Goal: Task Accomplishment & Management: Complete application form

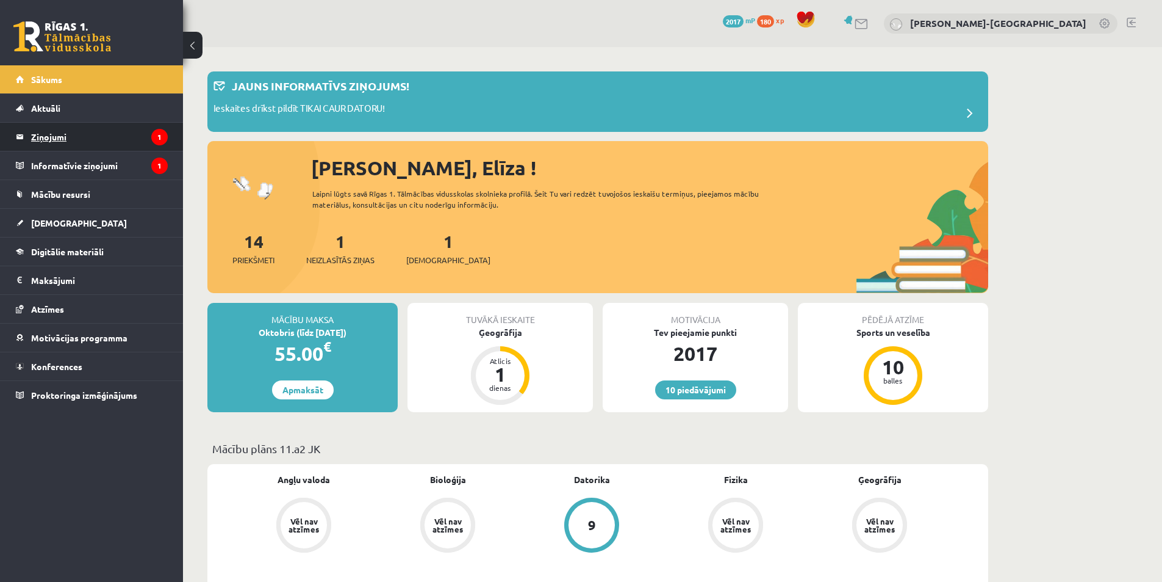
click at [63, 142] on legend "Ziņojumi 1" at bounding box center [99, 137] width 137 height 28
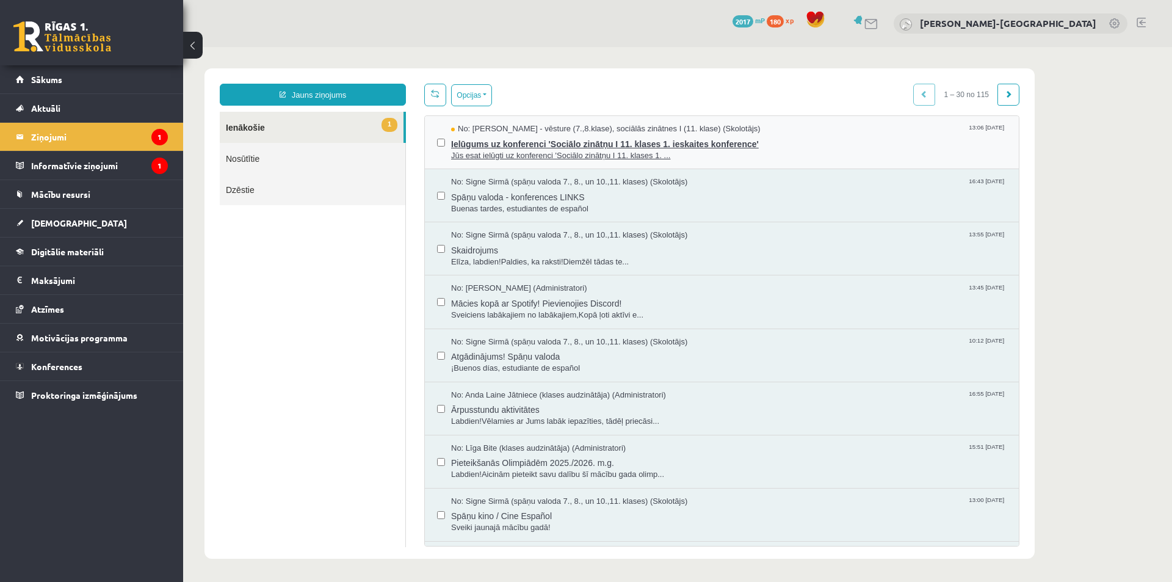
click at [650, 143] on span "Ielūgums uz konferenci 'Sociālo zinātņu I 11. klases 1. ieskaites konference'" at bounding box center [728, 142] width 555 height 15
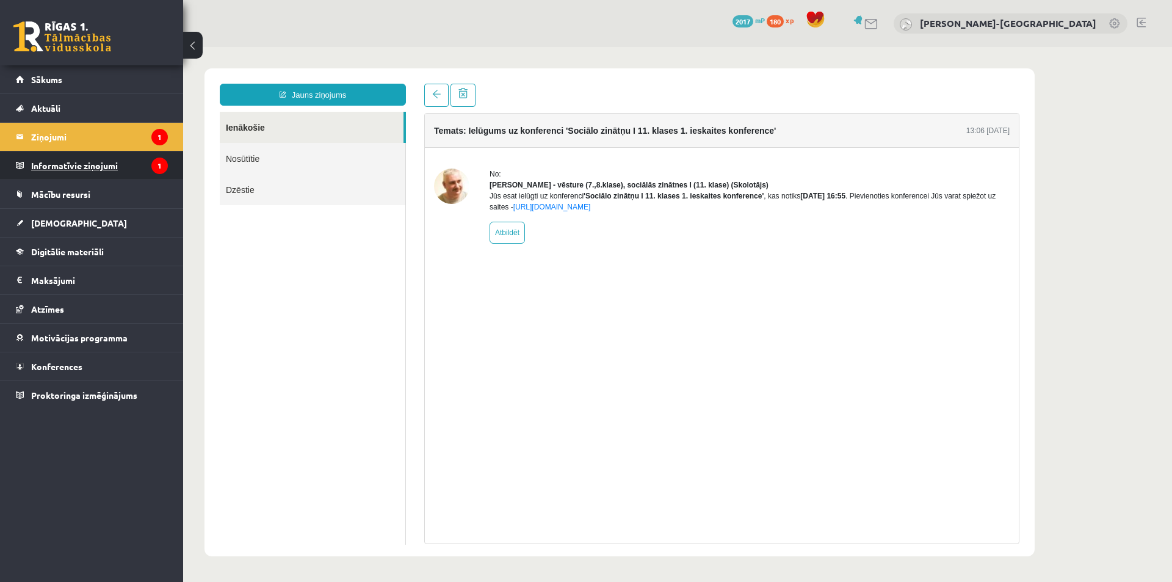
click at [134, 166] on legend "Informatīvie ziņojumi 1" at bounding box center [99, 165] width 137 height 28
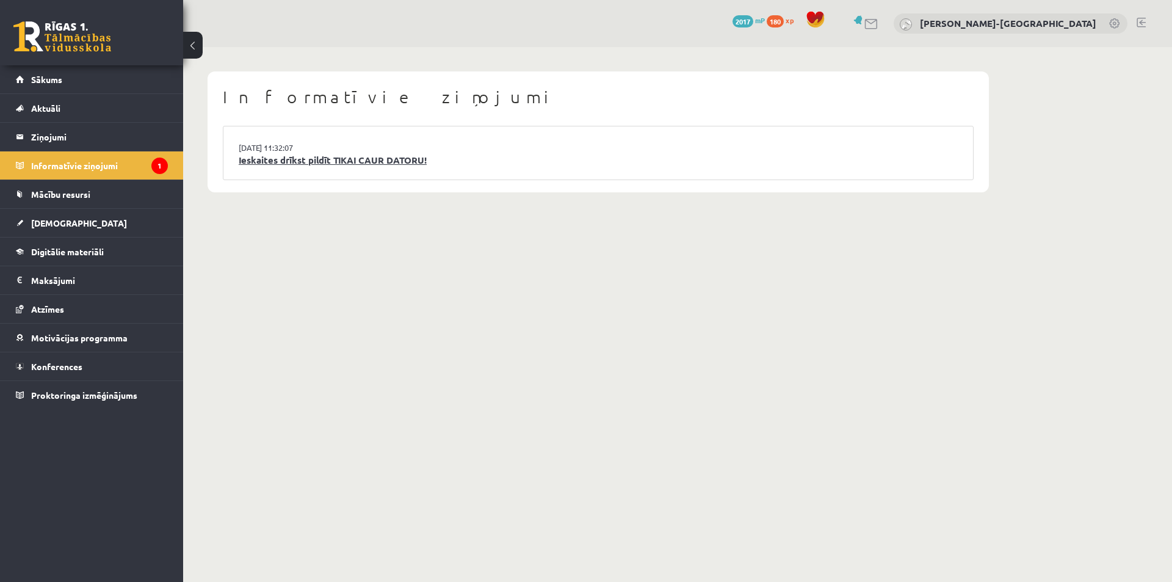
click at [333, 164] on link "Ieskaites drīkst pildīt TIKAI CAUR DATORU!" at bounding box center [598, 160] width 719 height 14
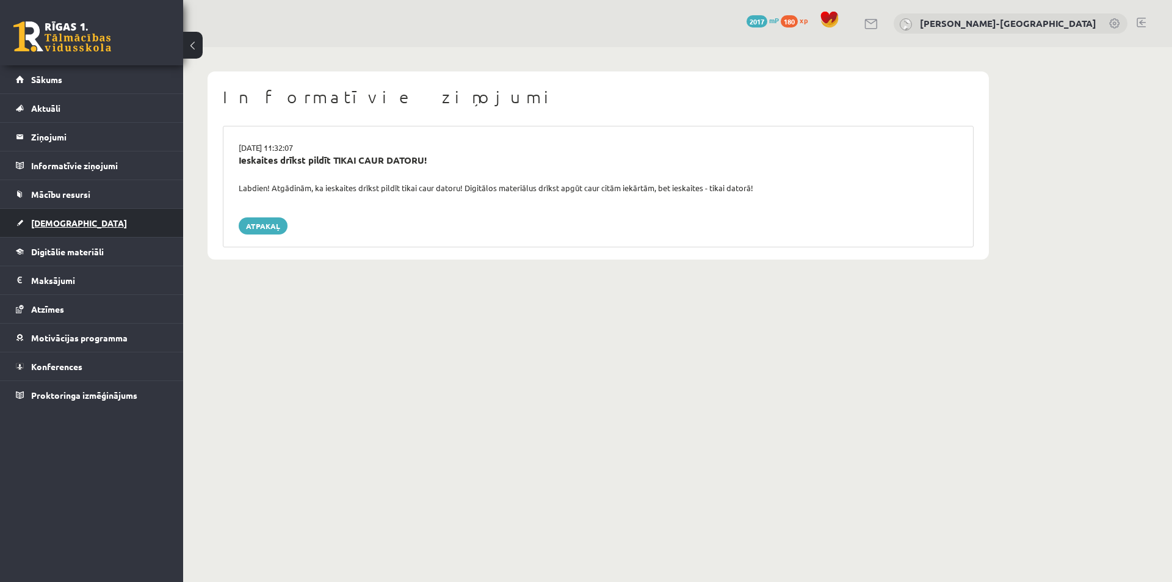
click at [66, 209] on link "[DEMOGRAPHIC_DATA]" at bounding box center [92, 223] width 152 height 28
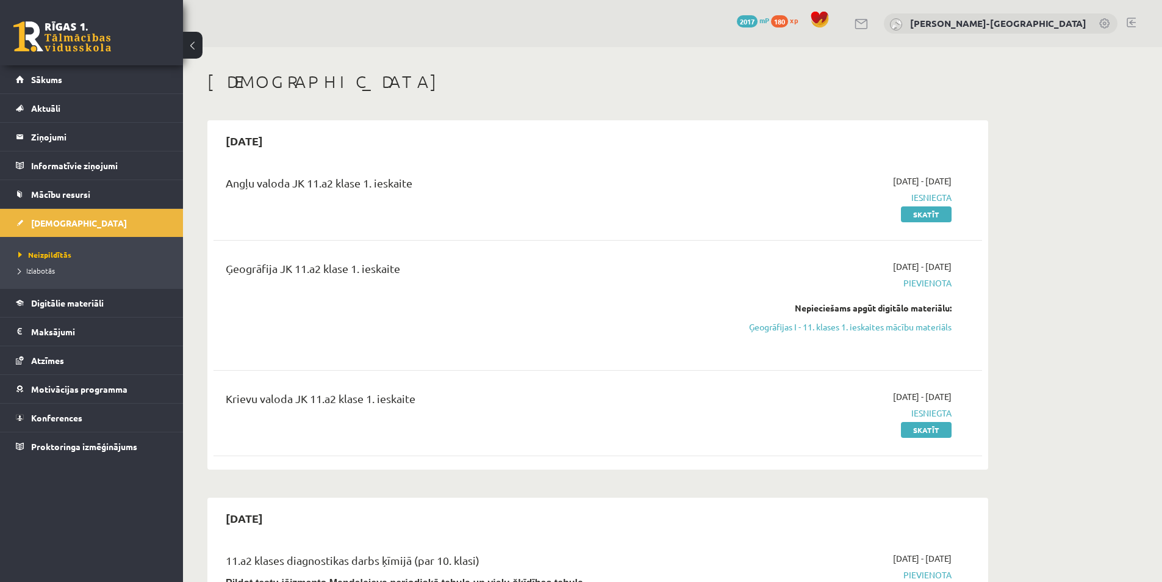
drag, startPoint x: 834, startPoint y: 330, endPoint x: 624, endPoint y: 70, distance: 333.7
click at [835, 330] on link "Ģeogrāfijas I - 11. klases 1. ieskaites mācību materiāls" at bounding box center [837, 326] width 230 height 13
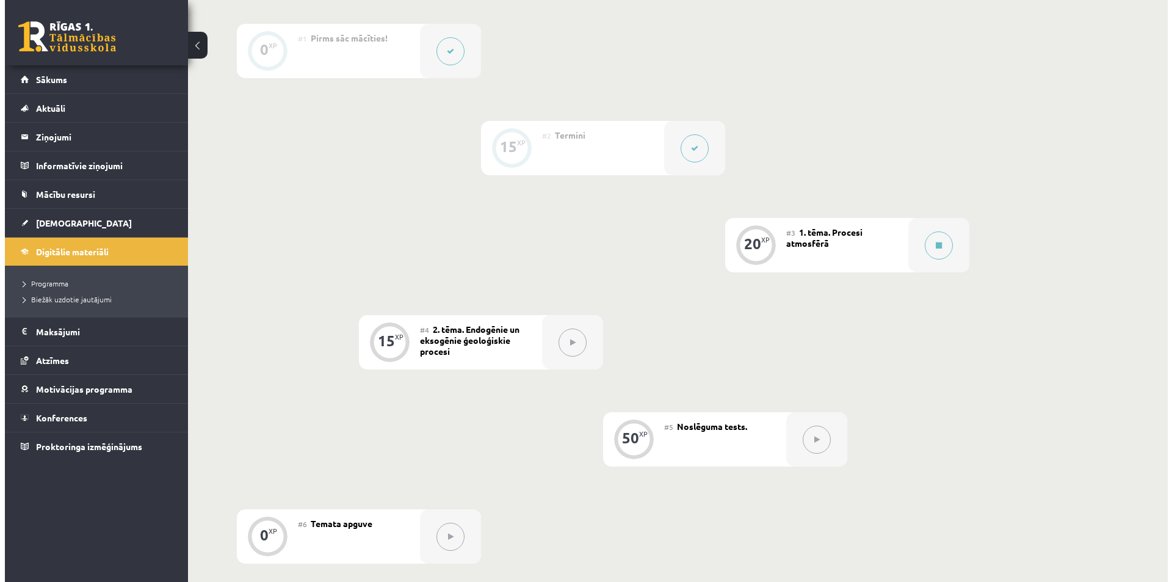
scroll to position [102, 0]
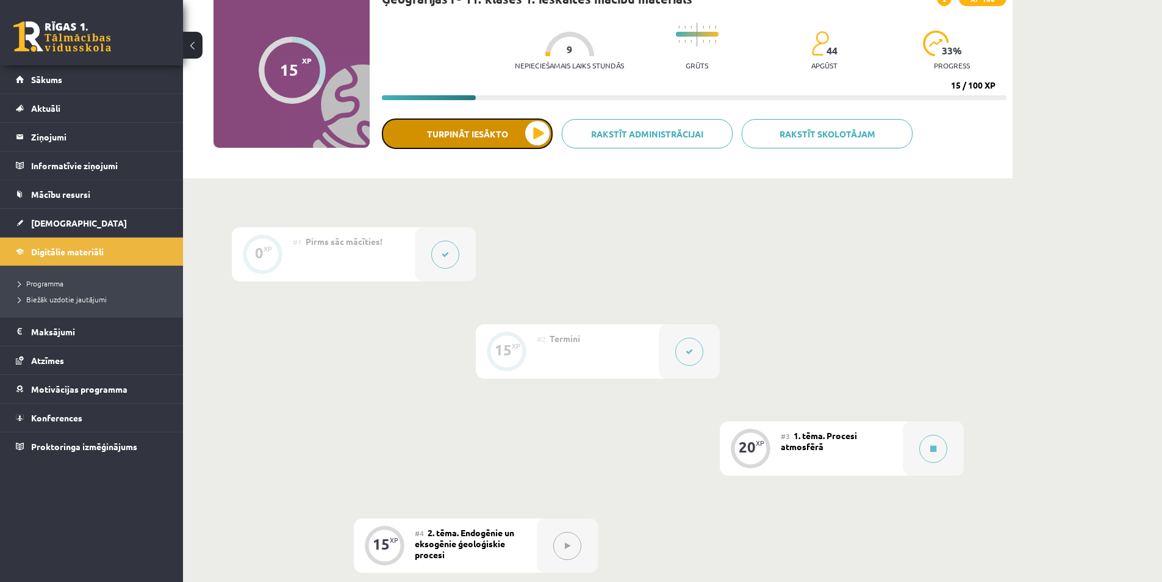
click at [489, 146] on button "Turpināt iesākto" at bounding box center [467, 133] width 171 height 31
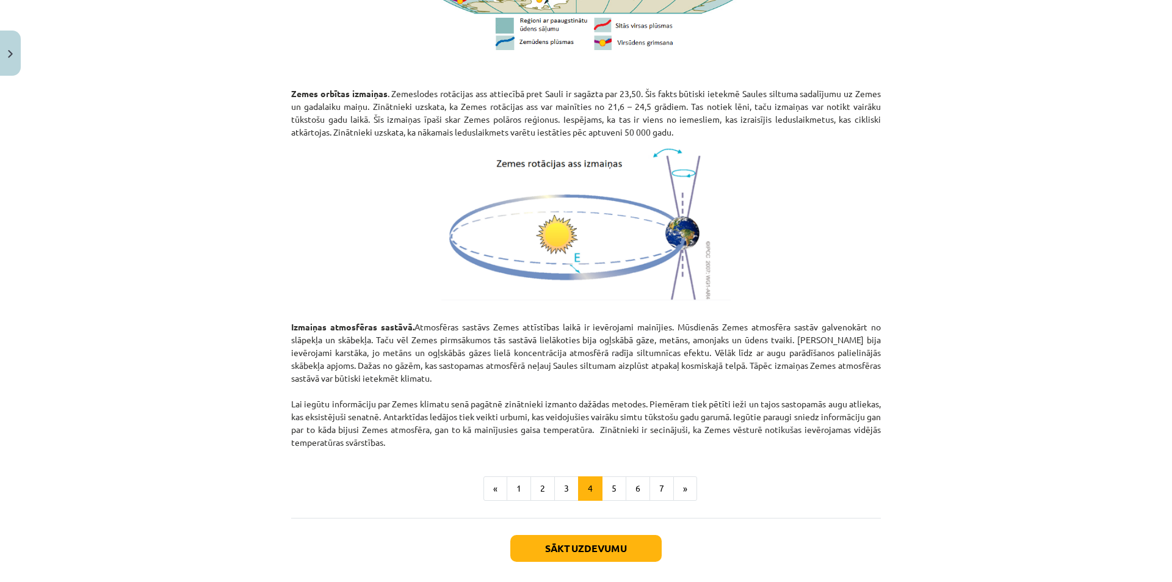
scroll to position [1279, 0]
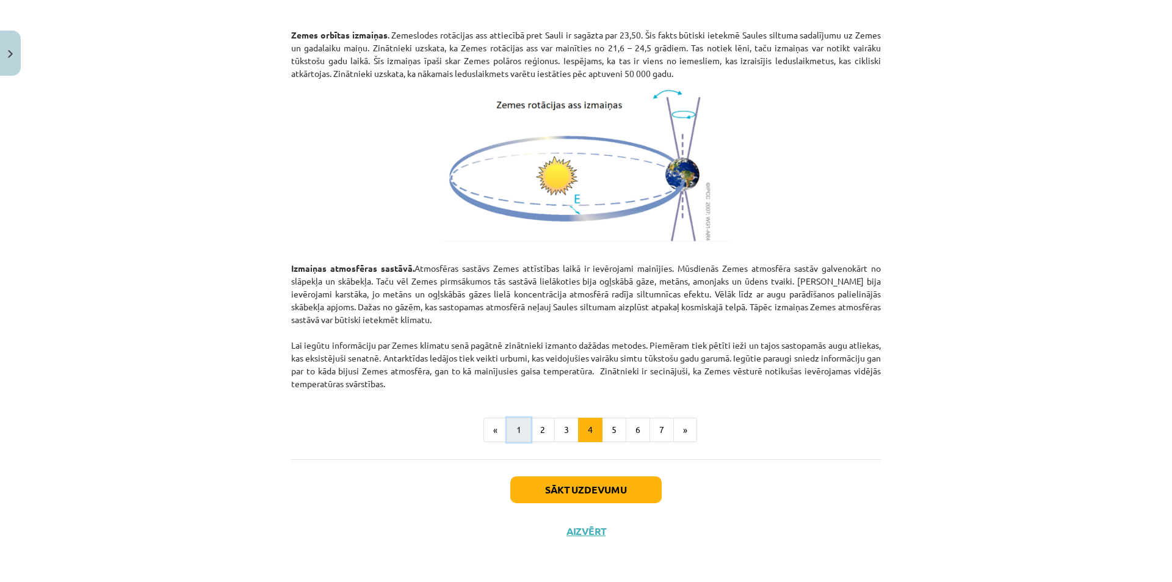
click at [510, 428] on button "1" at bounding box center [518, 429] width 24 height 24
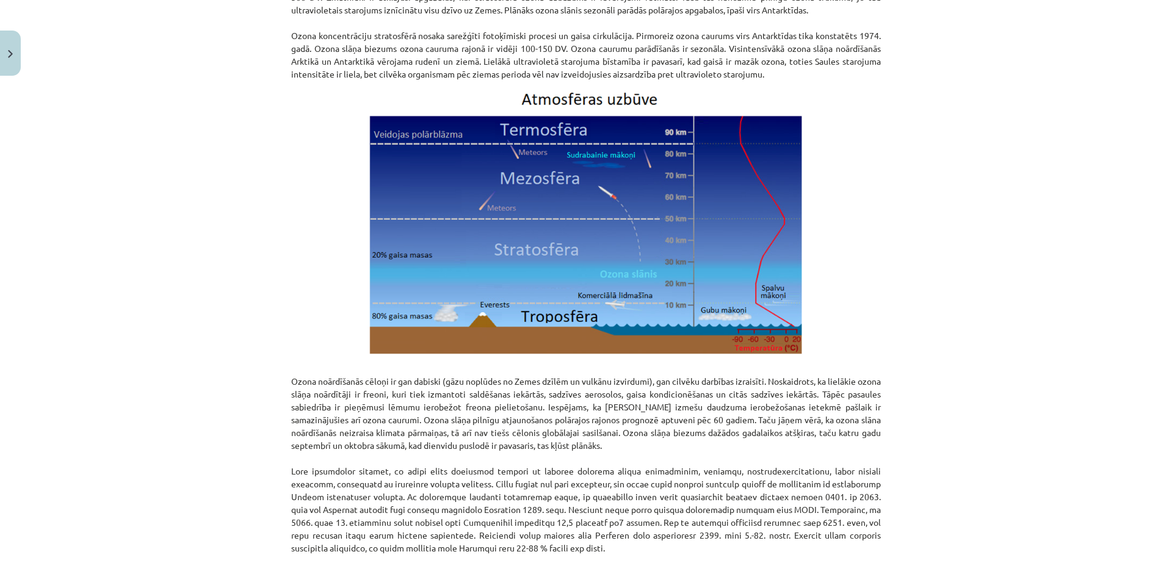
scroll to position [1337, 0]
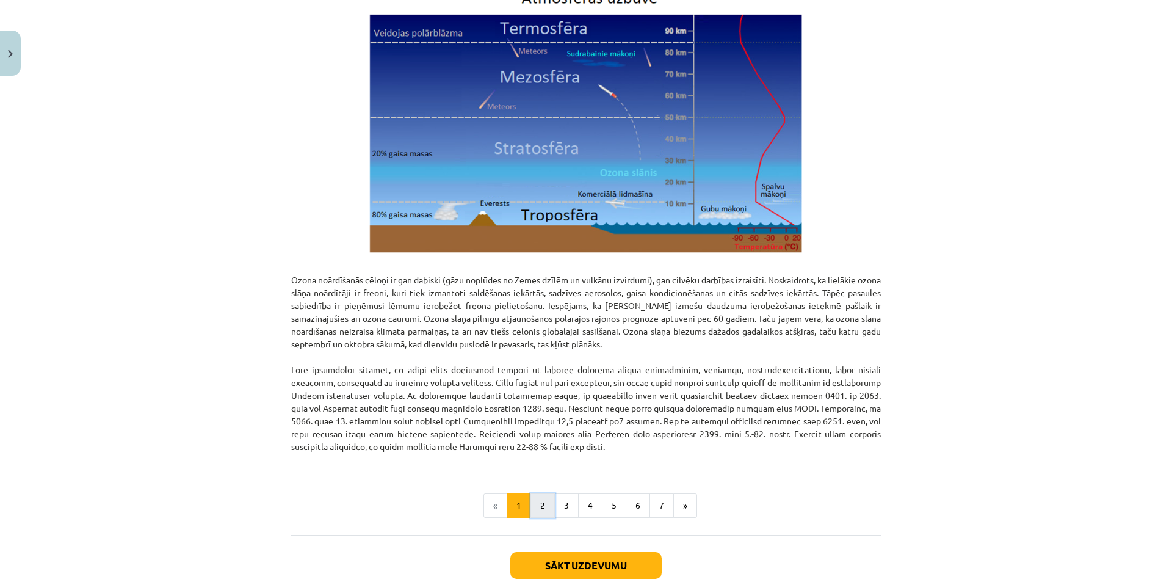
click at [541, 504] on button "2" at bounding box center [542, 505] width 24 height 24
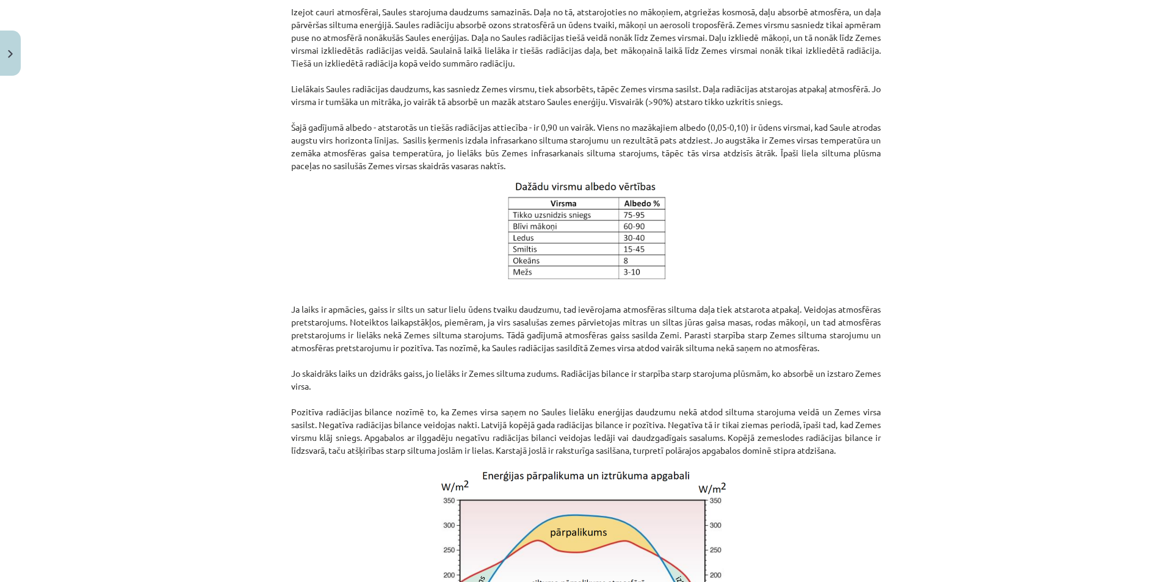
scroll to position [829, 0]
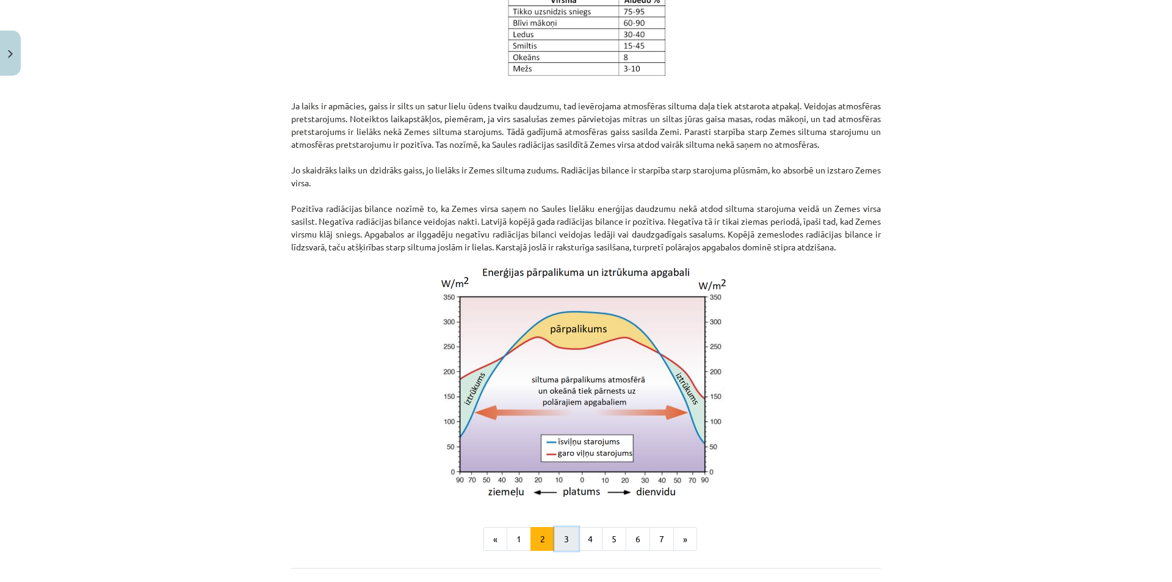
click at [557, 549] on button "3" at bounding box center [566, 539] width 24 height 24
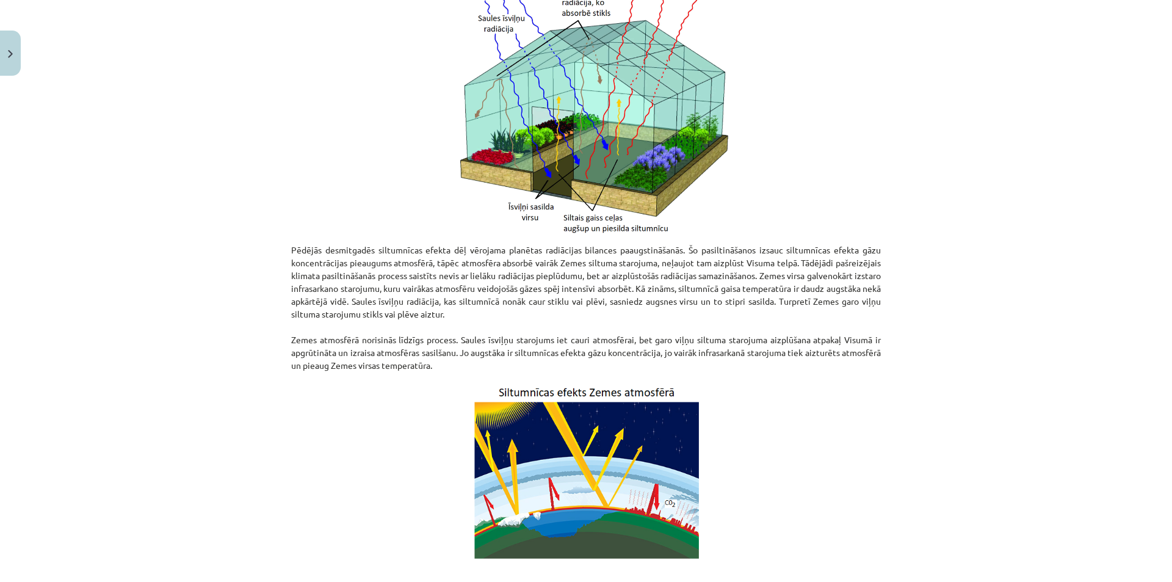
scroll to position [524, 0]
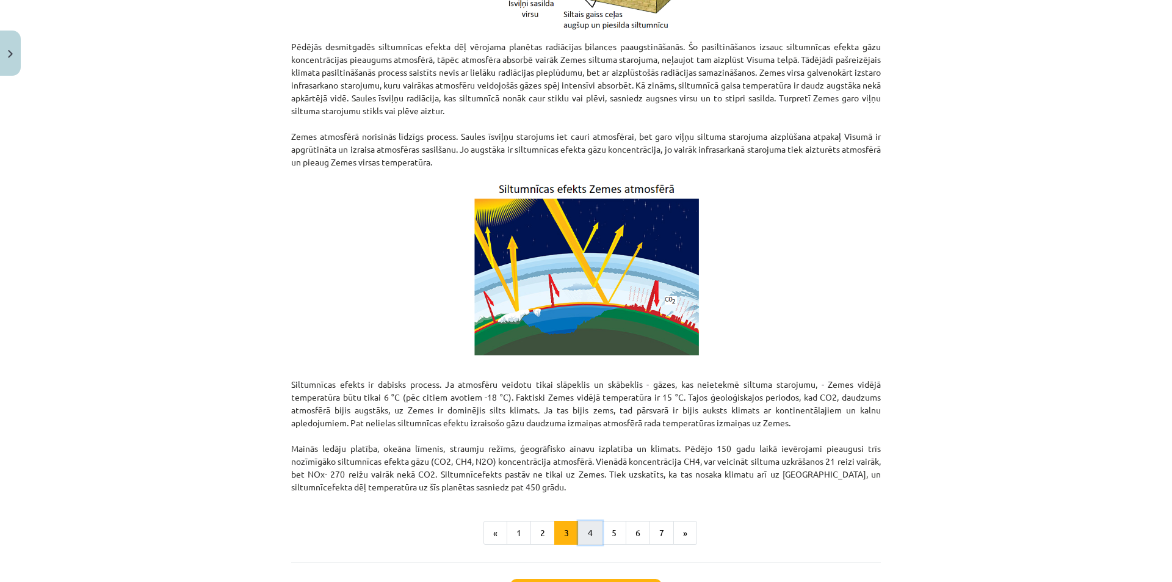
click at [585, 532] on button "4" at bounding box center [590, 533] width 24 height 24
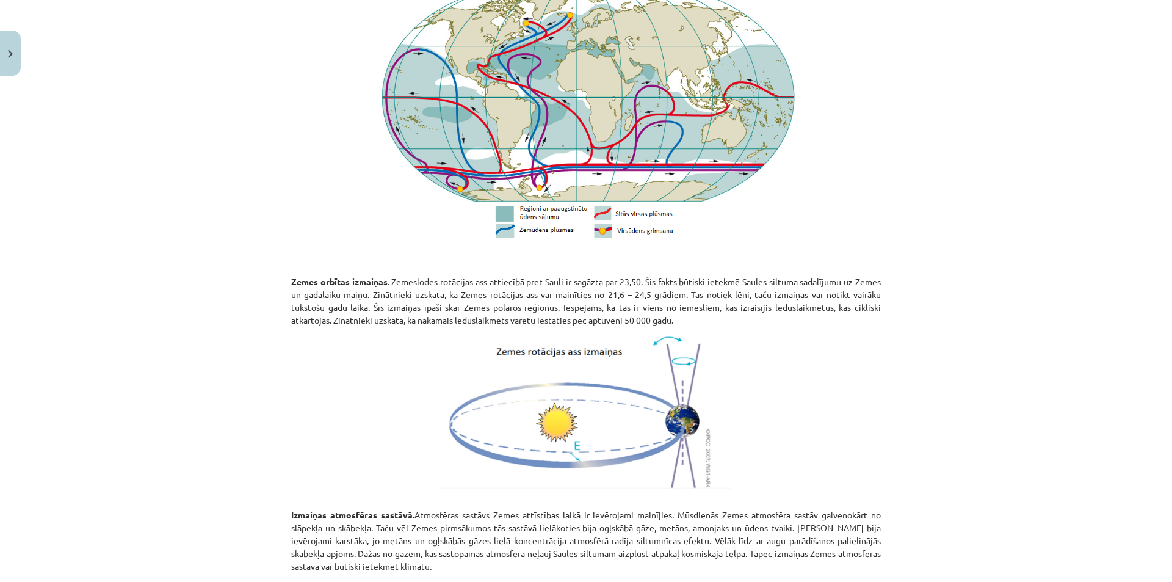
scroll to position [1236, 0]
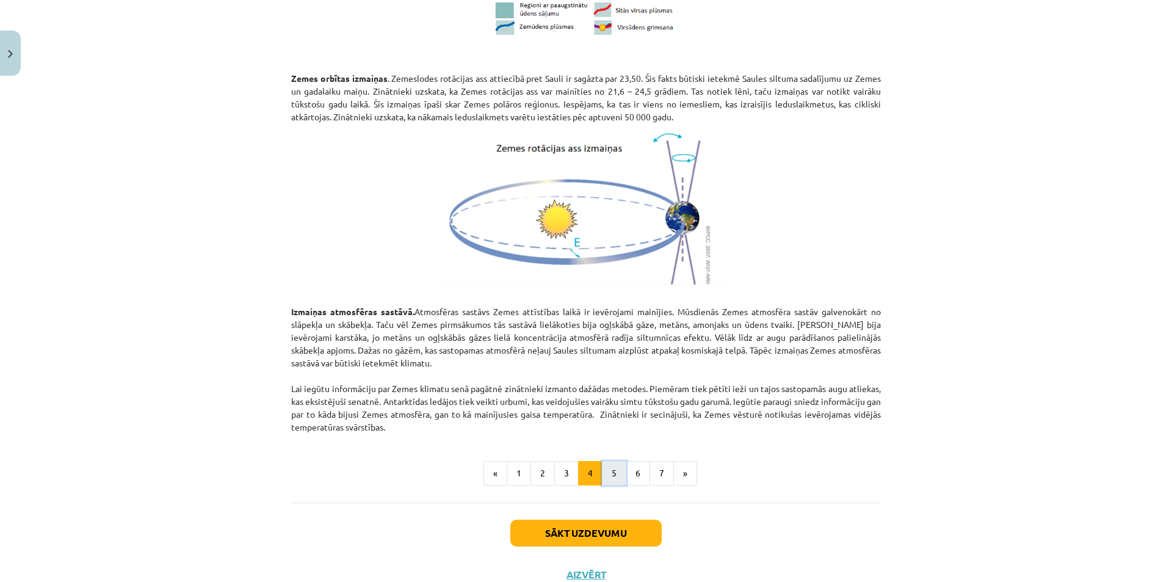
click at [605, 480] on button "5" at bounding box center [614, 473] width 24 height 24
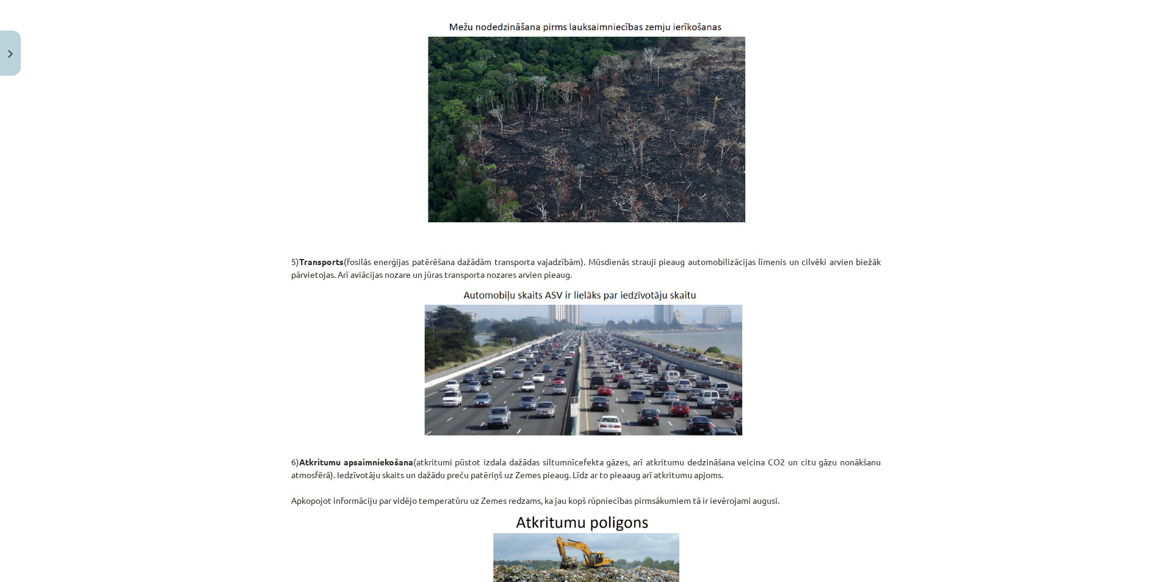
scroll to position [1627, 0]
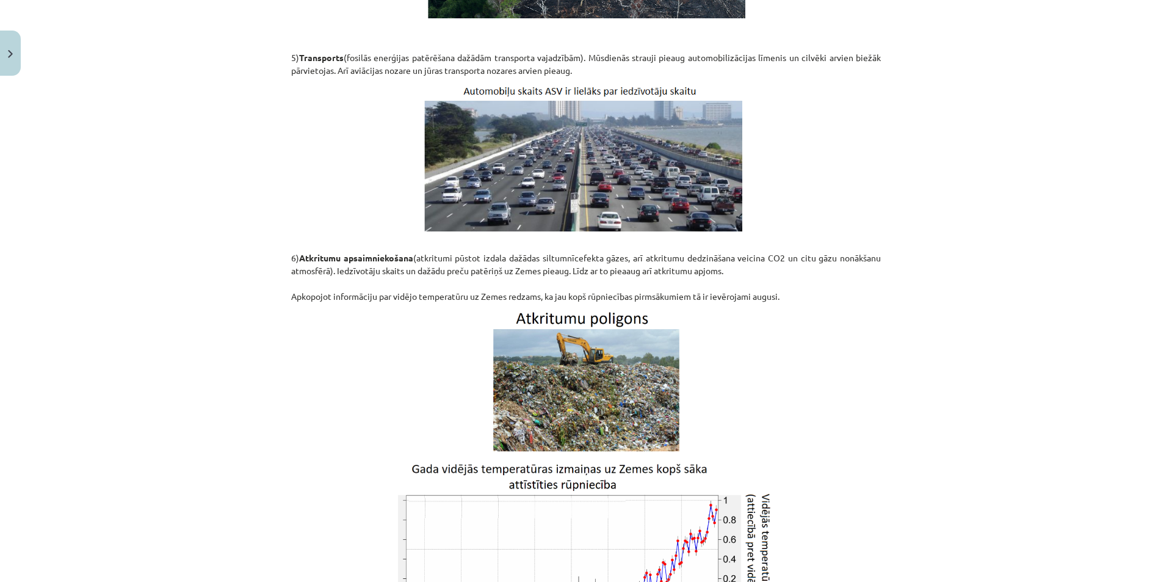
drag, startPoint x: 243, startPoint y: 380, endPoint x: 260, endPoint y: 418, distance: 41.8
click at [260, 418] on div "Mācību tēma: Ģeogrāfijas i - 11. klases 1. ieskaites mācību materiāls #3 1. tēm…" at bounding box center [586, 291] width 1172 height 582
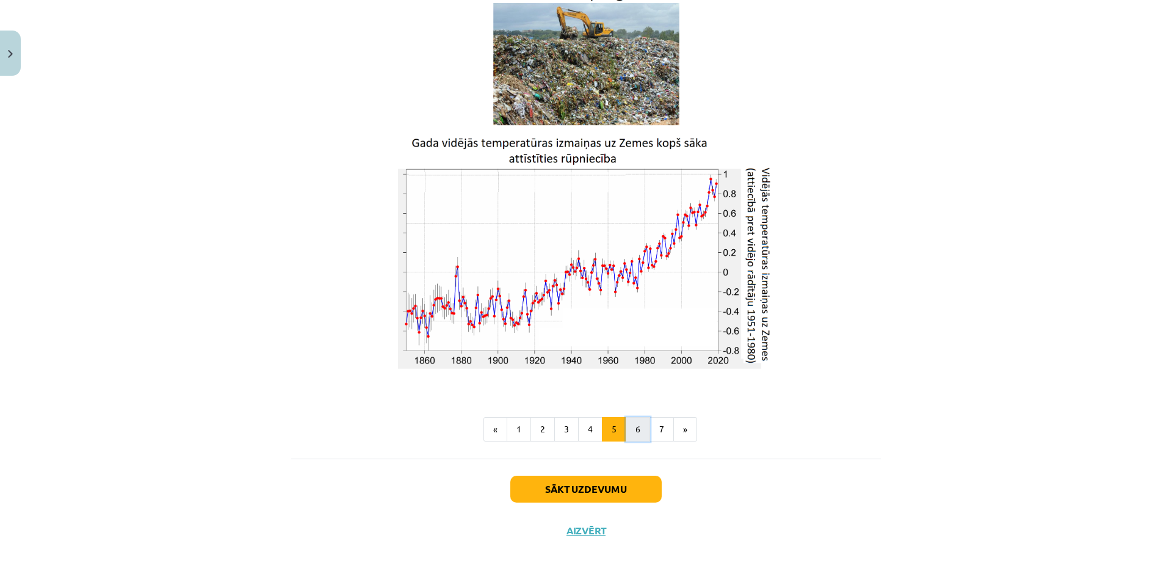
click at [629, 423] on button "6" at bounding box center [637, 429] width 24 height 24
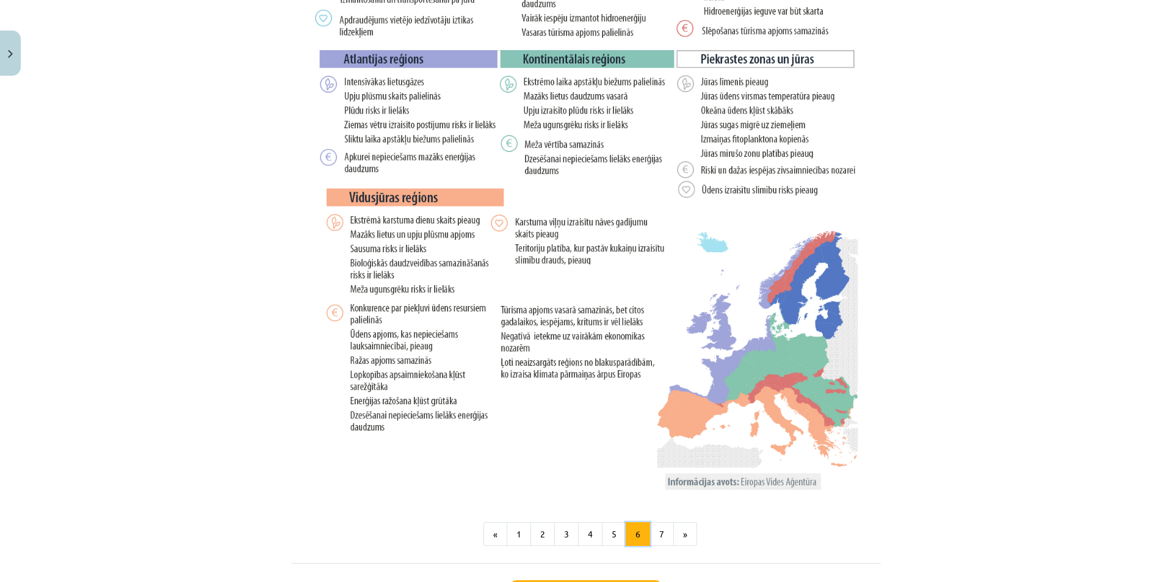
scroll to position [1947, 0]
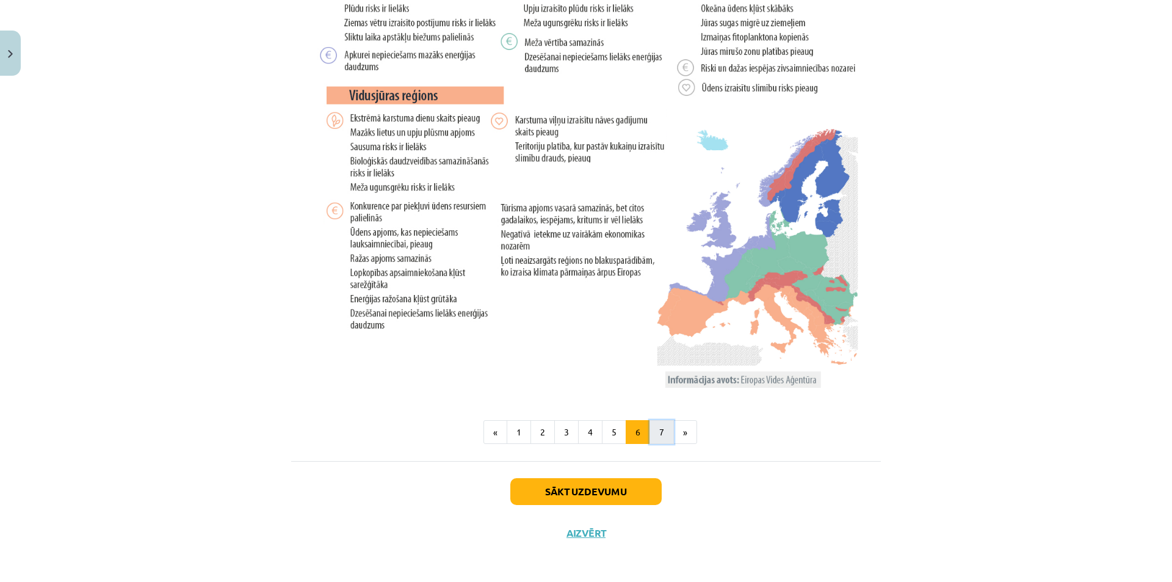
click at [662, 435] on button "7" at bounding box center [661, 432] width 24 height 24
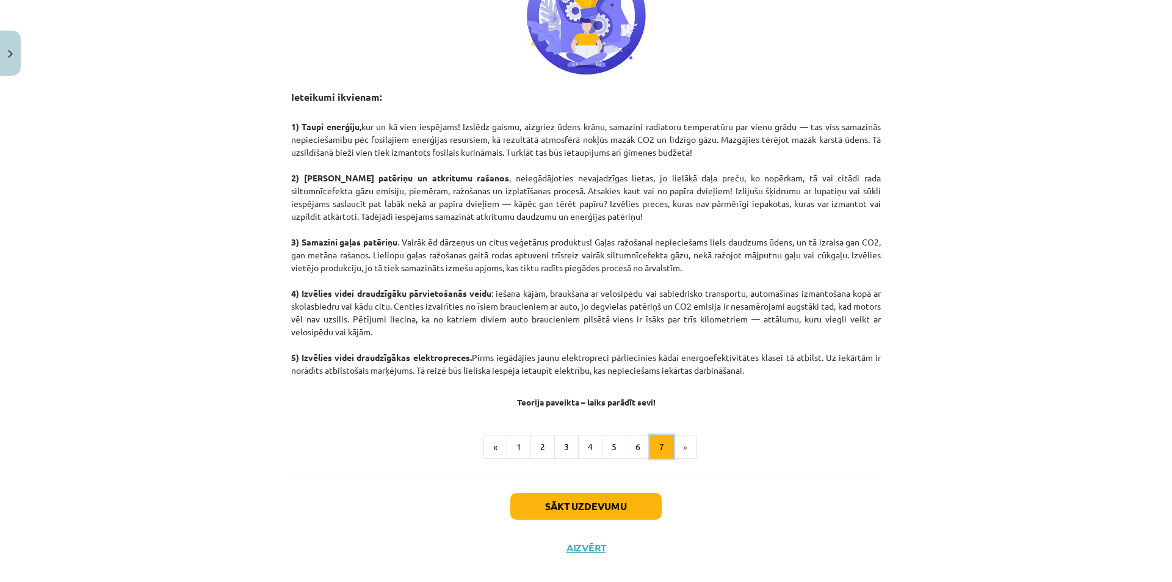
scroll to position [407, 0]
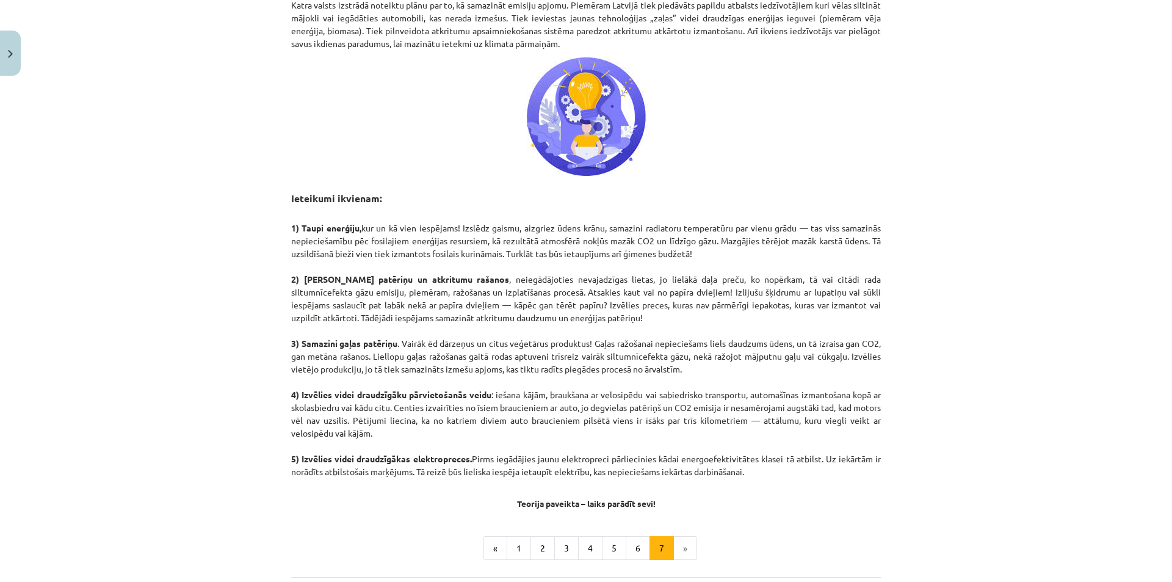
click at [680, 550] on li "»" at bounding box center [685, 548] width 23 height 24
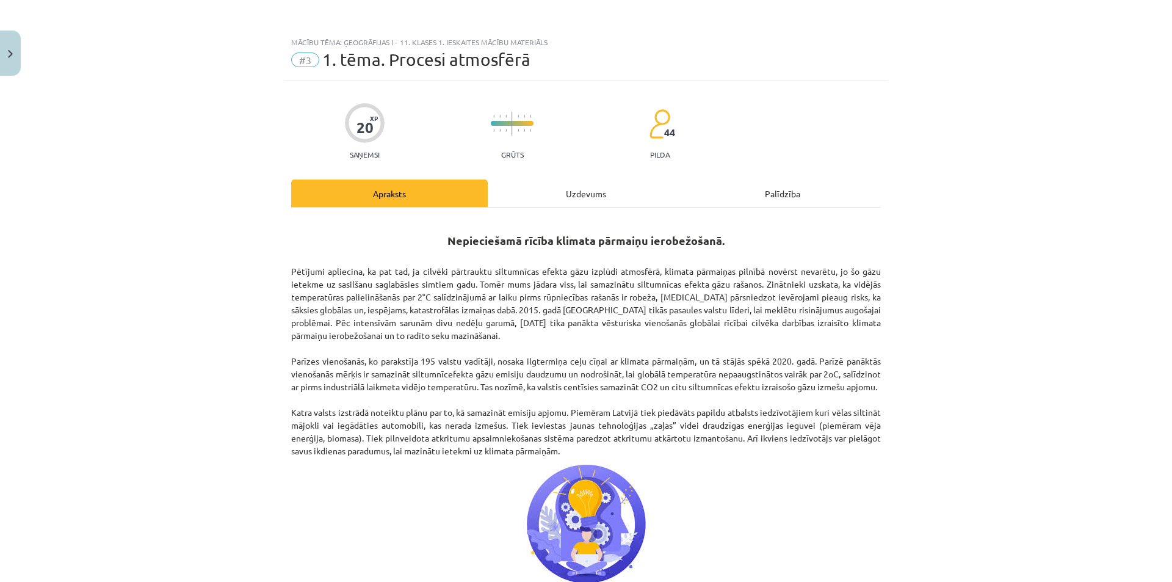
click at [566, 190] on div "Uzdevums" at bounding box center [586, 192] width 196 height 27
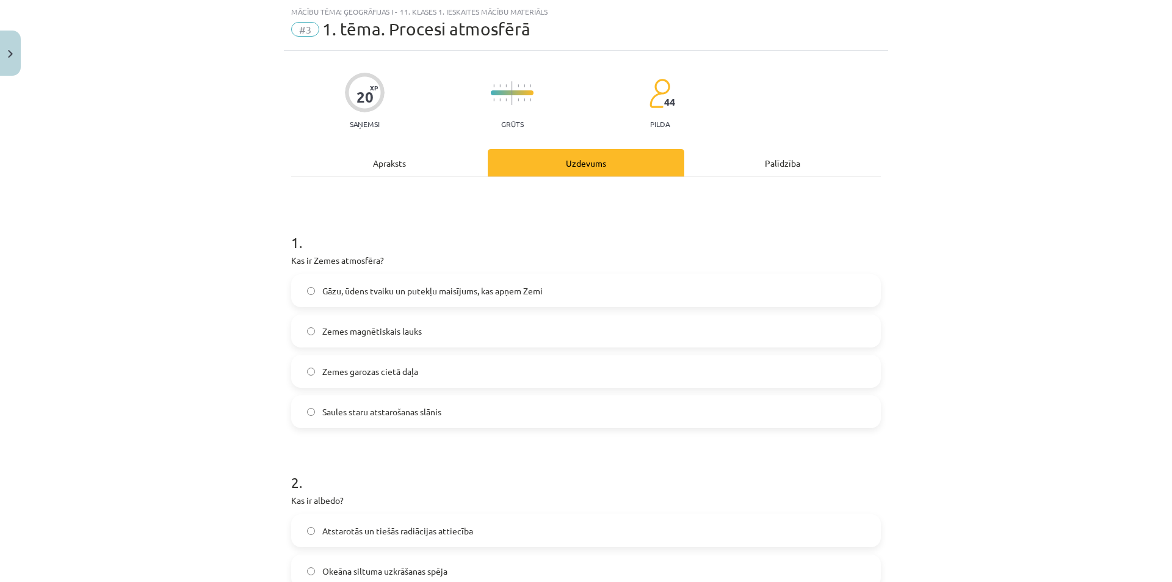
click at [503, 301] on label "Gāzu, ūdens tvaiku un putekļu maisījums, kas apņem Zemi" at bounding box center [585, 290] width 587 height 31
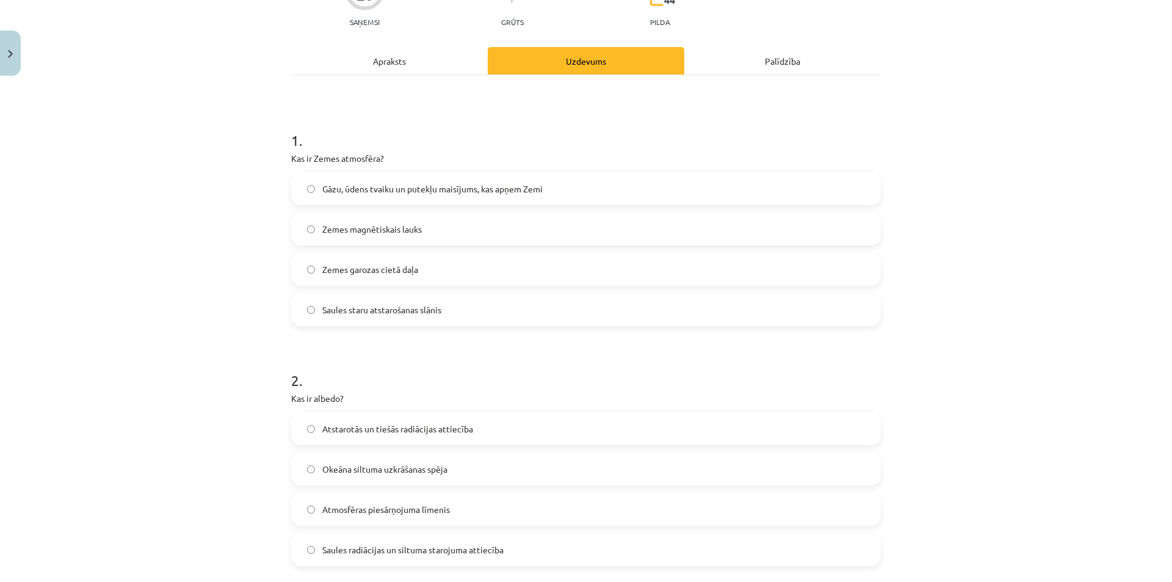
scroll to position [234, 0]
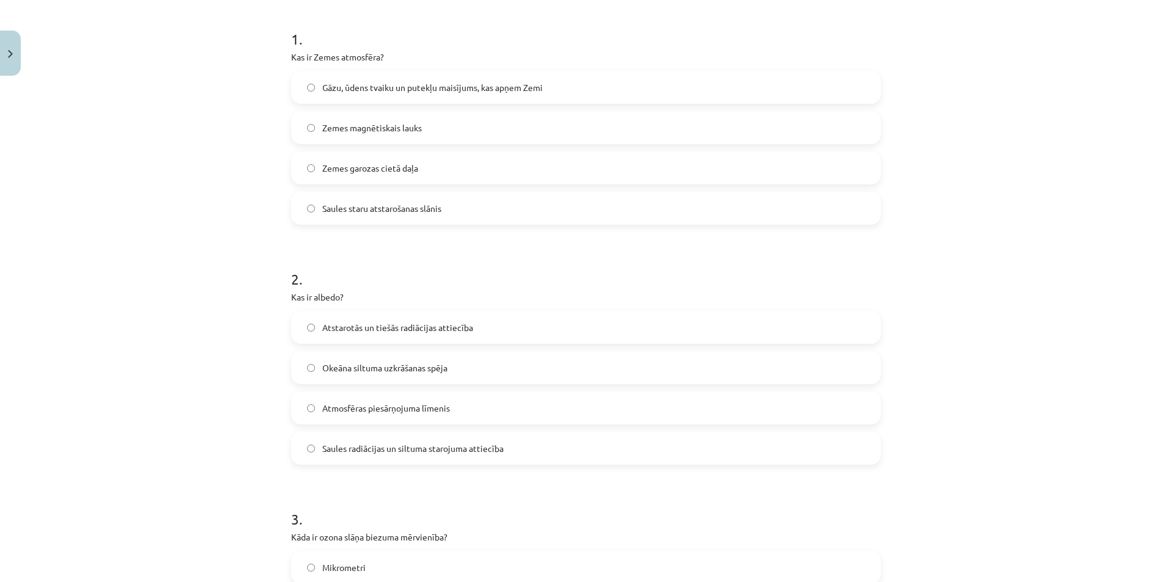
click at [502, 326] on label "Atstarotās un tiešās radiācijas attiecība" at bounding box center [585, 327] width 587 height 31
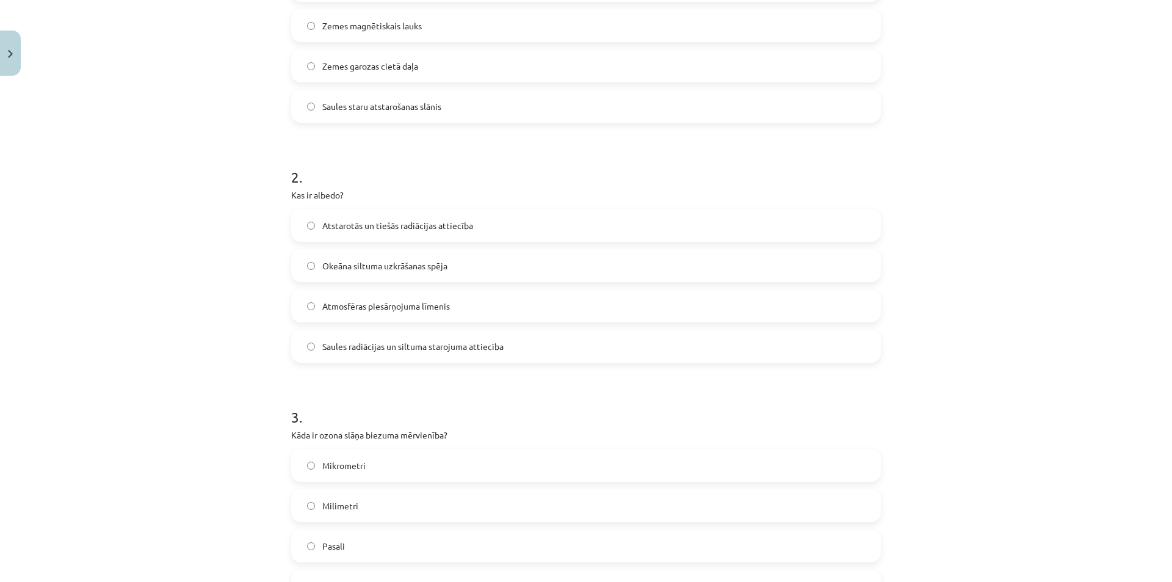
scroll to position [438, 0]
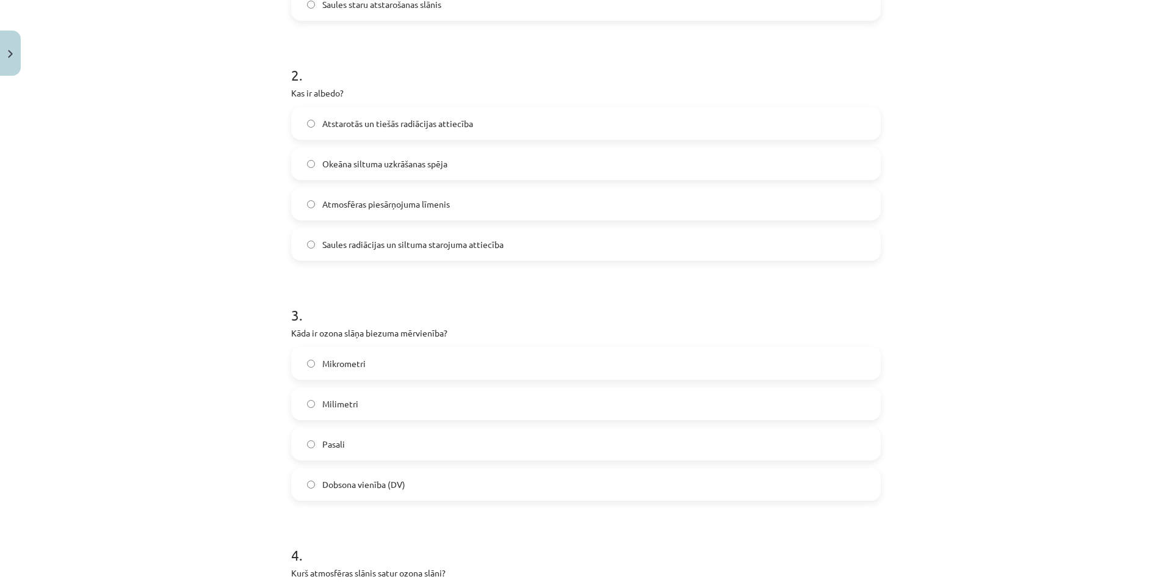
click at [366, 357] on label "Mikrometri" at bounding box center [585, 363] width 587 height 31
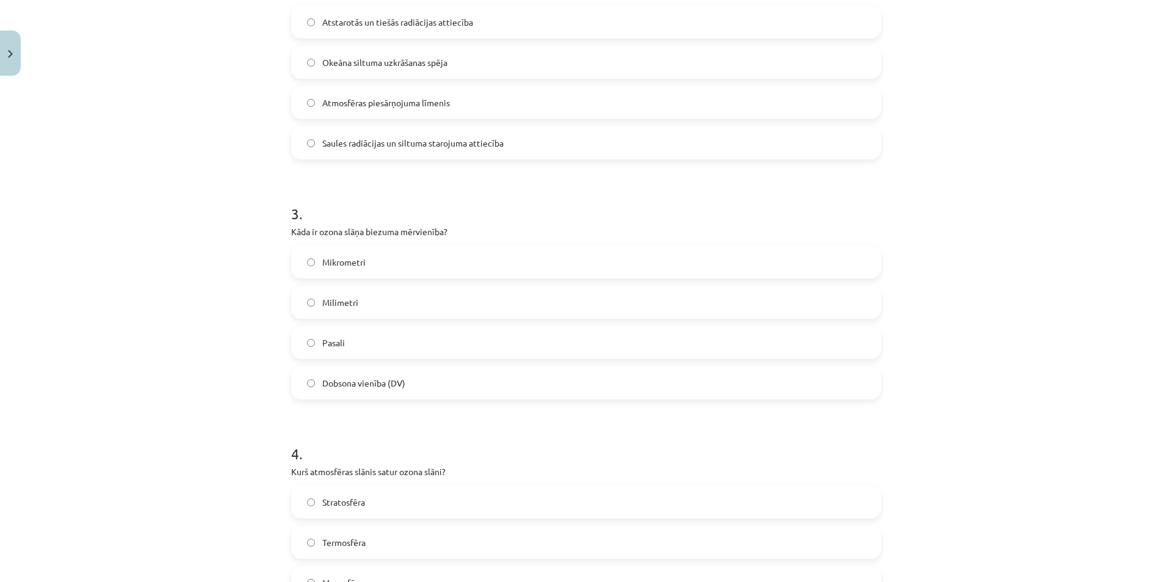
click at [355, 385] on span "Dobsona vienība (DV)" at bounding box center [363, 383] width 83 height 13
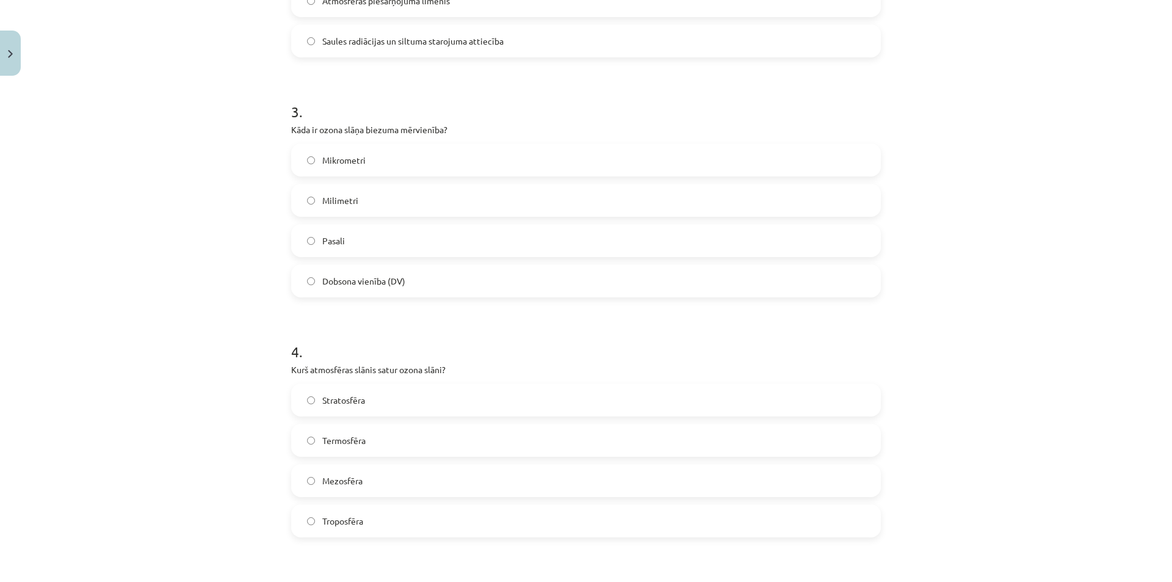
click at [346, 485] on span "Mezosfēra" at bounding box center [342, 480] width 40 height 13
click at [366, 514] on label "Troposfēra" at bounding box center [585, 520] width 587 height 31
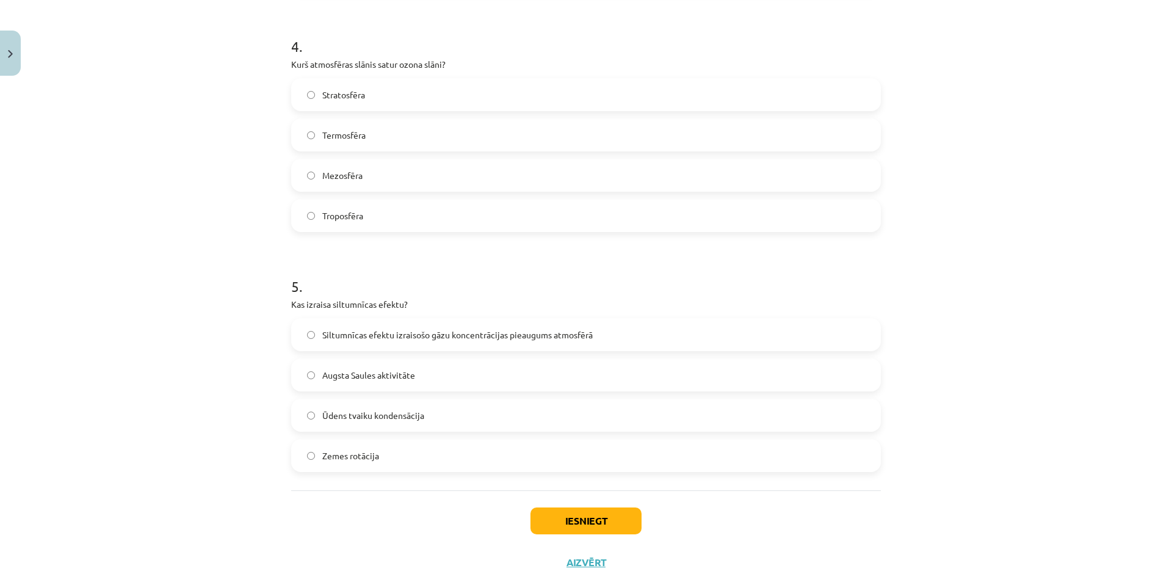
click at [339, 176] on span "Mezosfēra" at bounding box center [342, 175] width 40 height 13
click at [517, 336] on span "Siltumnīcas efektu izraisošo gāzu koncentrācijas pieaugums atmosfērā" at bounding box center [457, 334] width 270 height 13
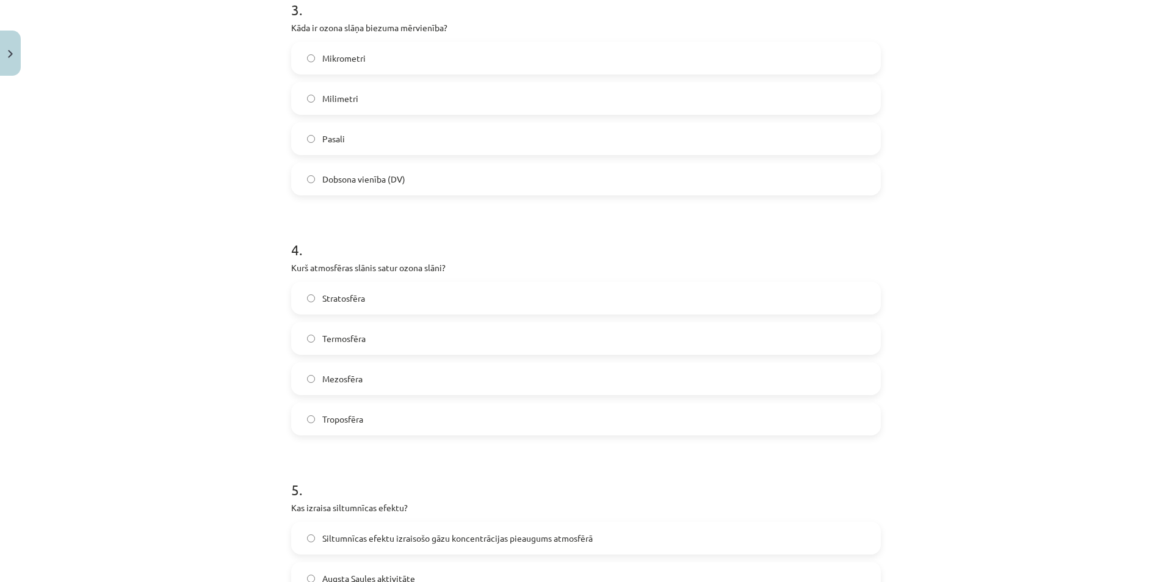
scroll to position [978, 0]
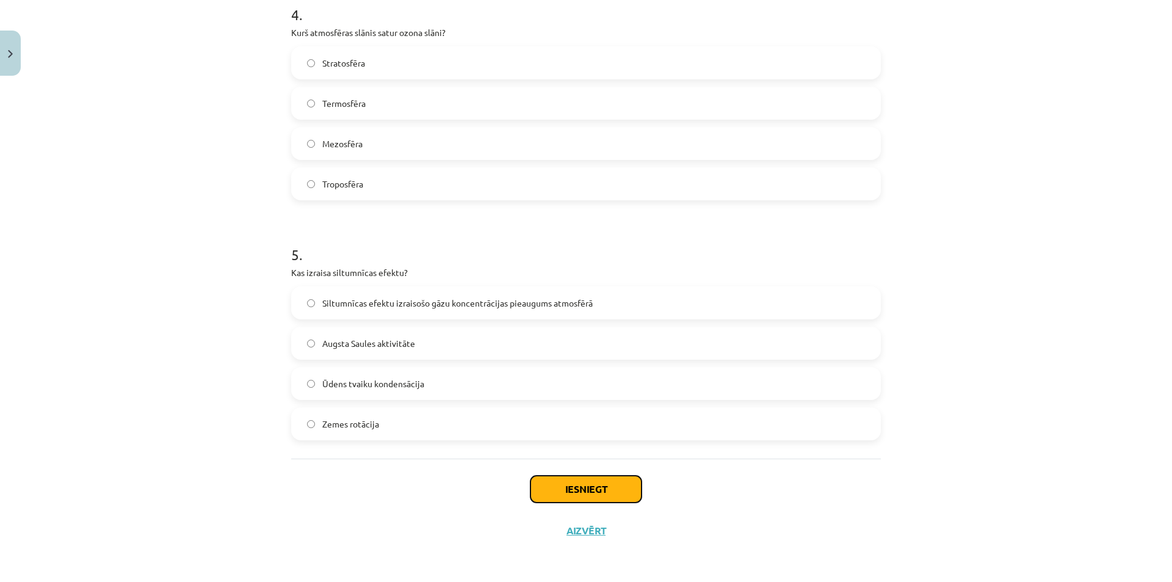
click at [578, 492] on button "Iesniegt" at bounding box center [585, 488] width 111 height 27
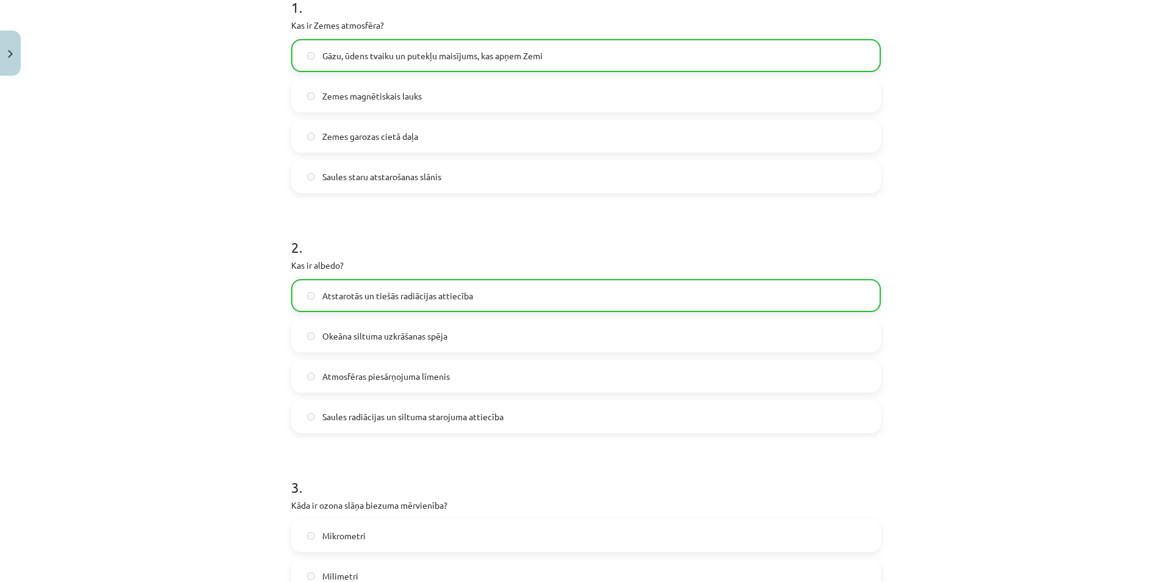
scroll to position [0, 0]
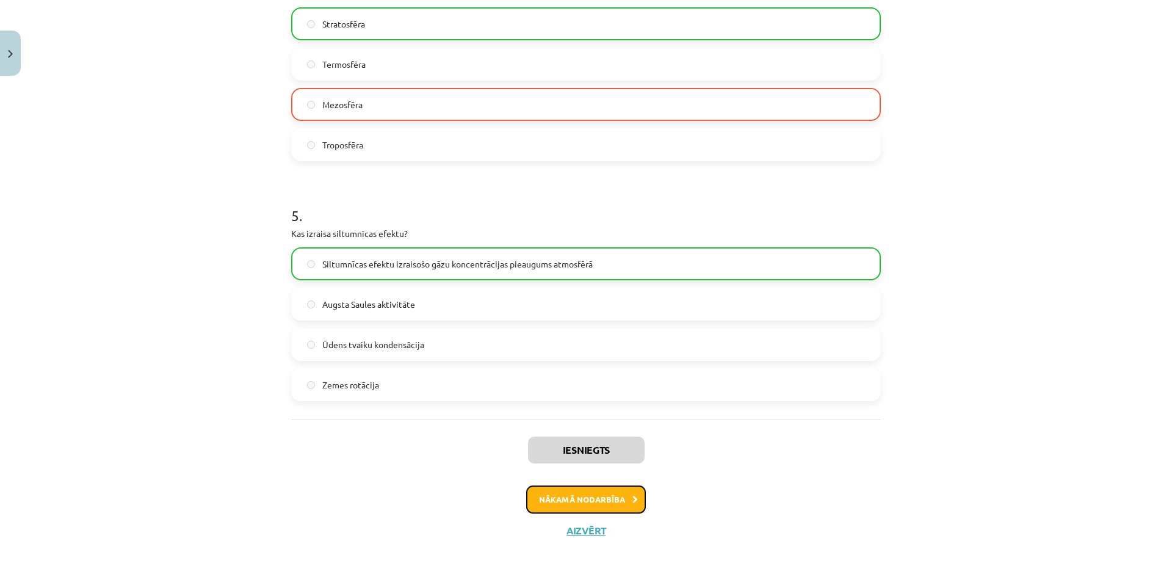
click at [613, 505] on button "Nākamā nodarbība" at bounding box center [586, 499] width 120 height 28
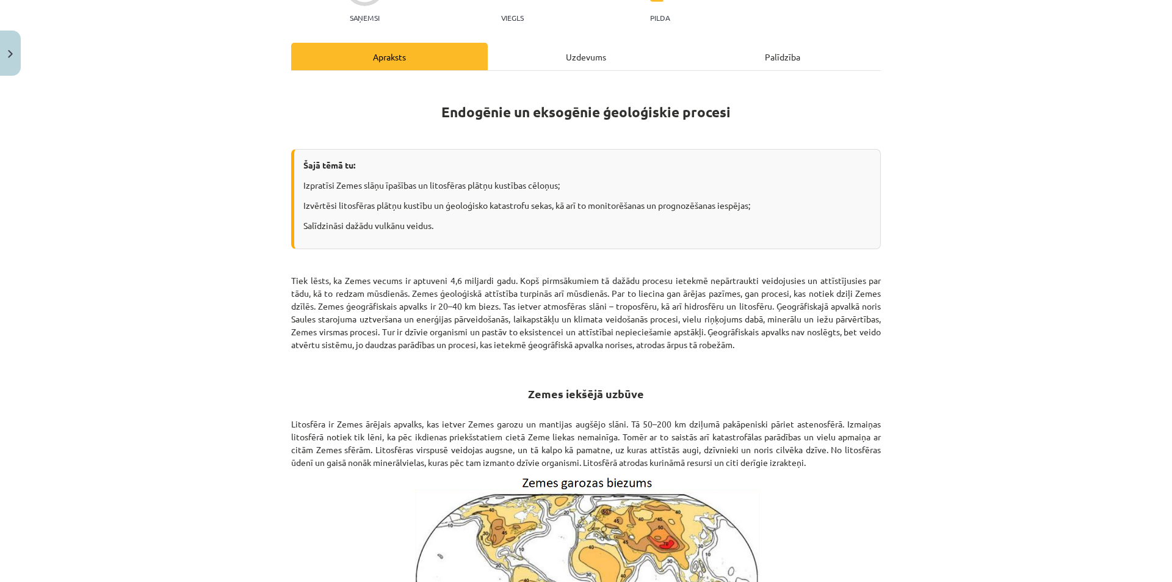
scroll to position [35, 0]
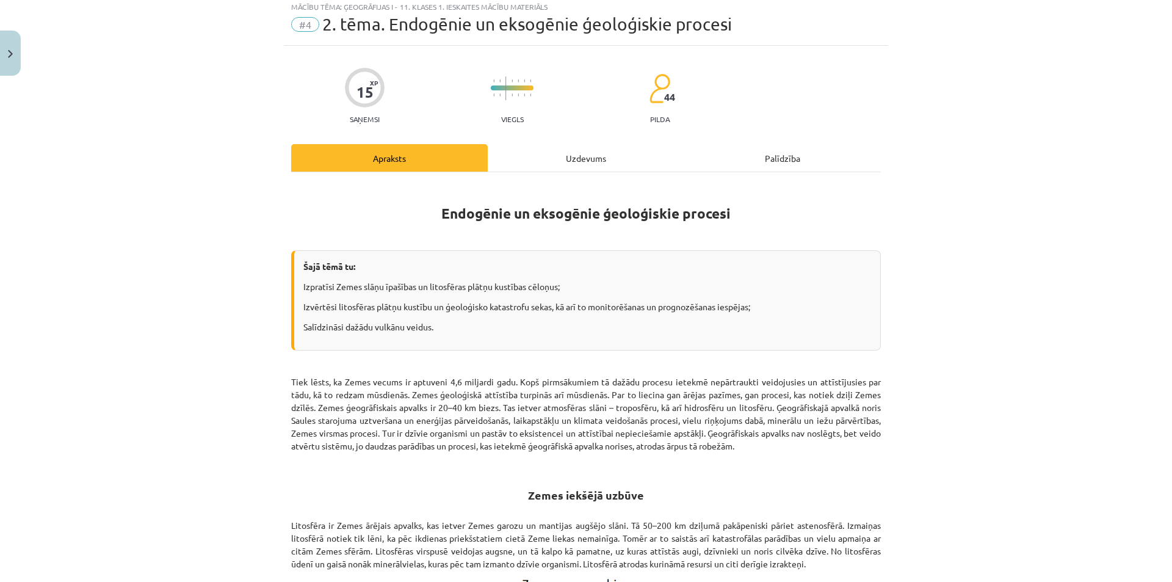
click at [571, 157] on div "Uzdevums" at bounding box center [586, 157] width 196 height 27
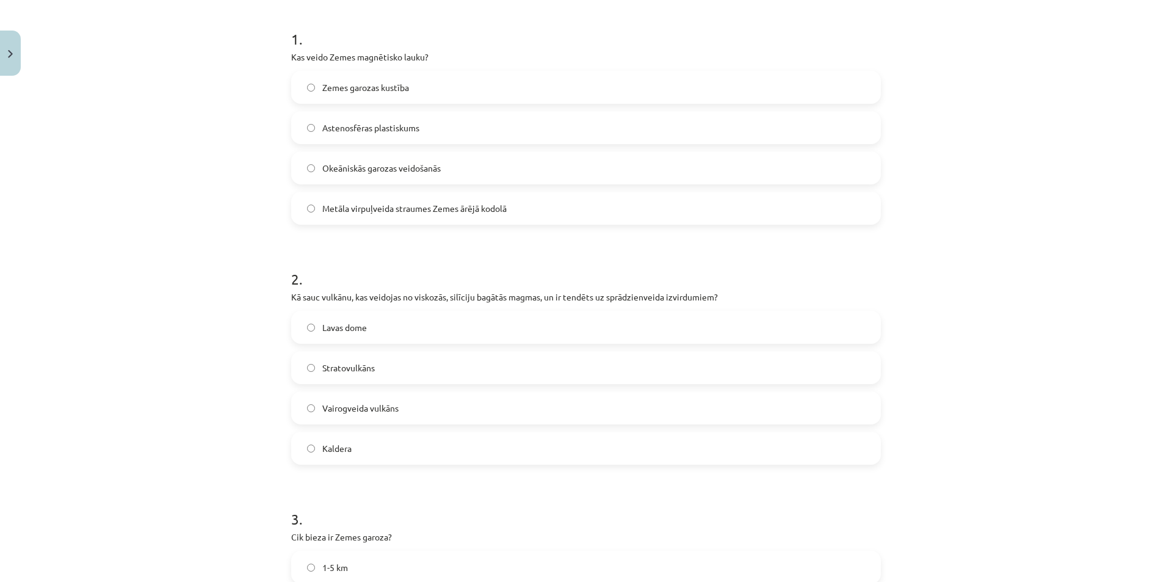
scroll to position [31, 0]
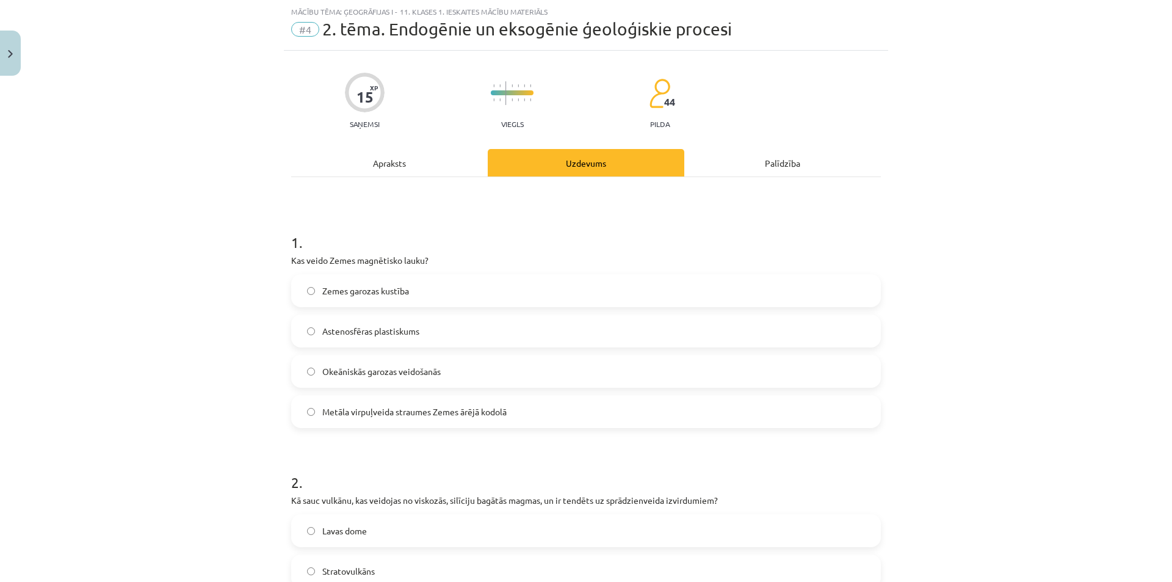
click at [403, 164] on div "Apraksts" at bounding box center [389, 162] width 196 height 27
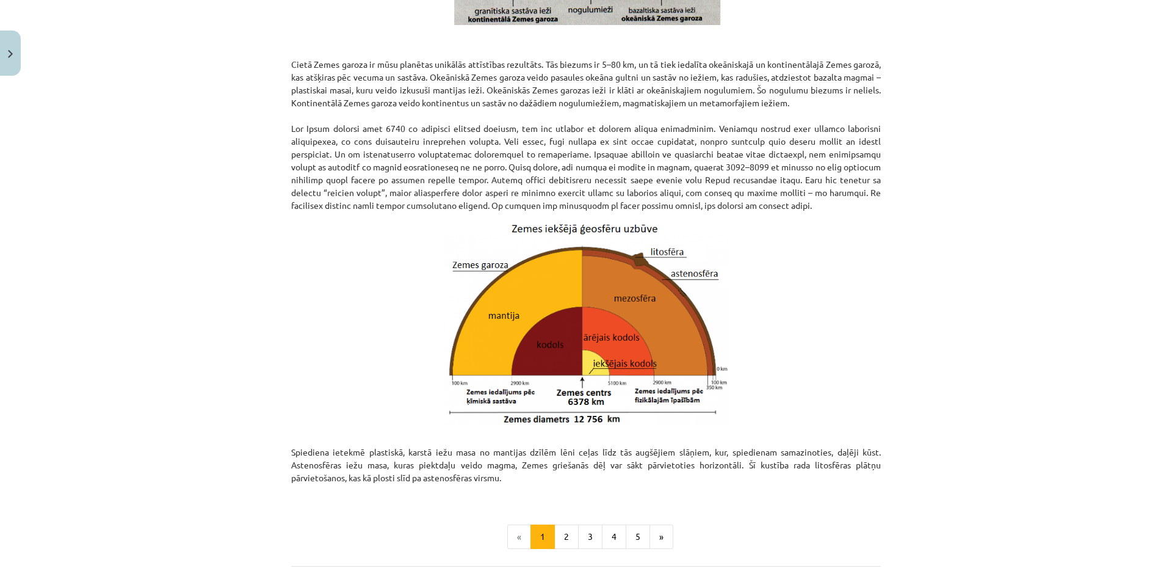
scroll to position [1149, 0]
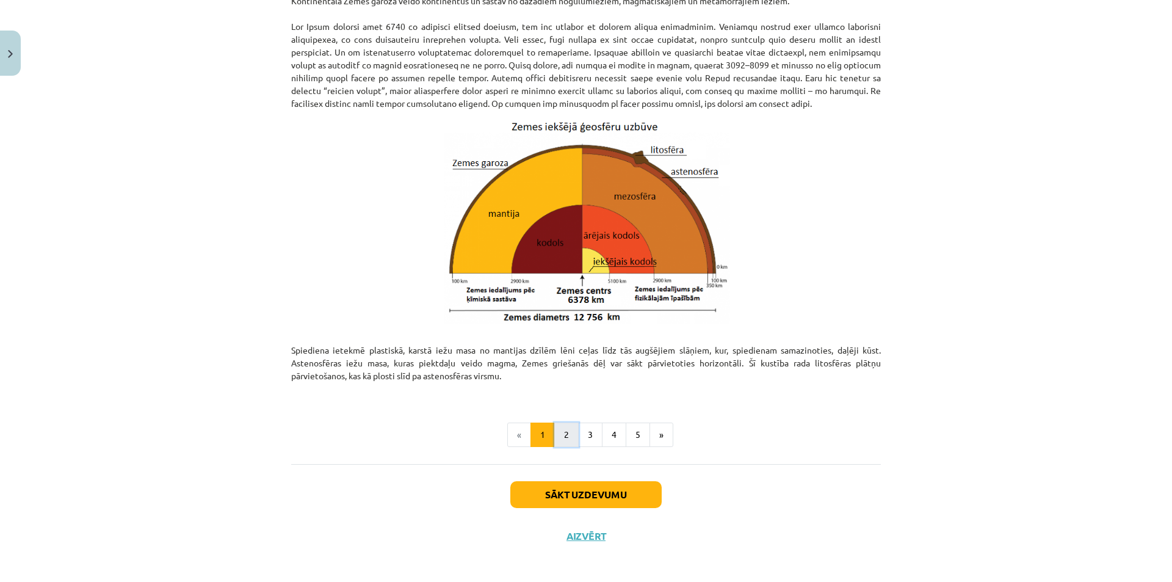
click at [563, 440] on button "2" at bounding box center [566, 434] width 24 height 24
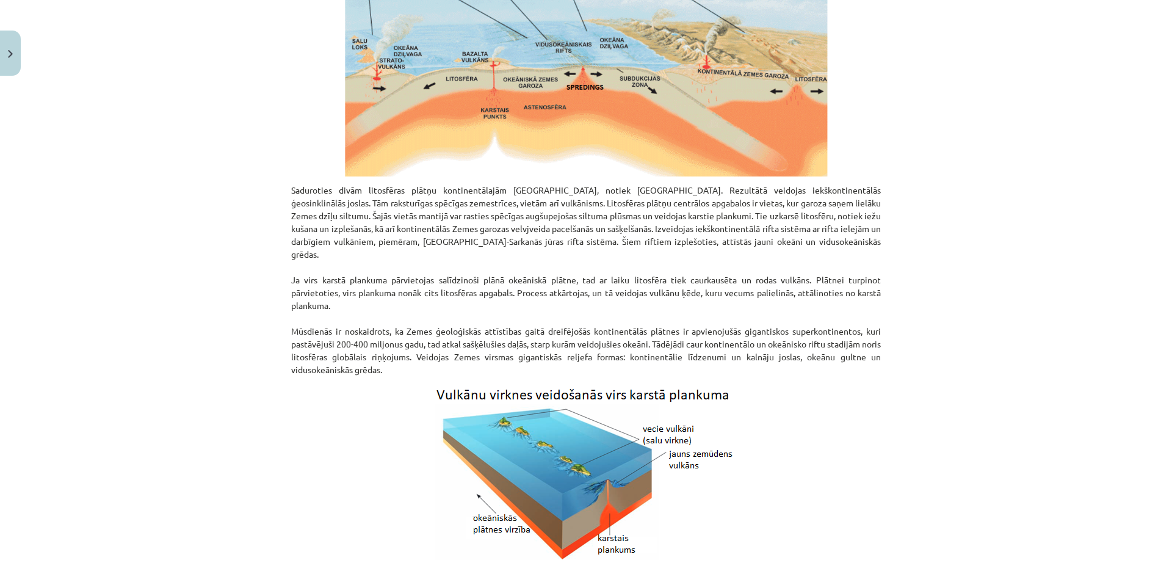
scroll to position [1022, 0]
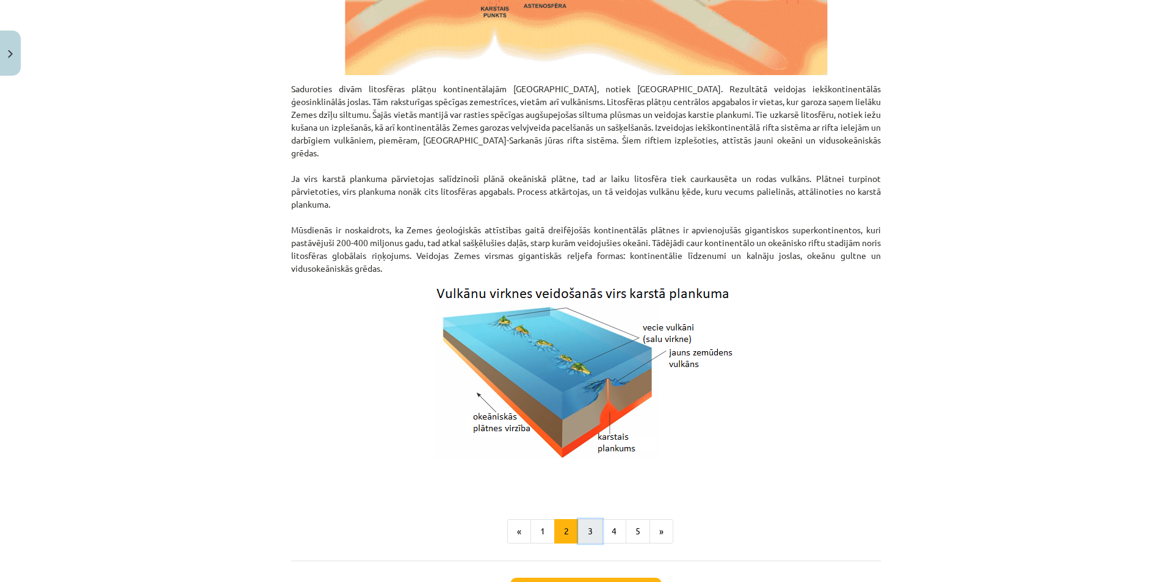
click at [581, 533] on button "3" at bounding box center [590, 531] width 24 height 24
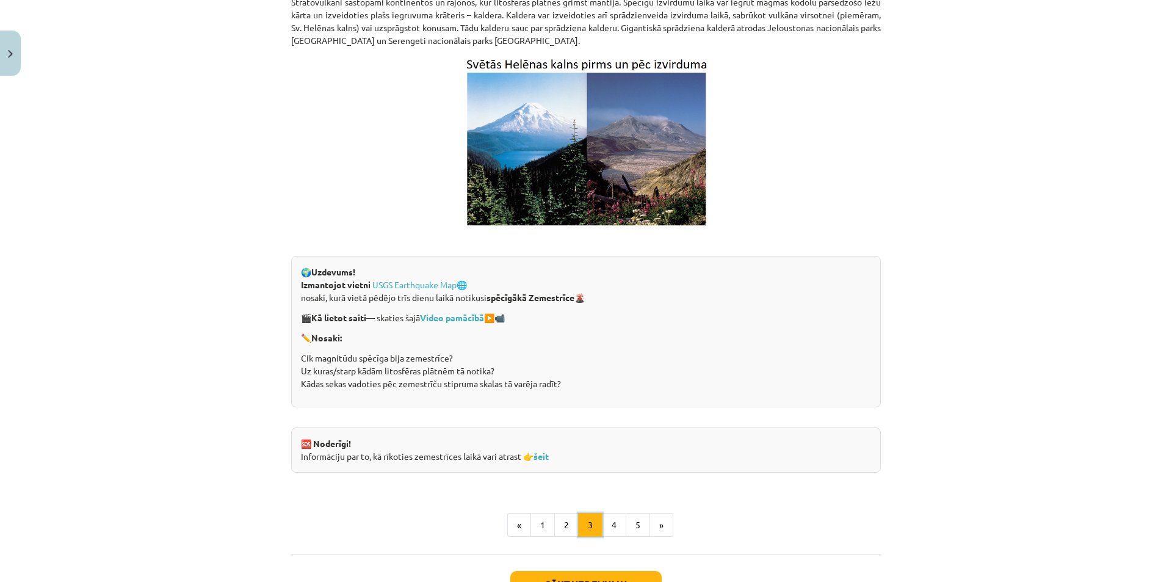
scroll to position [2246, 0]
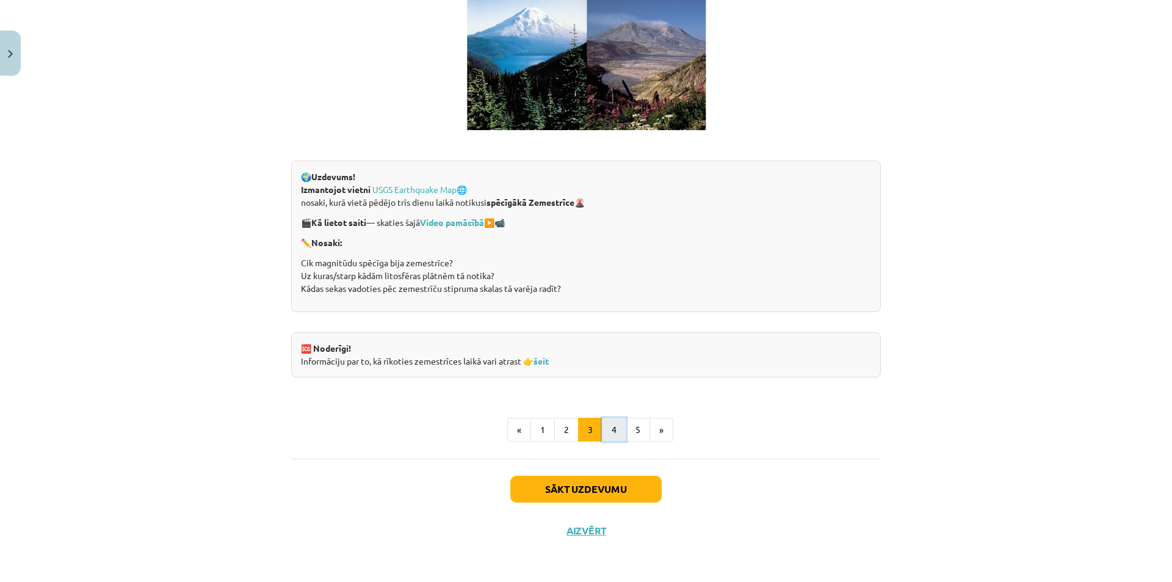
click at [617, 432] on button "4" at bounding box center [614, 429] width 24 height 24
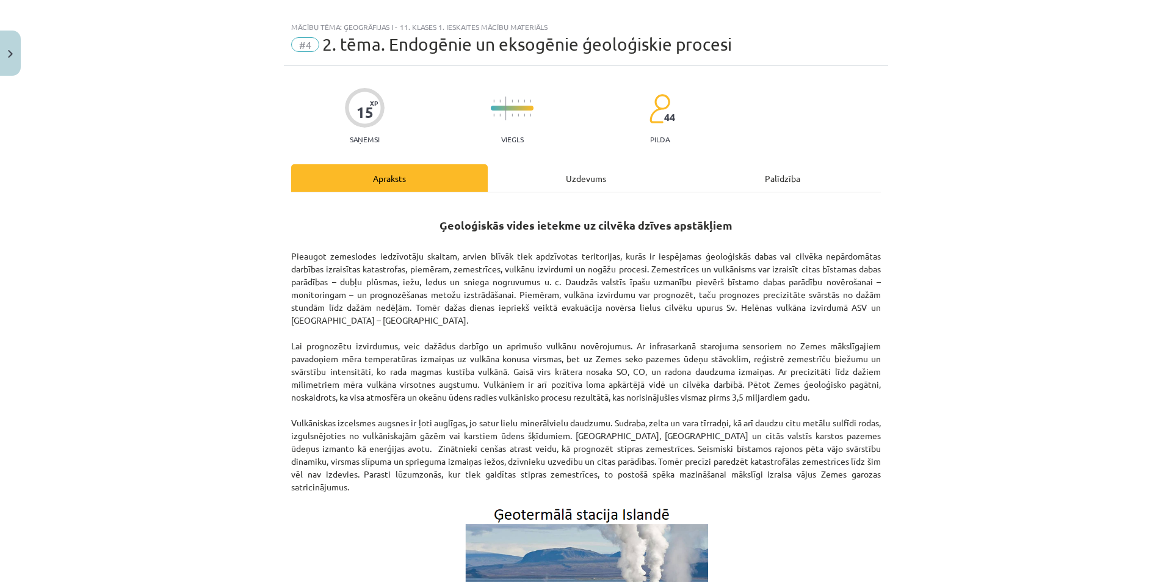
scroll to position [218, 0]
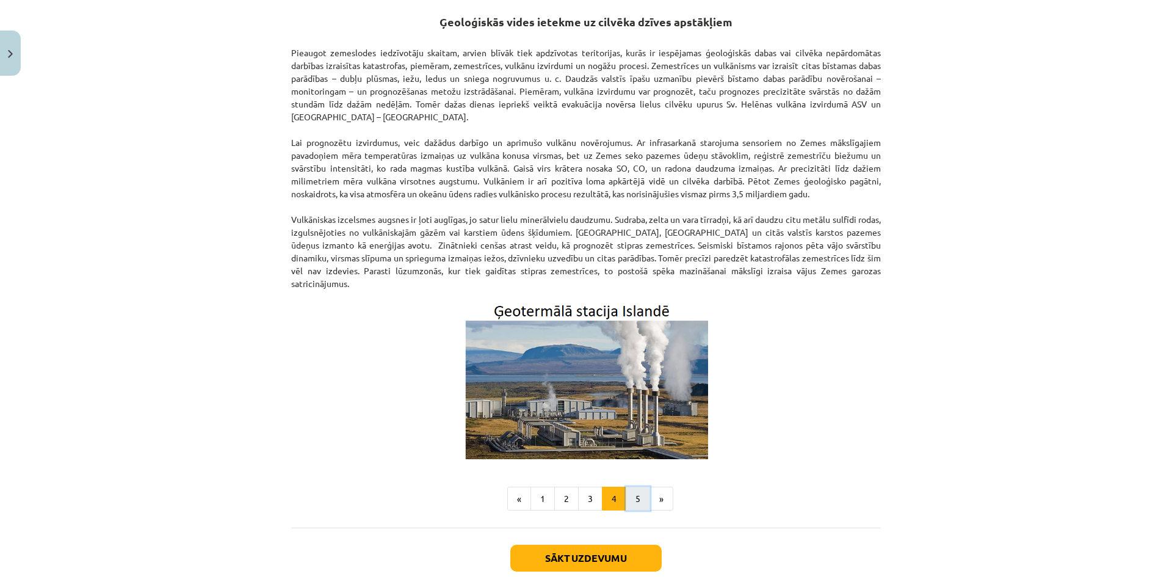
click at [638, 486] on button "5" at bounding box center [637, 498] width 24 height 24
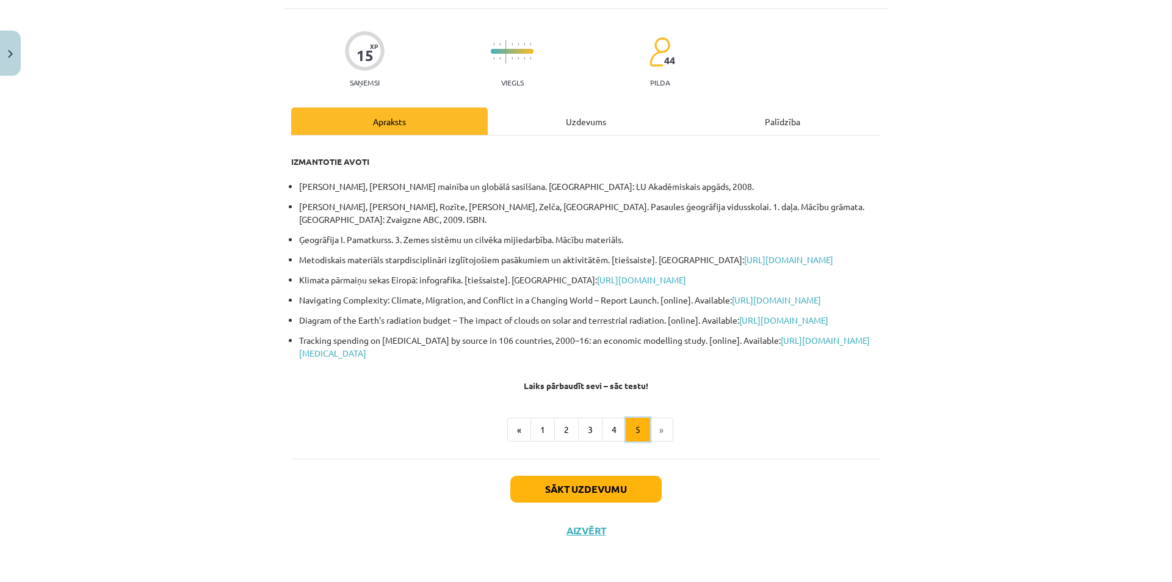
scroll to position [110, 0]
click at [666, 425] on li "»" at bounding box center [661, 429] width 23 height 24
click at [602, 492] on button "Sākt uzdevumu" at bounding box center [585, 488] width 151 height 27
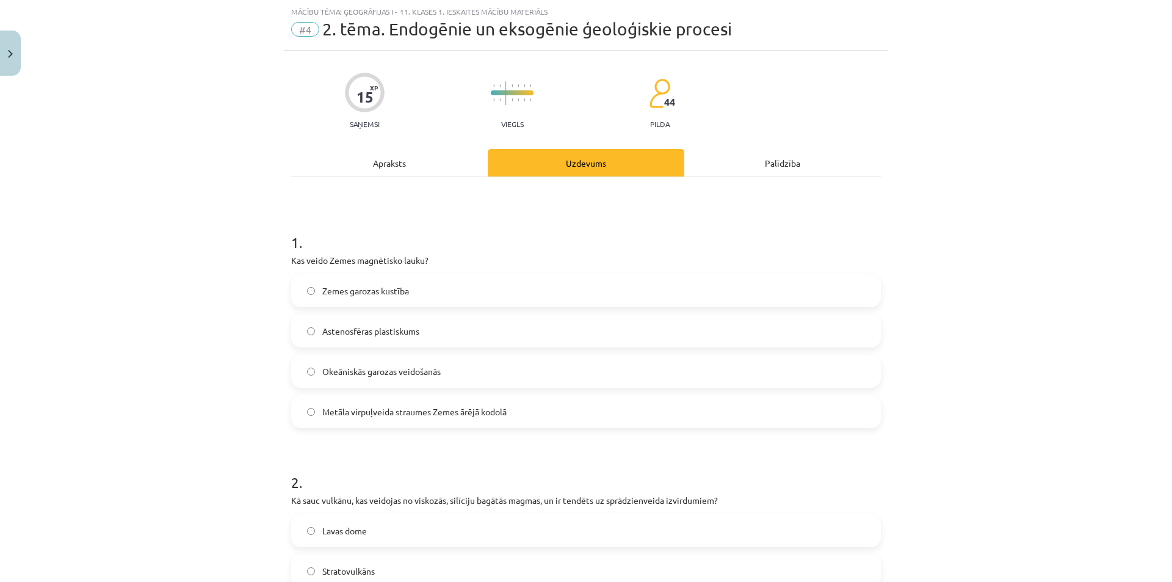
click at [381, 173] on div "Apraksts" at bounding box center [389, 162] width 196 height 27
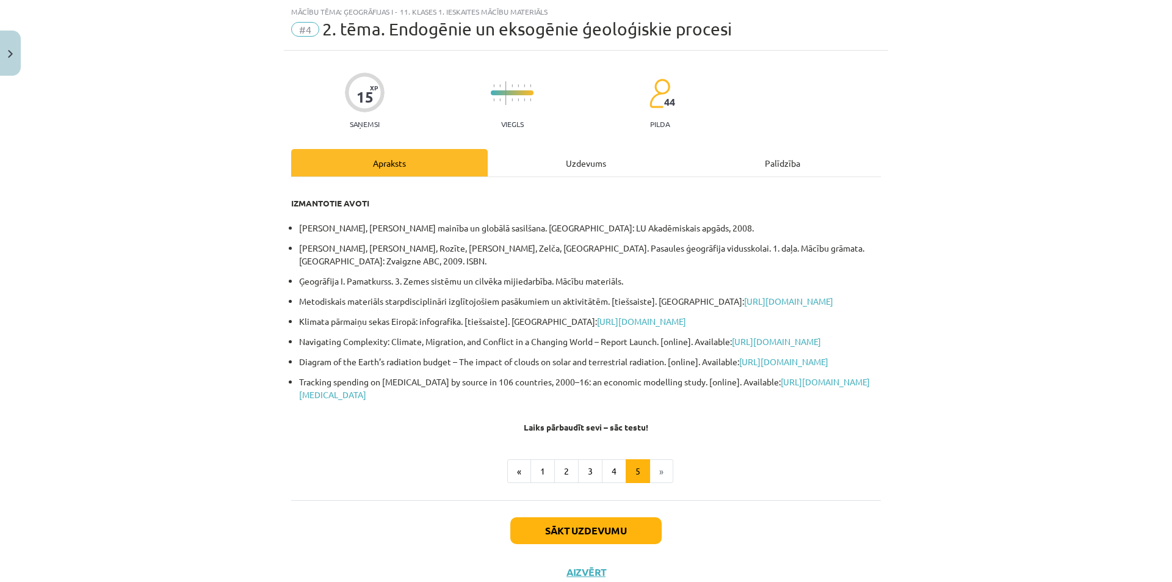
click at [521, 164] on div "Uzdevums" at bounding box center [586, 162] width 196 height 27
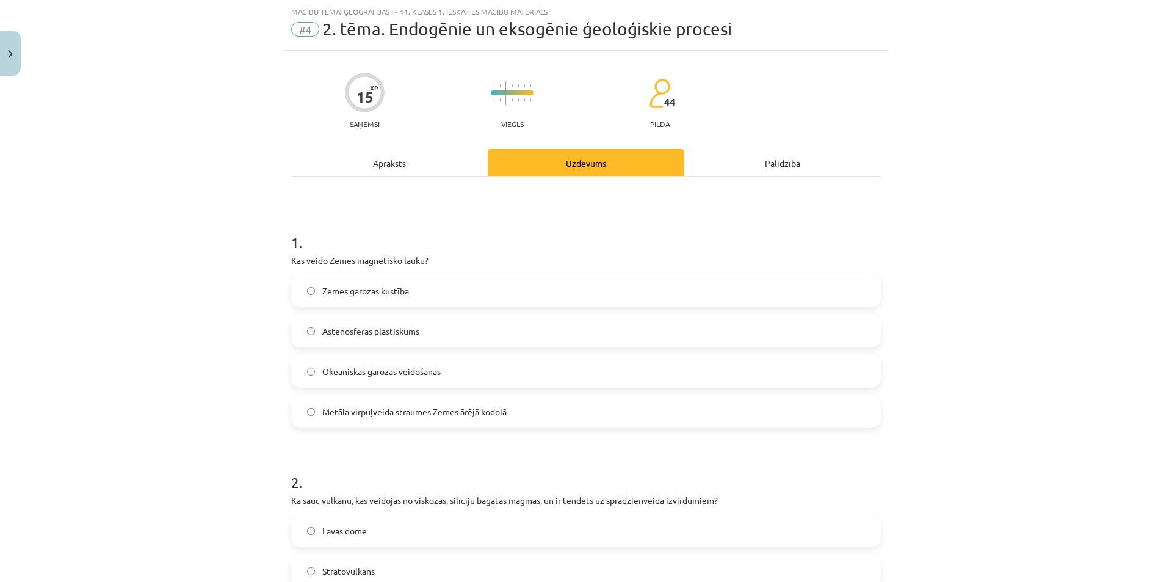
click at [395, 323] on label "Astenosfēras plastiskums" at bounding box center [585, 330] width 587 height 31
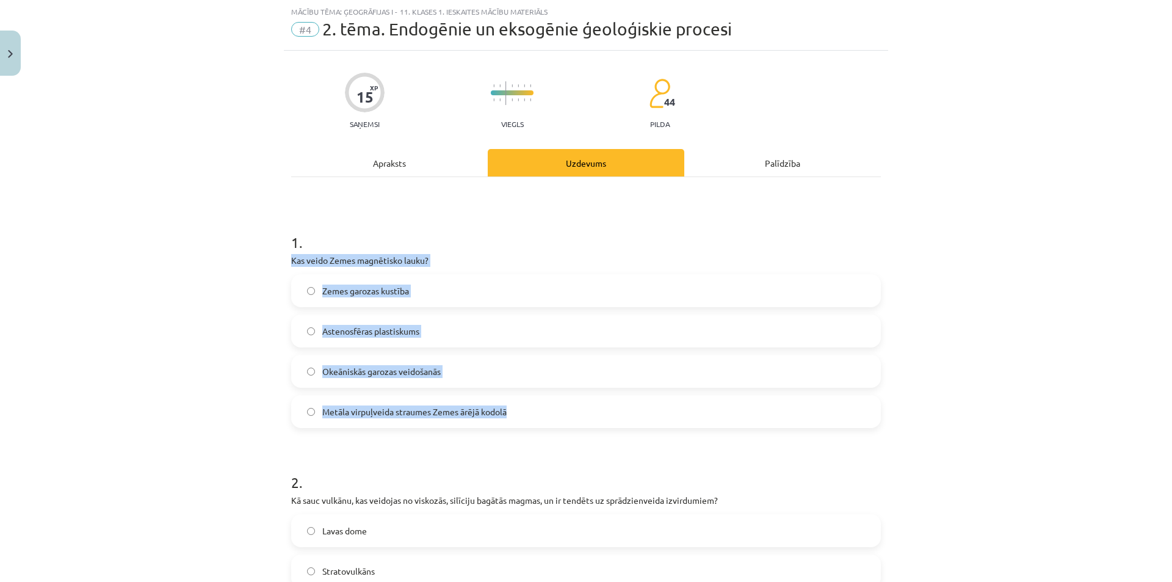
drag, startPoint x: 287, startPoint y: 259, endPoint x: 508, endPoint y: 401, distance: 262.7
click at [508, 401] on div "1 . Kas veido Zemes magnētisko lauku? Zemes garozas kustība Astenosfēras plasti…" at bounding box center [585, 319] width 589 height 215
copy div "Kas veido Zemes magnētisko lauku? Zemes garozas kustība Astenosfēras plastiskum…"
click at [342, 401] on label "Metāla virpuļveida straumes Zemes ārējā kodolā" at bounding box center [585, 411] width 587 height 31
click at [186, 392] on div "Mācību tēma: Ģeogrāfijas i - 11. klases 1. ieskaites mācību materiāls #4 2. tēm…" at bounding box center [586, 291] width 1172 height 582
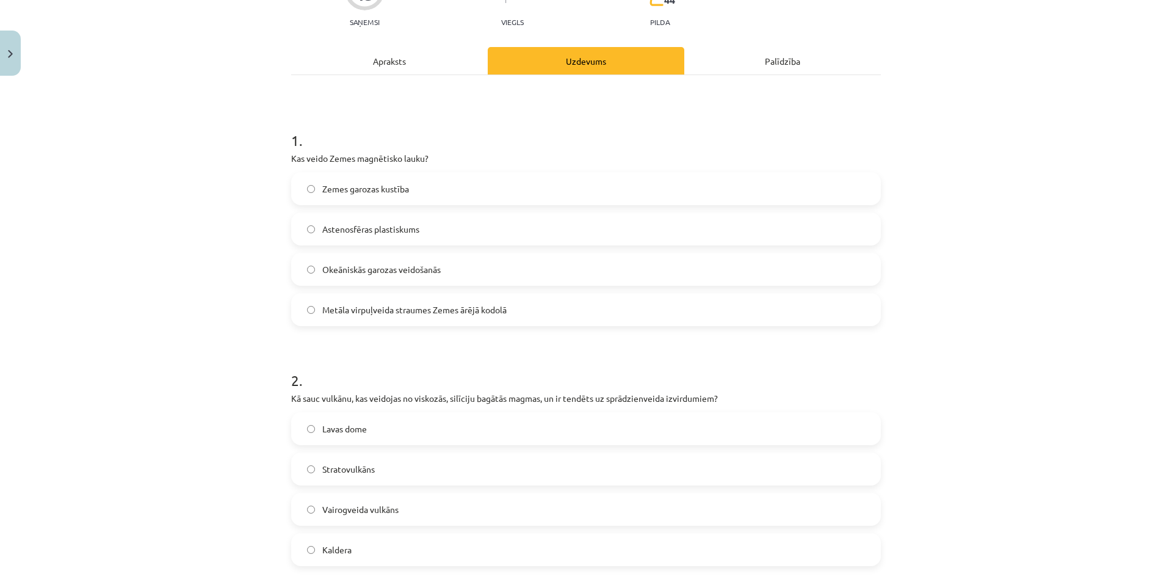
scroll to position [234, 0]
click at [374, 59] on div "Apraksts" at bounding box center [389, 60] width 196 height 27
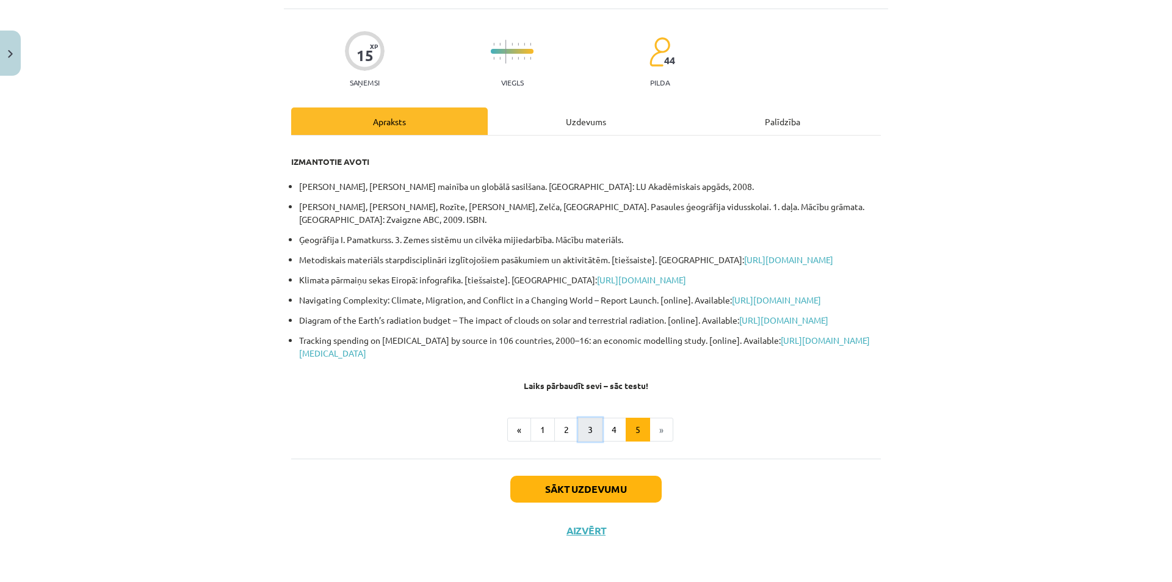
click at [588, 426] on button "3" at bounding box center [590, 429] width 24 height 24
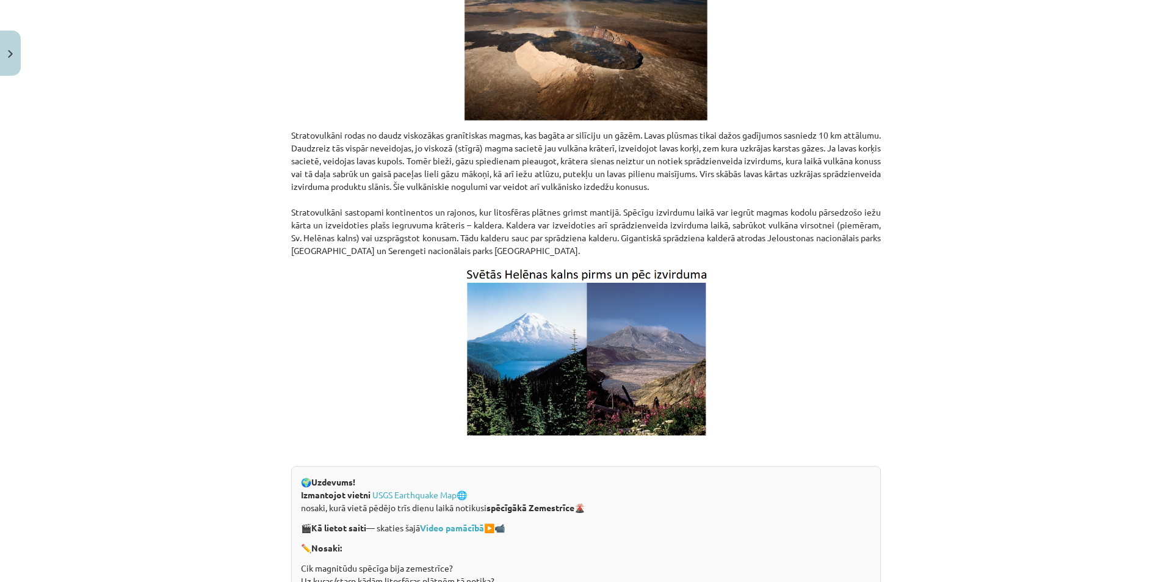
scroll to position [2246, 0]
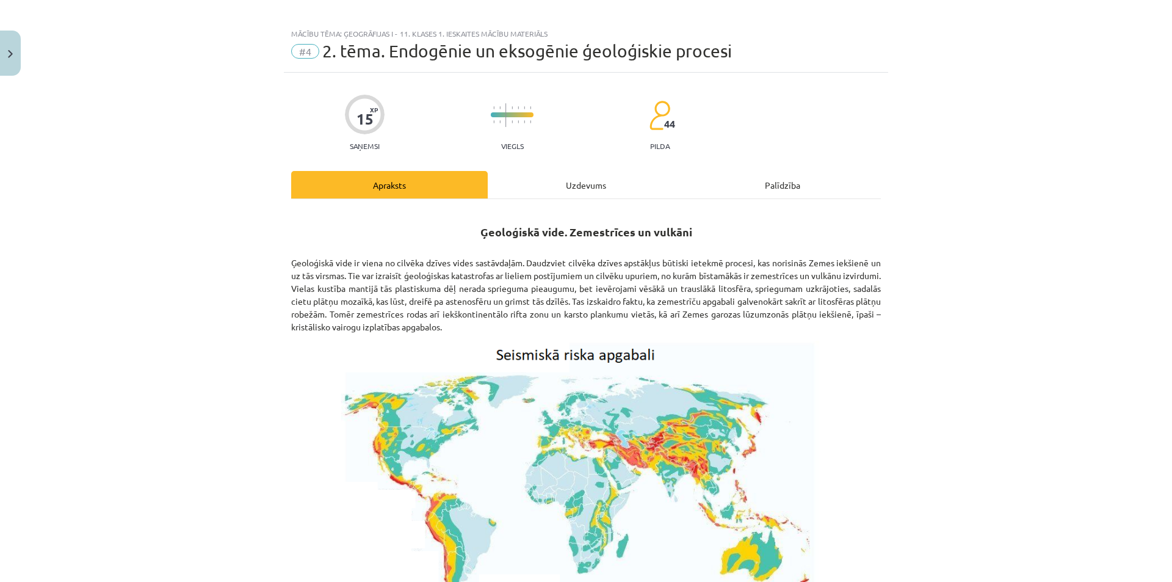
click at [564, 182] on div "Uzdevums" at bounding box center [586, 184] width 196 height 27
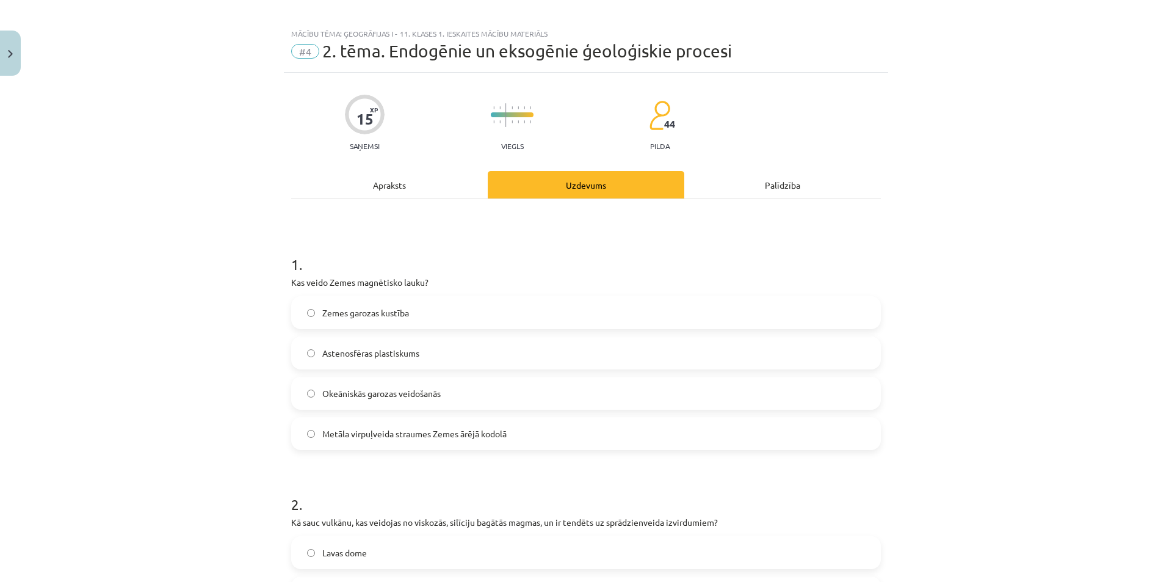
scroll to position [31, 0]
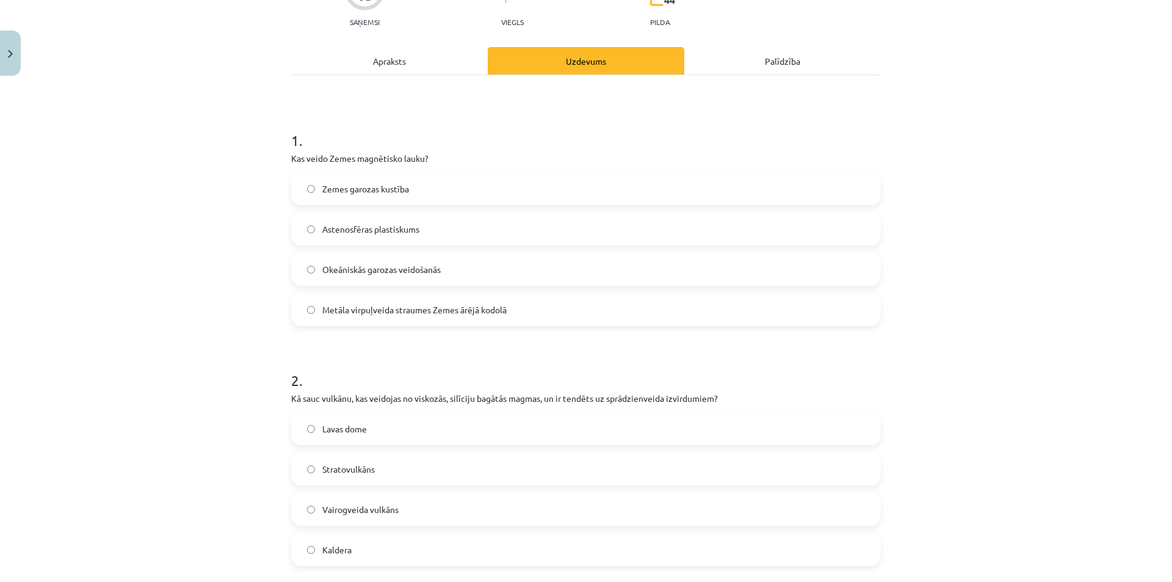
click at [369, 474] on span "Stratovulkāns" at bounding box center [348, 469] width 52 height 13
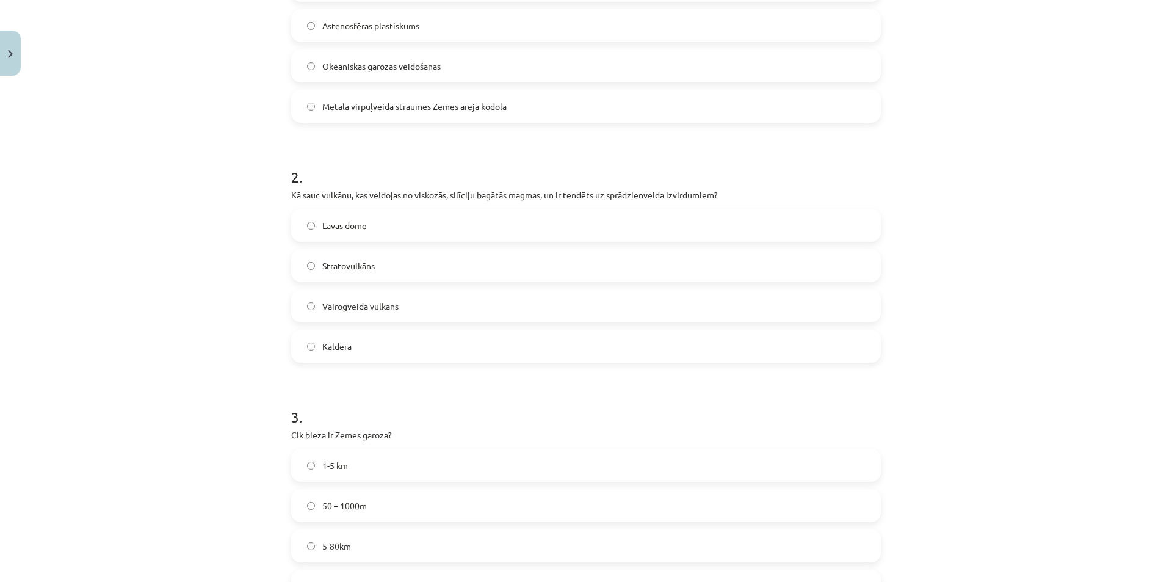
scroll to position [438, 0]
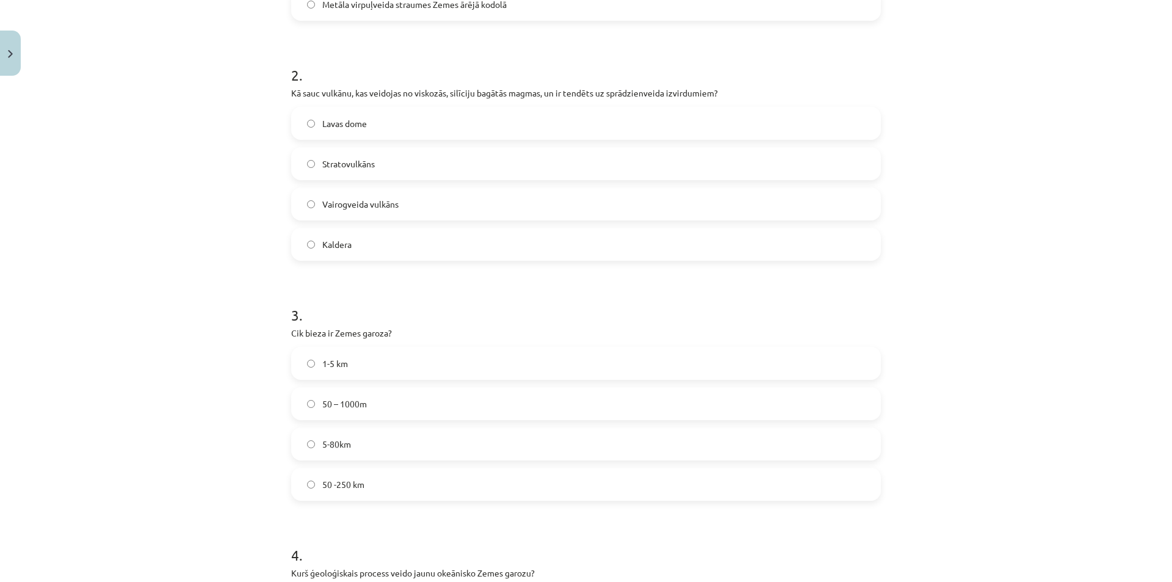
click at [360, 453] on label "5-80km" at bounding box center [585, 443] width 587 height 31
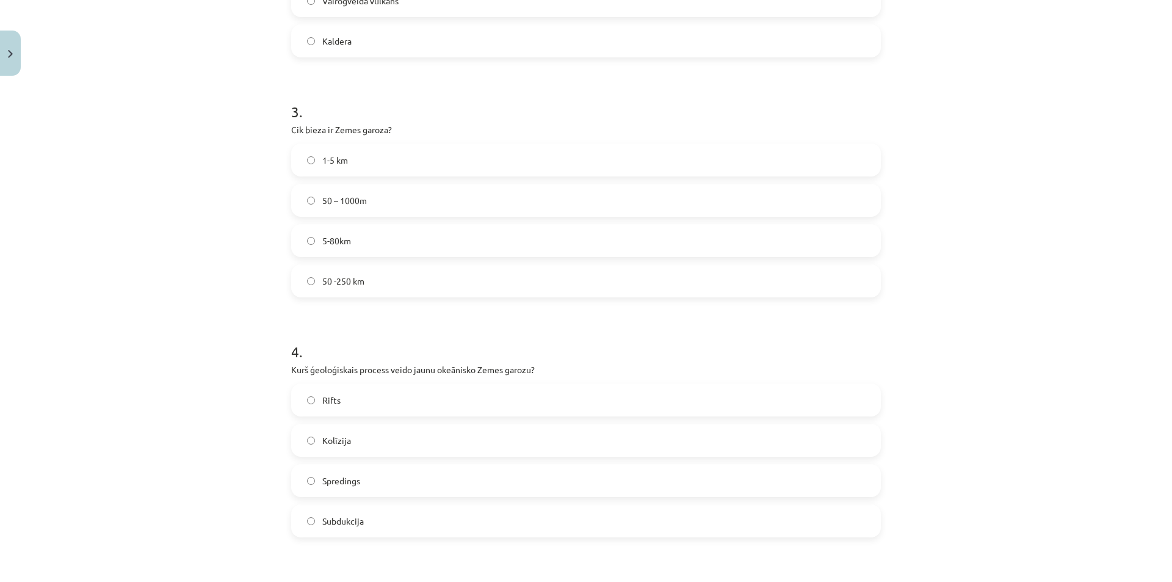
scroll to position [743, 0]
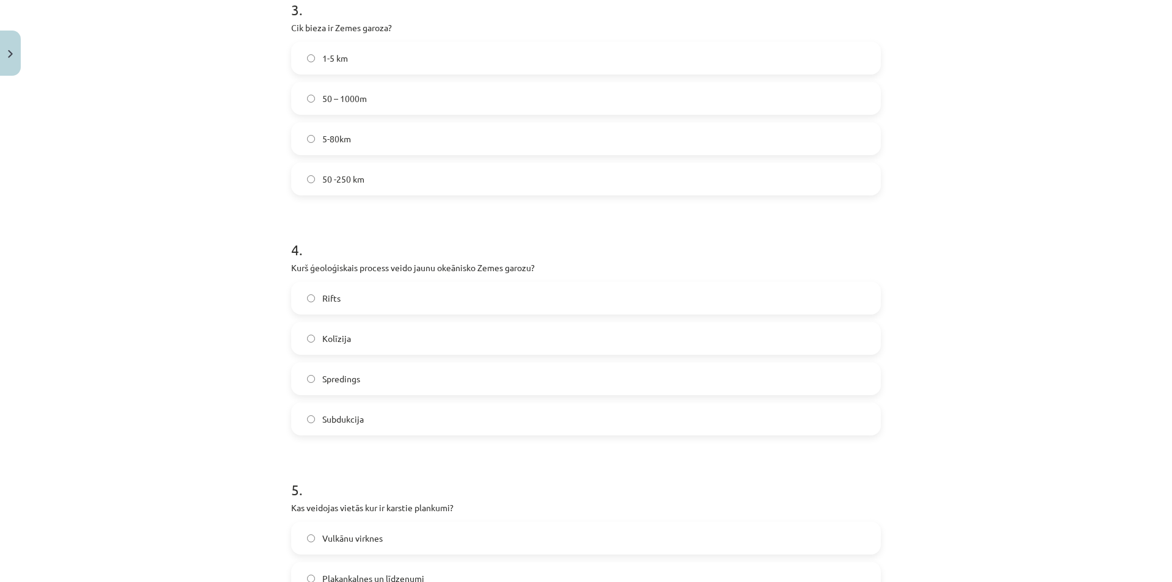
click at [339, 302] on label "Rifts" at bounding box center [585, 298] width 587 height 31
click at [376, 328] on label "Kolīzija" at bounding box center [585, 338] width 587 height 31
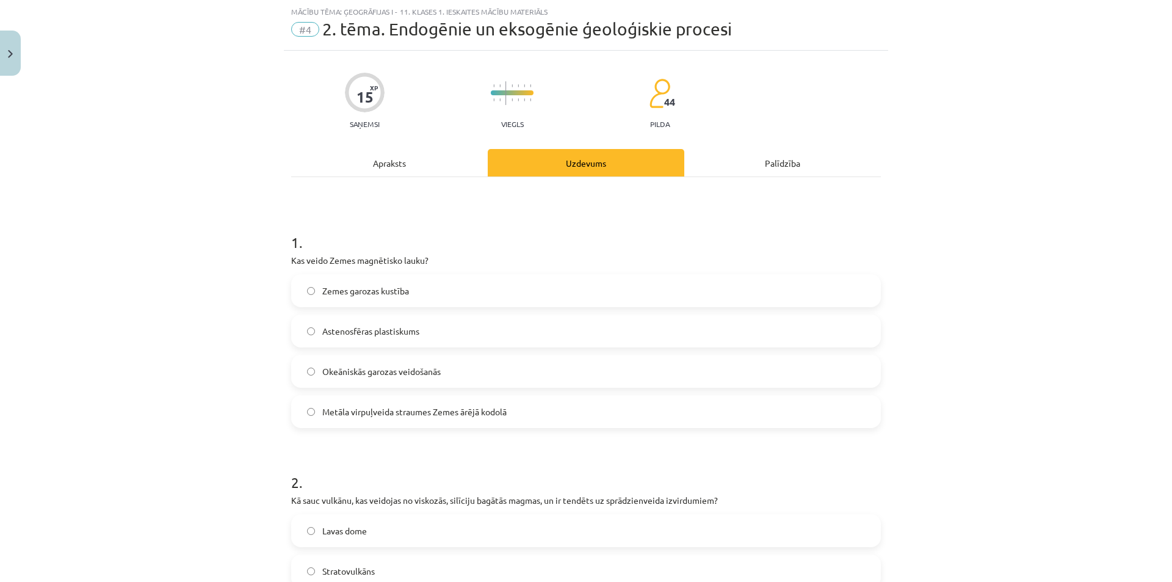
scroll to position [0, 0]
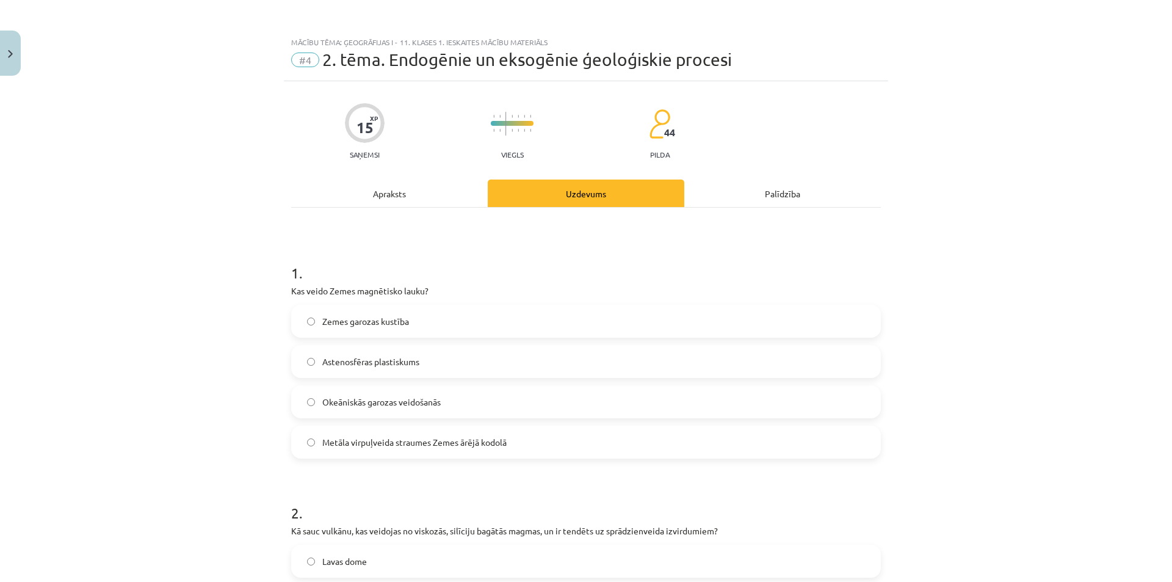
click at [399, 180] on div "Apraksts" at bounding box center [389, 192] width 196 height 27
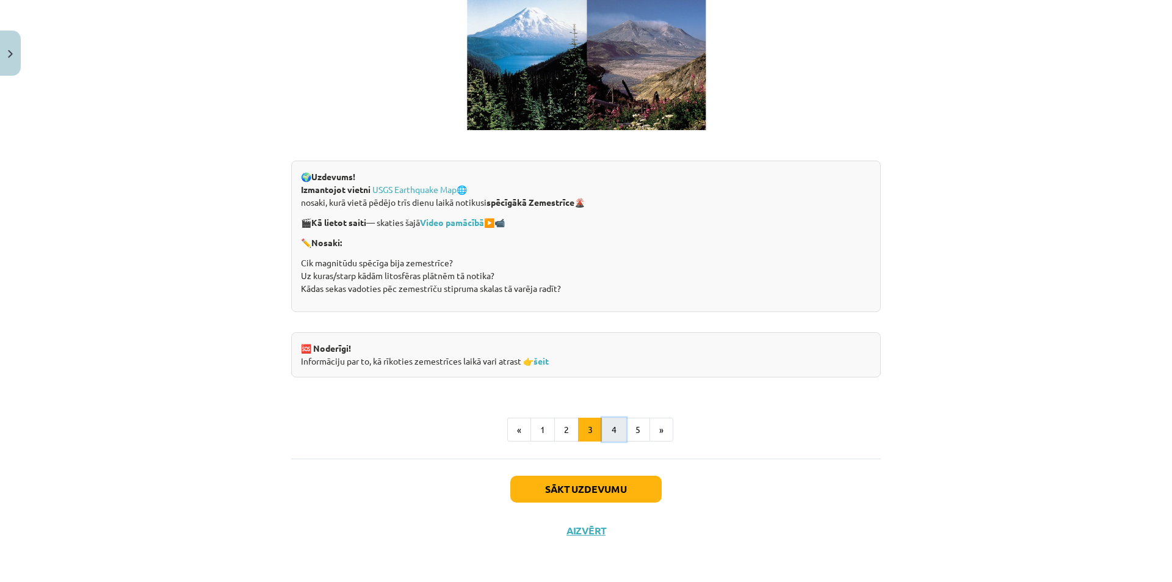
click at [608, 441] on button "4" at bounding box center [614, 429] width 24 height 24
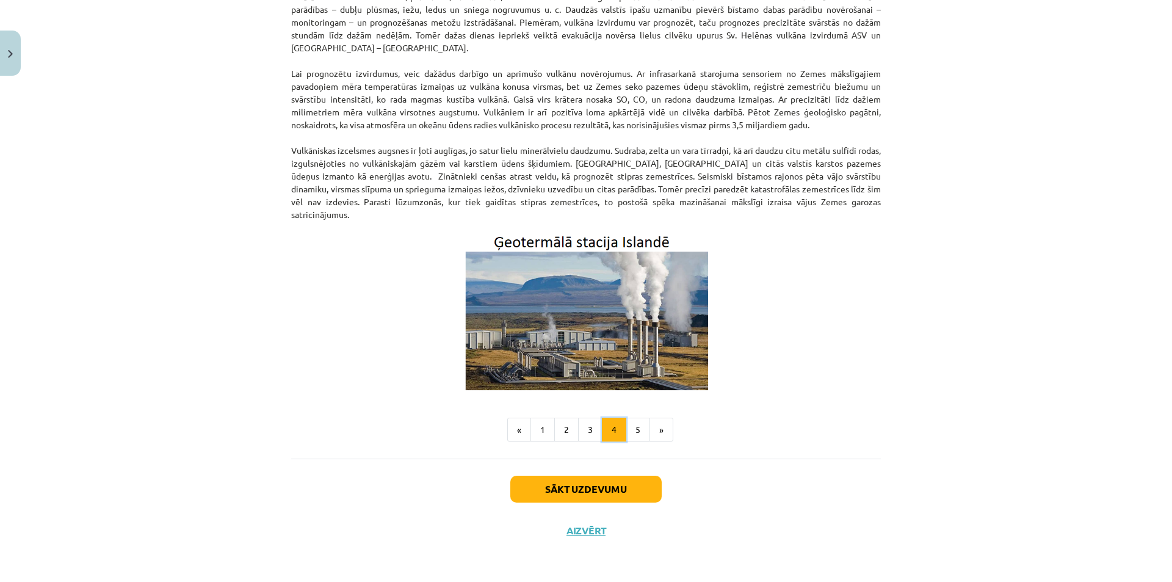
scroll to position [218, 0]
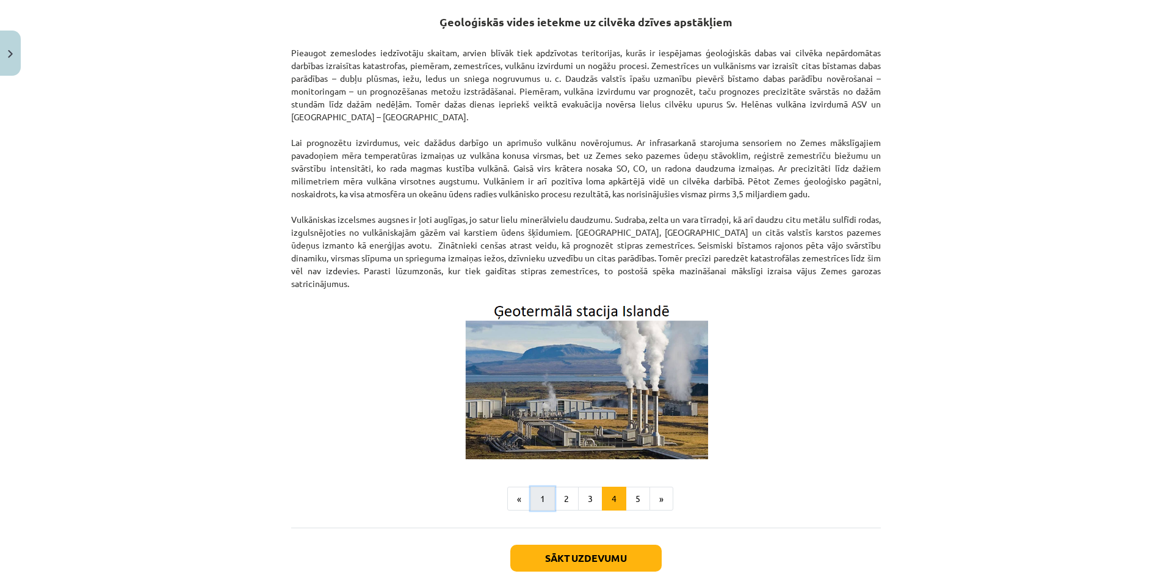
click at [541, 486] on button "1" at bounding box center [542, 498] width 24 height 24
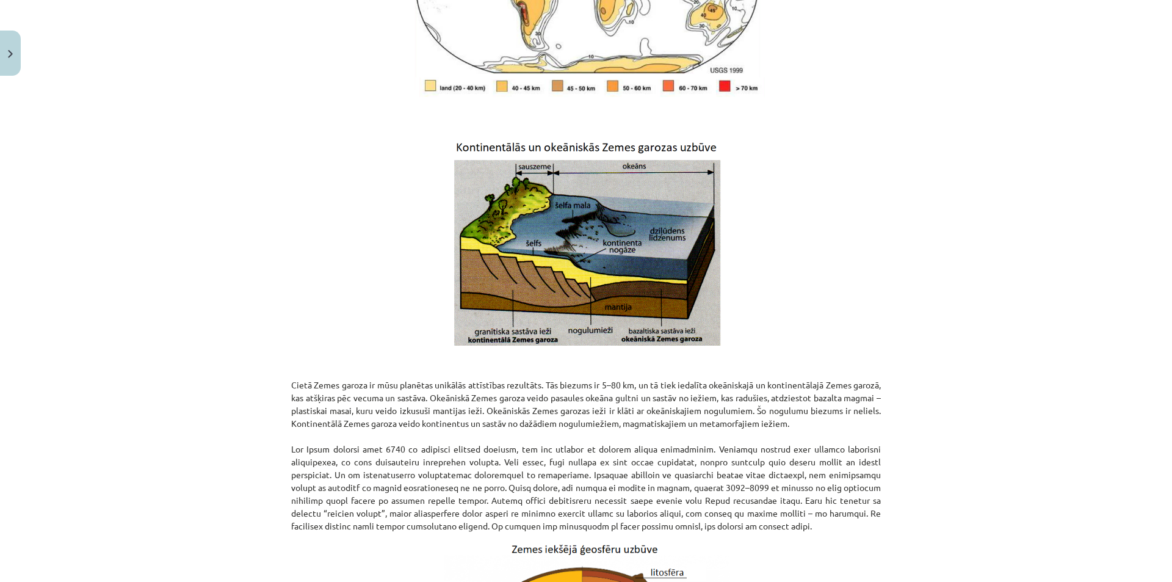
scroll to position [1154, 0]
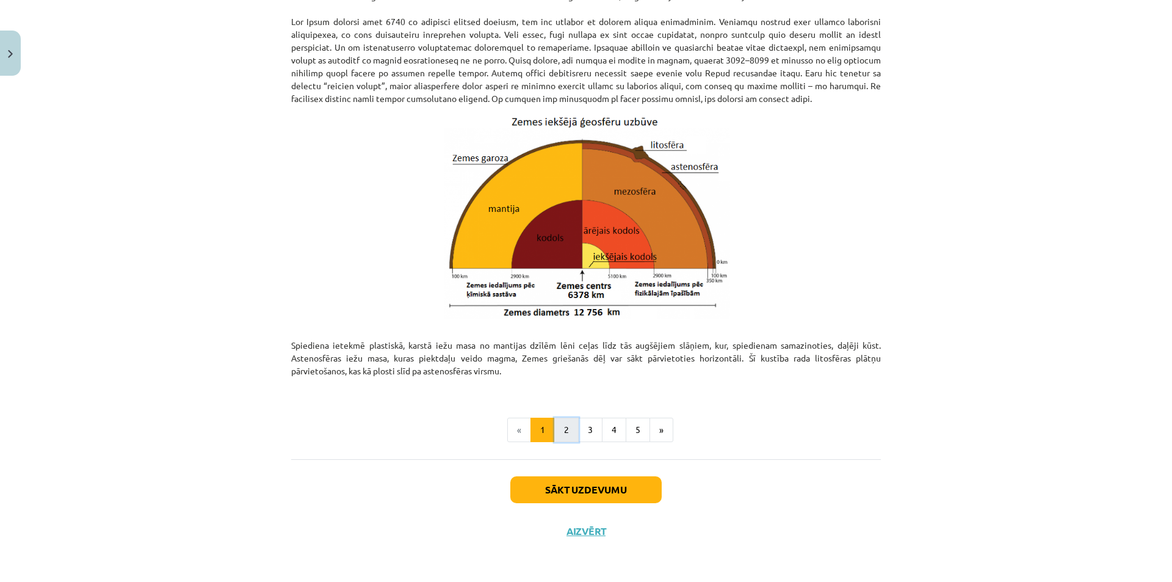
click at [561, 434] on button "2" at bounding box center [566, 429] width 24 height 24
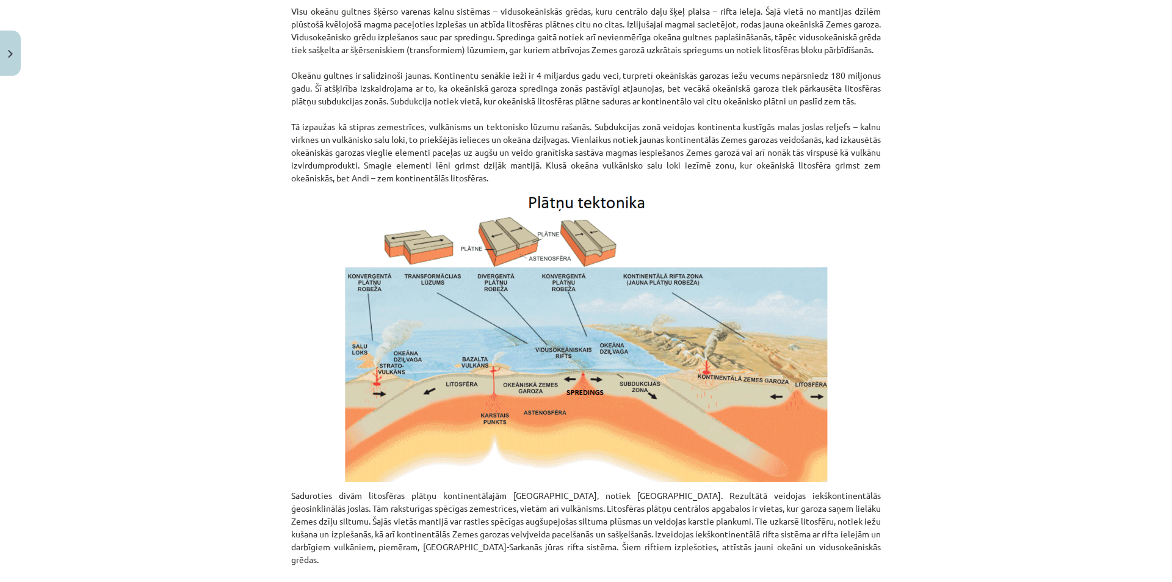
scroll to position [717, 0]
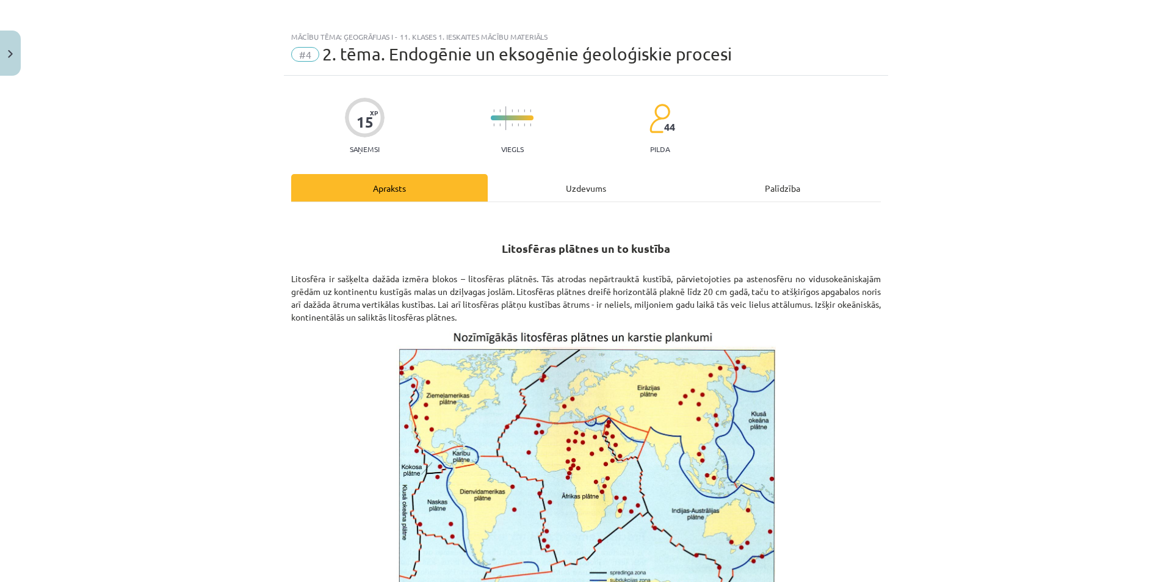
click at [501, 183] on div "Uzdevums" at bounding box center [586, 187] width 196 height 27
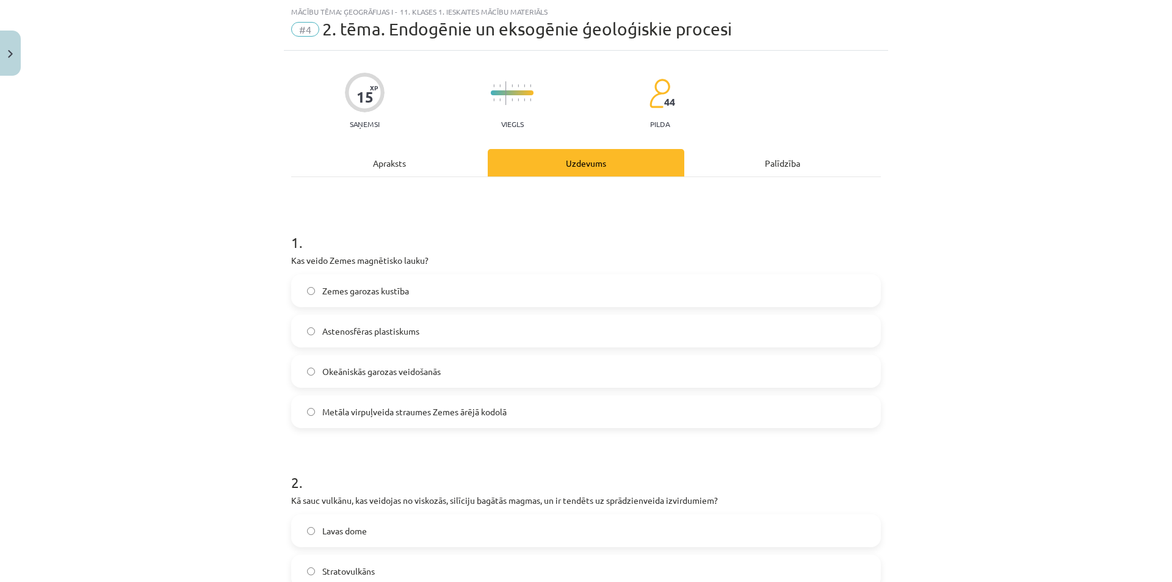
scroll to position [0, 0]
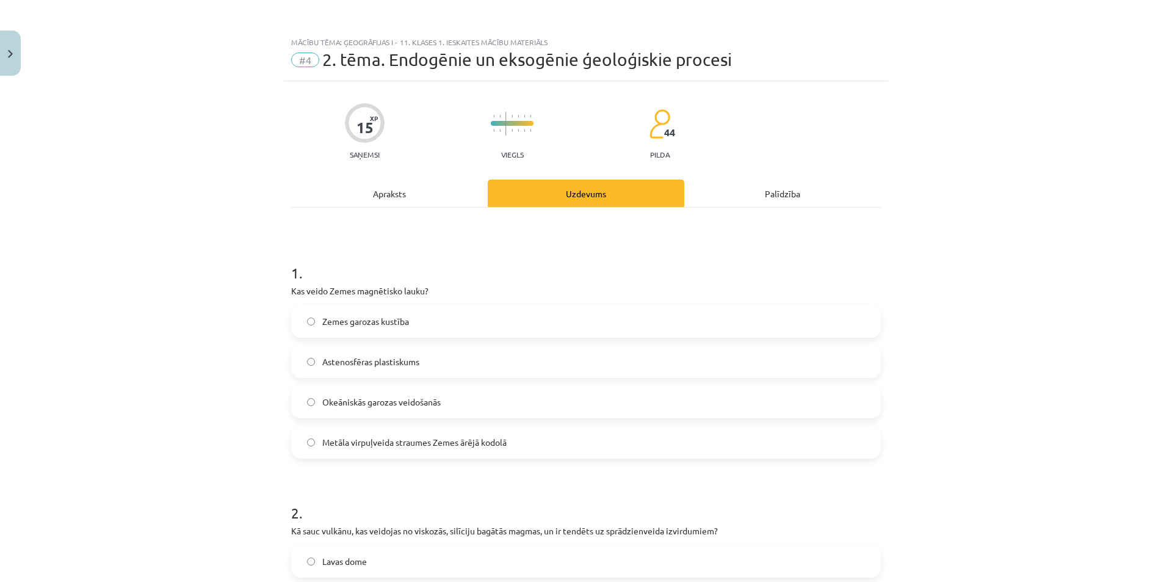
click at [405, 198] on div "Apraksts" at bounding box center [389, 192] width 196 height 27
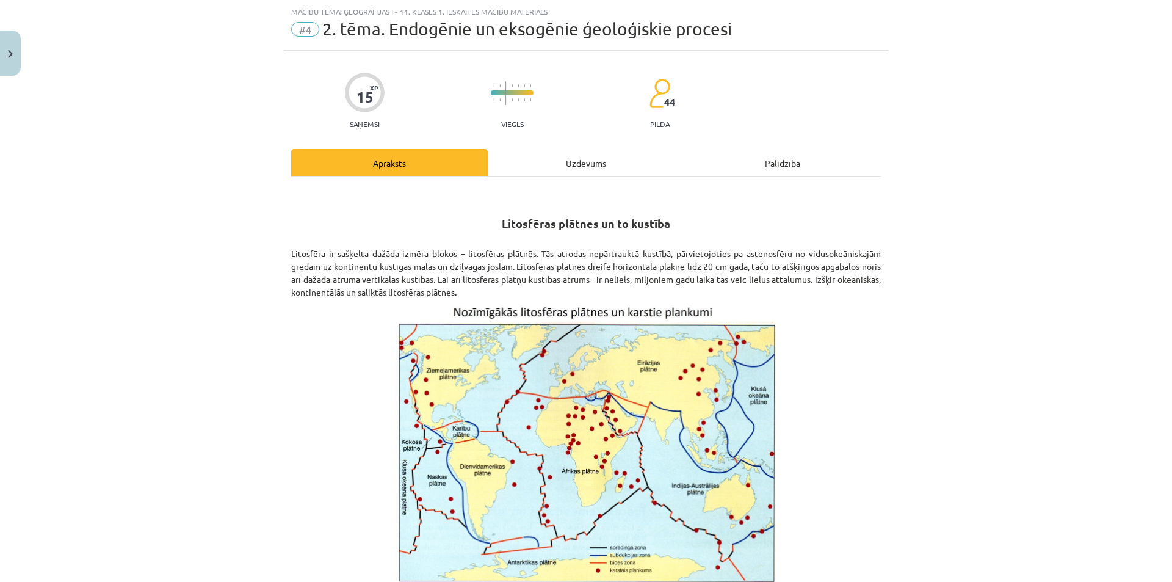
scroll to position [349, 0]
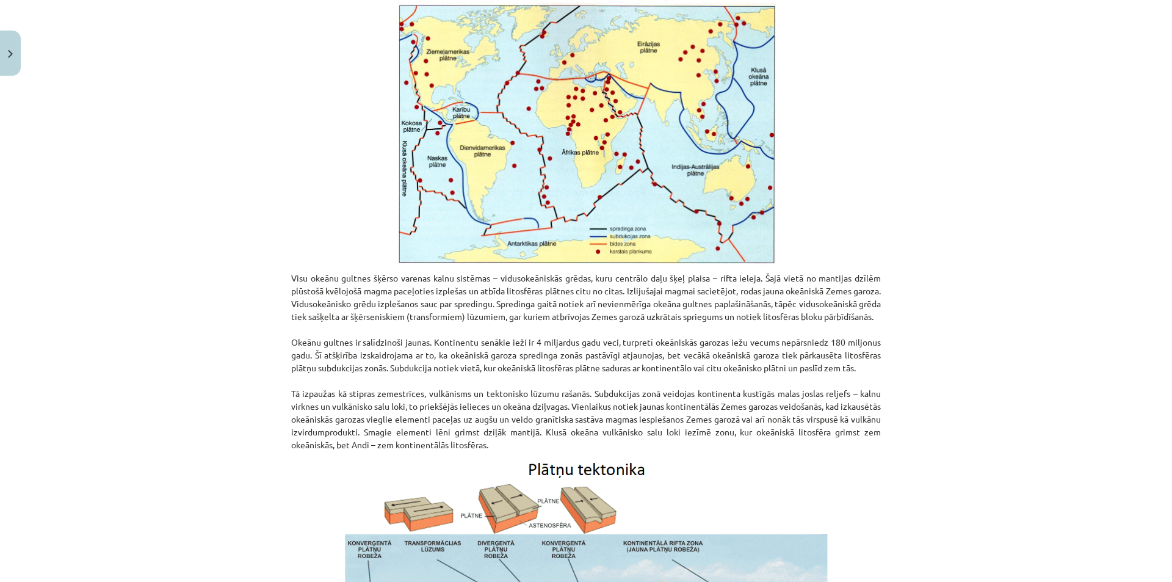
click at [943, 156] on div "Mācību tēma: Ģeogrāfijas i - 11. klases 1. ieskaites mācību materiāls #4 2. tēm…" at bounding box center [586, 291] width 1172 height 582
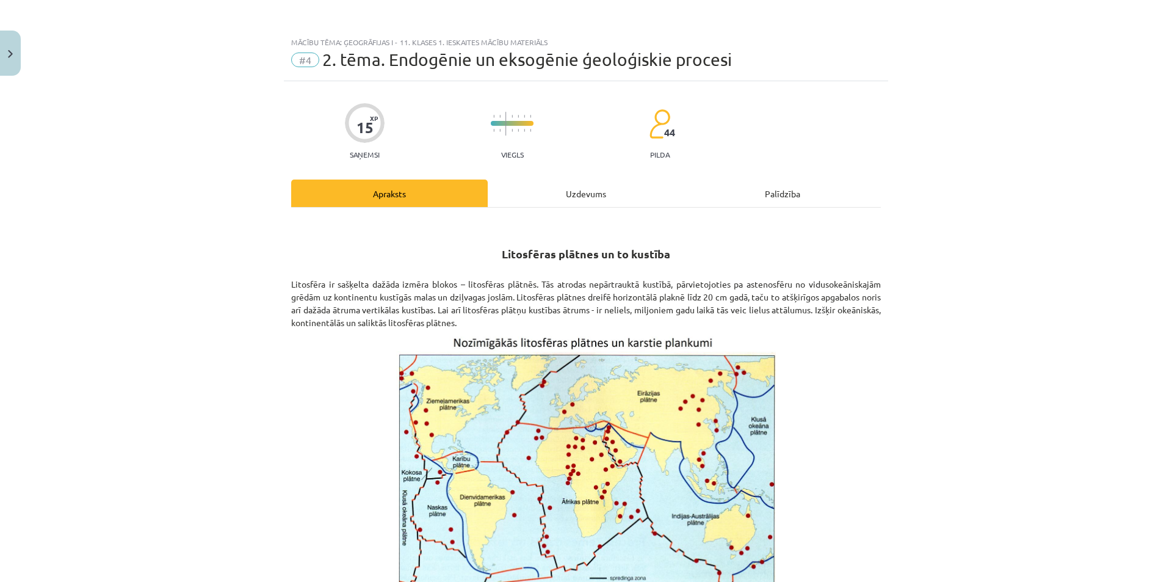
click at [544, 194] on div "Uzdevums" at bounding box center [586, 192] width 196 height 27
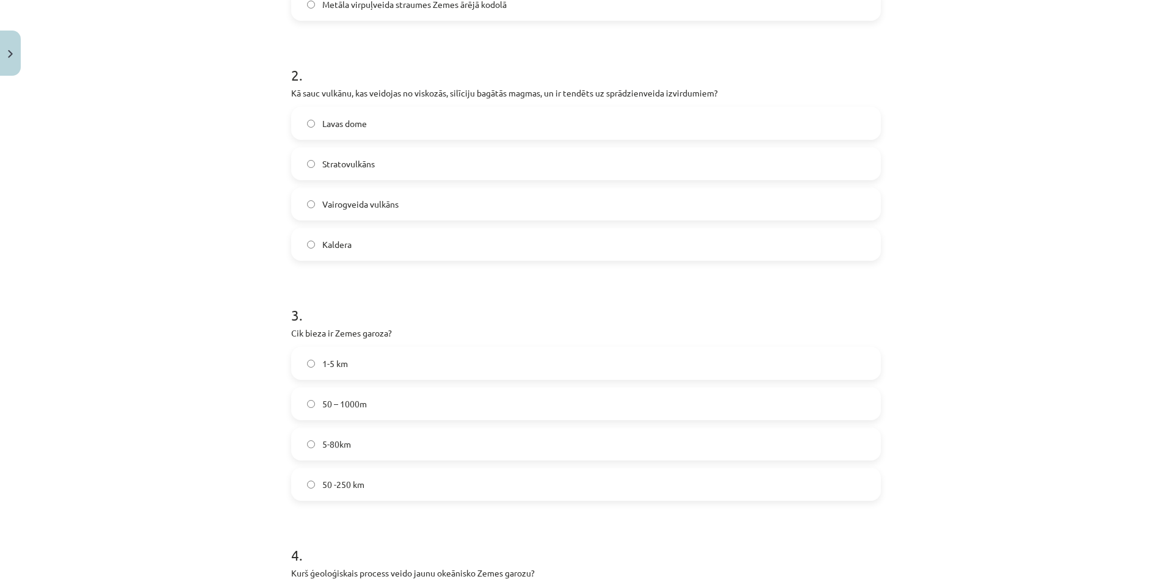
scroll to position [743, 0]
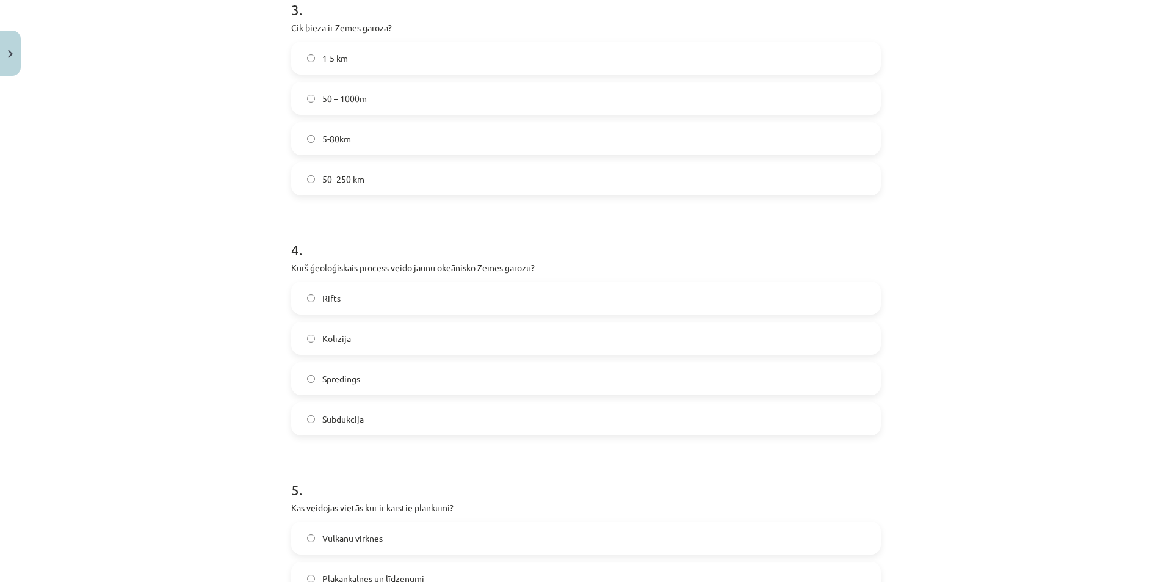
click at [374, 305] on label "Rifts" at bounding box center [585, 298] width 587 height 31
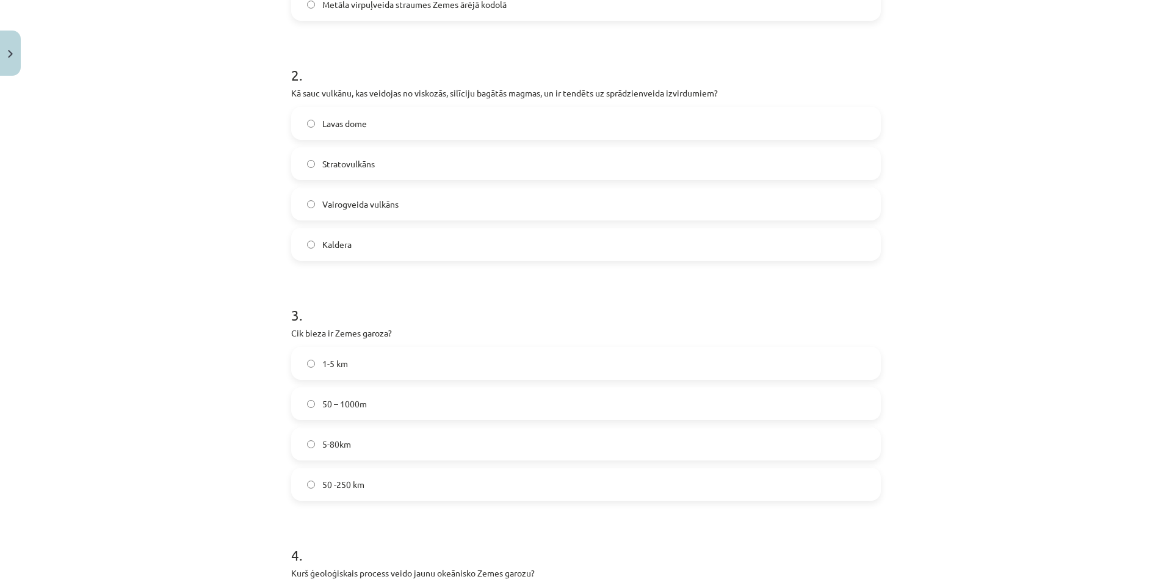
scroll to position [0, 0]
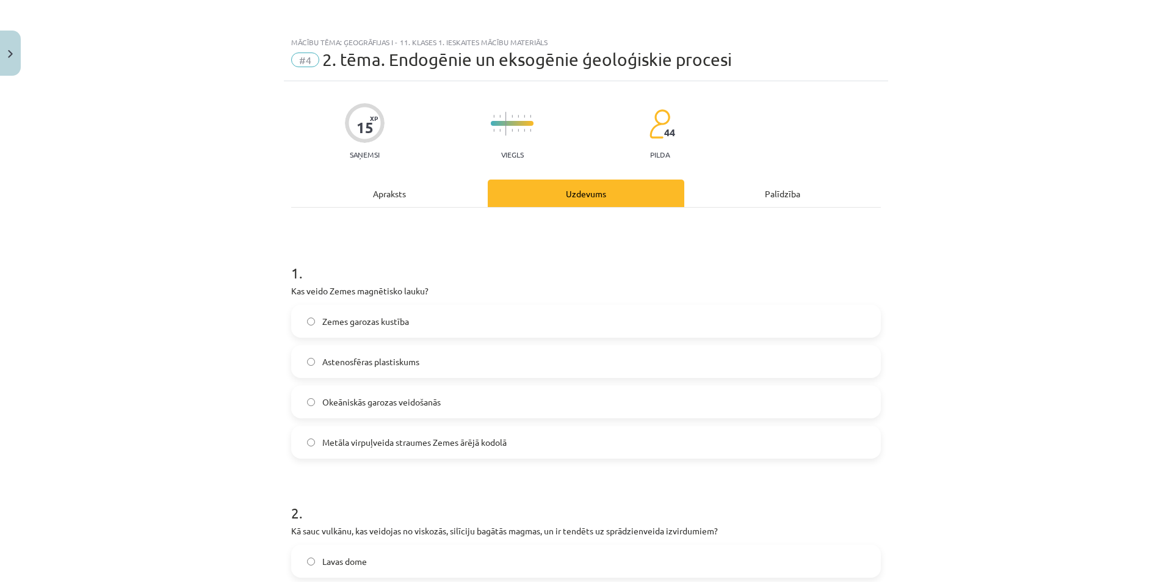
click at [392, 190] on div "Apraksts" at bounding box center [389, 192] width 196 height 27
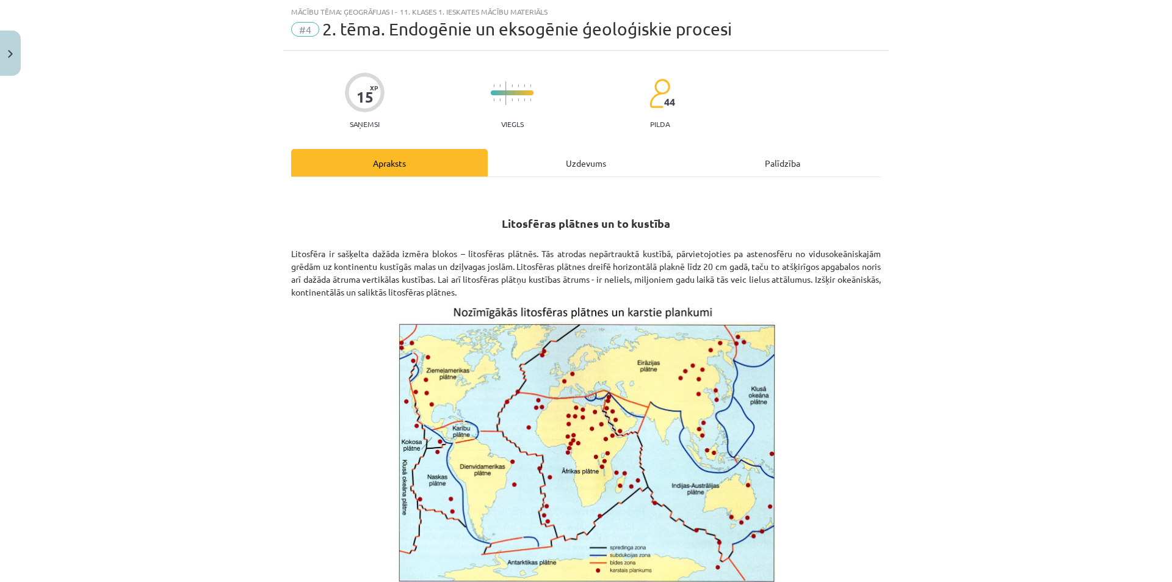
scroll to position [859, 0]
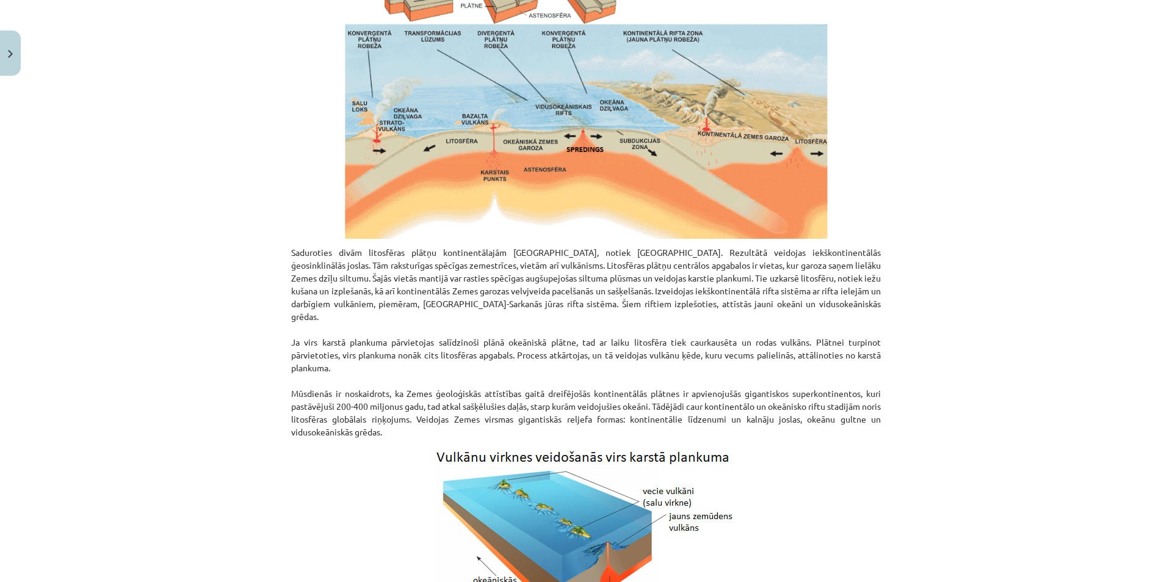
click at [981, 222] on div "Mācību tēma: Ģeogrāfijas i - 11. klases 1. ieskaites mācību materiāls #4 2. tēm…" at bounding box center [586, 291] width 1172 height 582
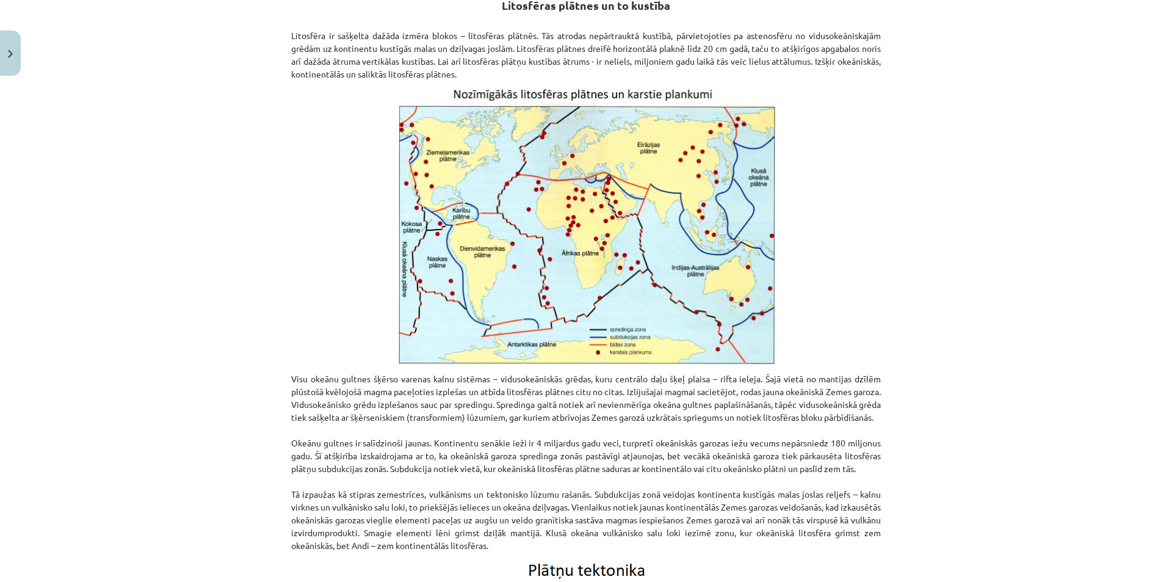
scroll to position [0, 0]
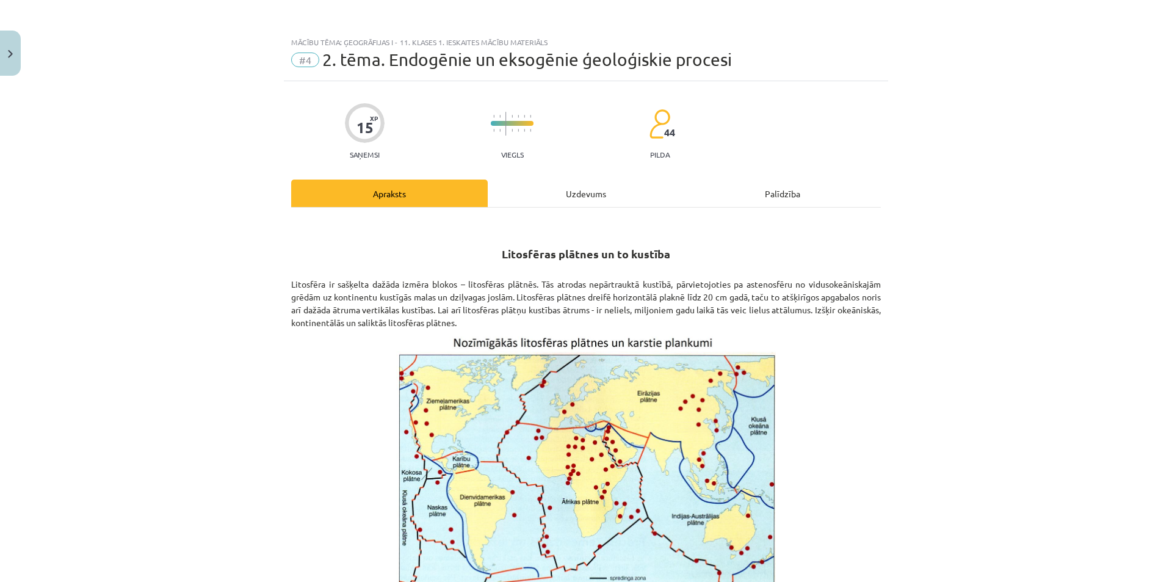
click at [603, 202] on div "Uzdevums" at bounding box center [586, 192] width 196 height 27
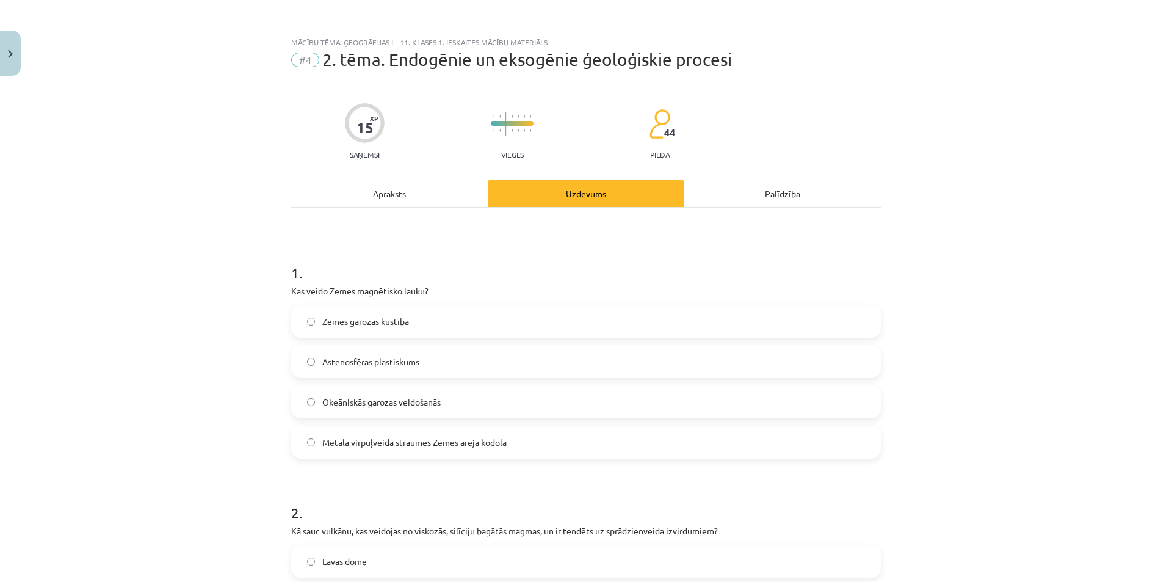
click at [436, 206] on div "Apraksts" at bounding box center [389, 192] width 196 height 27
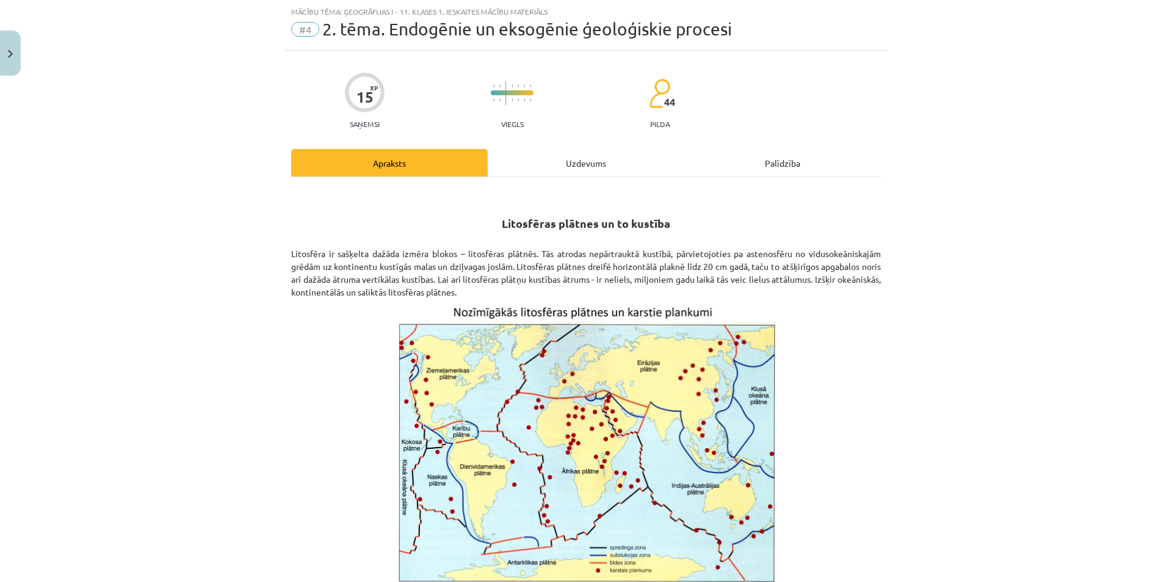
click at [436, 206] on h2 "Litosfēras plātnes un to kustība" at bounding box center [585, 209] width 589 height 43
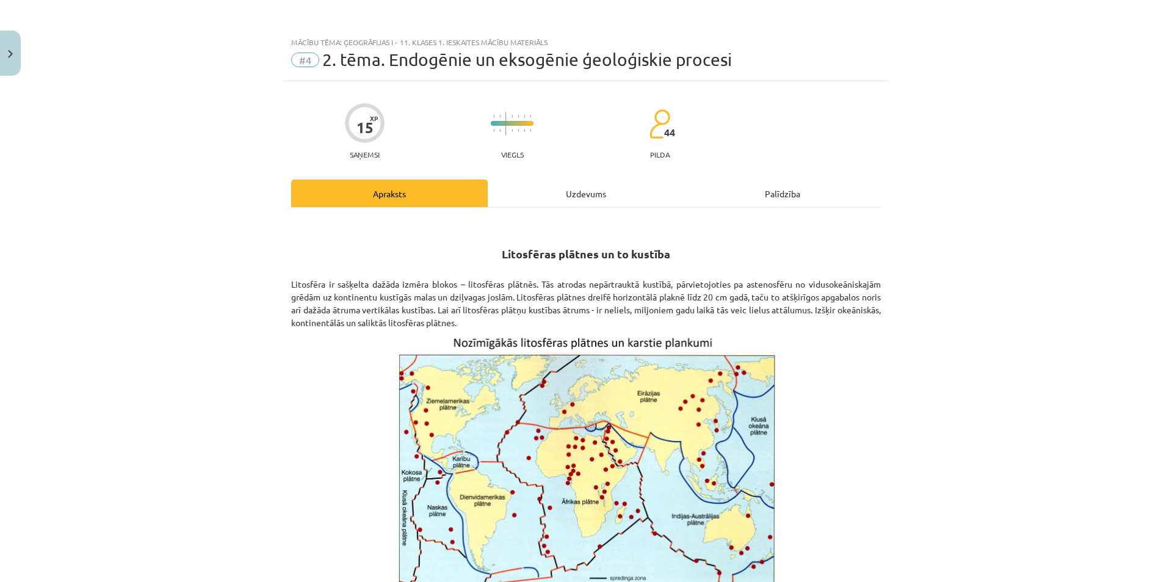
drag, startPoint x: 538, startPoint y: 178, endPoint x: 533, endPoint y: 192, distance: 14.3
click at [533, 192] on div "Uzdevums" at bounding box center [586, 192] width 196 height 27
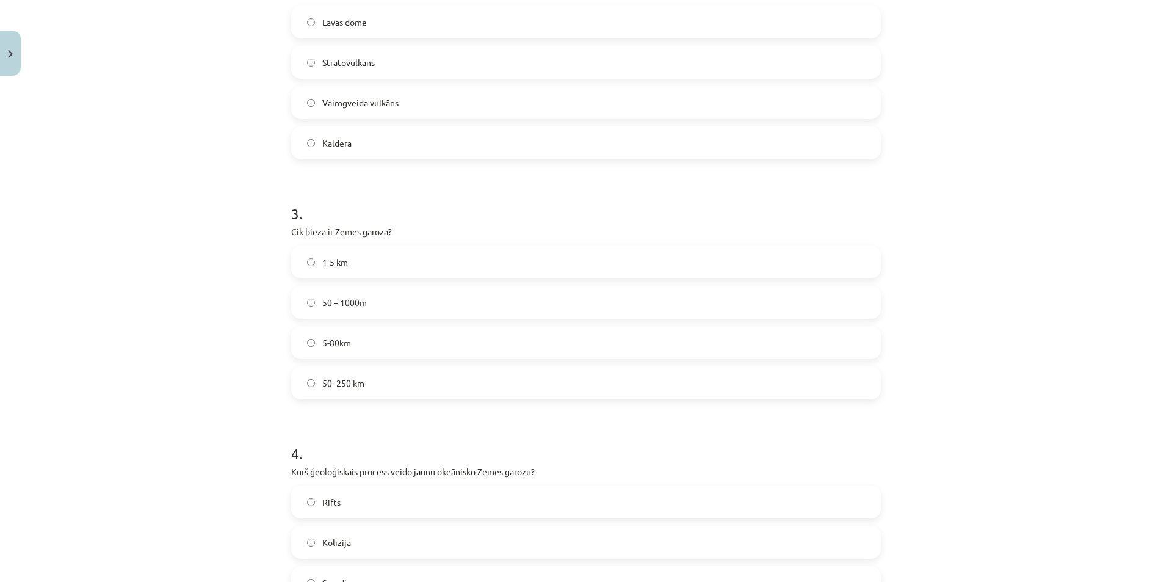
scroll to position [978, 0]
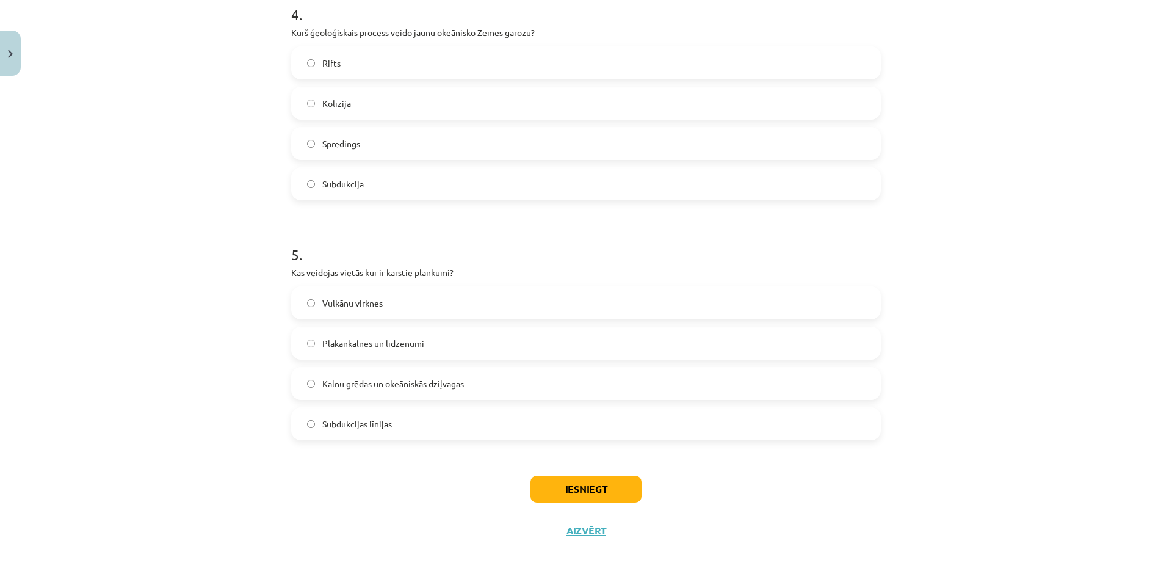
click at [364, 308] on span "Vulkānu virknes" at bounding box center [352, 303] width 60 height 13
click at [544, 499] on button "Iesniegt" at bounding box center [585, 488] width 111 height 27
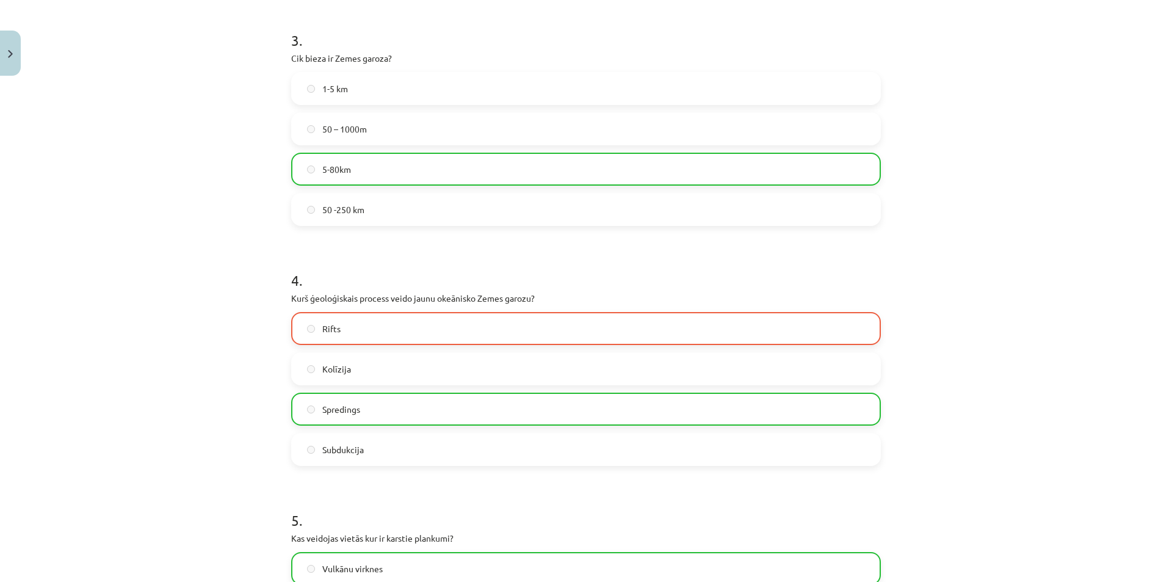
scroll to position [1017, 0]
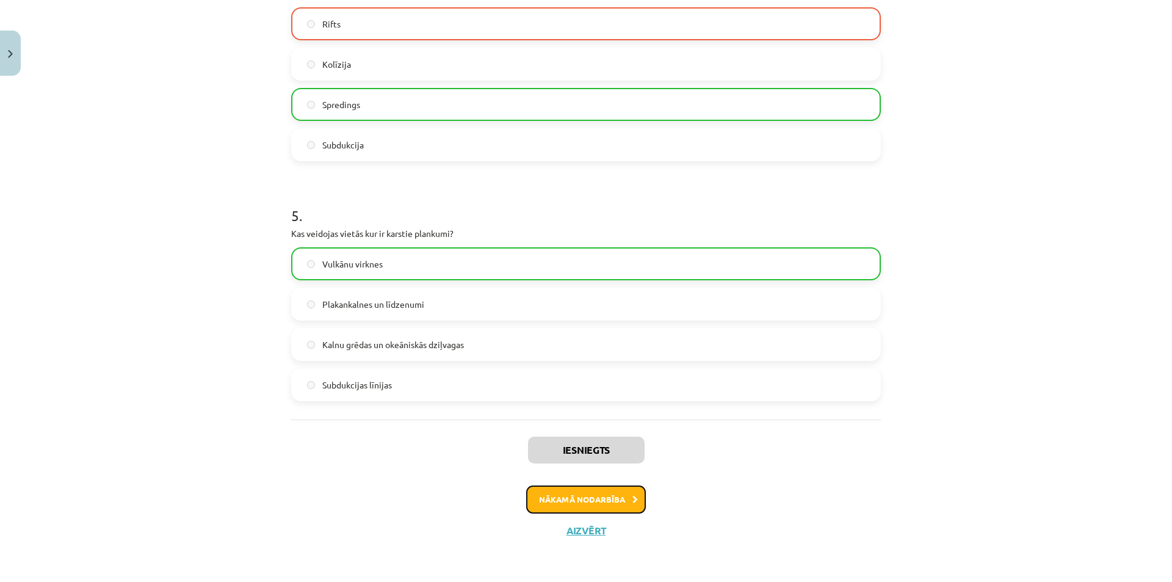
click at [536, 492] on button "Nākamā nodarbība" at bounding box center [586, 499] width 120 height 28
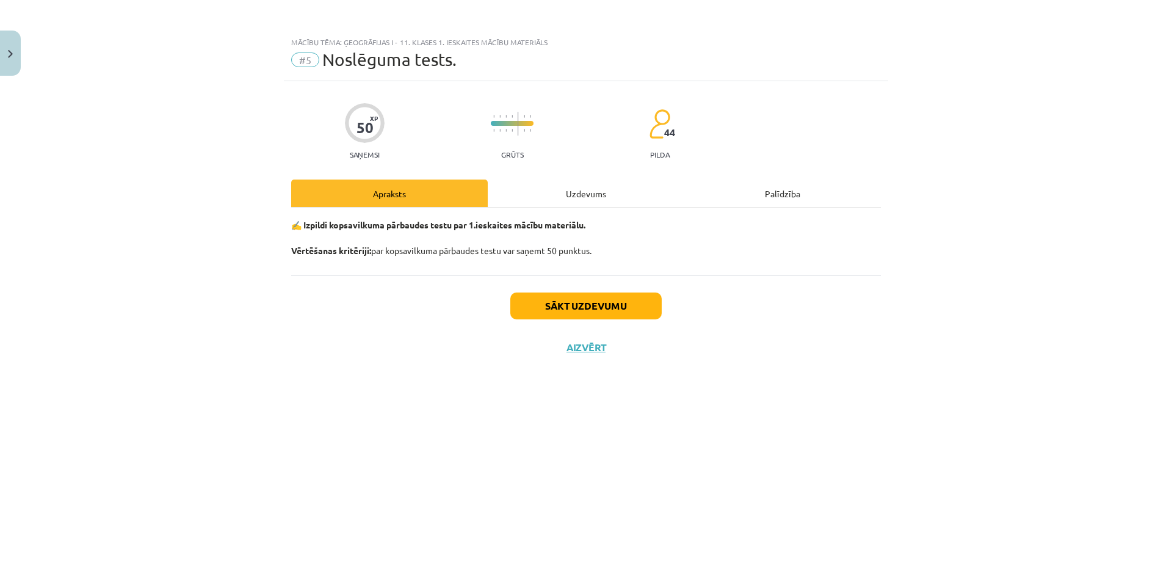
scroll to position [0, 0]
click at [588, 189] on div "Uzdevums" at bounding box center [586, 192] width 196 height 27
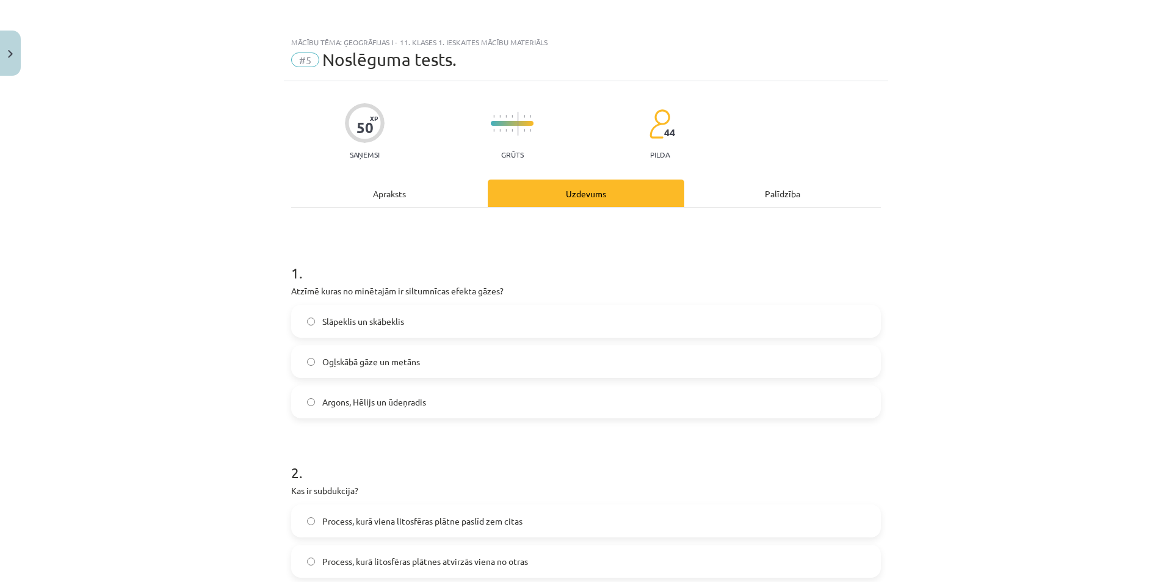
click at [517, 405] on label "Argons, Hēlijs un ūdeņradis" at bounding box center [585, 401] width 587 height 31
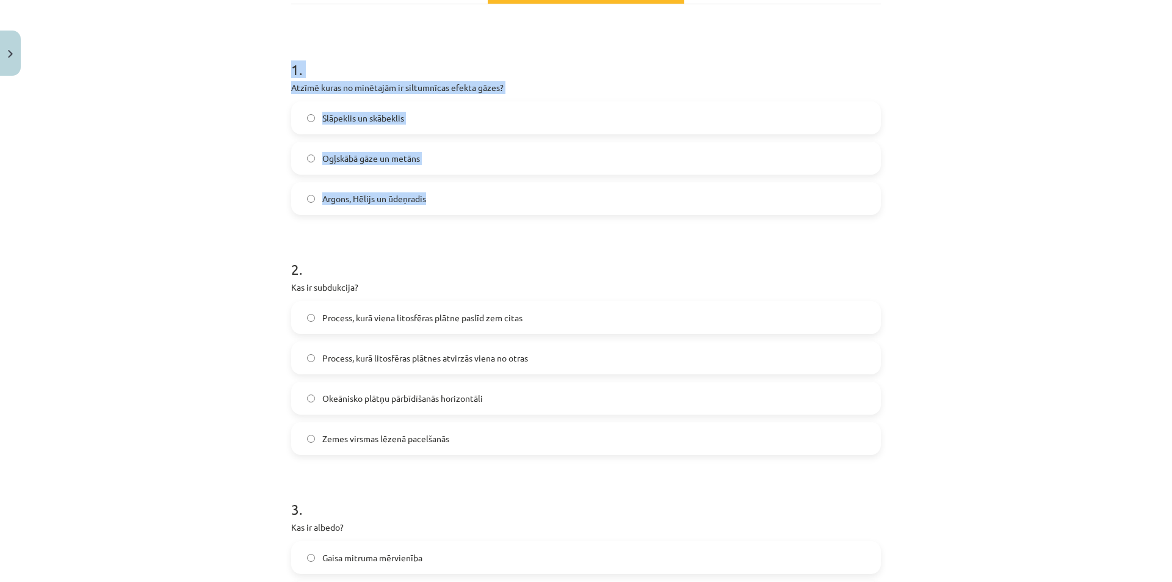
drag, startPoint x: 283, startPoint y: 67, endPoint x: 426, endPoint y: 193, distance: 190.7
copy div "1 . Atzīmē kuras no minētajām ir siltumnīcas efekta gāzes? Slāpeklis un skābekl…"
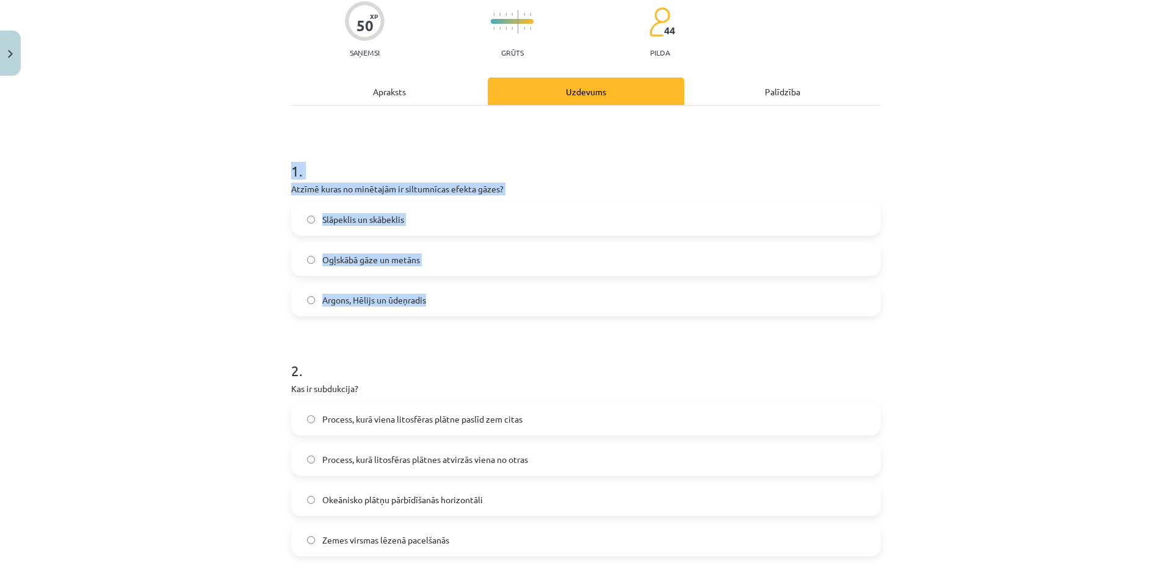
click at [237, 247] on div "Mācību tēma: Ģeogrāfijas i - 11. klases 1. ieskaites mācību materiāls #5 Noslēg…" at bounding box center [586, 291] width 1172 height 582
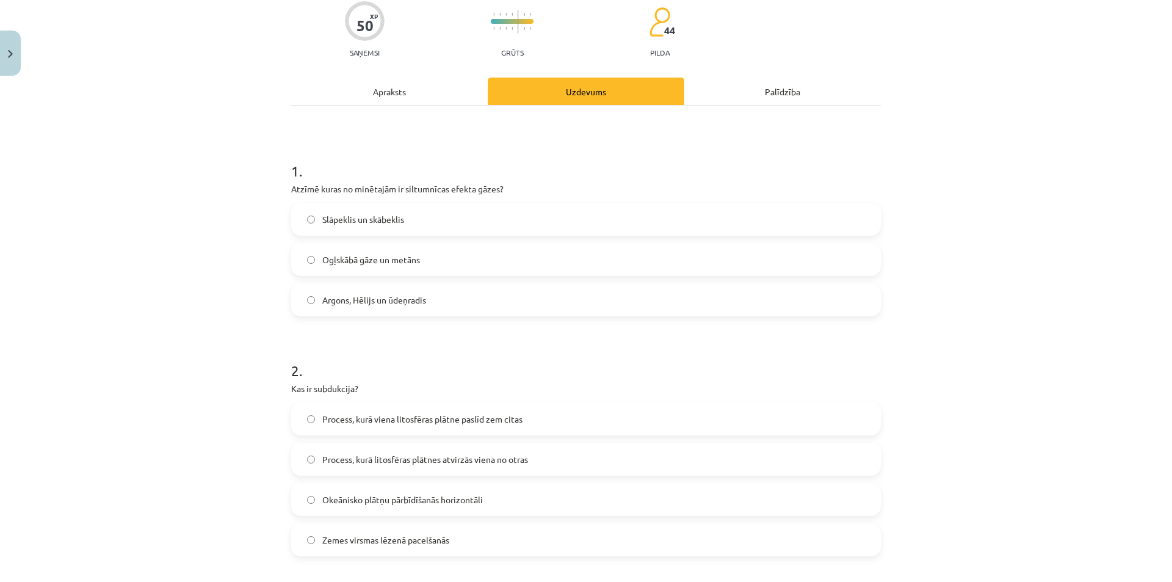
click at [409, 260] on span "Ogļskābā gāze un metāns" at bounding box center [371, 259] width 98 height 13
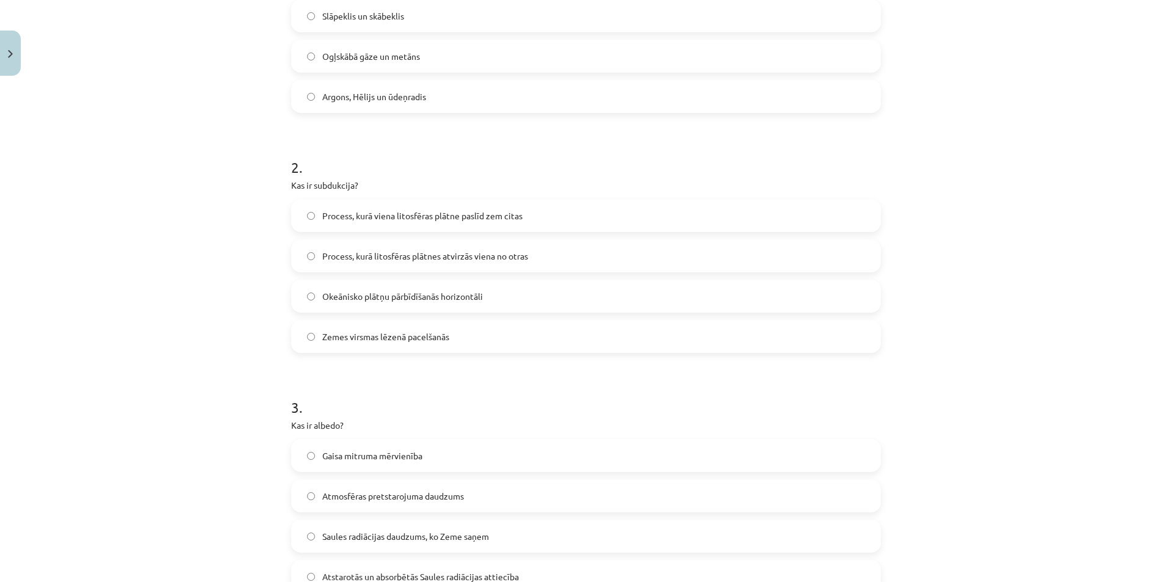
click at [357, 225] on label "Process, kurā viena litosfēras plātne paslīd zem citas" at bounding box center [585, 215] width 587 height 31
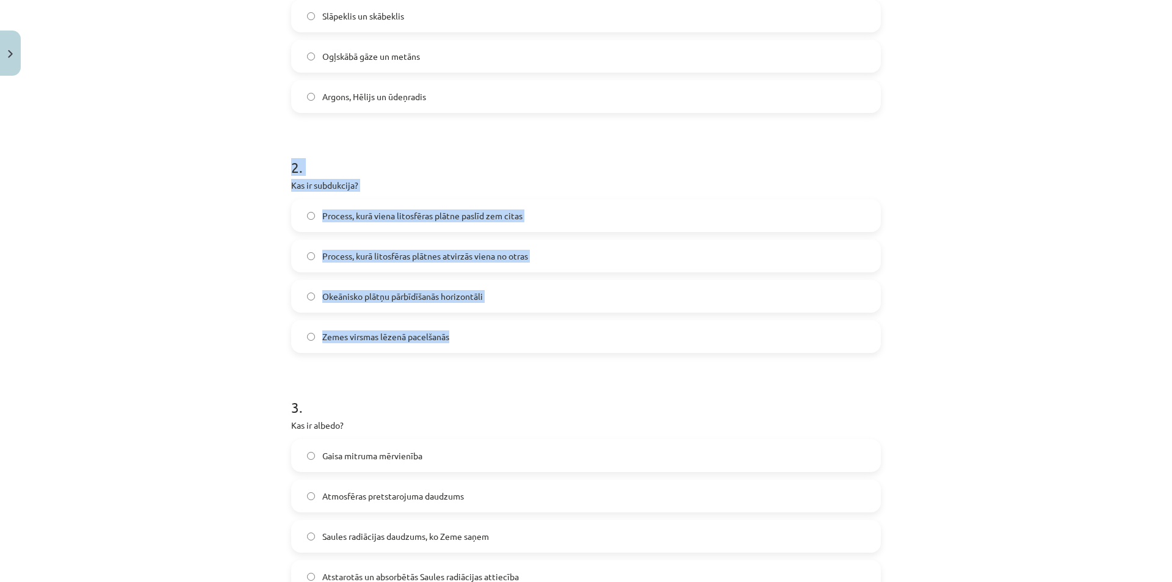
drag, startPoint x: 285, startPoint y: 158, endPoint x: 480, endPoint y: 333, distance: 261.9
copy div "2 . Kas ir subdukcija? Process, kurā viena litosfēras plātne paslīd zem citas P…"
click at [45, 259] on div "Mācību tēma: Ģeogrāfijas i - 11. klases 1. ieskaites mācību materiāls #5 Noslēg…" at bounding box center [586, 291] width 1172 height 582
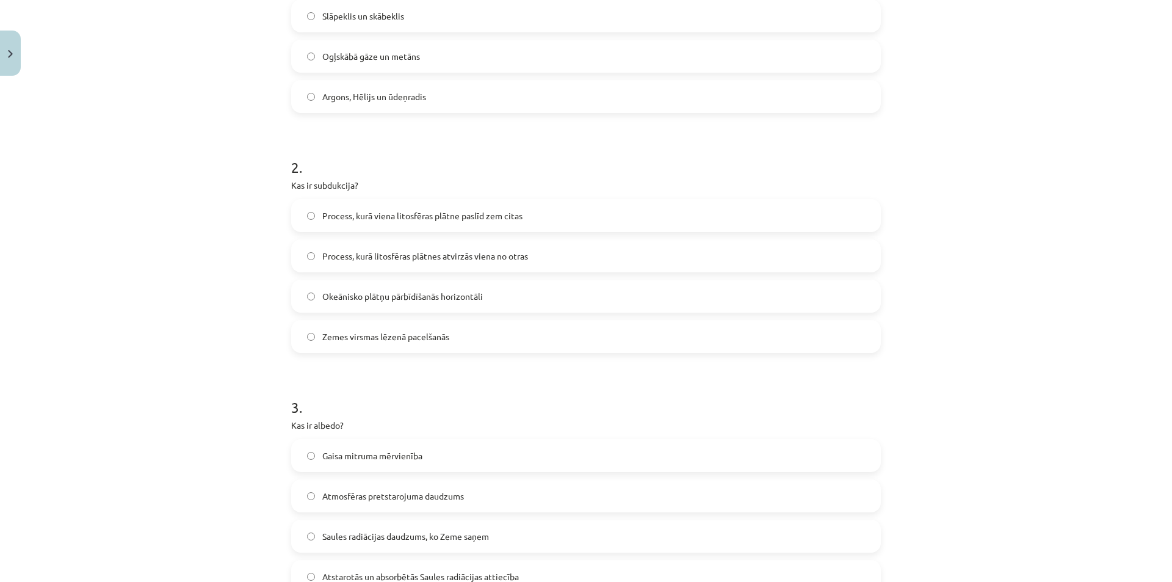
scroll to position [407, 0]
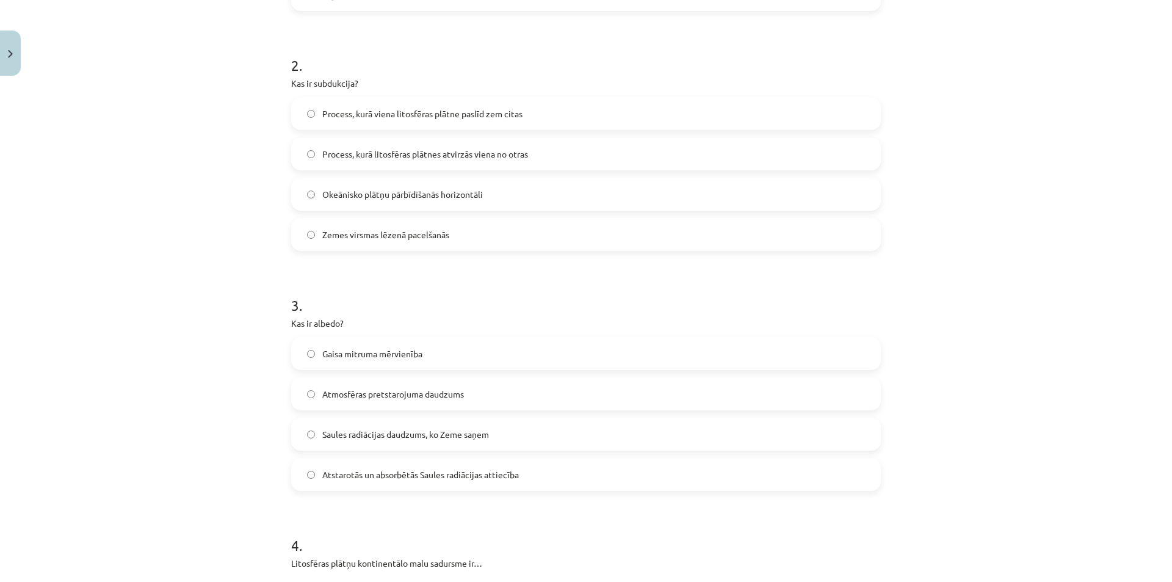
click at [392, 484] on label "Atstarotās un absorbētās Saules radiācijas attiecība" at bounding box center [585, 474] width 587 height 31
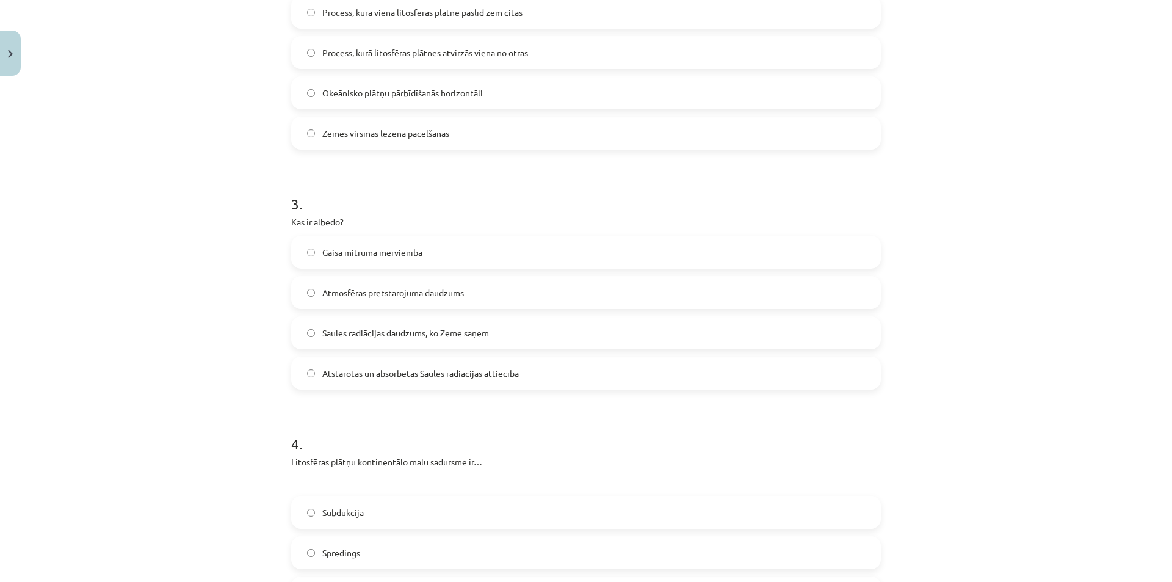
scroll to position [610, 0]
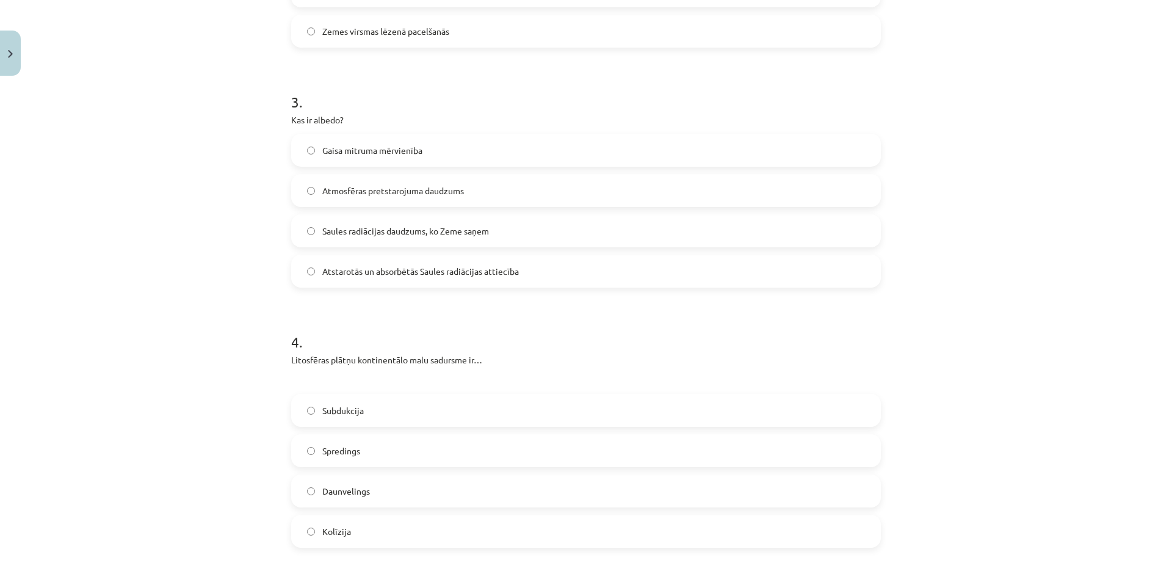
click at [358, 528] on label "Kolīzija" at bounding box center [585, 531] width 587 height 31
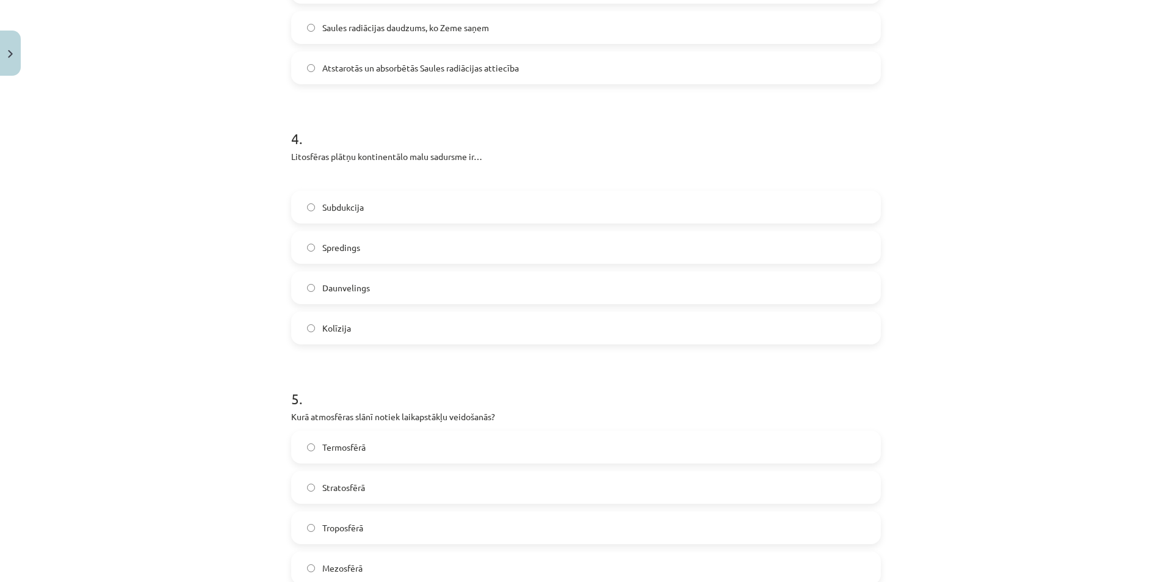
scroll to position [915, 0]
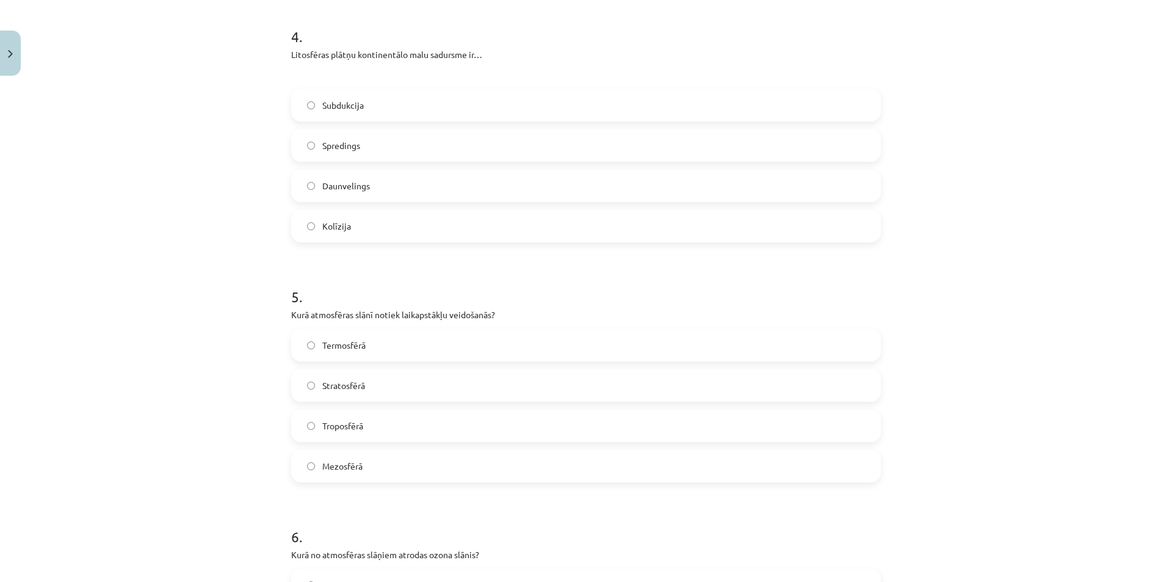
click at [355, 426] on span "Troposfērā" at bounding box center [342, 425] width 41 height 13
drag, startPoint x: 284, startPoint y: 315, endPoint x: 400, endPoint y: 463, distance: 188.1
click at [400, 463] on div "50 XP Saņemsi Grūts 44 pilda Apraksts Uzdevums Palīdzība 1 . Atzīmē kuras no mi…" at bounding box center [586, 479] width 604 height 2626
copy div "Kurā atmosfēras slānī notiek laikapstākļu veidošanās? Termosfērā Stratosfērā Tr…"
click at [120, 305] on div "Mācību tēma: Ģeogrāfijas i - 11. klases 1. ieskaites mācību materiāls #5 Noslēg…" at bounding box center [586, 291] width 1172 height 582
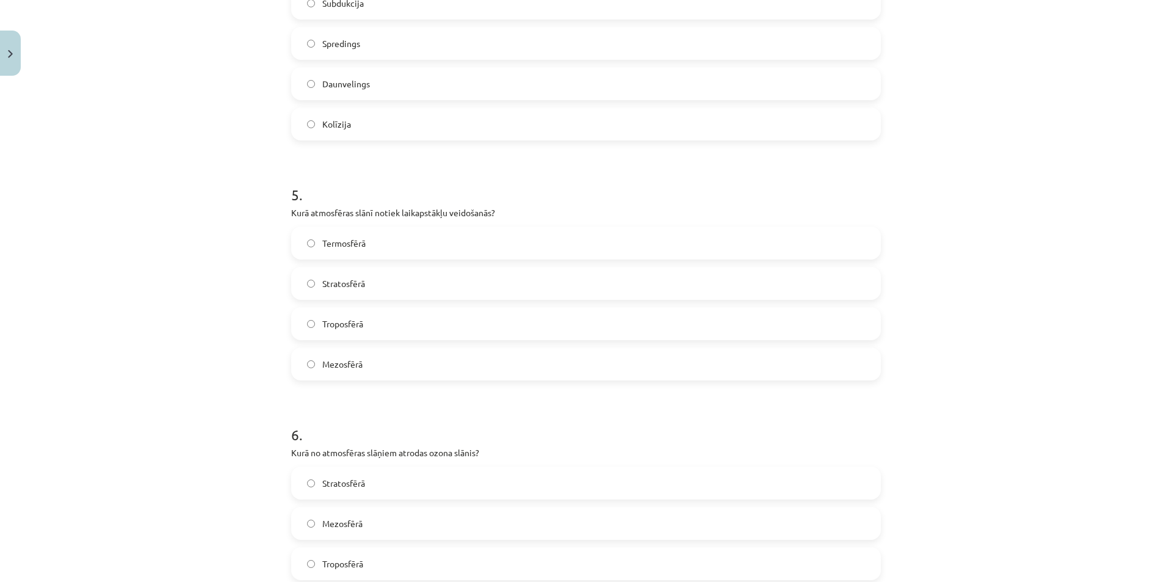
scroll to position [1220, 0]
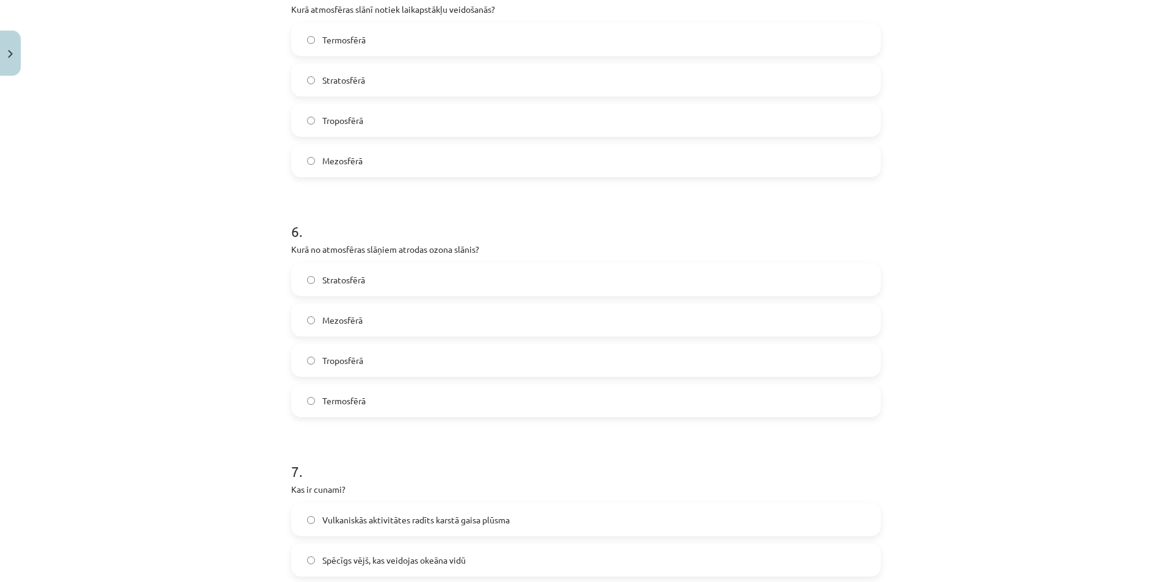
click at [354, 283] on span "Stratosfērā" at bounding box center [343, 279] width 43 height 13
drag, startPoint x: 284, startPoint y: 246, endPoint x: 419, endPoint y: 399, distance: 203.7
click at [419, 399] on div "50 XP Saņemsi Grūts 44 pilda Apraksts Uzdevums Palīdzība 1 . Atzīmē kuras no mi…" at bounding box center [586, 174] width 604 height 2626
copy div "Kurā no atmosfēras slāņiem atrodas ozona slānis? Stratosfērā Mezosfērā Troposfē…"
drag, startPoint x: 214, startPoint y: 186, endPoint x: 193, endPoint y: 250, distance: 67.3
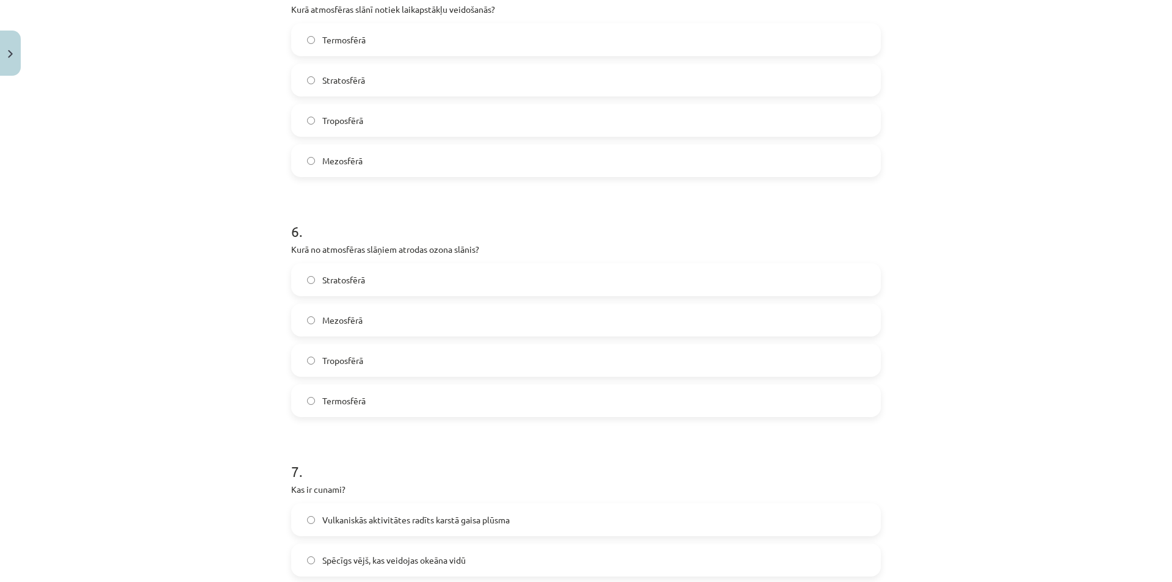
click at [212, 187] on div "Mācību tēma: Ģeogrāfijas i - 11. klases 1. ieskaites mācību materiāls #5 Noslēg…" at bounding box center [586, 291] width 1172 height 582
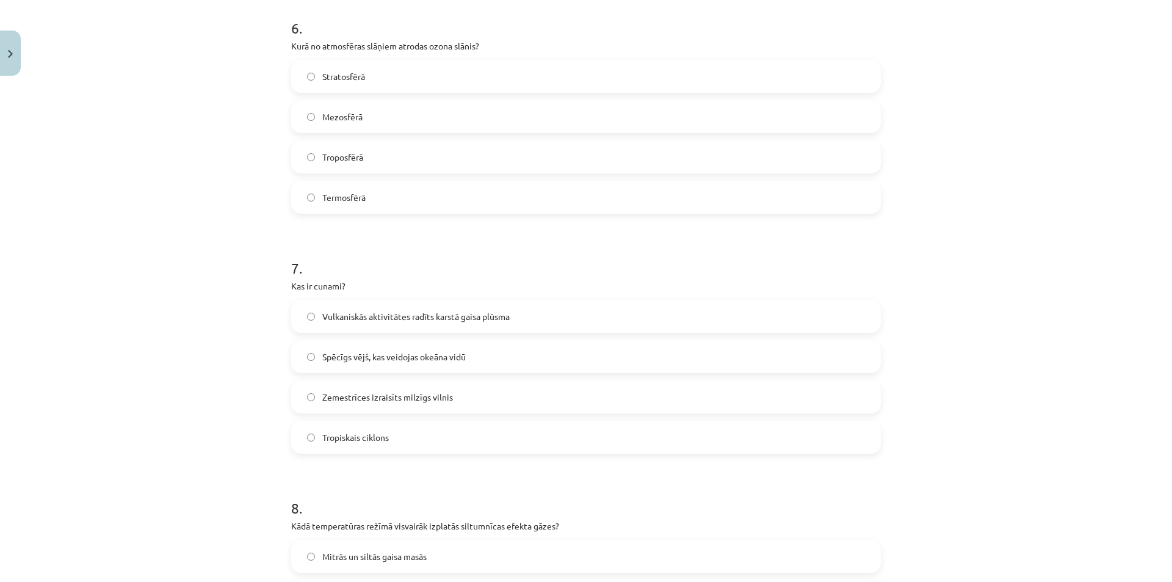
click at [398, 402] on span "Zemestrīces izraisīts milzīgs vilnis" at bounding box center [387, 397] width 131 height 13
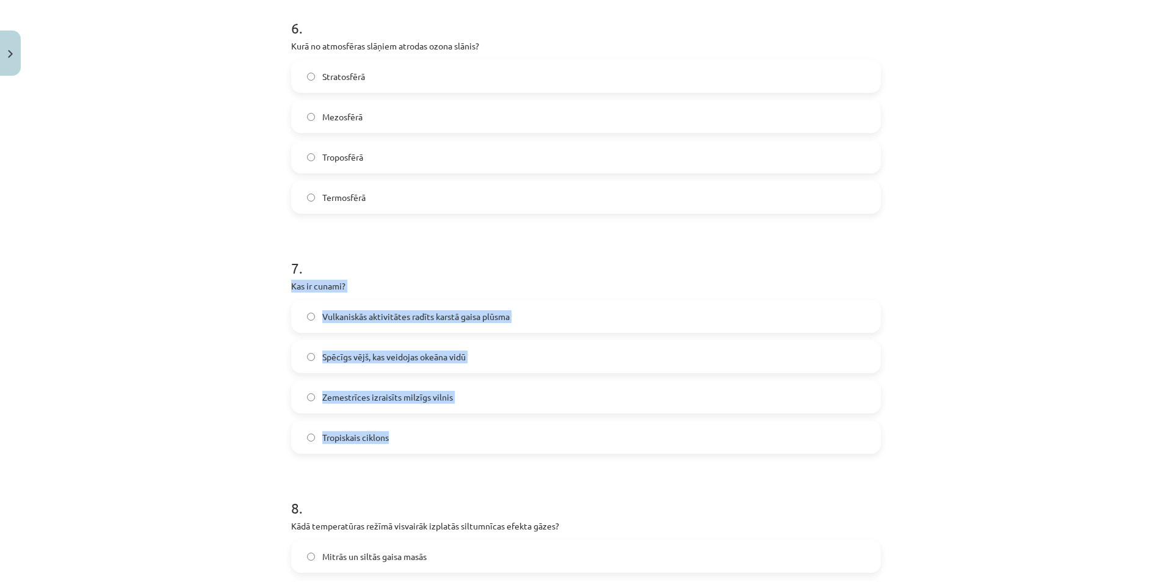
drag, startPoint x: 289, startPoint y: 284, endPoint x: 413, endPoint y: 420, distance: 183.6
copy div "Kas ir cunami? Vulkaniskās aktivitātes radīts karstā gaisa plūsma Spēcīgs vējš,…"
click at [192, 267] on div "Mācību tēma: Ģeogrāfijas i - 11. klases 1. ieskaites mācību materiāls #5 Noslēg…" at bounding box center [586, 291] width 1172 height 582
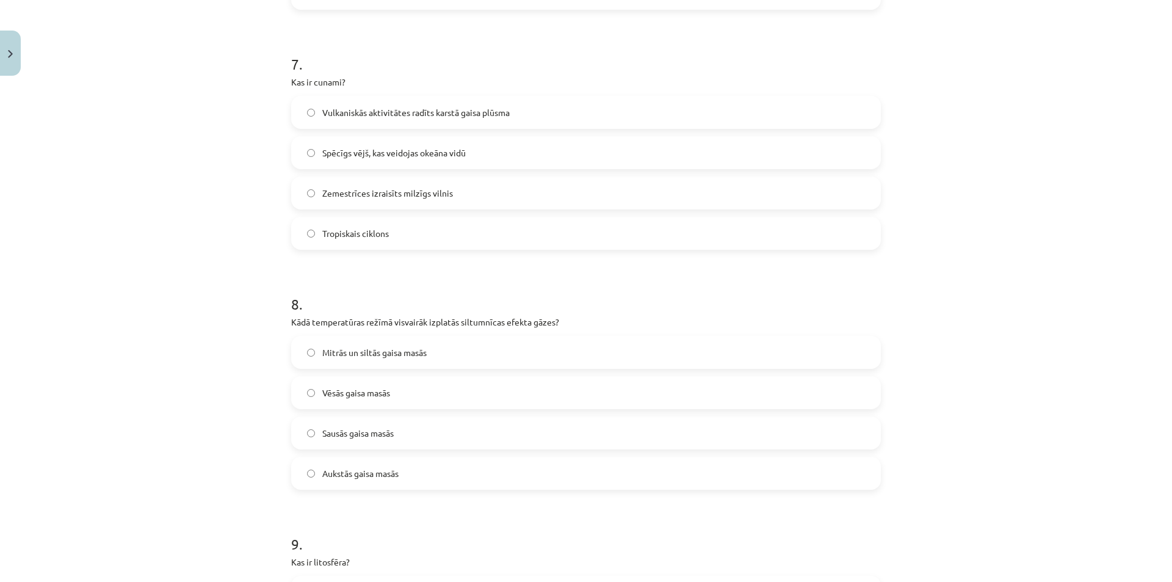
scroll to position [1729, 0]
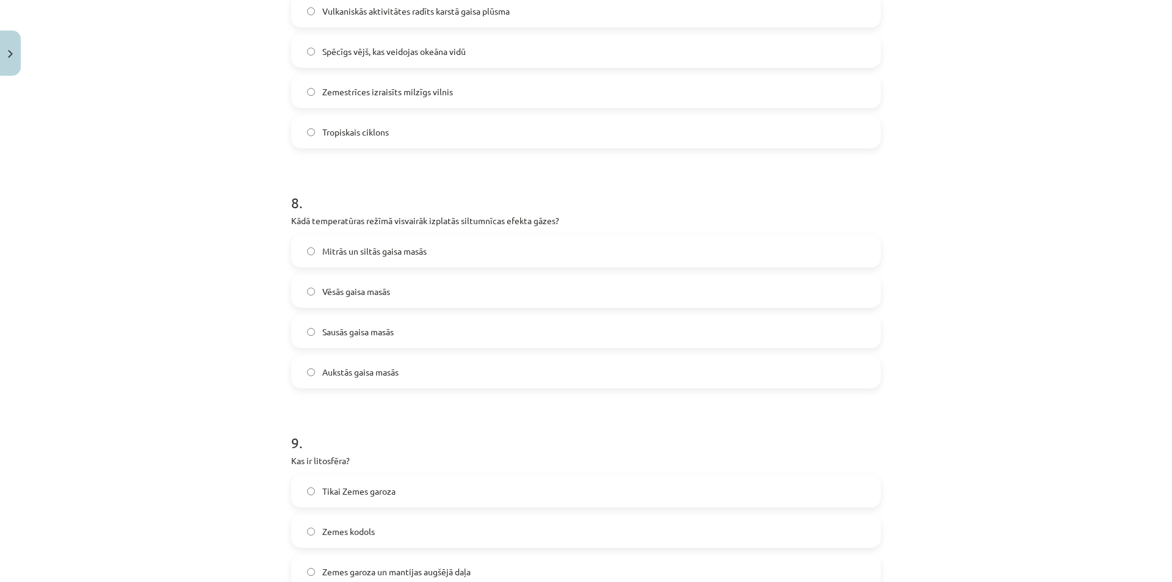
click at [322, 252] on span "Mitrās un siltās gaisa masās" at bounding box center [374, 251] width 104 height 13
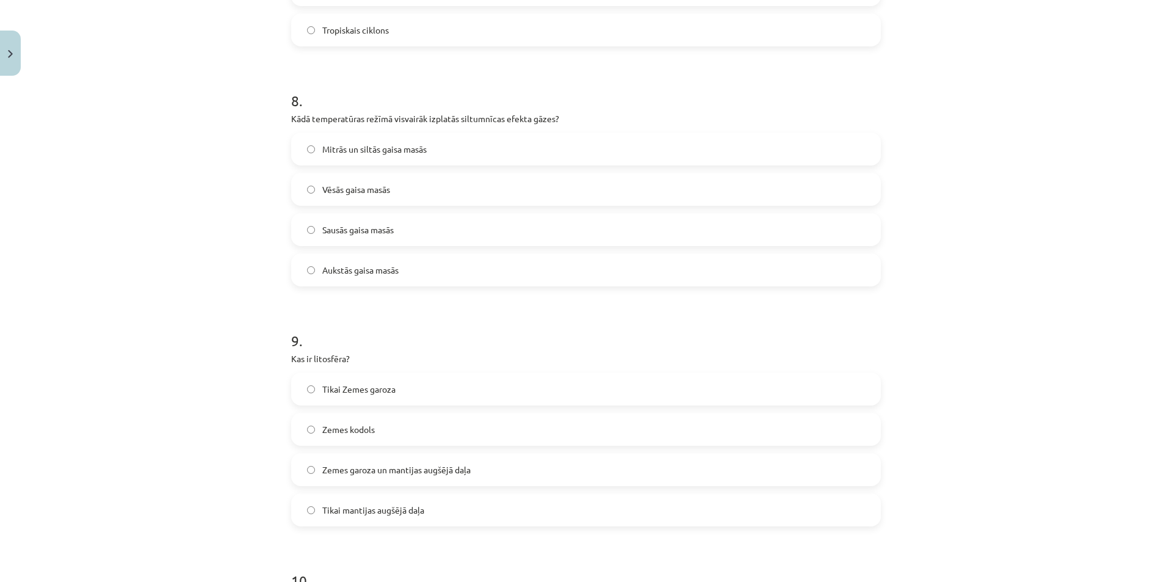
scroll to position [1933, 0]
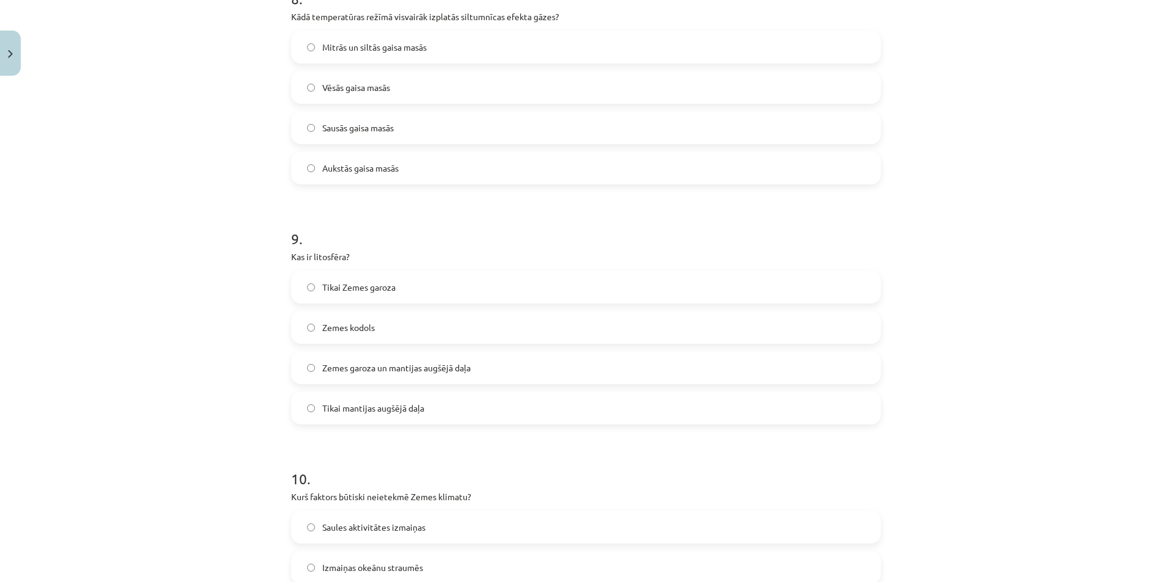
click at [334, 371] on span "Zemes garoza un mantijas augšējā daļa" at bounding box center [396, 367] width 148 height 13
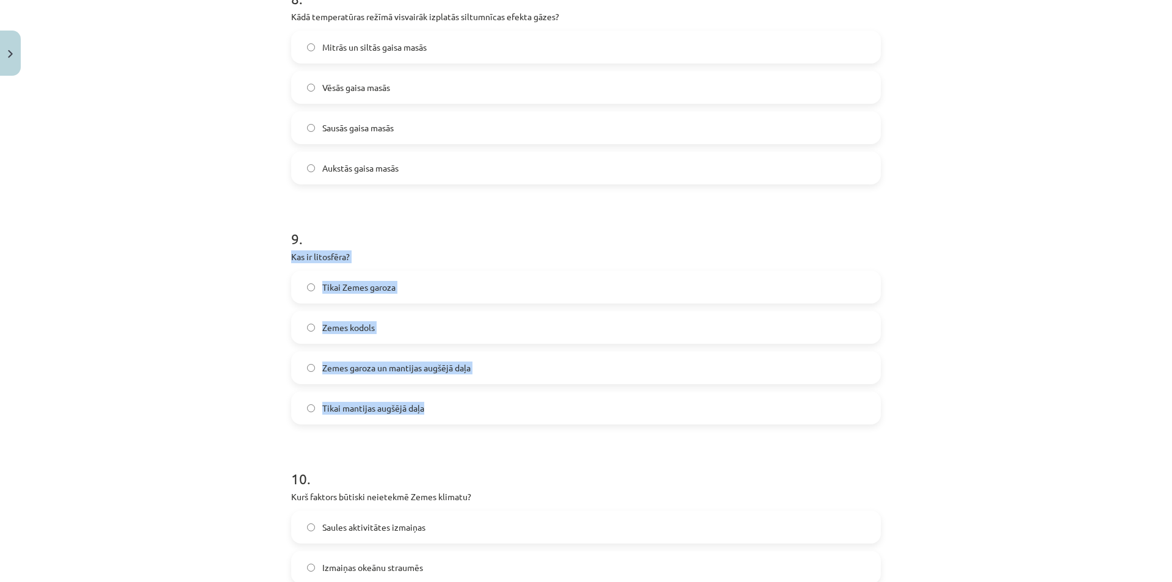
drag, startPoint x: 285, startPoint y: 248, endPoint x: 427, endPoint y: 408, distance: 213.5
copy div "Kas ir litosfēra? Tikai Zemes garoza Zemes kodols Zemes garoza un mantijas augš…"
click at [122, 306] on div "Mācību tēma: Ģeogrāfijas i - 11. klases 1. ieskaites mācību materiāls #5 Noslēg…" at bounding box center [586, 291] width 1172 height 582
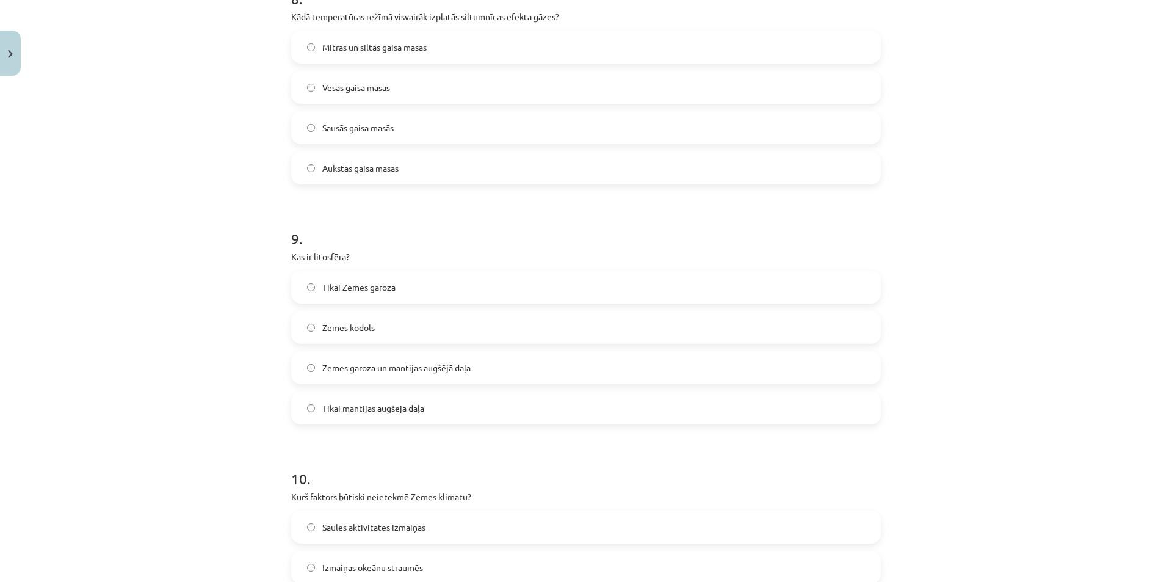
scroll to position [2157, 0]
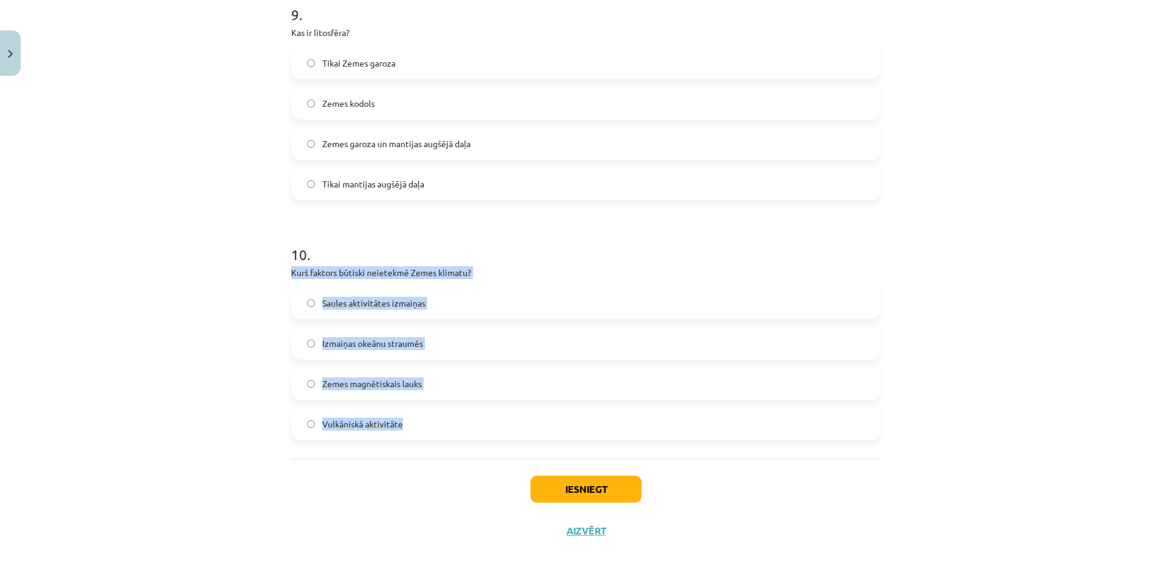
drag, startPoint x: 282, startPoint y: 268, endPoint x: 438, endPoint y: 425, distance: 221.8
copy div "Kurš faktors būtiski neietekmē Zemes klimatu? Saules aktivitātes izmaiņas Izmai…"
click at [178, 410] on div "Mācību tēma: Ģeogrāfijas i - 11. klases 1. ieskaites mācību materiāls #5 Noslēg…" at bounding box center [586, 291] width 1172 height 582
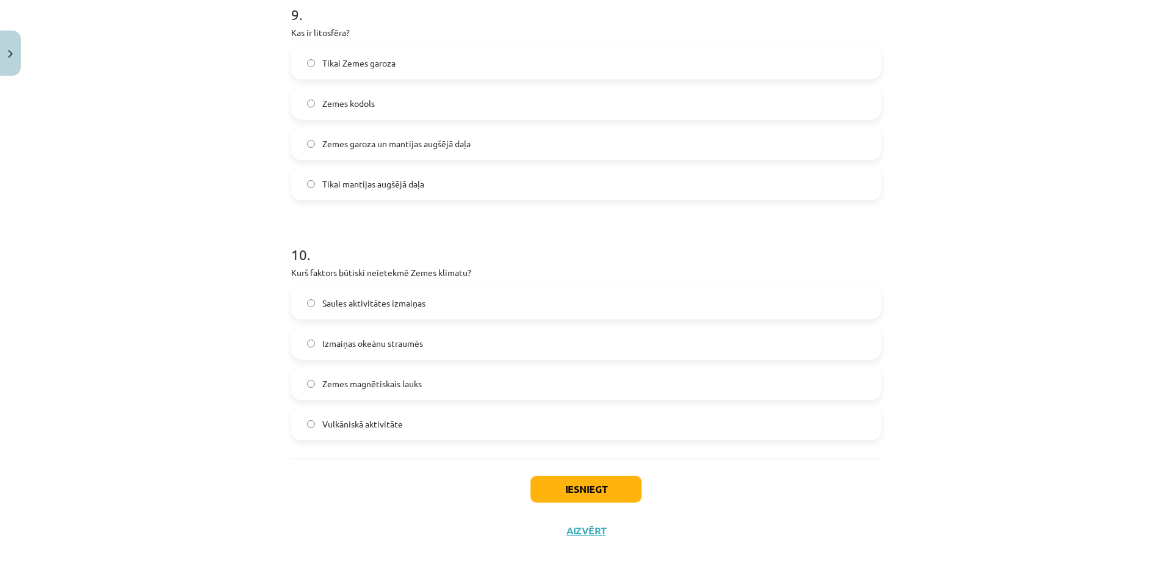
click at [325, 375] on label "Zemes magnētiskais lauks" at bounding box center [585, 383] width 587 height 31
click at [573, 491] on button "Iesniegt" at bounding box center [585, 488] width 111 height 27
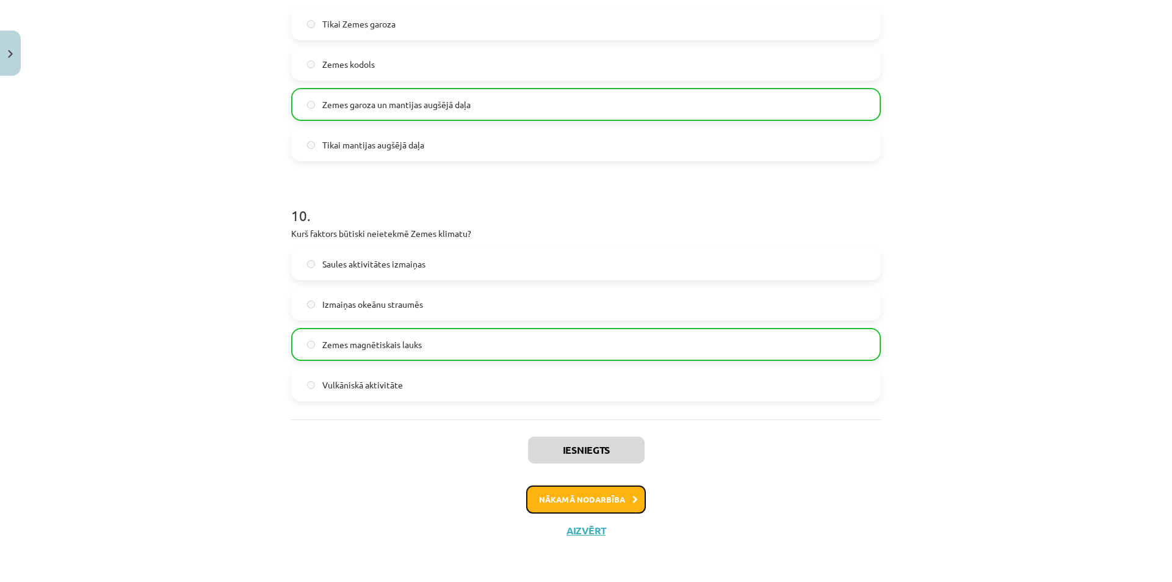
click at [576, 500] on button "Nākamā nodarbība" at bounding box center [586, 499] width 120 height 28
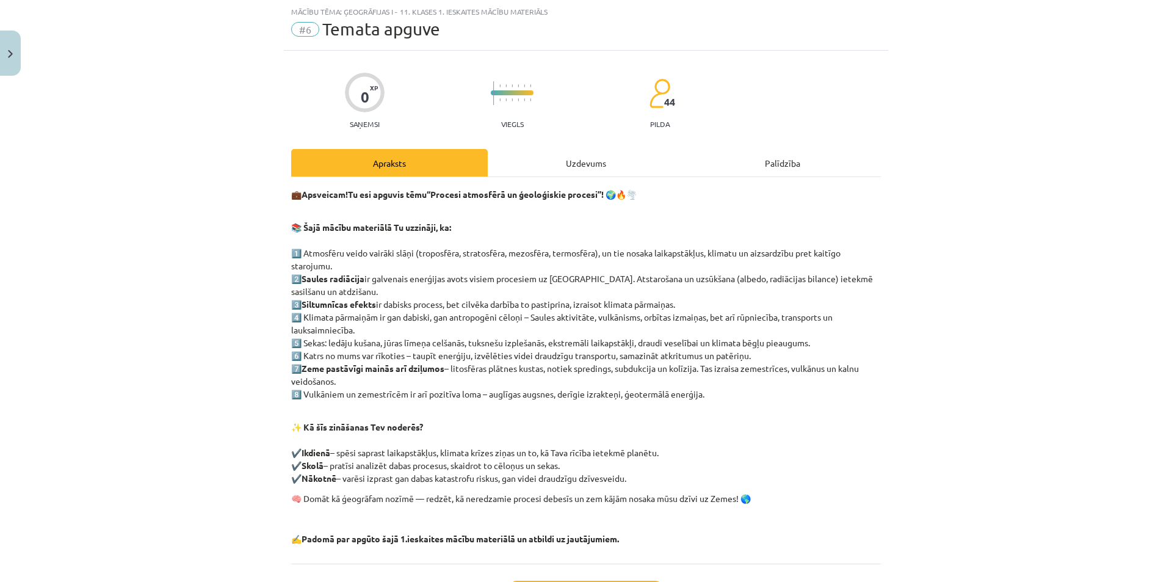
scroll to position [132, 0]
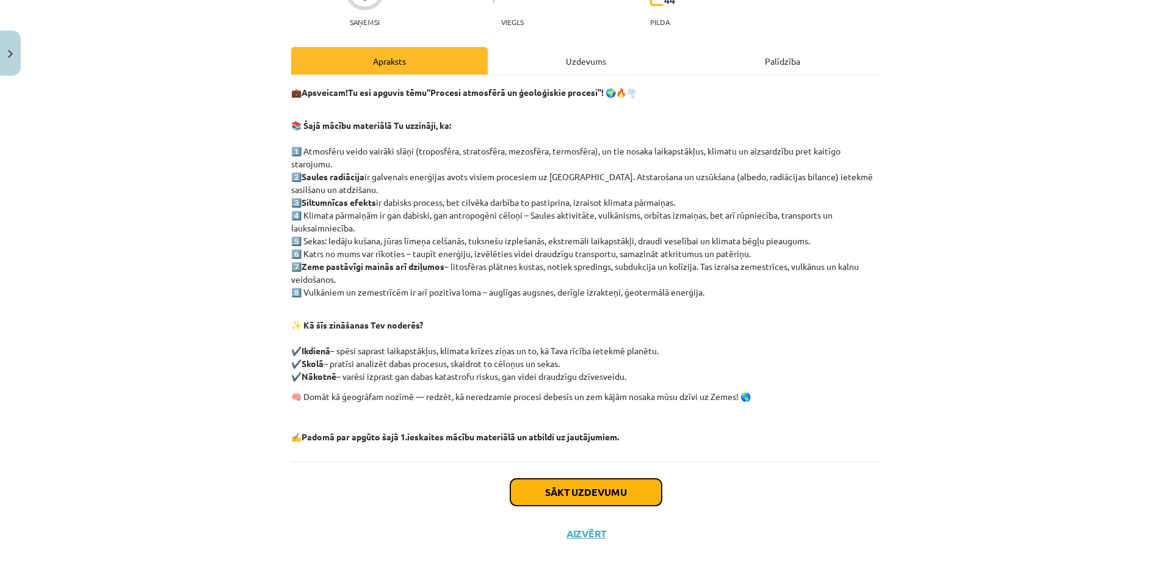
click at [606, 488] on button "Sākt uzdevumu" at bounding box center [585, 491] width 151 height 27
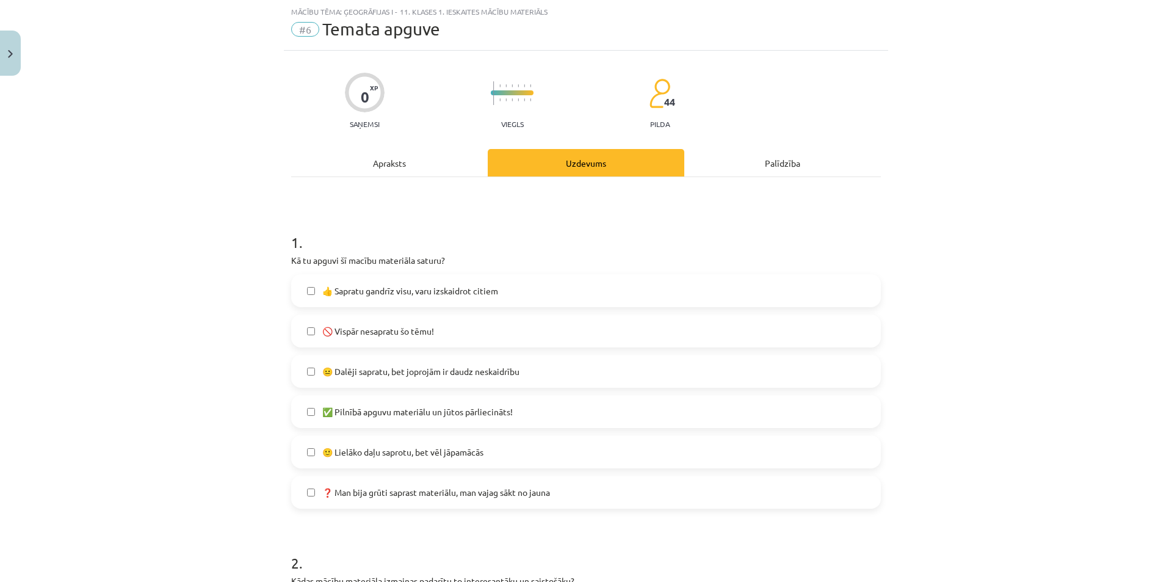
click at [464, 457] on span "🙂 Lielāko daļu saprotu, bet vēl jāpamācās" at bounding box center [402, 451] width 161 height 13
click at [420, 283] on label "👍 Sapratu gandrīz visu, varu izskaidrot citiem" at bounding box center [585, 290] width 587 height 31
click at [420, 300] on label "👍 Sapratu gandrīz visu, varu izskaidrot citiem" at bounding box center [585, 290] width 587 height 31
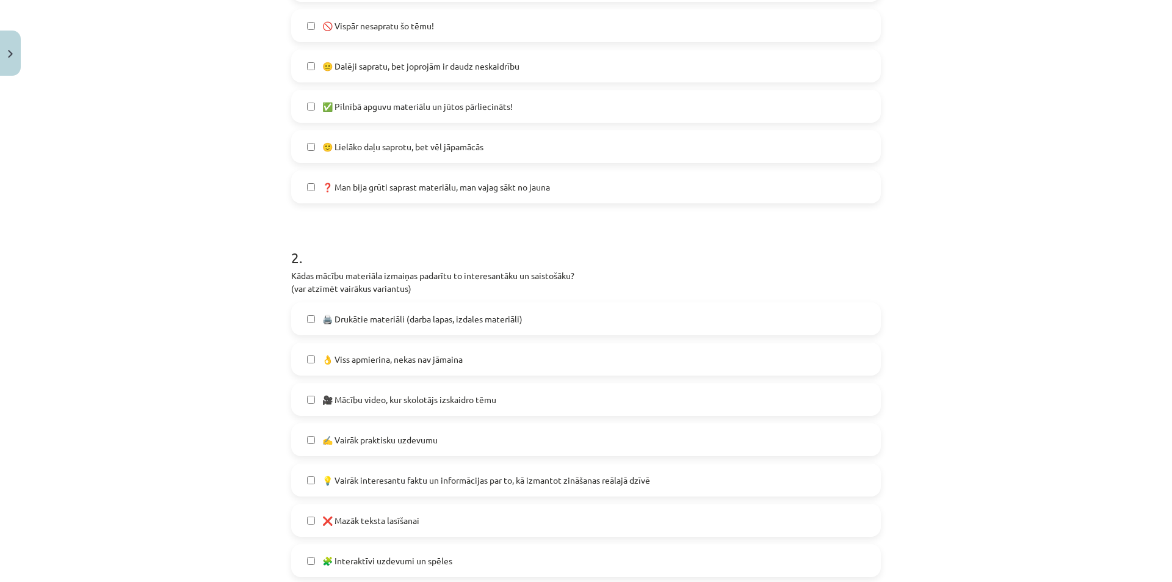
click at [322, 369] on label "👌 Viss apmierina, nekas nav jāmaina" at bounding box center [585, 359] width 587 height 31
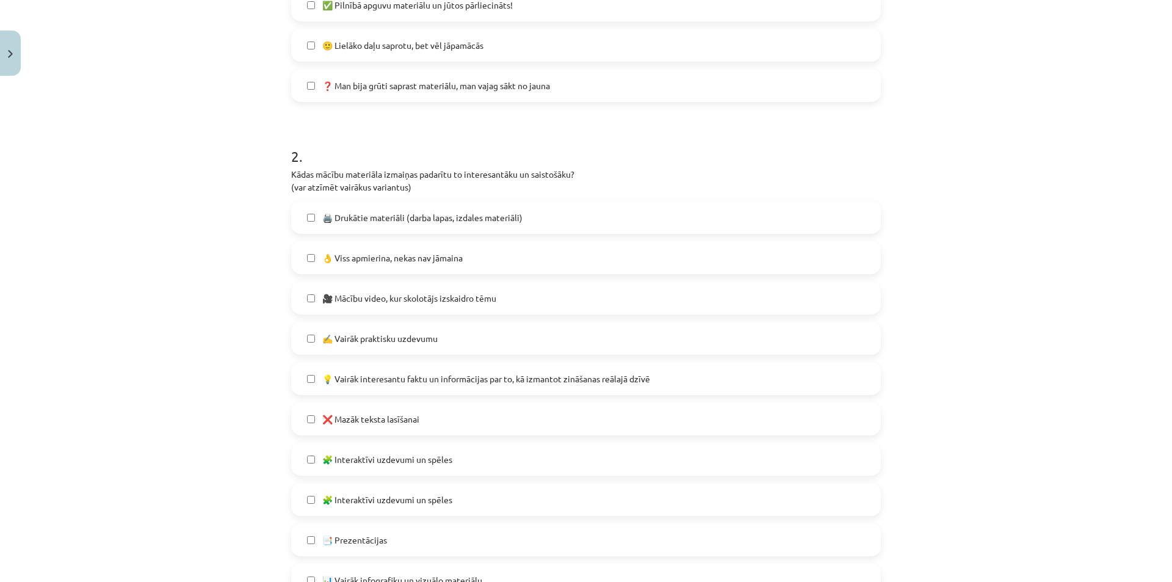
click at [405, 384] on span "💡 Vairāk interesantu faktu un informācijas par to, kā izmantot zināšanas reālaj…" at bounding box center [486, 378] width 328 height 13
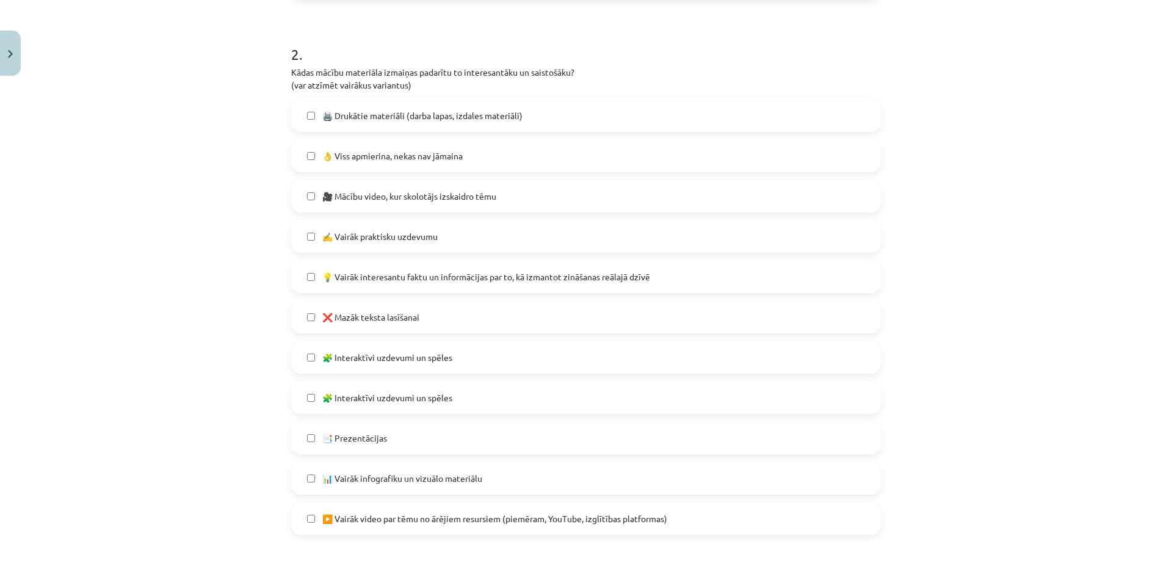
click at [353, 370] on label "🧩 Interaktīvi uzdevumi un spēles" at bounding box center [585, 357] width 587 height 31
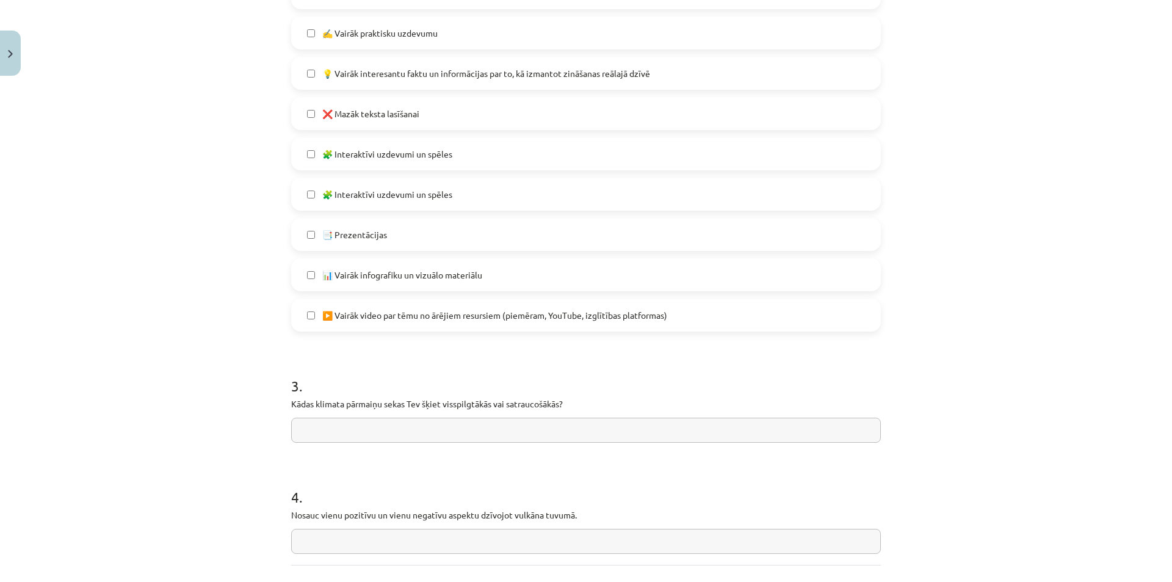
scroll to position [844, 0]
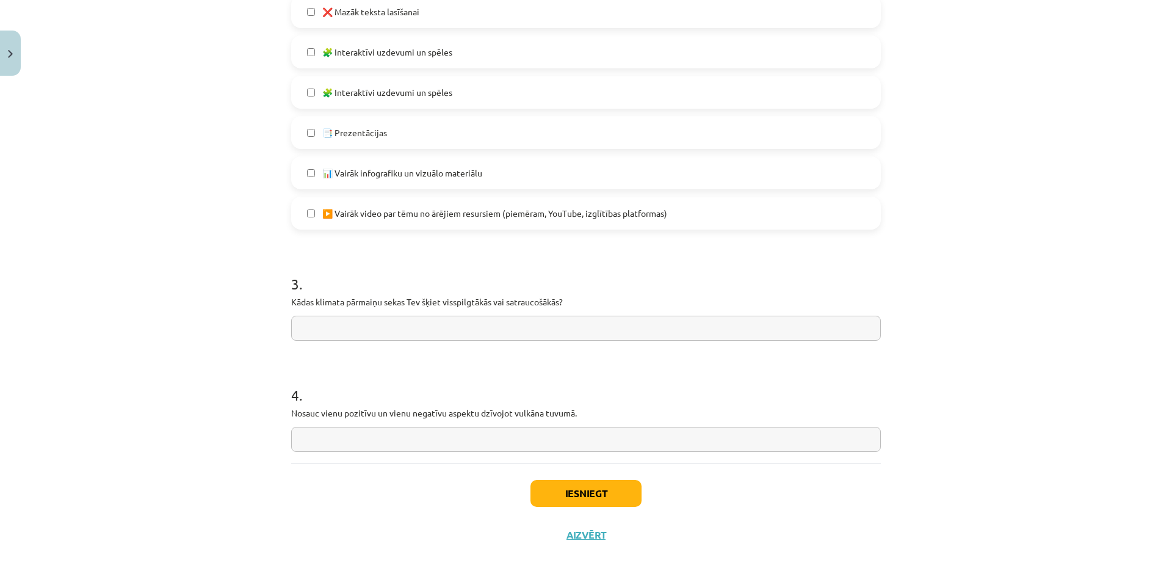
click at [311, 334] on input "text" at bounding box center [585, 327] width 589 height 25
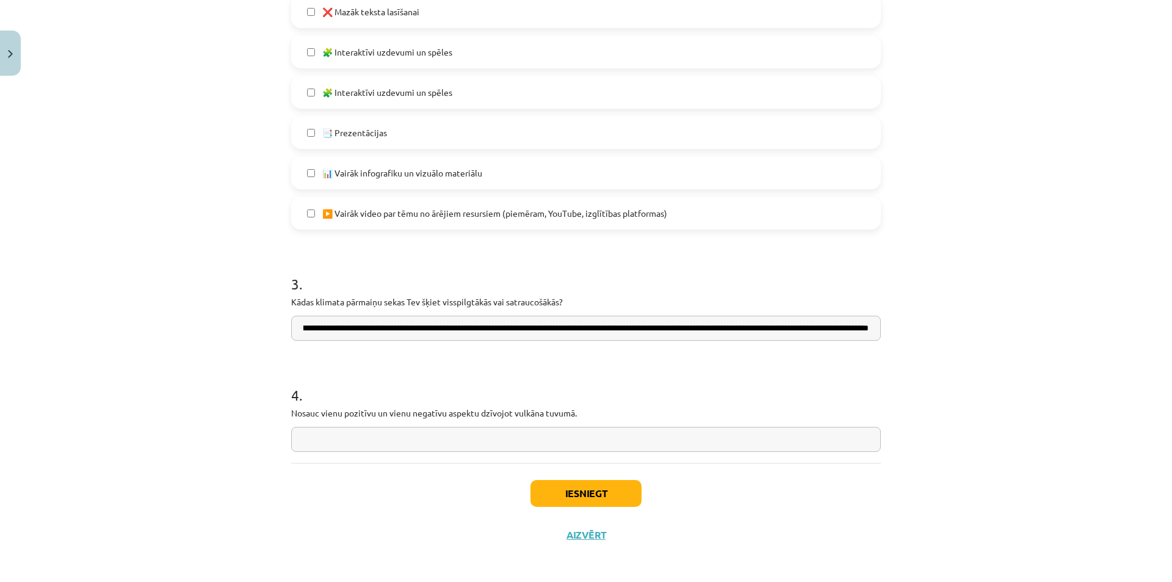
scroll to position [0, 422]
type input "**********"
click at [448, 437] on input "text" at bounding box center [585, 439] width 589 height 25
drag, startPoint x: 287, startPoint y: 411, endPoint x: 644, endPoint y: 411, distance: 356.4
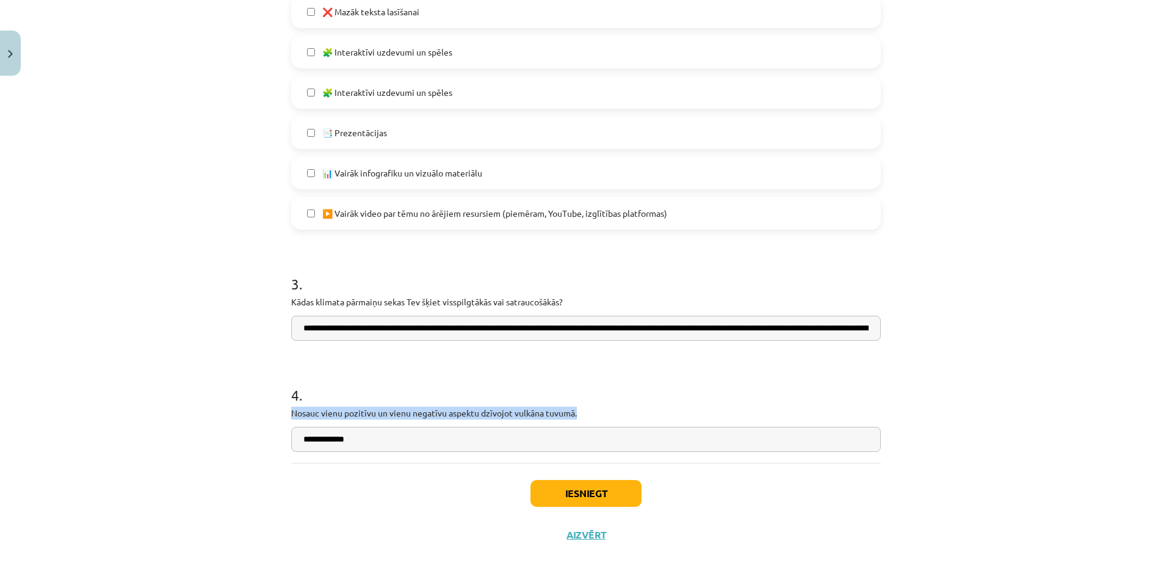
click at [644, 411] on p "Nosauc vienu pozitīvu un vienu negatīvu aspektu dzīvojot vulkāna tuvumā." at bounding box center [585, 412] width 589 height 13
copy p "Nosauc vienu pozitīvu un vienu negatīvu aspektu dzīvojot vulkāna tuvumā."
click at [436, 433] on input "**********" at bounding box center [585, 439] width 589 height 25
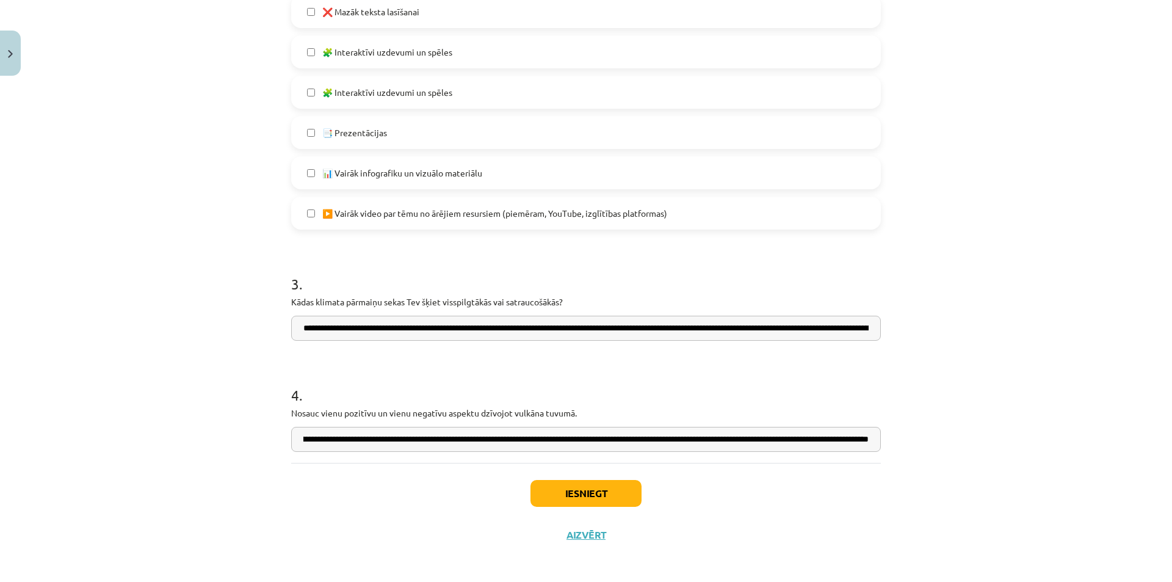
scroll to position [0, 123]
type input "**********"
click at [589, 500] on button "Iesniegt" at bounding box center [585, 493] width 111 height 27
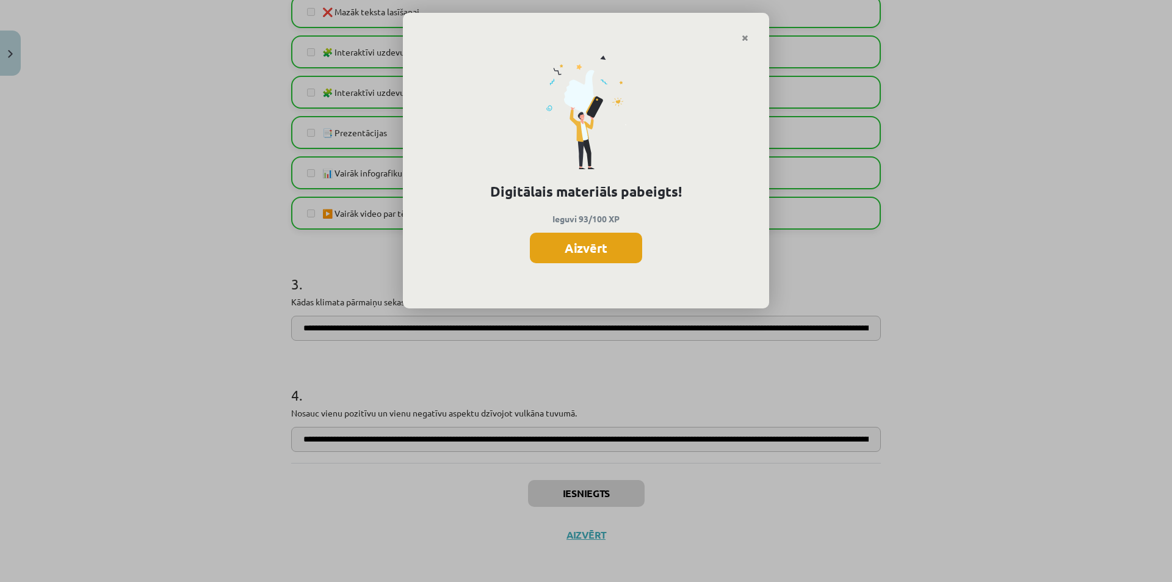
click at [596, 256] on button "Aizvērt" at bounding box center [586, 247] width 112 height 31
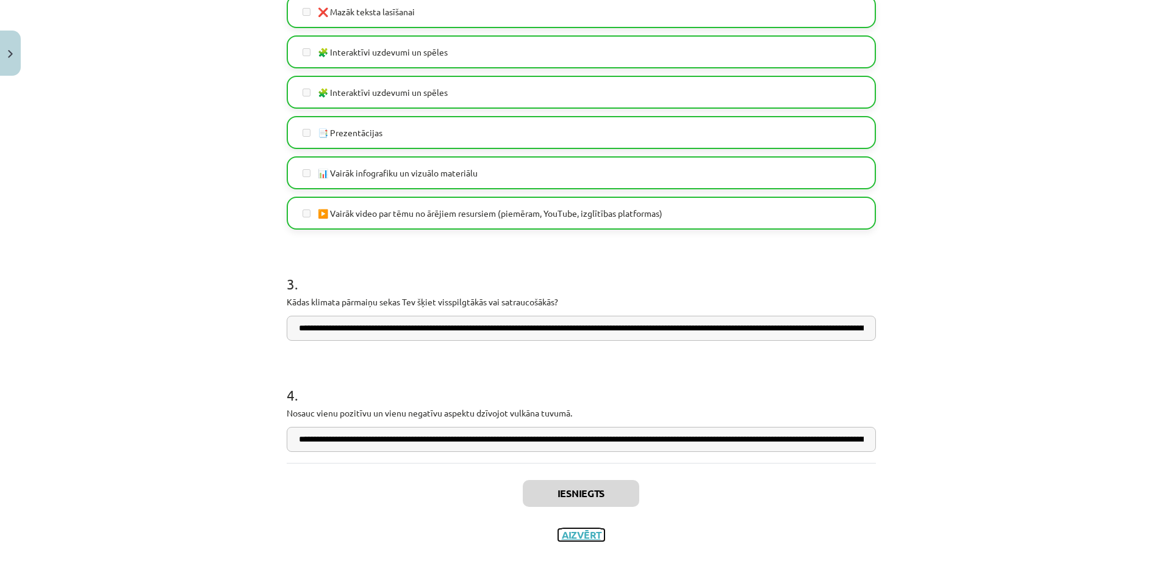
click at [579, 534] on button "Aizvērt" at bounding box center [581, 534] width 46 height 12
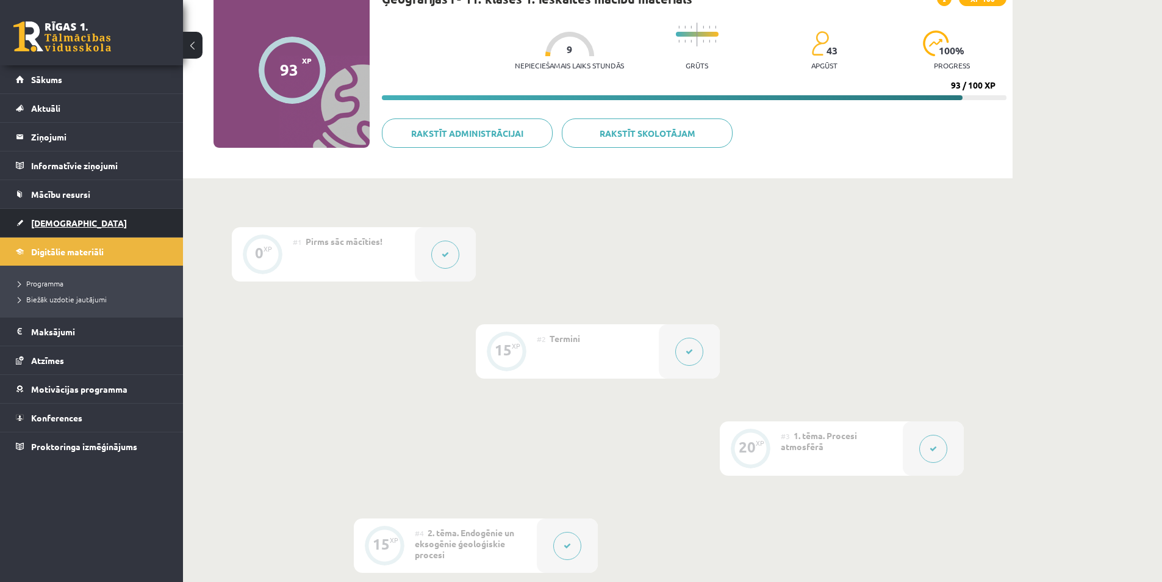
click at [82, 222] on link "[DEMOGRAPHIC_DATA]" at bounding box center [92, 223] width 152 height 28
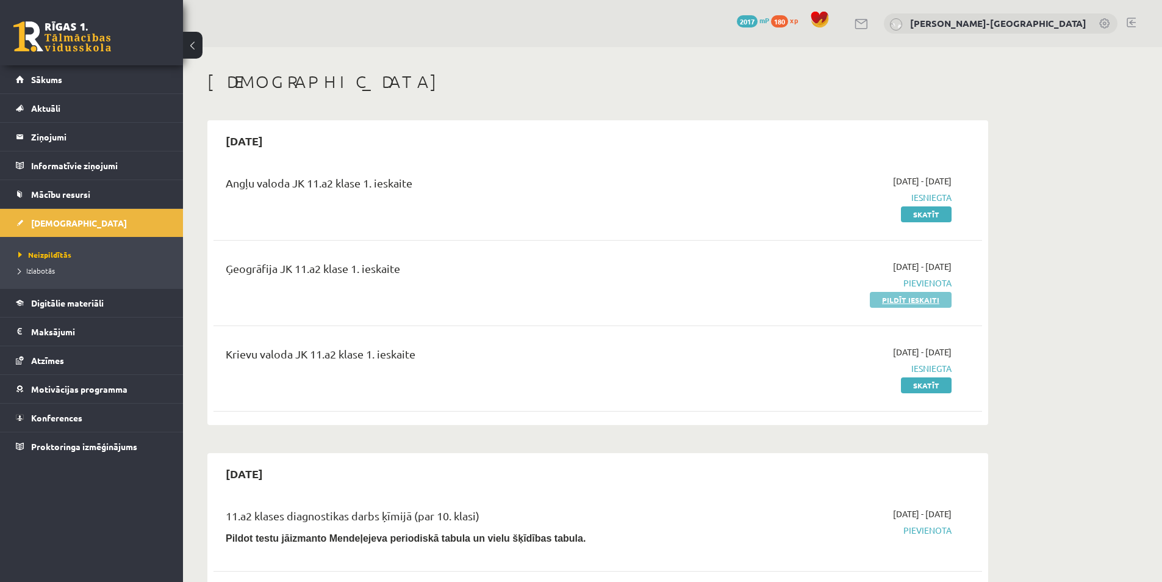
click at [924, 297] on link "Pildīt ieskaiti" at bounding box center [911, 300] width 82 height 16
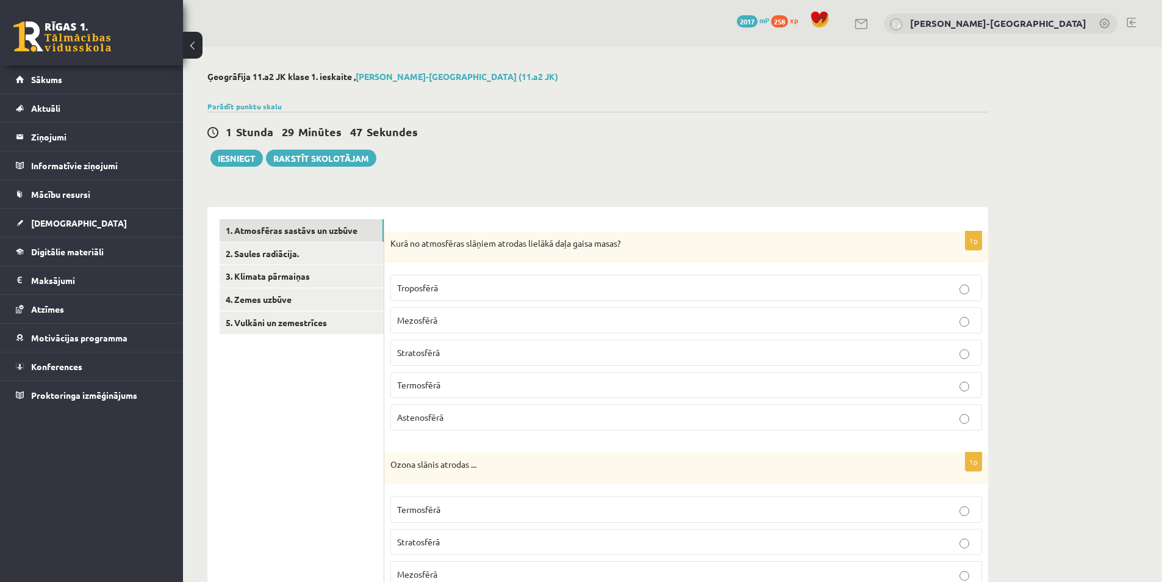
scroll to position [102, 0]
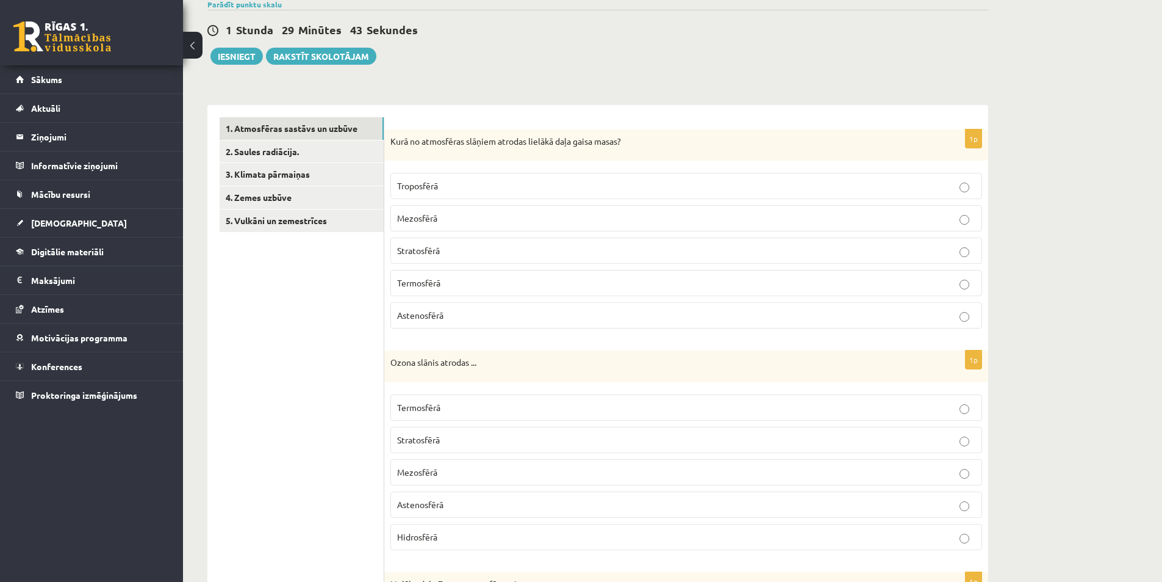
click at [438, 187] on span "Troposfērā" at bounding box center [417, 185] width 41 height 11
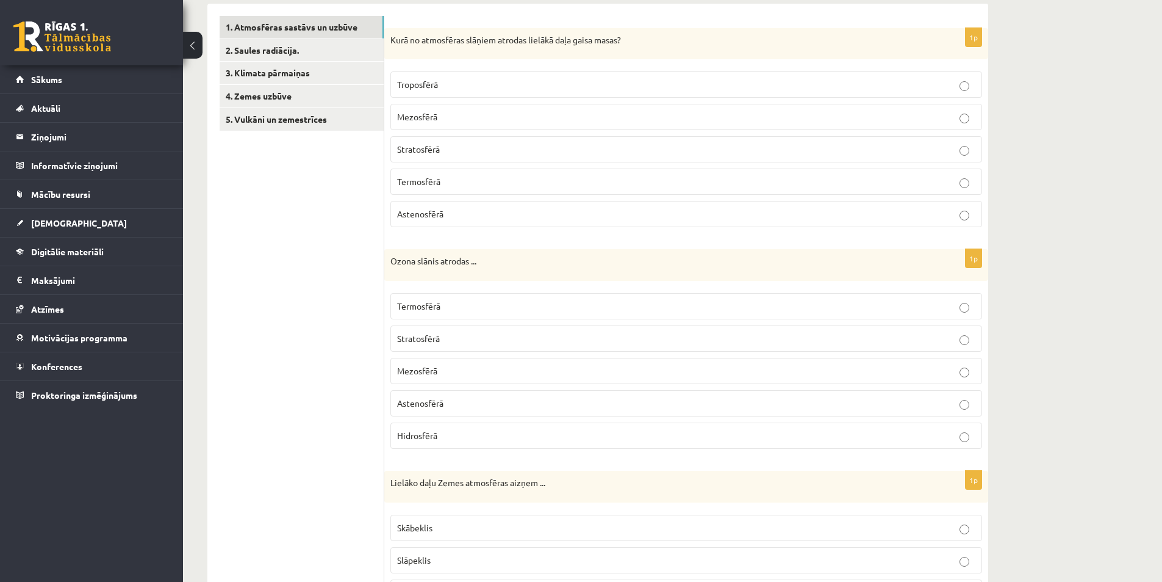
click at [440, 340] on span "Stratosfērā" at bounding box center [418, 338] width 43 height 11
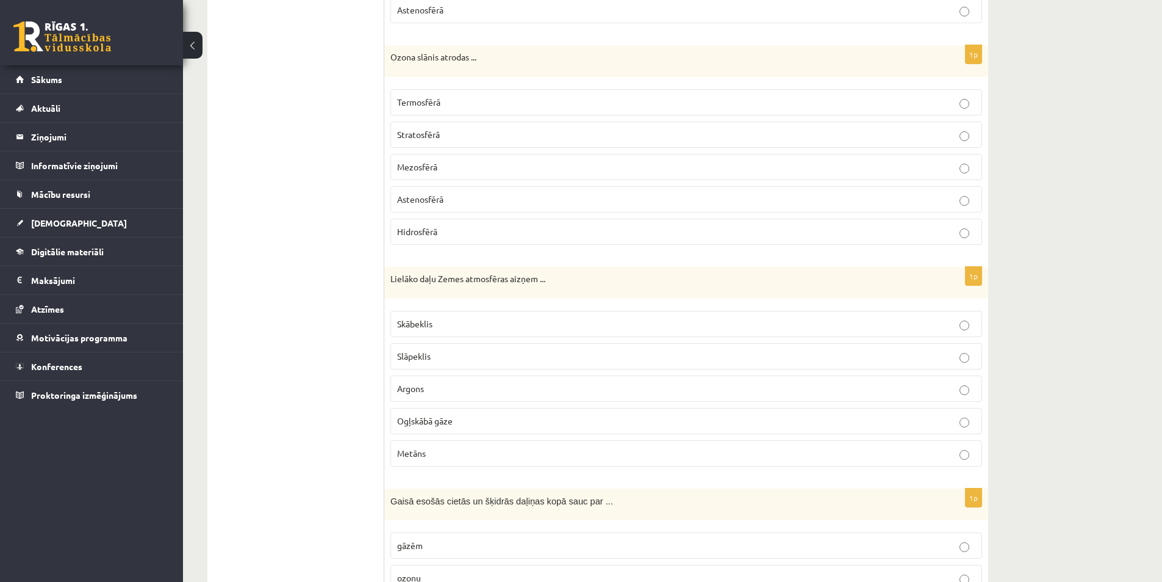
scroll to position [712, 0]
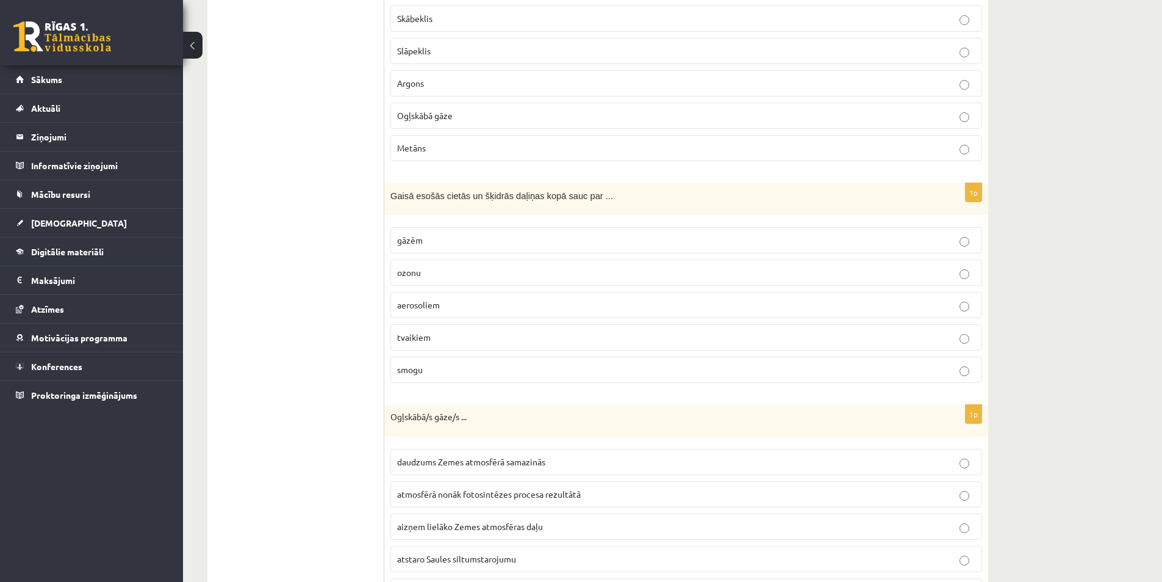
click at [450, 314] on label "aerosoliem" at bounding box center [687, 305] width 592 height 26
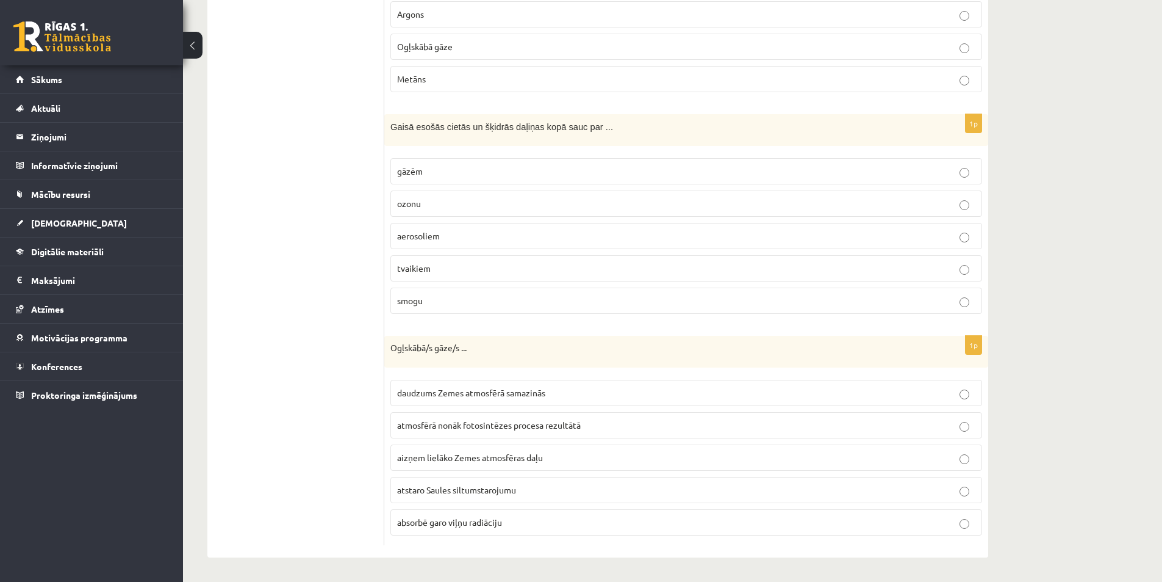
click at [442, 460] on span "aizņem lielāko Zemes atmosfēras daļu" at bounding box center [470, 457] width 146 height 11
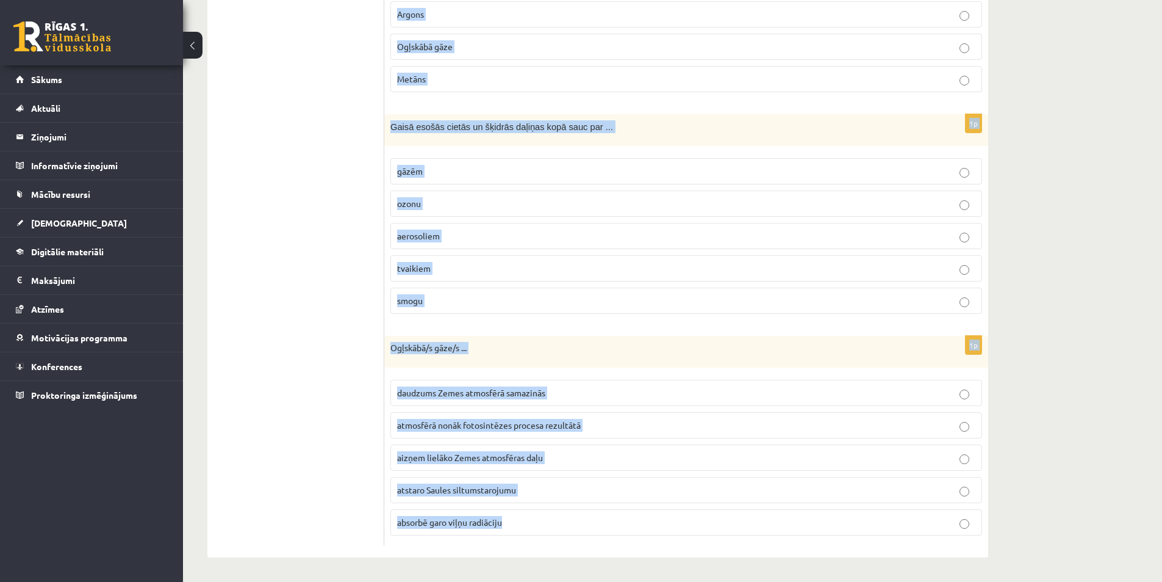
drag, startPoint x: 388, startPoint y: 239, endPoint x: 532, endPoint y: 535, distance: 328.6
copy form "Kurā no atmosfēras slāņiem atrodas lielākā daļa gaisa masas? Troposfērā Mezosfē…"
click at [502, 494] on p "atstaro Saules siltumstarojumu" at bounding box center [686, 489] width 578 height 13
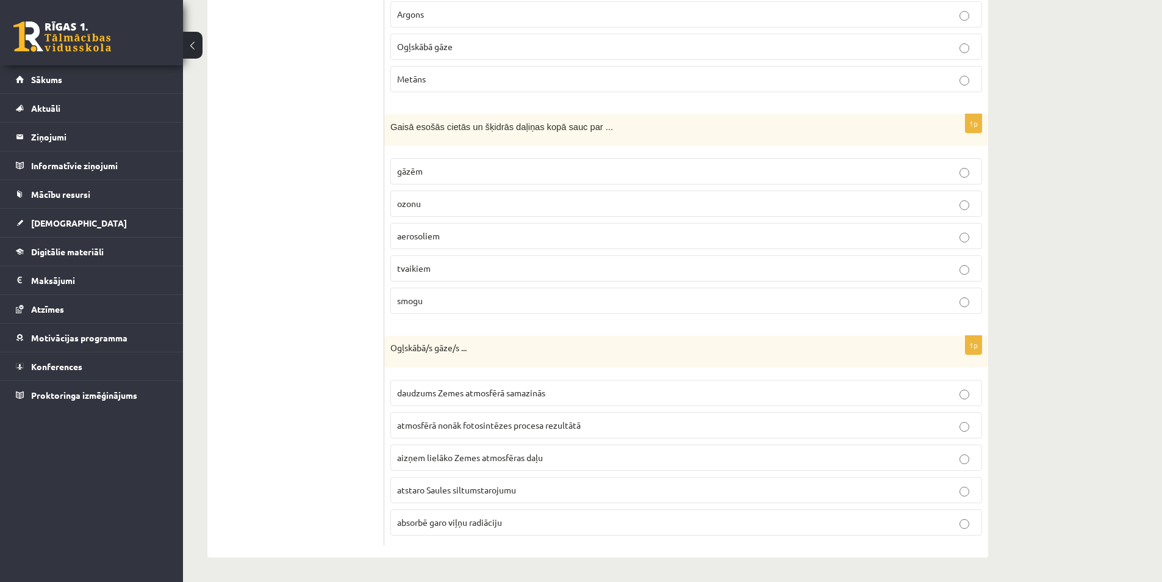
click at [492, 527] on p "absorbē garo viļņu radiāciju" at bounding box center [686, 522] width 578 height 13
drag, startPoint x: 349, startPoint y: 486, endPoint x: 362, endPoint y: 439, distance: 48.3
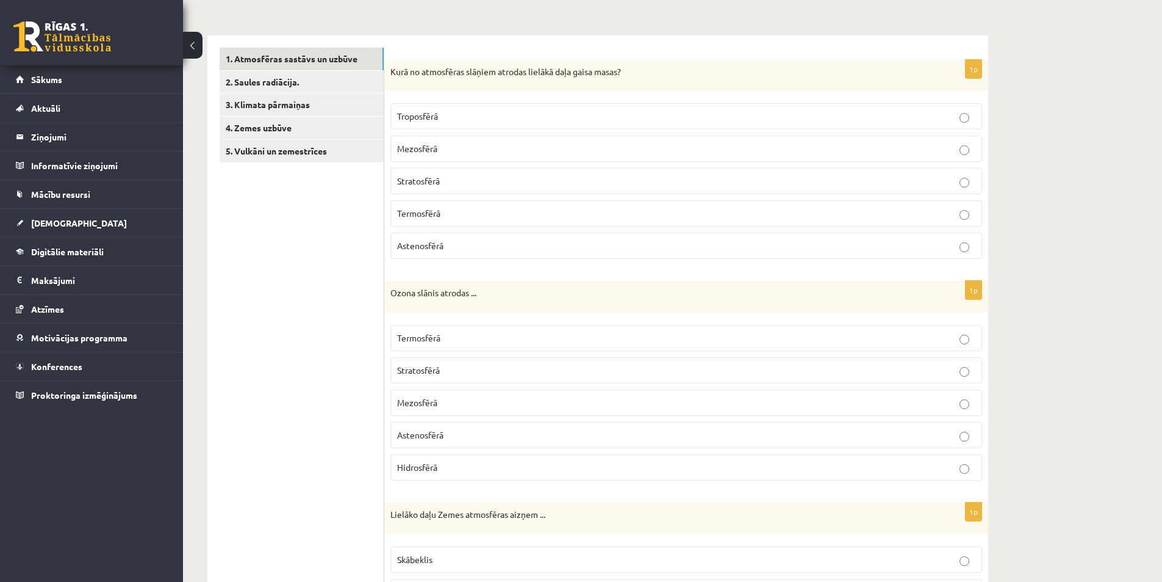
scroll to position [477, 0]
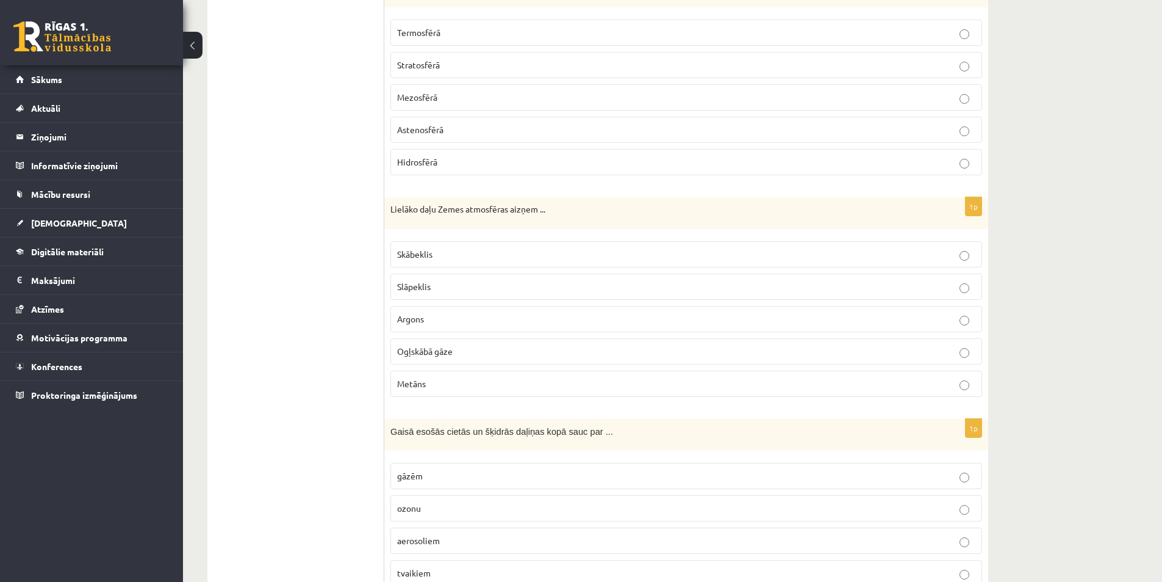
click at [419, 255] on span "Skābeklis" at bounding box center [414, 253] width 35 height 11
click at [434, 289] on p "Slāpeklis" at bounding box center [686, 286] width 578 height 13
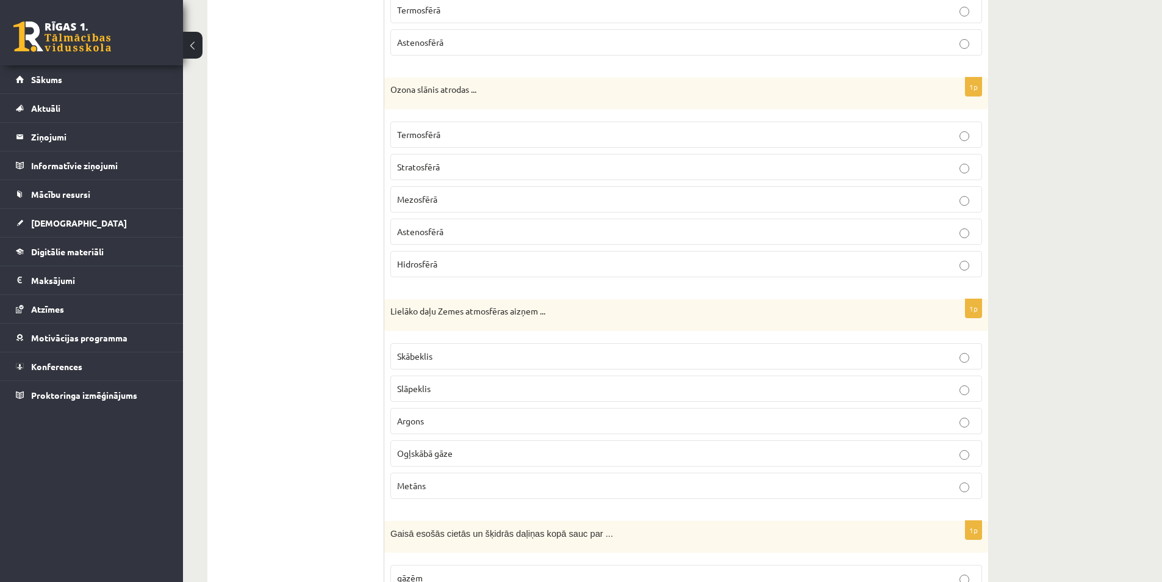
scroll to position [0, 0]
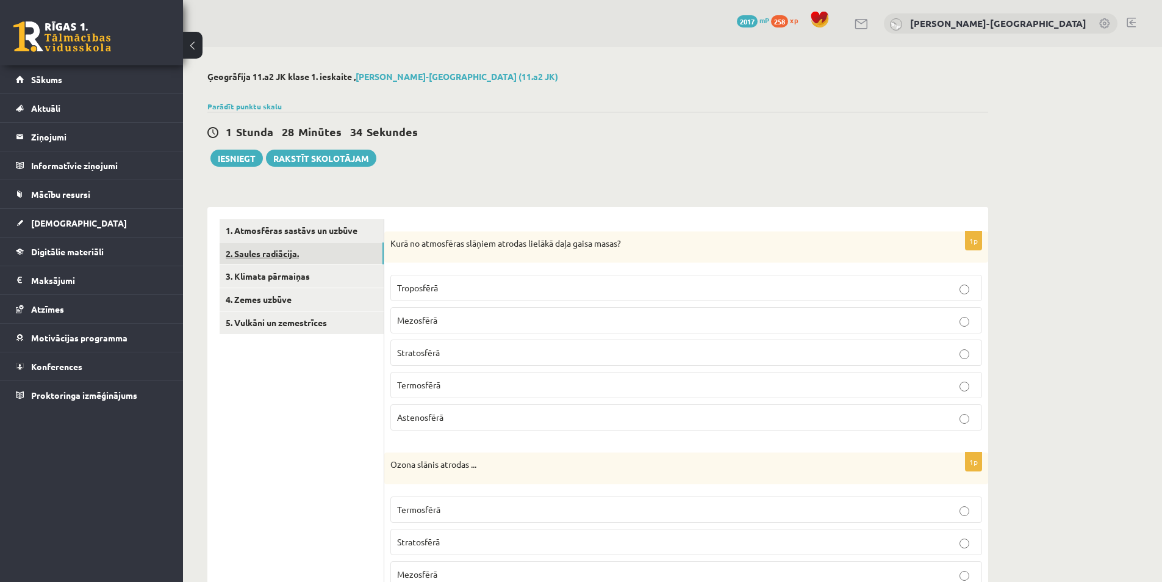
click at [326, 253] on link "2. Saules radiācija." at bounding box center [302, 253] width 164 height 23
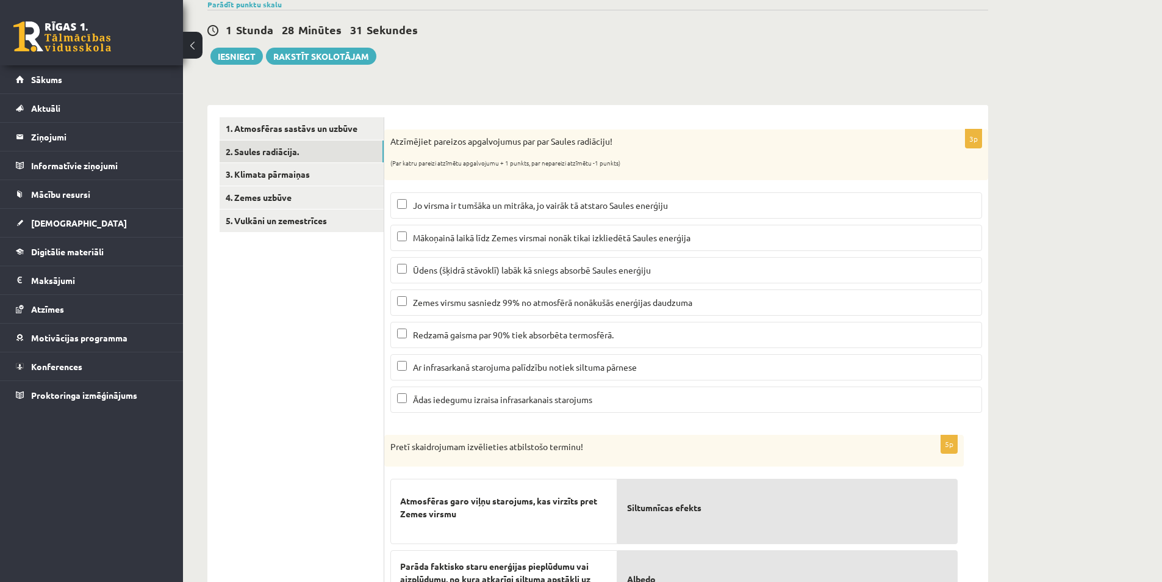
scroll to position [393, 0]
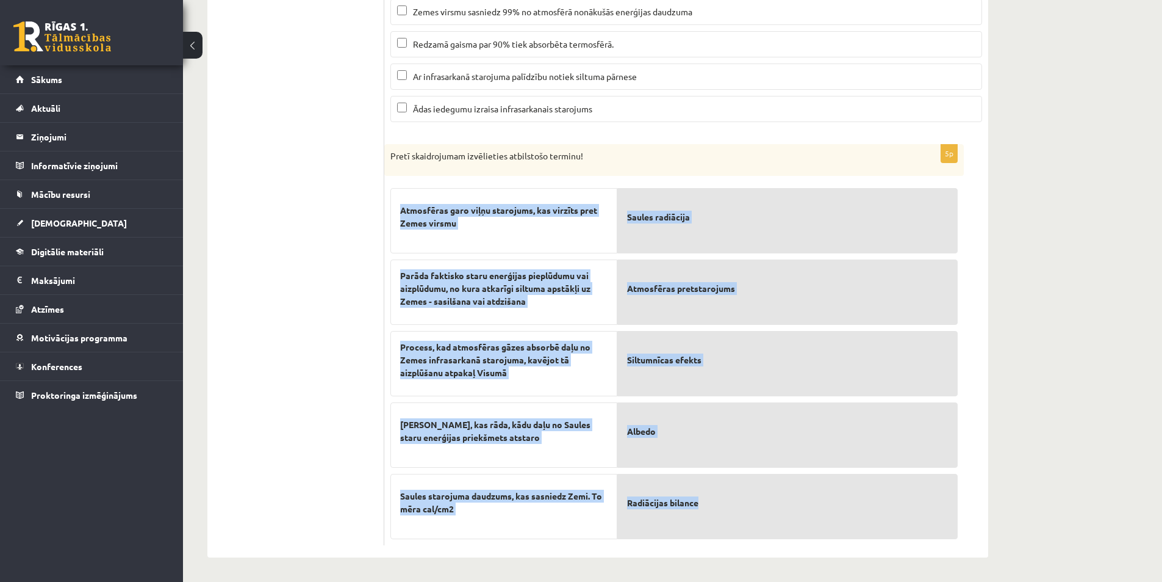
drag, startPoint x: 400, startPoint y: 199, endPoint x: 715, endPoint y: 525, distance: 453.1
click at [715, 525] on fieldset "Atmosfēras garo viļņu starojums, kas virzīts pret Zemes virsmu Parāda faktisko …" at bounding box center [675, 360] width 568 height 357
copy fieldset "Atmosfēras garo viļņu starojums, kas virzīts pret Zemes virsmu Parāda faktisko …"
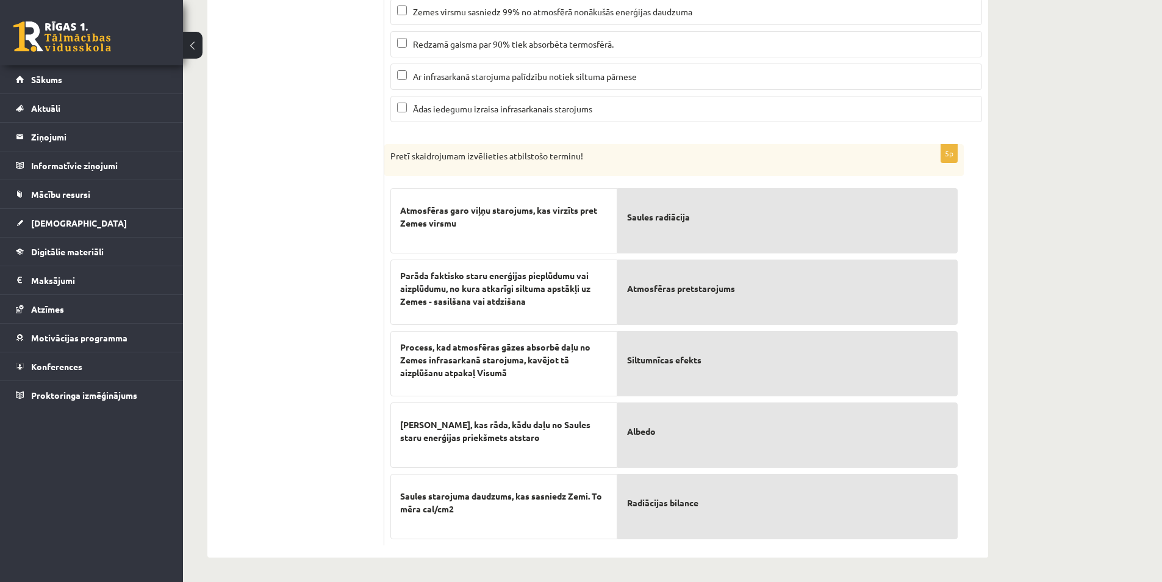
click at [277, 314] on ul "1. Atmosfēras sastāvs un uzbūve 2. Saules radiācija. 3. Klimata pārmaiņas 4. Ze…" at bounding box center [302, 186] width 165 height 718
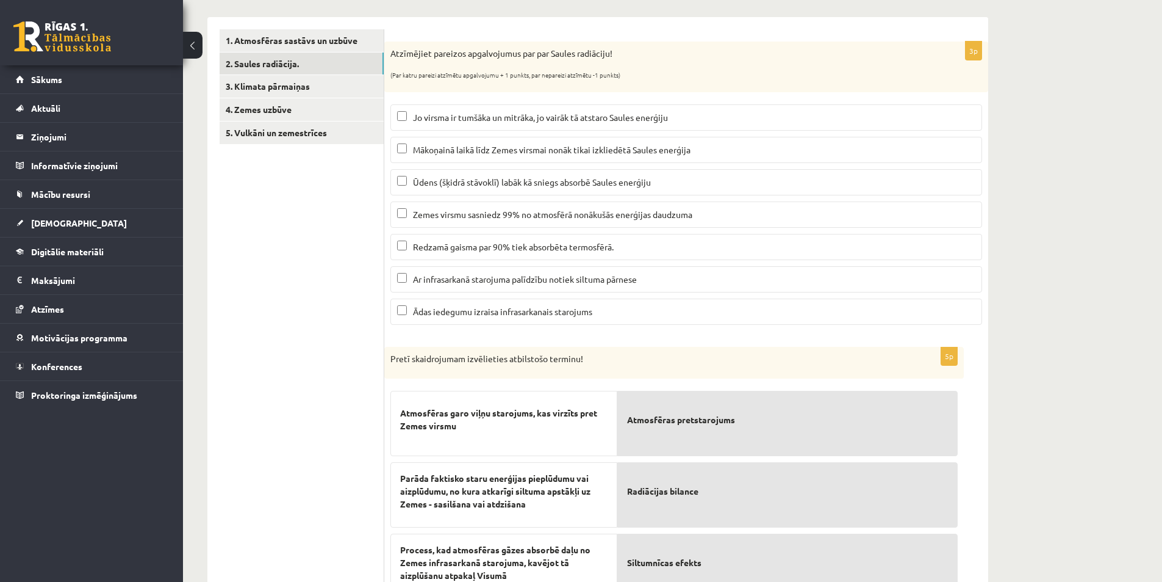
scroll to position [88, 0]
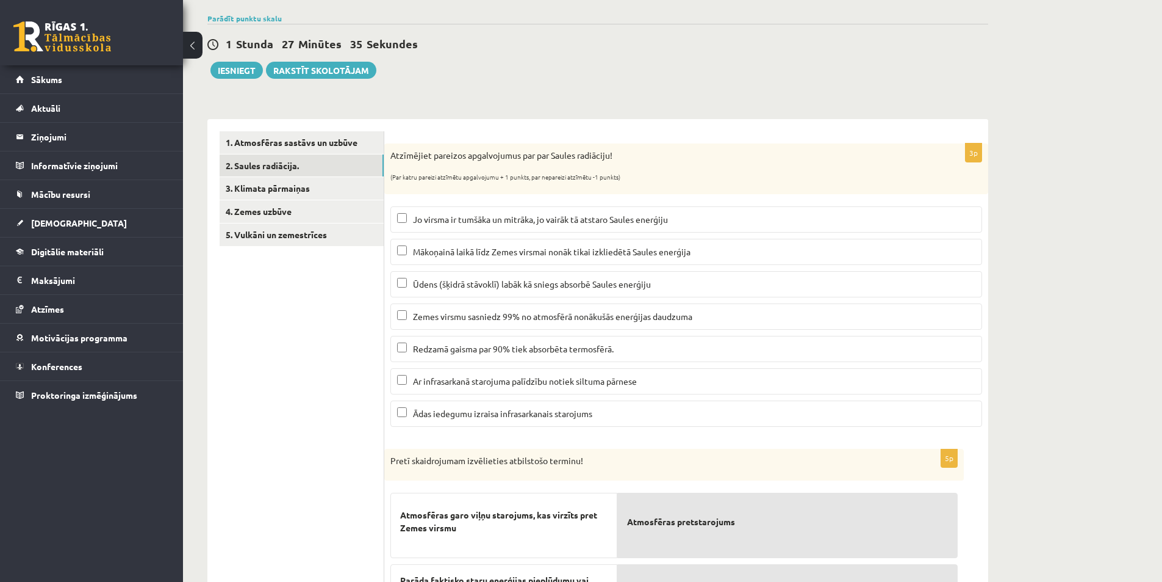
click at [550, 206] on label "Jo virsma ir tumšāka un mitrāka, jo vairāk tā atstaro Saules enerģiju" at bounding box center [687, 219] width 592 height 26
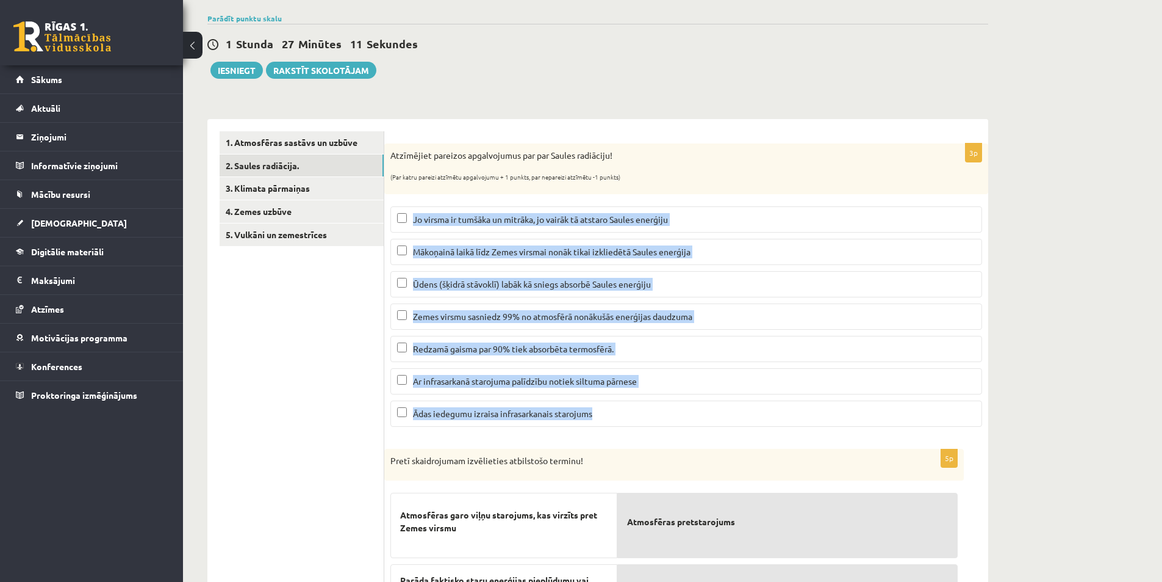
drag, startPoint x: 394, startPoint y: 203, endPoint x: 625, endPoint y: 420, distance: 317.7
click at [625, 420] on fieldset "Jo virsma ir tumšāka un mitrāka, jo vairāk tā atstaro Saules enerģiju Mākoņainā…" at bounding box center [687, 315] width 592 height 230
copy fieldset "Jo virsma ir tumšāka un mitrāka, jo vairāk tā atstaro Saules enerģiju Mākoņainā…"
click at [508, 224] on span "Jo virsma ir tumšāka un mitrāka, jo vairāk tā atstaro Saules enerģiju" at bounding box center [540, 219] width 255 height 11
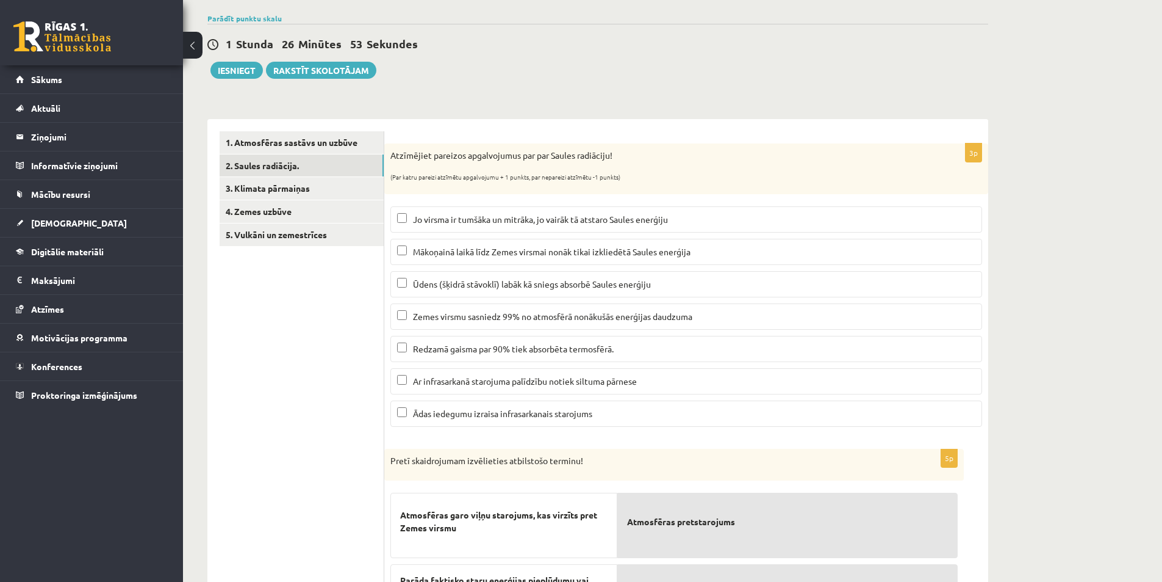
click at [550, 259] on label "Mākoņainā laikā līdz Zemes virsmai nonāk tikai izkliedētā Saules enerģija" at bounding box center [687, 252] width 592 height 26
click at [546, 284] on span "Ūdens (šķidrā stāvoklī) labāk kā sniegs absorbē Saules enerģiju" at bounding box center [532, 283] width 238 height 11
click at [539, 383] on span "Ar infrasarkanā starojuma palīdzību notiek siltuma pārnese" at bounding box center [525, 380] width 224 height 11
click at [315, 428] on ul "1. Atmosfēras sastāvs un uzbūve 2. Saules radiācija. 3. Klimata pārmaiņas 4. Ze…" at bounding box center [302, 490] width 165 height 718
click at [272, 190] on link "3. Klimata pārmaiņas" at bounding box center [302, 188] width 164 height 23
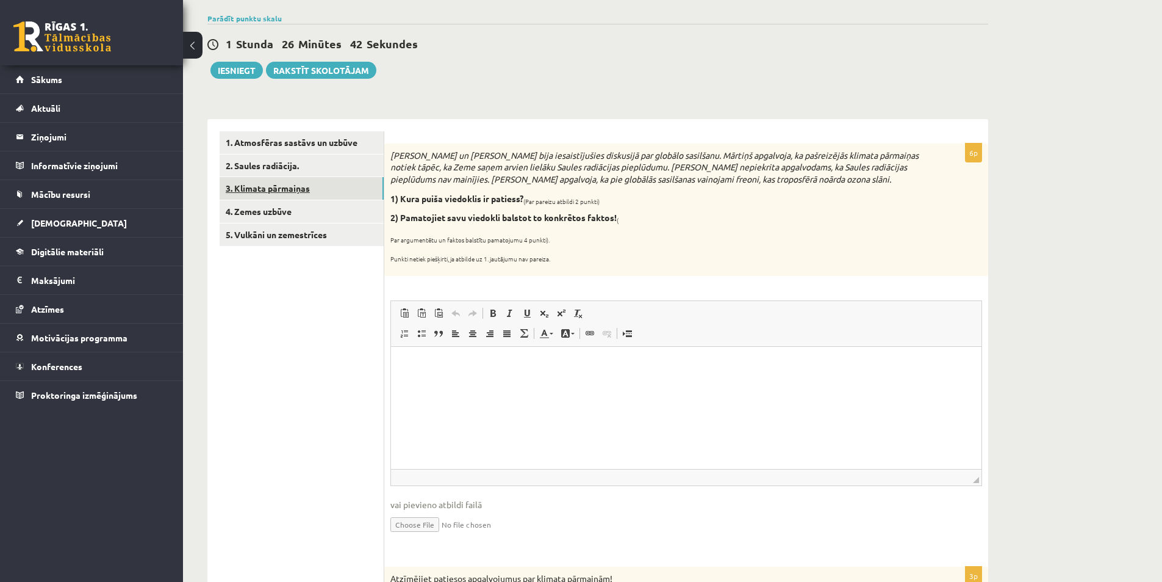
scroll to position [0, 0]
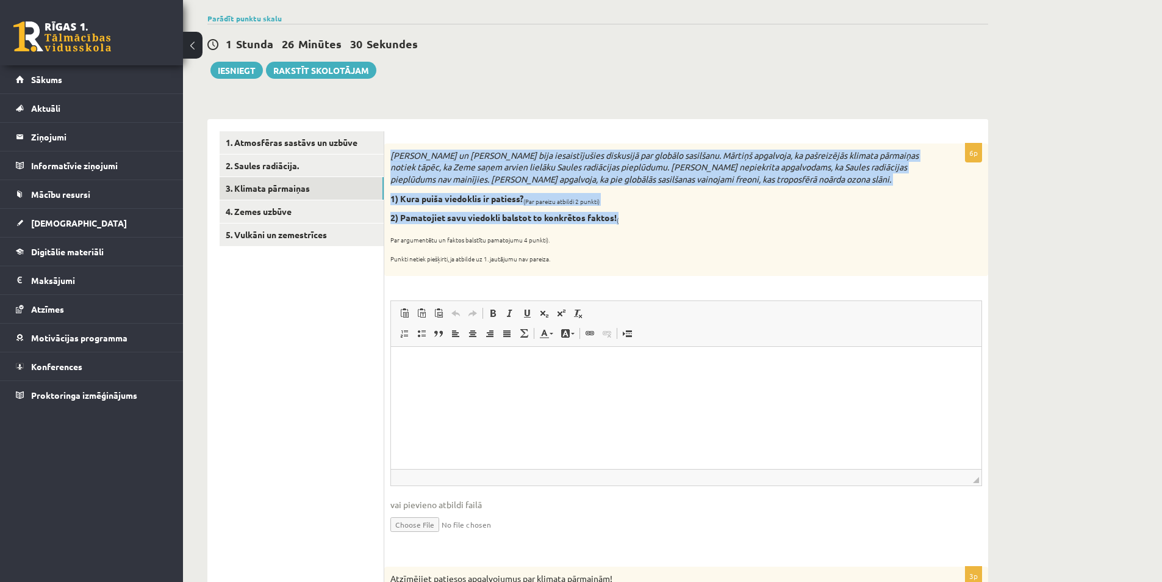
drag, startPoint x: 390, startPoint y: 150, endPoint x: 628, endPoint y: 220, distance: 248.1
click at [628, 220] on div "Mārtiņš un Jānis bija iesaistījušies diskusijā par globālo sasilšanu. Mārtiņš a…" at bounding box center [686, 209] width 604 height 132
copy div "Mārtiņš un Jānis bija iesaistījušies diskusijā par globālo sasilšanu. Mārtiņš a…"
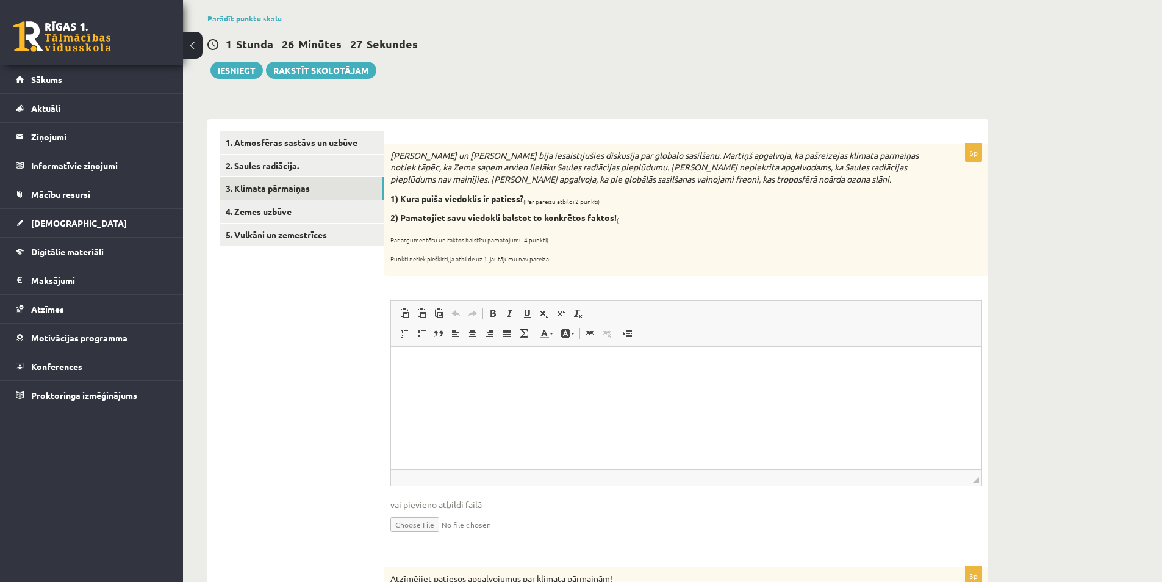
click at [640, 254] on p "Punkti netiek piešķirti, ja atbilde uz 1. jautājumu nav pareiza." at bounding box center [656, 256] width 531 height 12
click at [716, 251] on p "Punkti netiek piešķirti, ja atbilde uz 1. jautājumu nav pareiza." at bounding box center [656, 256] width 531 height 12
click at [457, 383] on html at bounding box center [686, 364] width 591 height 37
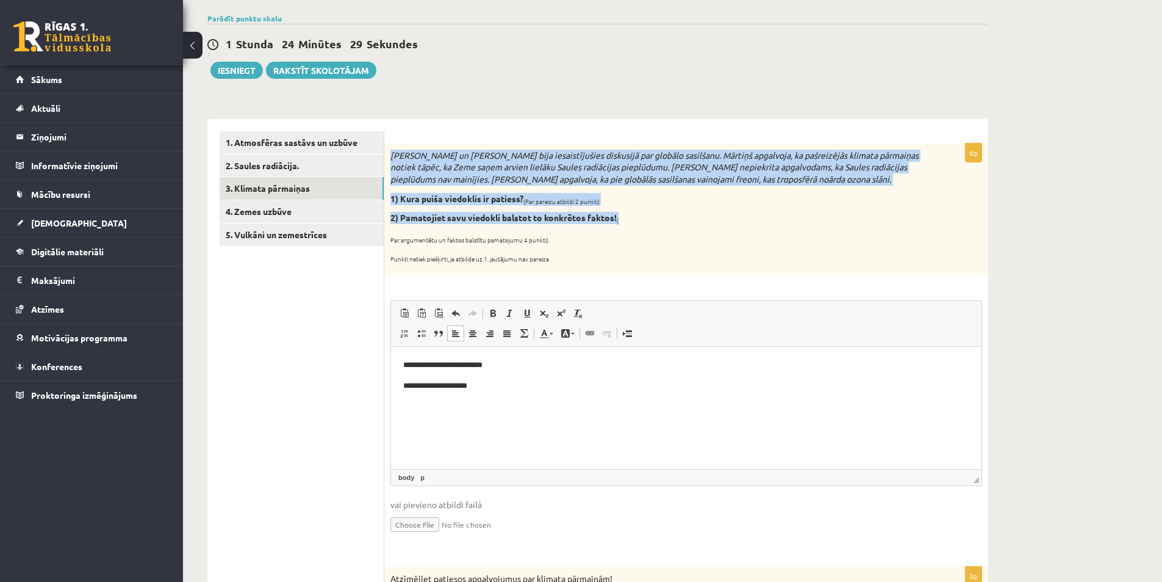
drag, startPoint x: 637, startPoint y: 218, endPoint x: 391, endPoint y: 159, distance: 252.9
click at [391, 159] on div "Mārtiņš un Jānis bija iesaistījušies diskusijā par globālo sasilšanu. Mārtiņš a…" at bounding box center [686, 209] width 604 height 132
copy div "Mārtiņš un Jānis bija iesaistījušies diskusijā par globālo sasilšanu. Mārtiņš a…"
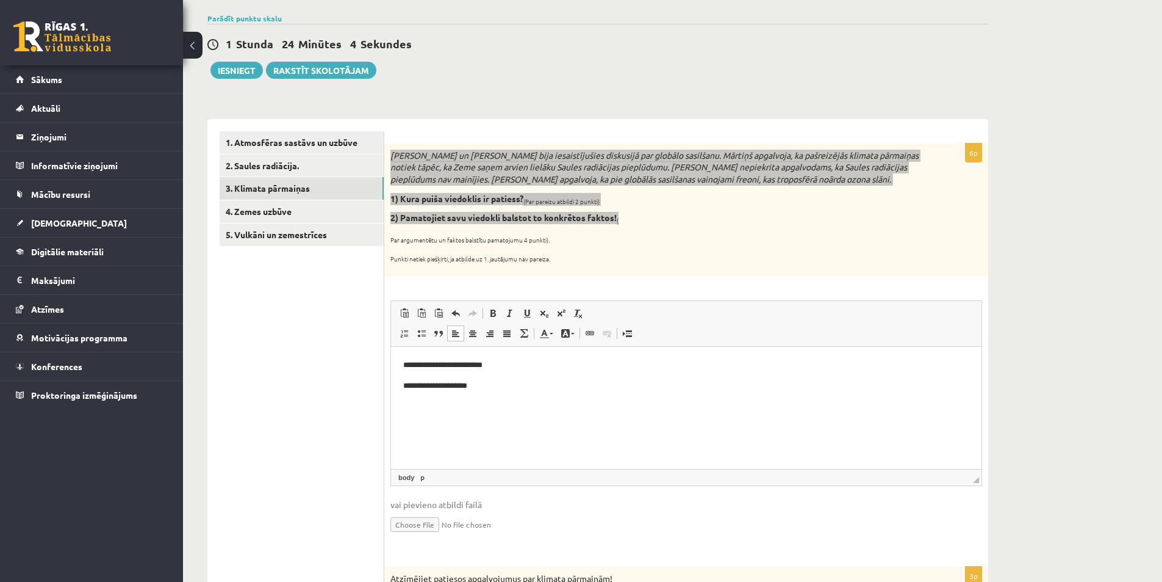
click at [506, 392] on html "**********" at bounding box center [686, 374] width 591 height 57
drag, startPoint x: 496, startPoint y: 373, endPoint x: 880, endPoint y: 657, distance: 478.2
click at [496, 373] on body "**********" at bounding box center [686, 374] width 566 height 33
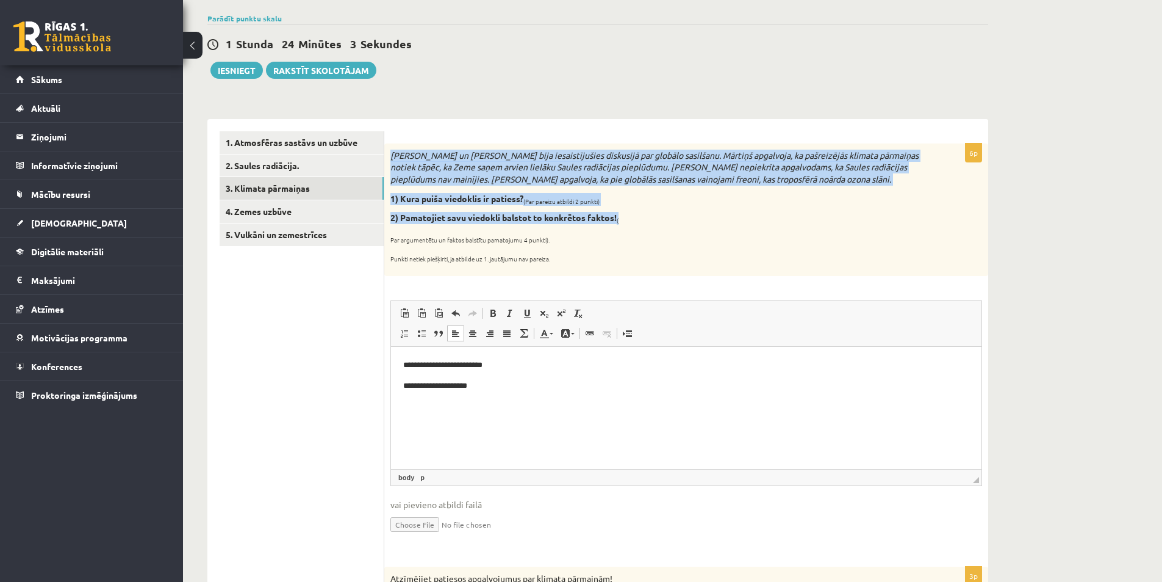
click at [506, 220] on b "2) Pamatojiet savu viedokli balstot to konkrētos faktos!" at bounding box center [504, 217] width 226 height 11
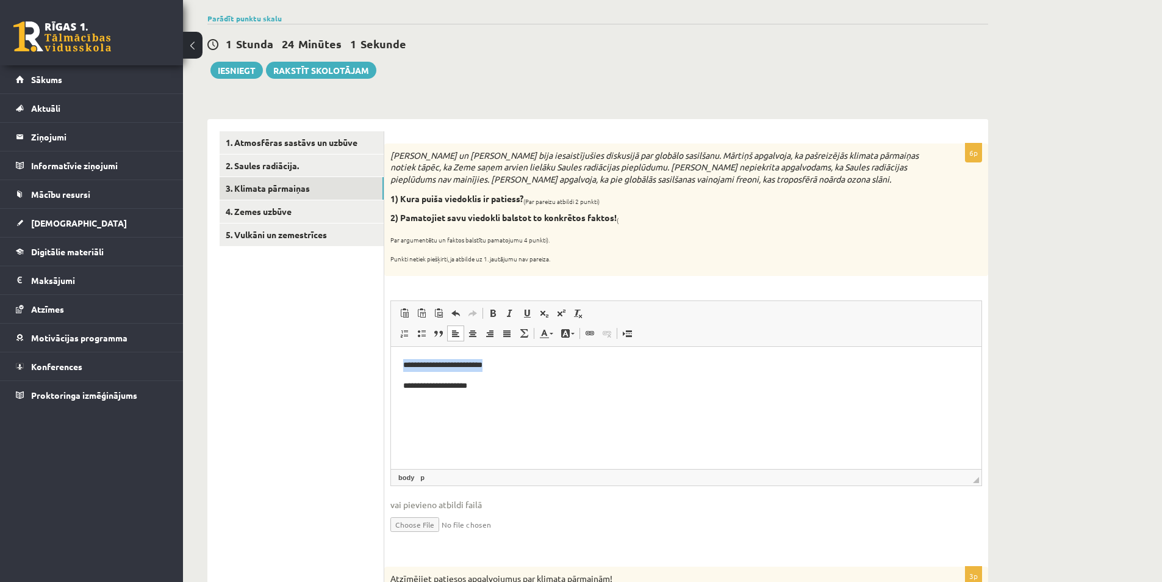
drag, startPoint x: 494, startPoint y: 365, endPoint x: 402, endPoint y: 369, distance: 92.9
click at [402, 369] on html "**********" at bounding box center [686, 374] width 591 height 57
click at [524, 373] on body "**********" at bounding box center [686, 374] width 566 height 33
drag, startPoint x: 699, startPoint y: 367, endPoint x: 481, endPoint y: 369, distance: 217.9
click at [481, 369] on p "**********" at bounding box center [686, 364] width 566 height 13
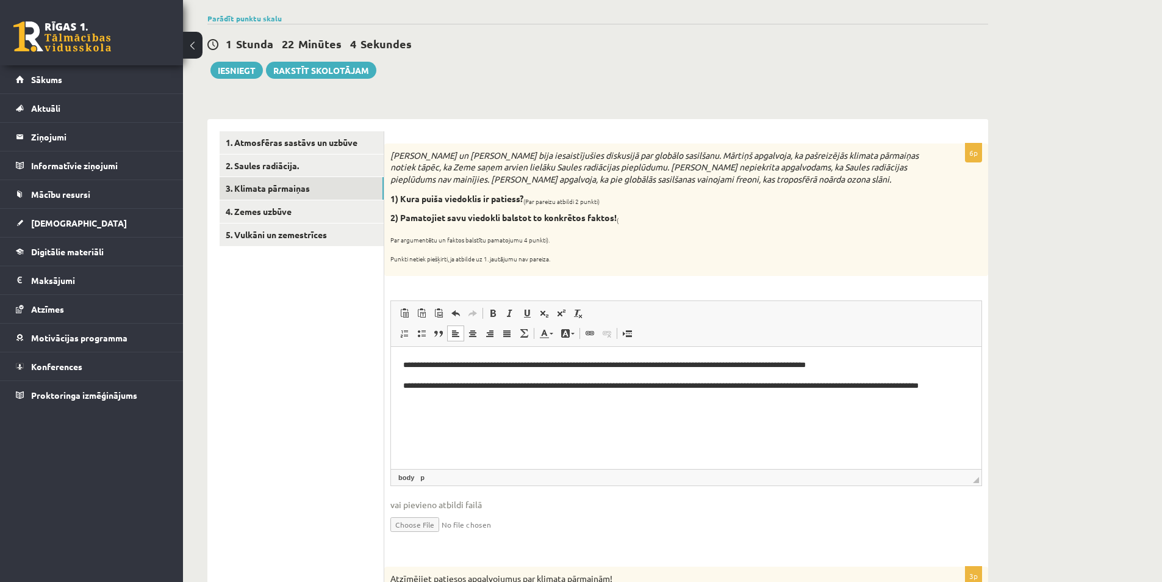
click at [775, 386] on p "**********" at bounding box center [686, 392] width 566 height 26
click at [565, 403] on p "**********" at bounding box center [686, 392] width 566 height 26
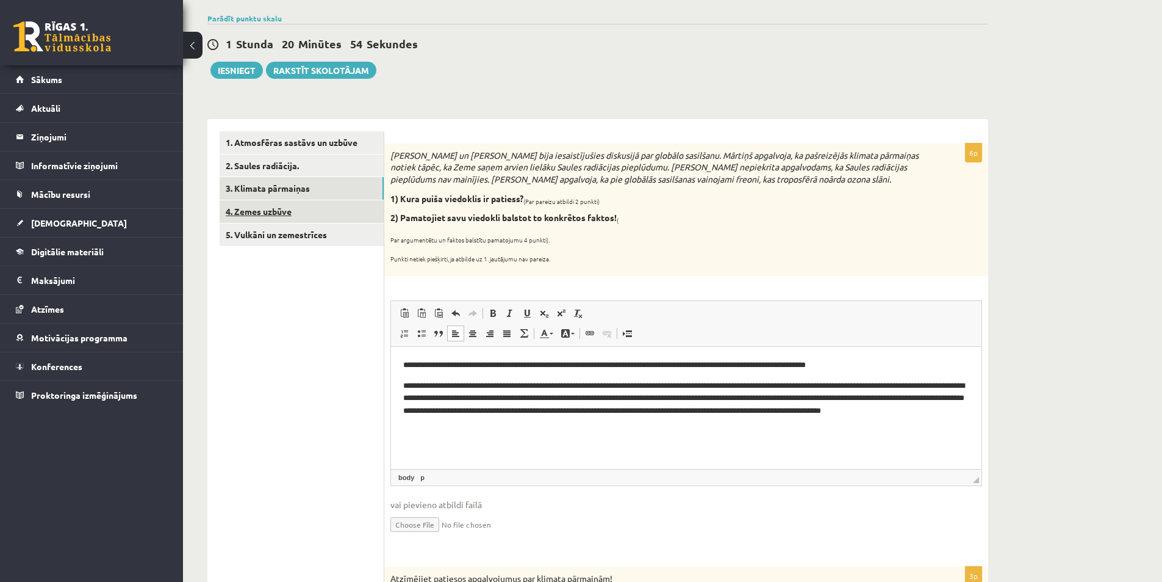
click at [294, 214] on link "4. Zemes uzbūve" at bounding box center [302, 211] width 164 height 23
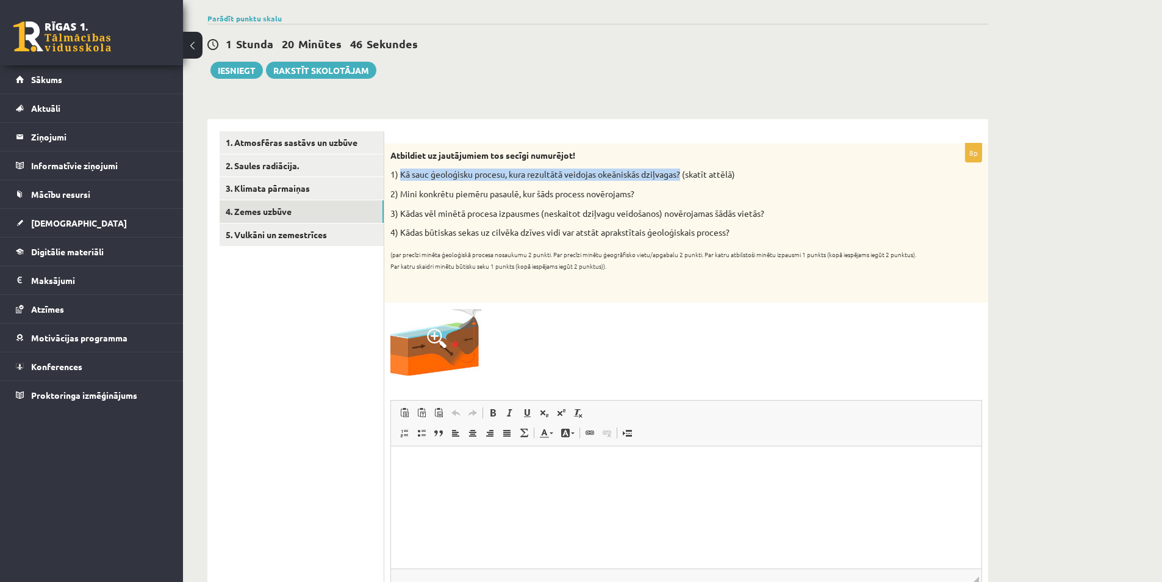
drag, startPoint x: 402, startPoint y: 173, endPoint x: 683, endPoint y: 179, distance: 282.0
click at [683, 179] on p "1) Kā sauc ģeoloģisku procesu, kura rezultātā veidojas okeāniskās dziļvagas? (s…" at bounding box center [656, 174] width 531 height 12
copy p "Kā sauc ģeoloģisku procesu, kura rezultātā veidojas okeāniskās dziļvagas?"
click at [409, 170] on p "1) Kā sauc ģeoloģisku procesu, kura rezultātā veidojas okeāniskās dziļvagas? (s…" at bounding box center [656, 174] width 531 height 12
drag, startPoint x: 390, startPoint y: 172, endPoint x: 750, endPoint y: 237, distance: 365.8
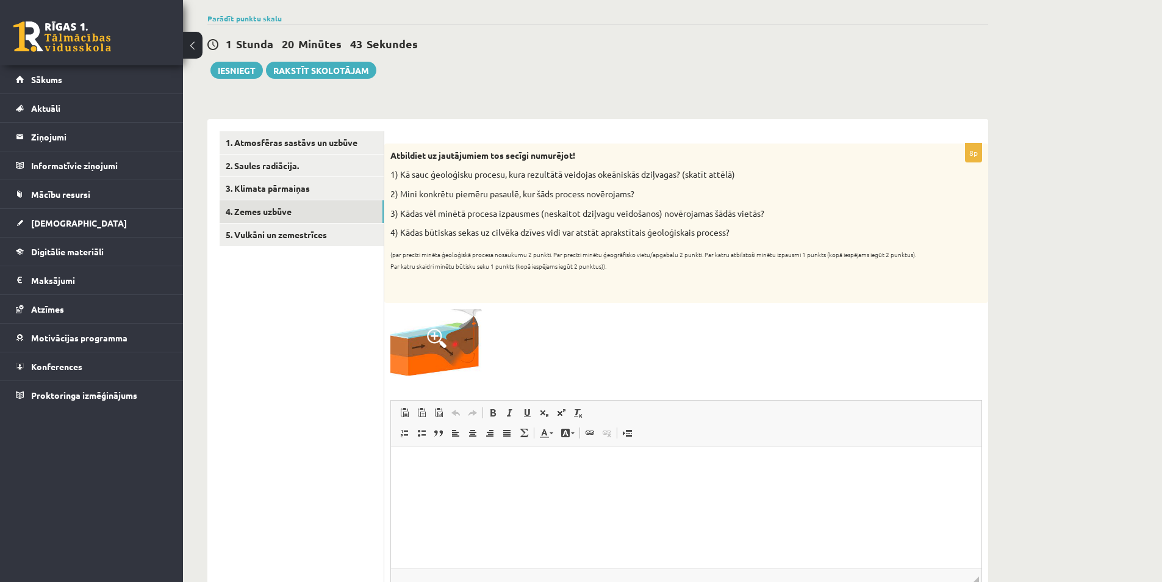
click at [750, 237] on div "Atbildiet uz jautājumiem tos secīgi numurējot! 1) Kā sauc ģeoloģisku procesu, k…" at bounding box center [686, 222] width 604 height 159
copy div "1) Kā sauc ģeoloģisku procesu, kura rezultātā veidojas okeāniskās dziļvagas? (s…"
click at [449, 459] on p "Rich Text Editor, wiswyg-editor-user-answer-47024942395700" at bounding box center [686, 464] width 566 height 13
click at [513, 222] on div "Atbildiet uz jautājumiem tos secīgi numurējot! 1) Kā sauc ģeoloģisku procesu, k…" at bounding box center [686, 222] width 604 height 159
click at [455, 491] on html "**********" at bounding box center [686, 473] width 591 height 57
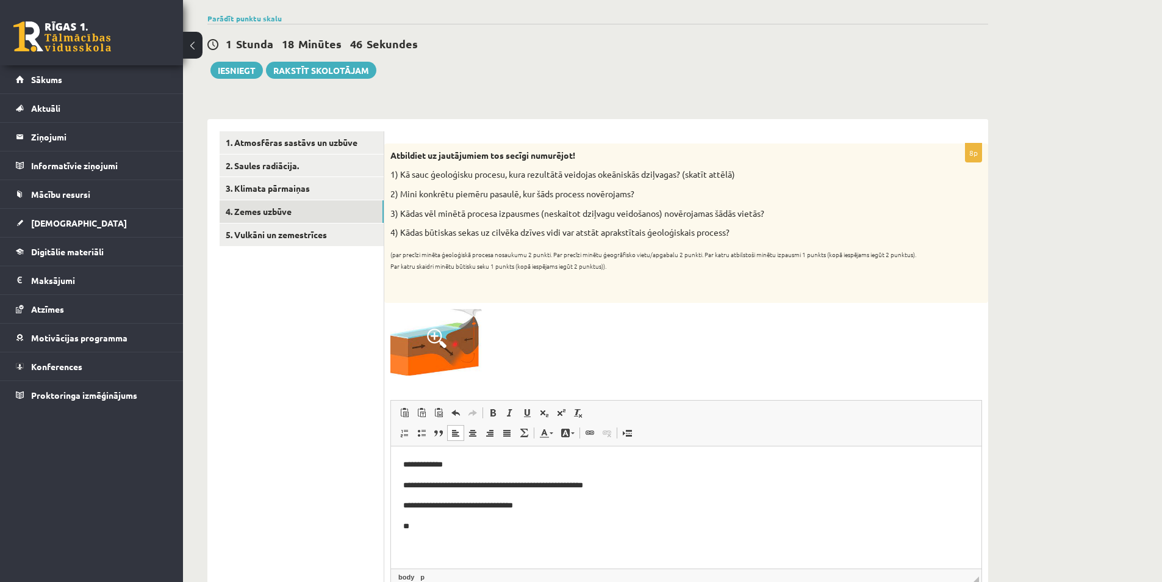
click at [449, 535] on html "**********" at bounding box center [686, 494] width 591 height 99
drag, startPoint x: 527, startPoint y: 529, endPoint x: 497, endPoint y: 527, distance: 29.3
click at [497, 527] on p "**********" at bounding box center [686, 525] width 566 height 13
click at [636, 524] on p "**********" at bounding box center [686, 525] width 566 height 13
click at [727, 525] on p "**********" at bounding box center [686, 525] width 566 height 13
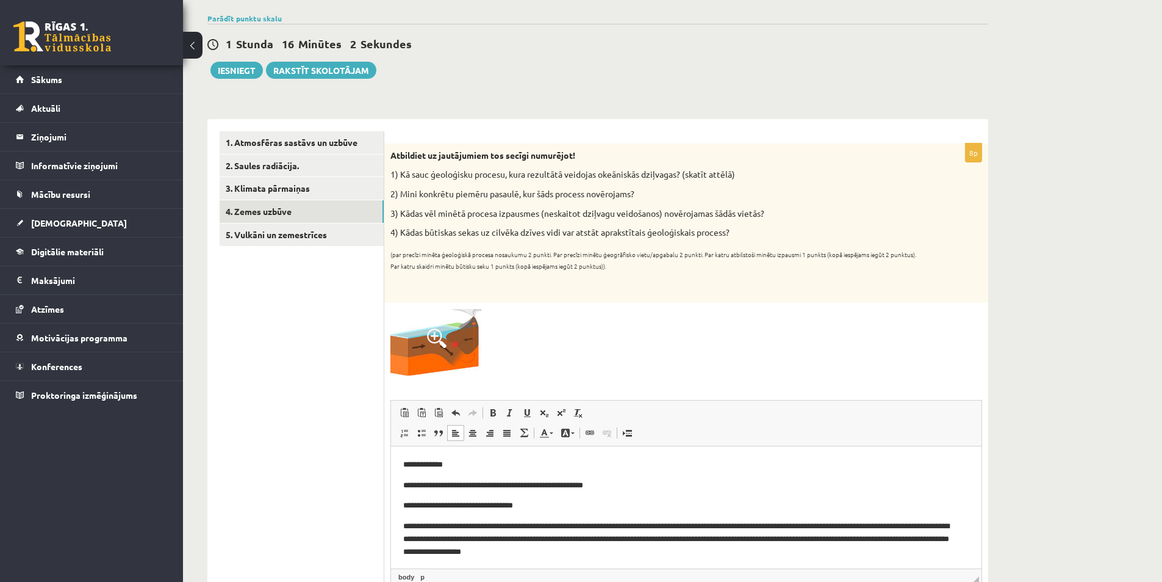
scroll to position [190, 0]
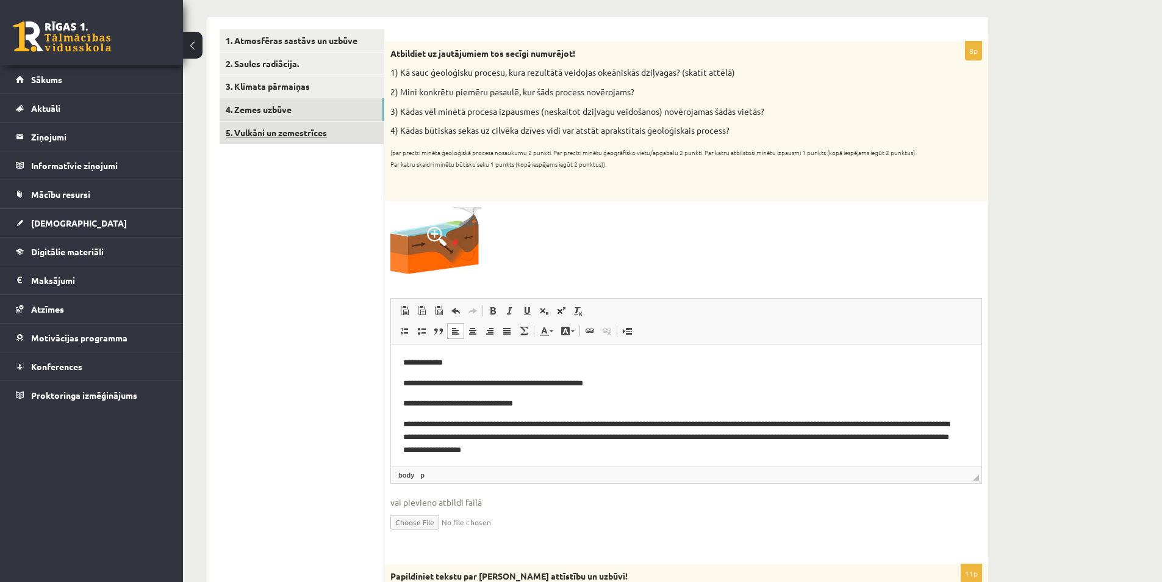
click at [283, 131] on link "5. Vulkāni un zemestrīces" at bounding box center [302, 132] width 164 height 23
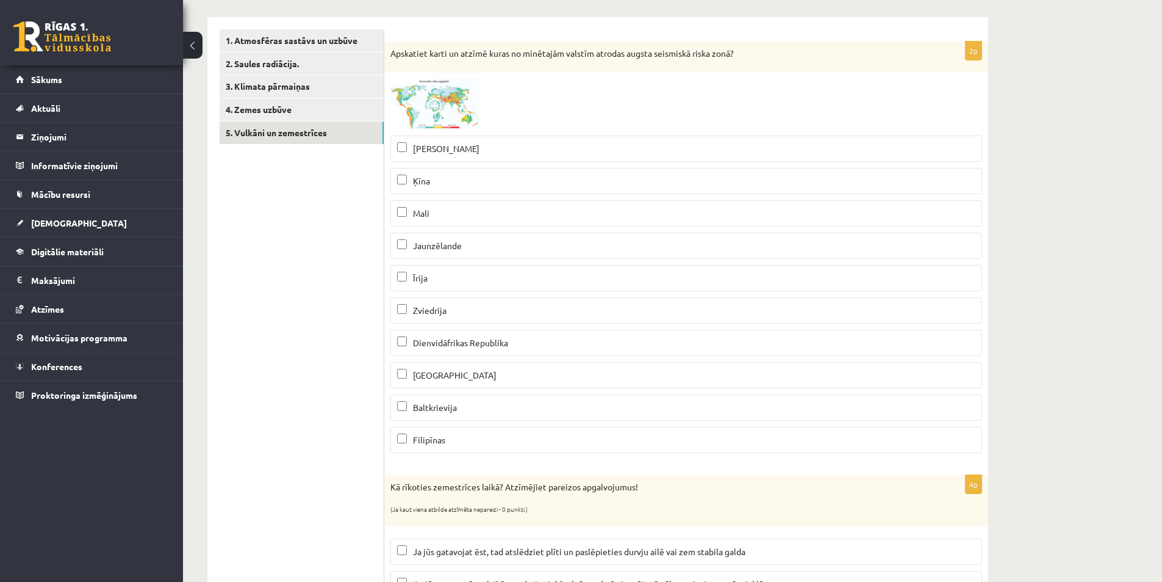
scroll to position [0, 0]
click at [453, 101] on img at bounding box center [437, 104] width 92 height 51
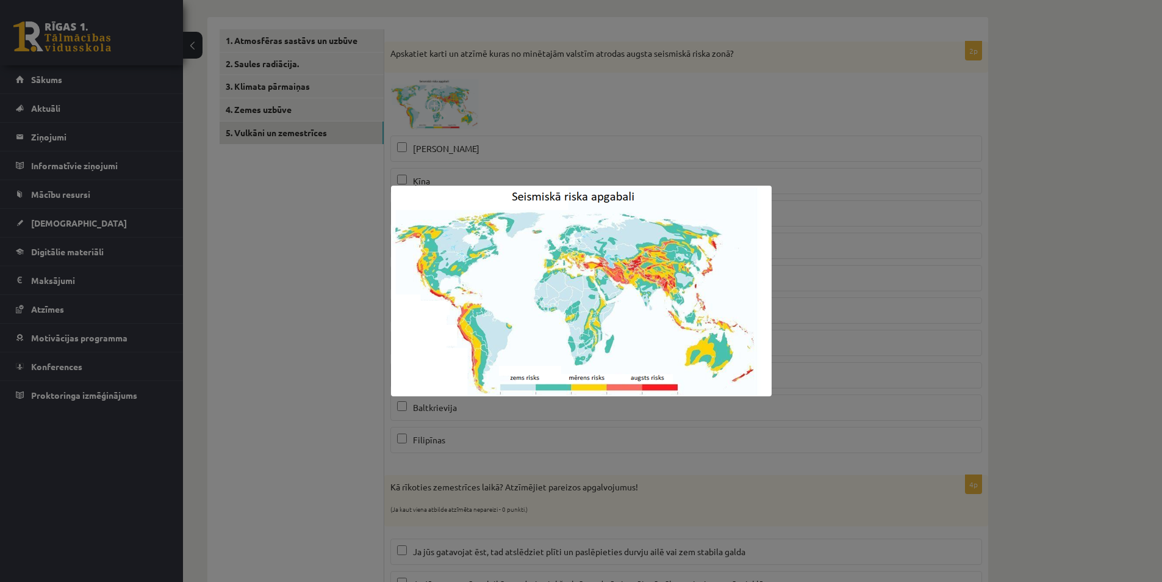
click at [618, 270] on img at bounding box center [581, 291] width 381 height 211
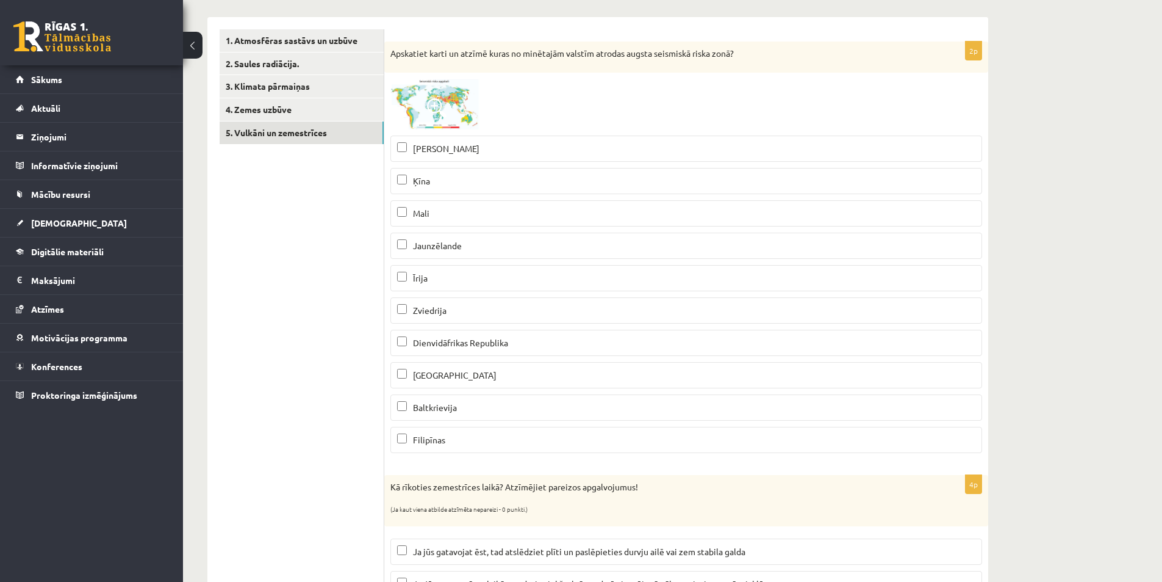
click at [436, 121] on img at bounding box center [437, 104] width 92 height 51
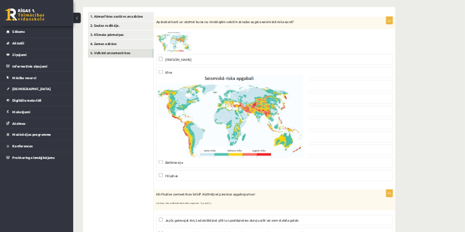
scroll to position [190, 0]
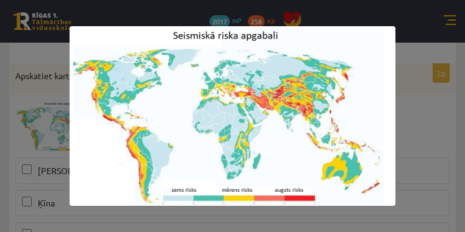
click at [417, 115] on div at bounding box center [232, 116] width 465 height 232
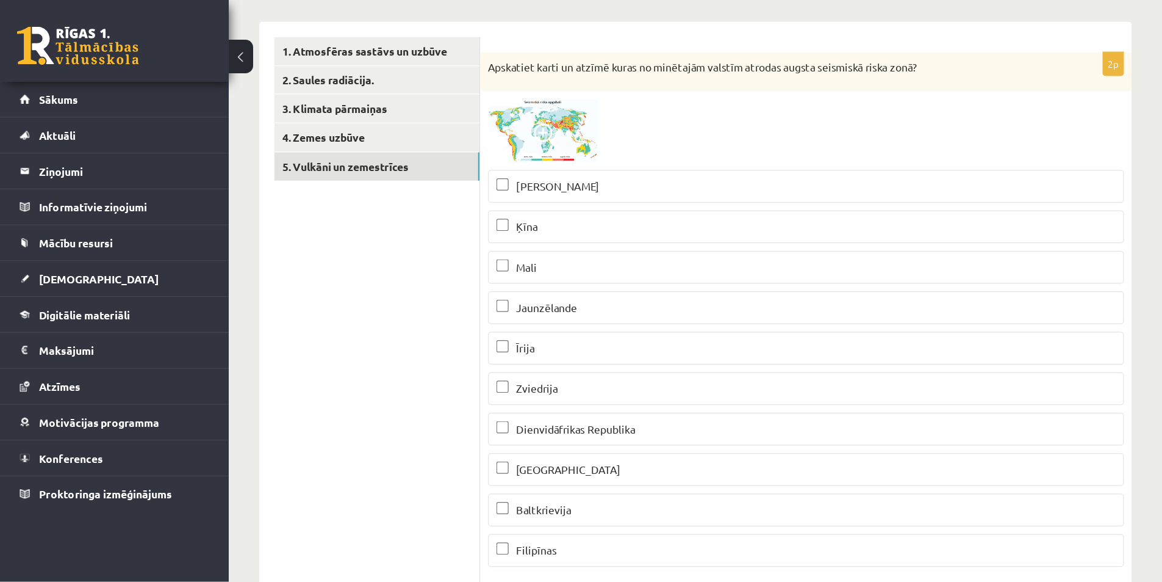
scroll to position [189, 0]
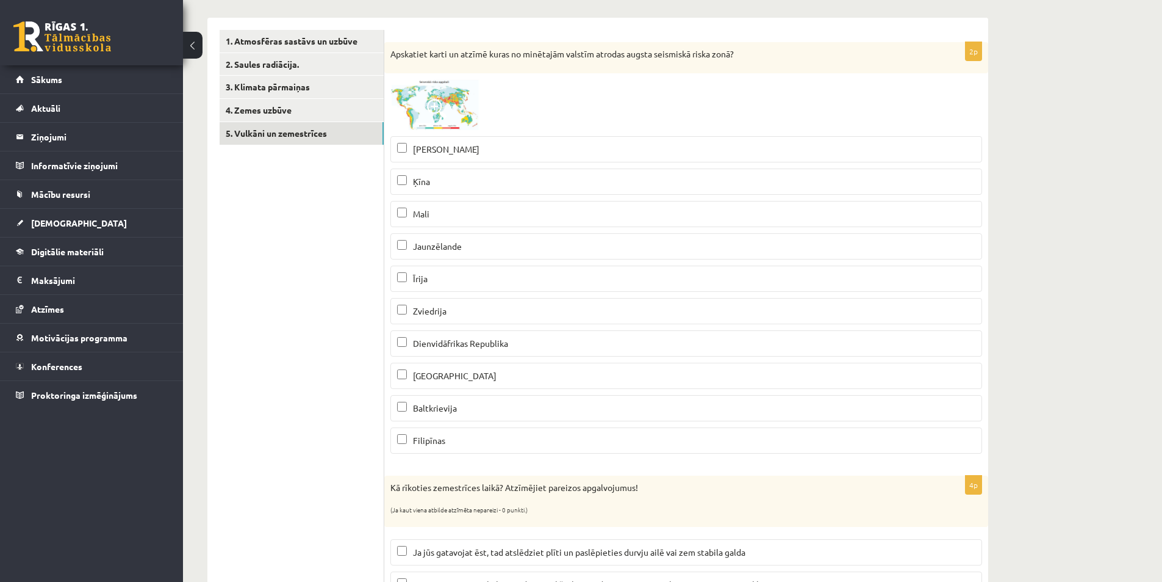
click at [553, 97] on div at bounding box center [687, 104] width 592 height 51
click at [452, 106] on img at bounding box center [437, 104] width 92 height 51
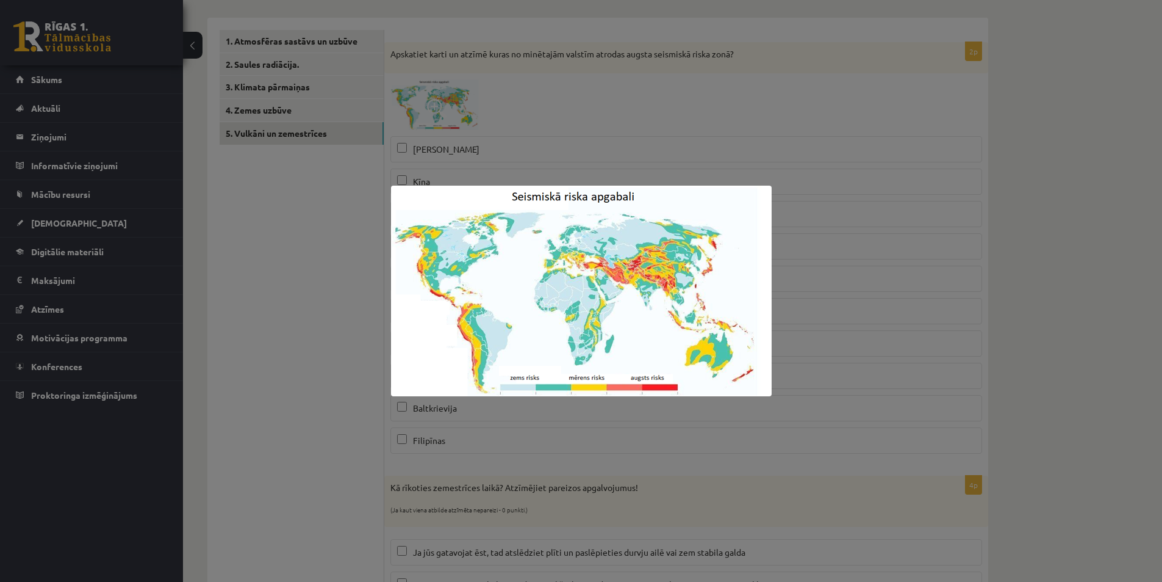
click at [849, 186] on div at bounding box center [581, 291] width 1162 height 582
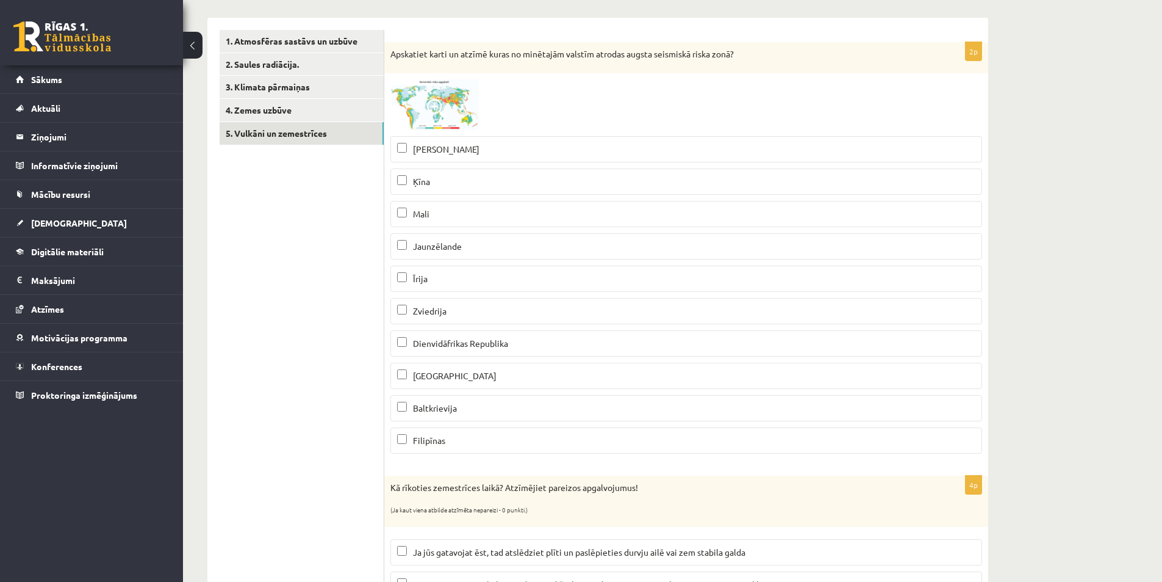
click at [463, 110] on img at bounding box center [437, 104] width 92 height 51
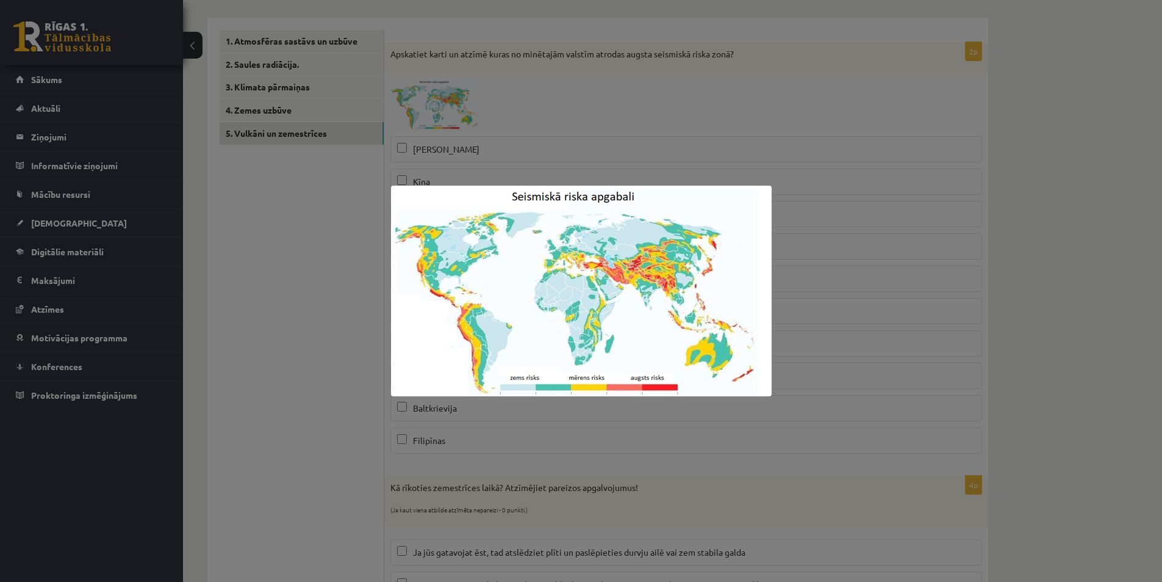
click at [793, 158] on div at bounding box center [581, 291] width 1162 height 582
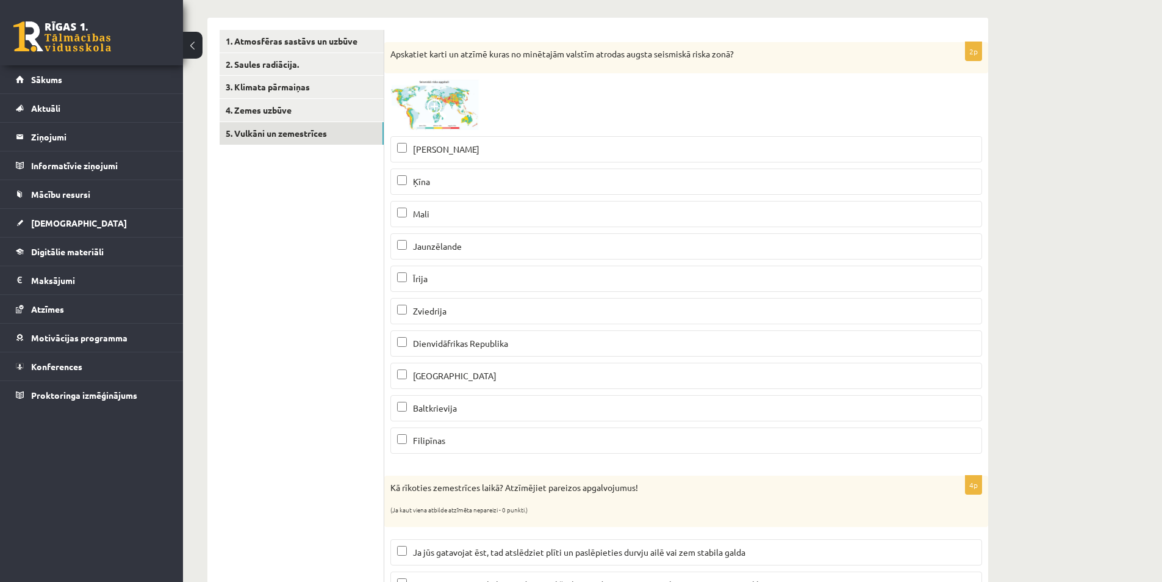
click at [438, 101] on span at bounding box center [437, 109] width 20 height 20
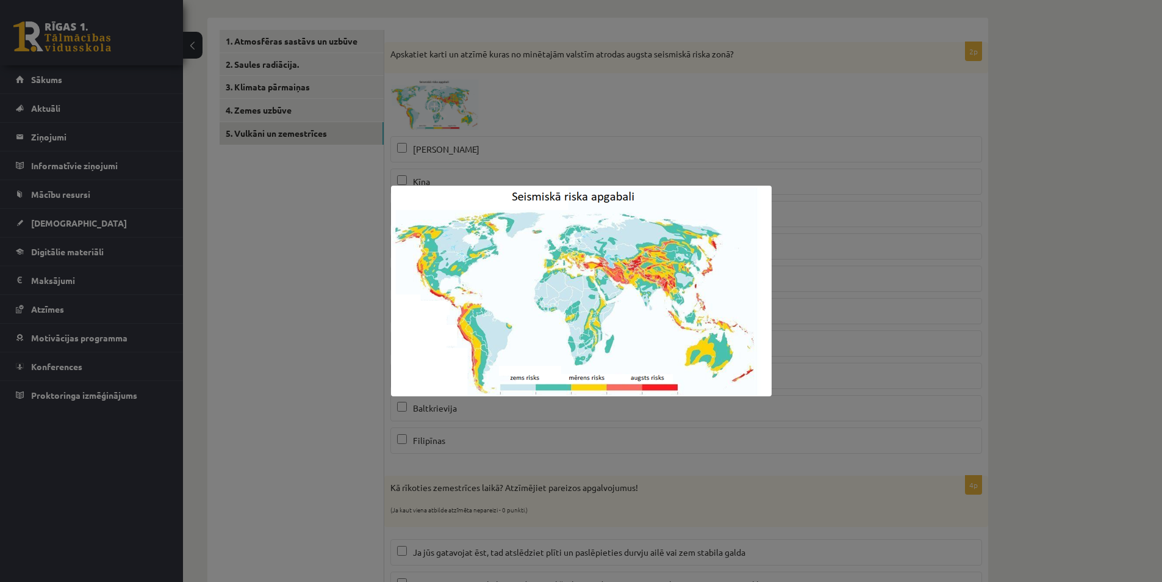
drag, startPoint x: 858, startPoint y: 262, endPoint x: 772, endPoint y: 236, distance: 89.8
click at [859, 265] on div at bounding box center [581, 291] width 1162 height 582
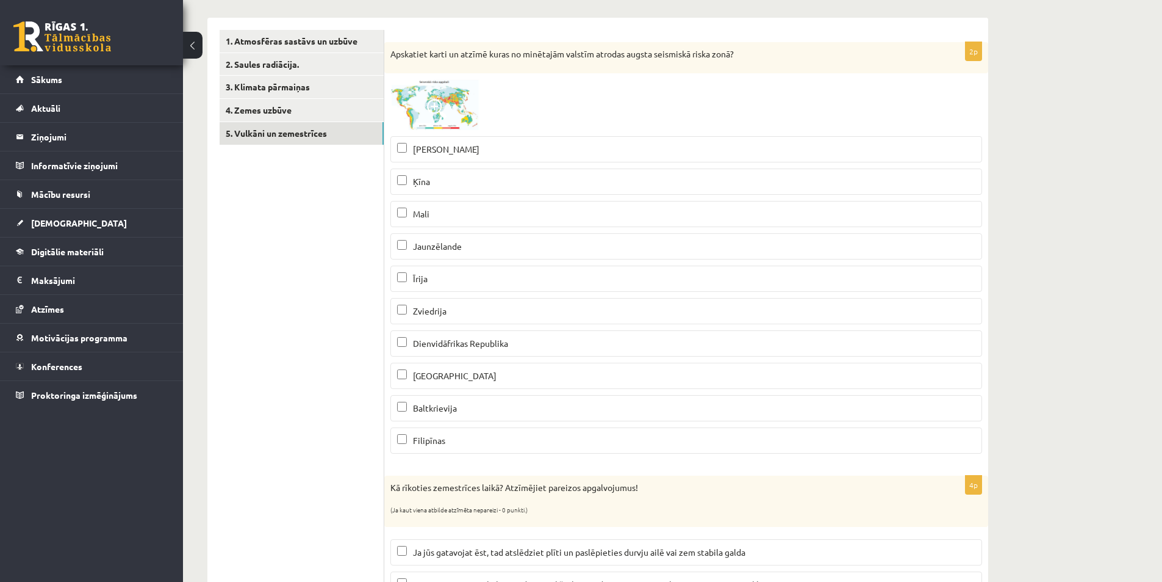
click at [444, 106] on span at bounding box center [437, 109] width 20 height 20
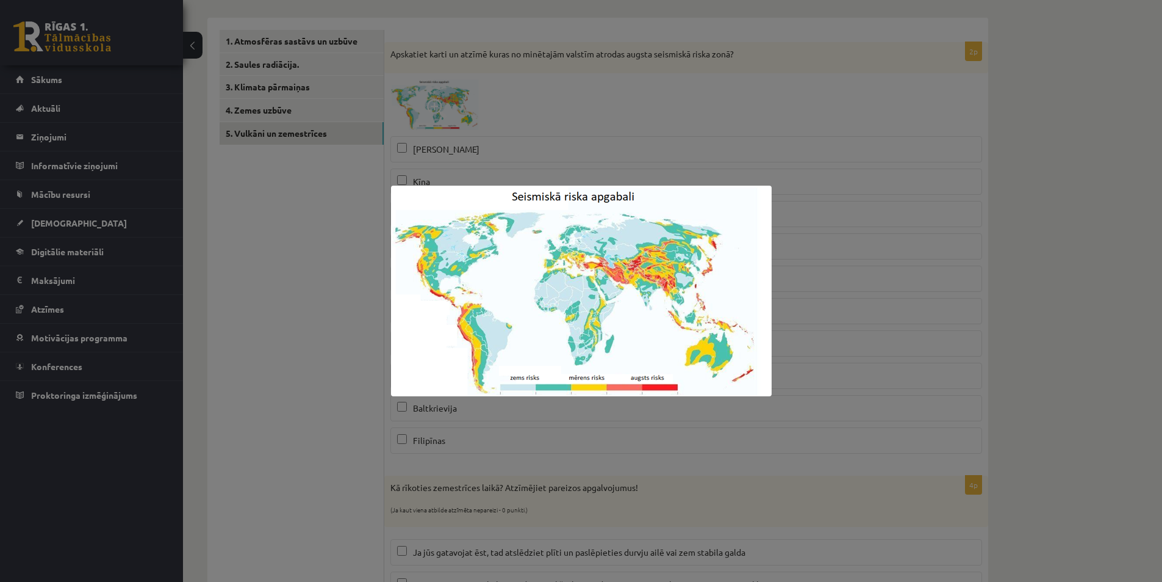
click at [880, 124] on div at bounding box center [581, 291] width 1162 height 582
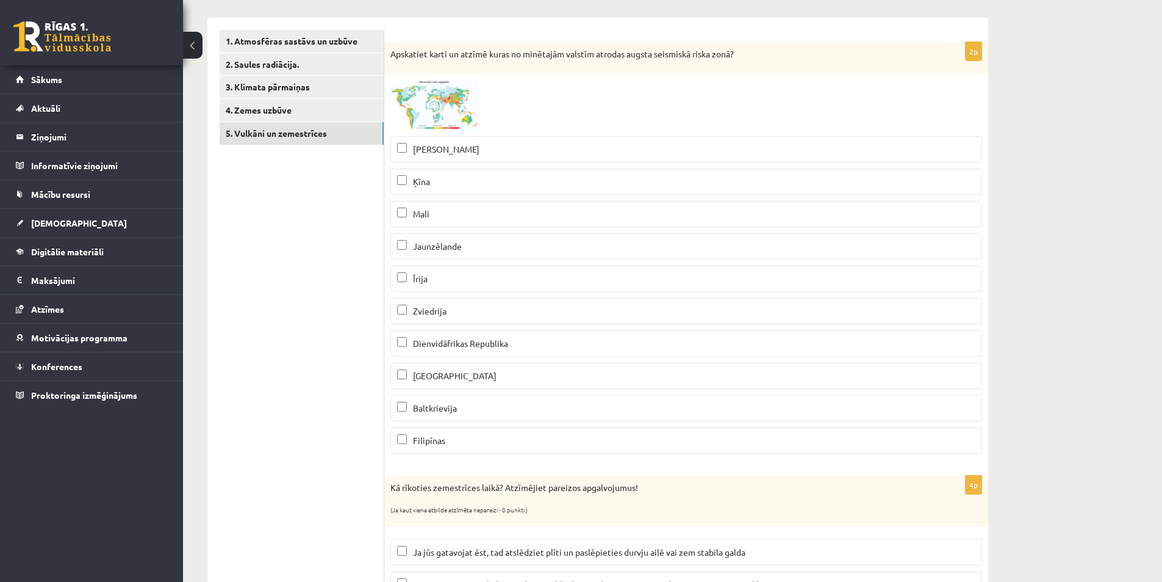
click at [470, 111] on img at bounding box center [437, 104] width 92 height 51
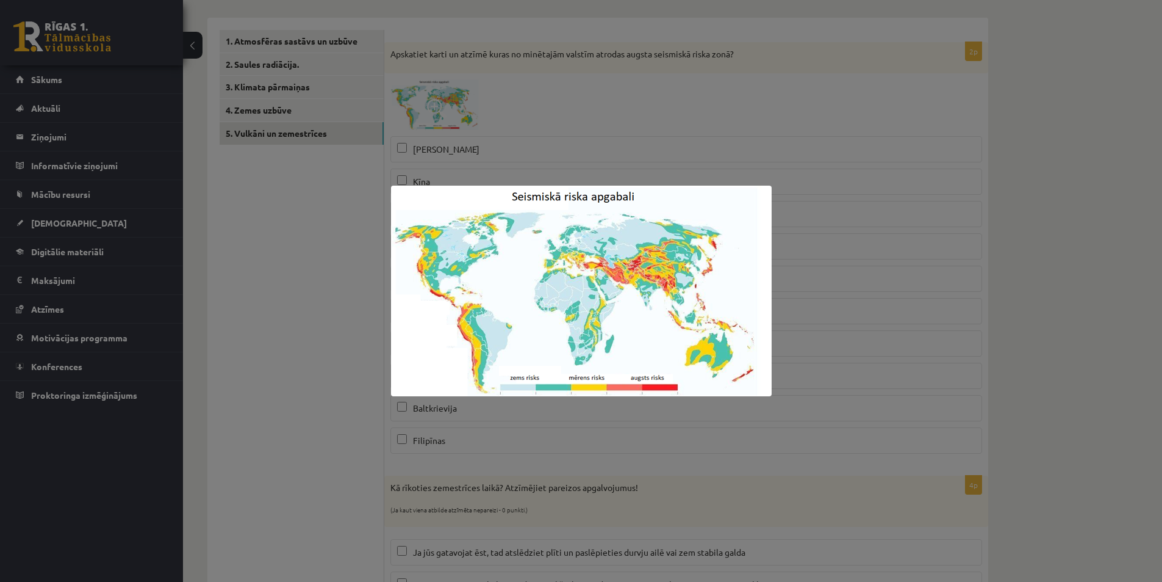
click at [740, 112] on div at bounding box center [581, 291] width 1162 height 582
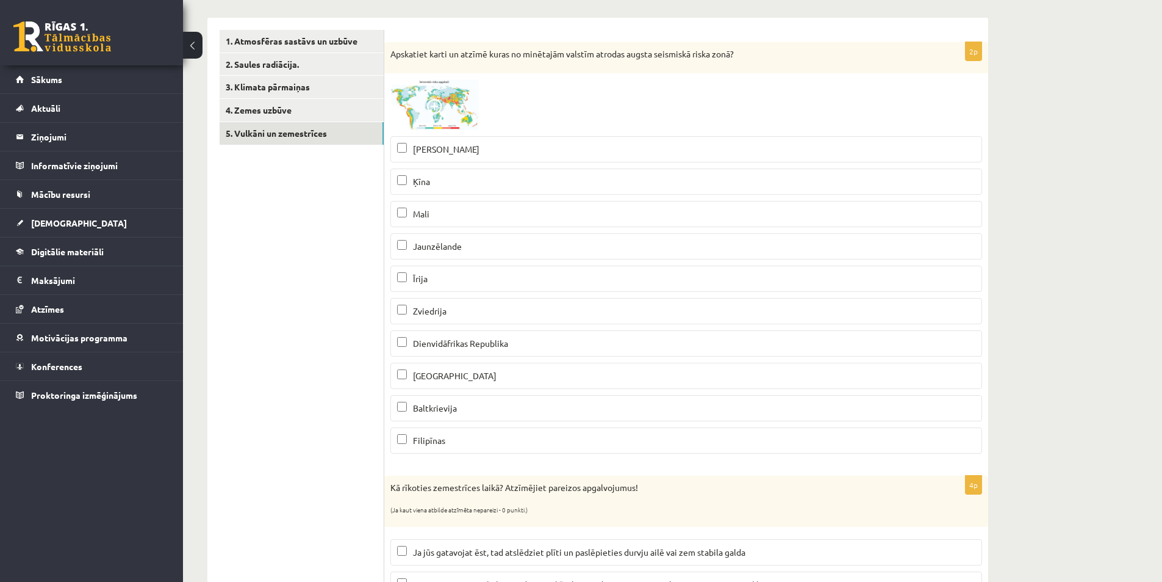
click at [470, 102] on img at bounding box center [437, 104] width 92 height 51
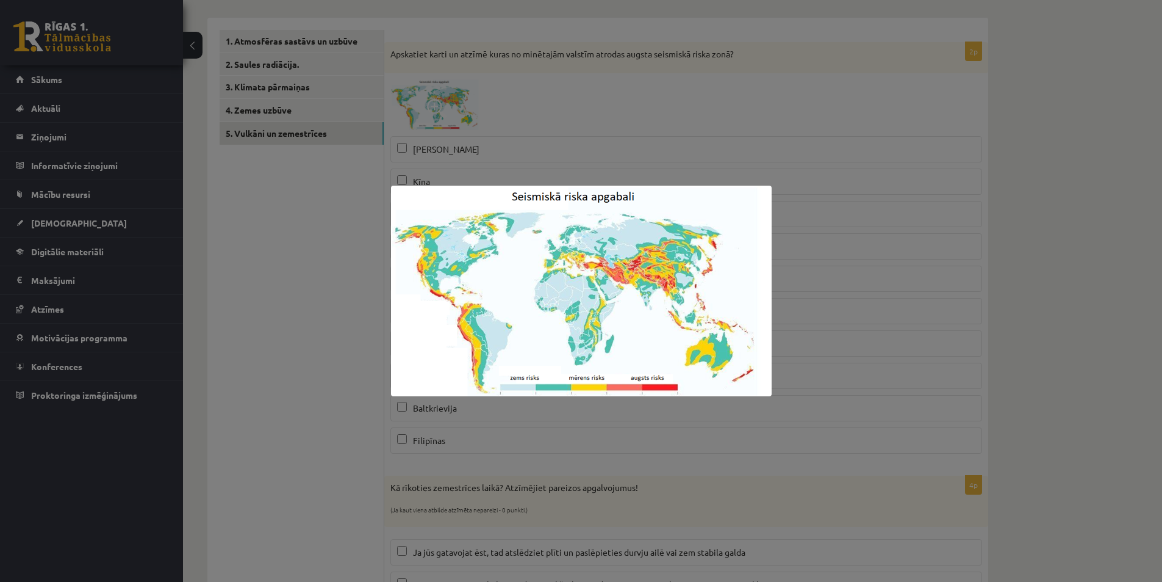
click at [883, 145] on div at bounding box center [581, 291] width 1162 height 582
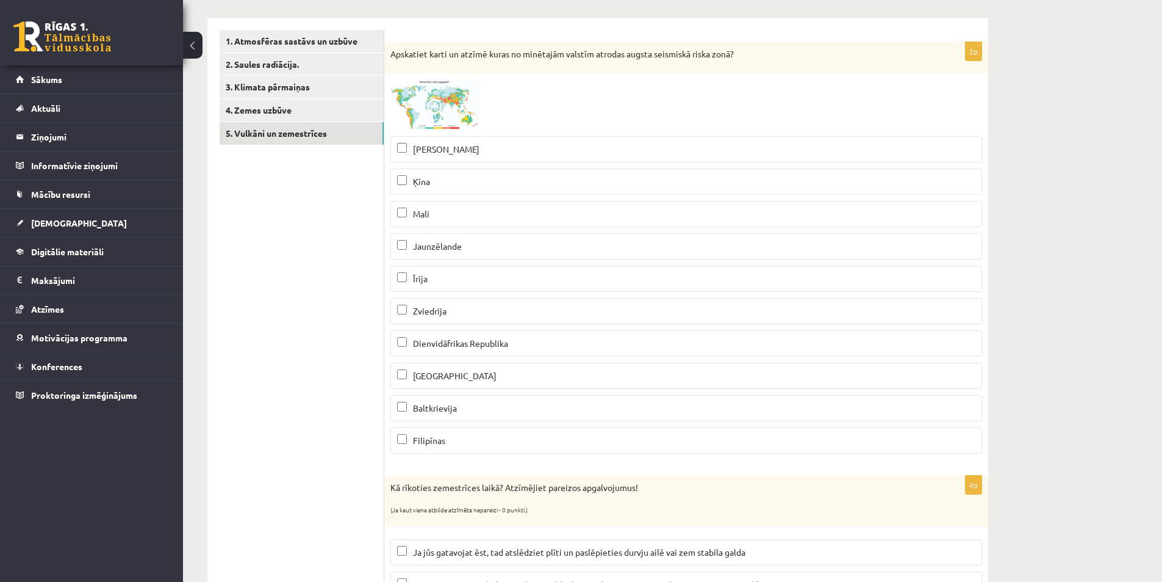
click at [462, 92] on img at bounding box center [437, 104] width 92 height 51
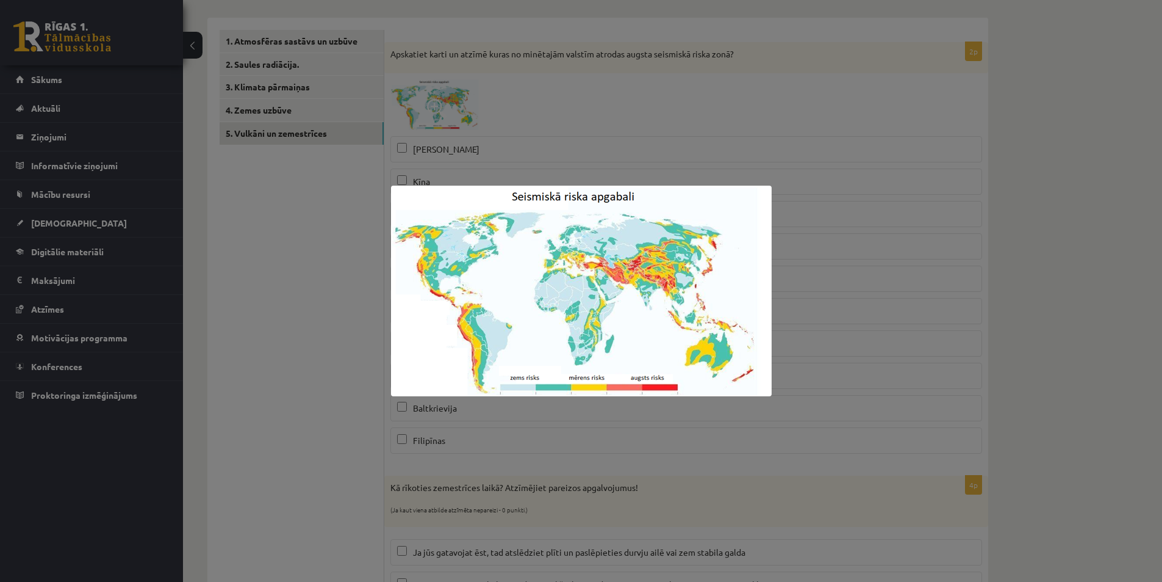
click at [812, 325] on div at bounding box center [581, 291] width 1162 height 582
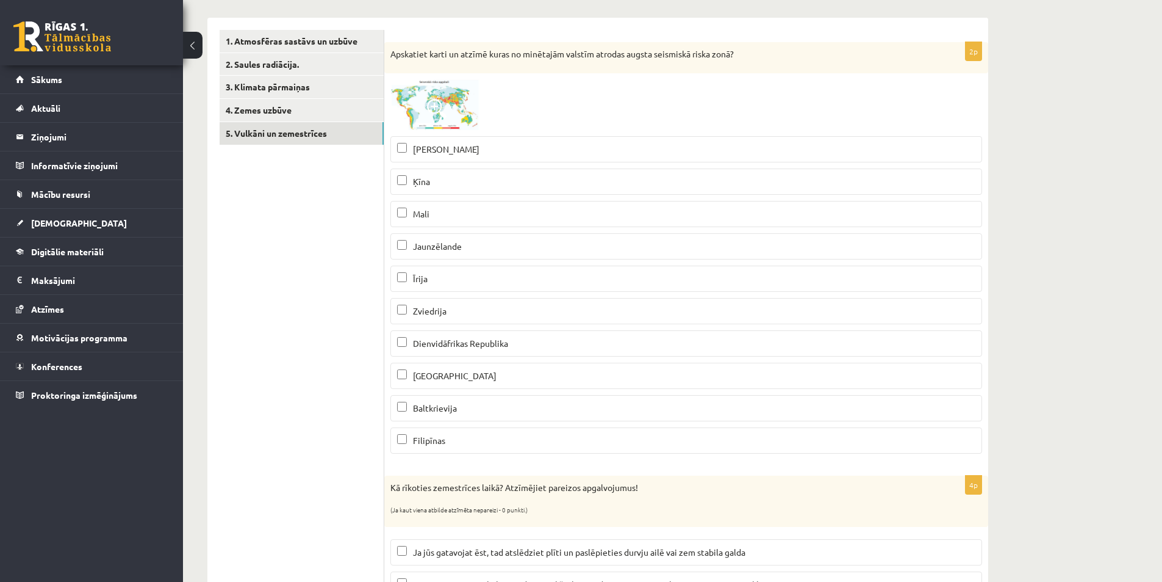
click at [461, 444] on p "Filipīnas" at bounding box center [686, 440] width 578 height 13
click at [438, 107] on span at bounding box center [437, 109] width 20 height 20
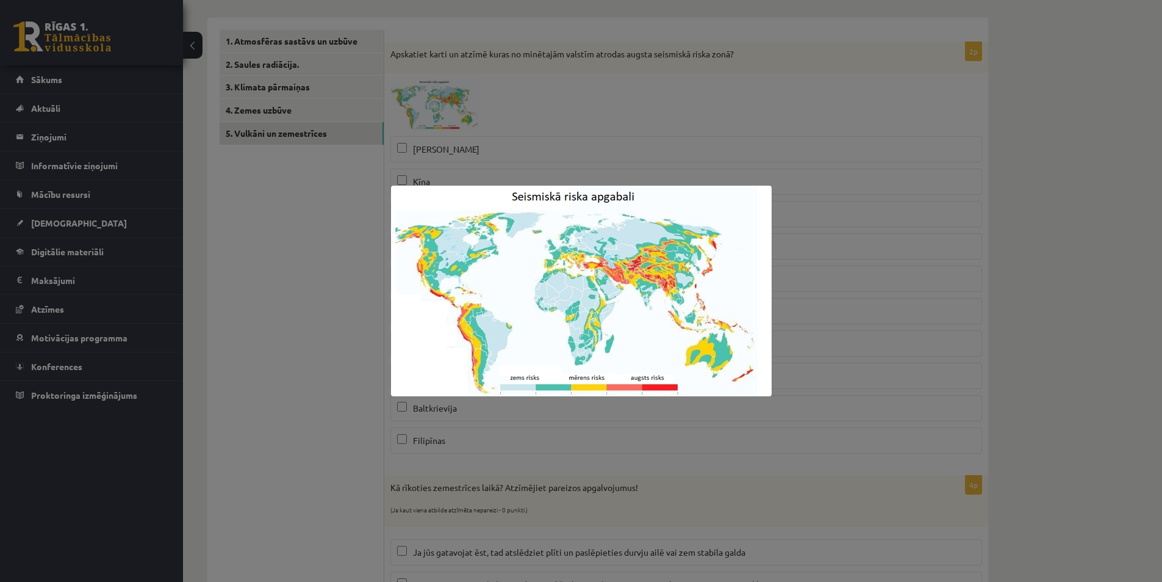
click at [815, 175] on div at bounding box center [581, 291] width 1162 height 582
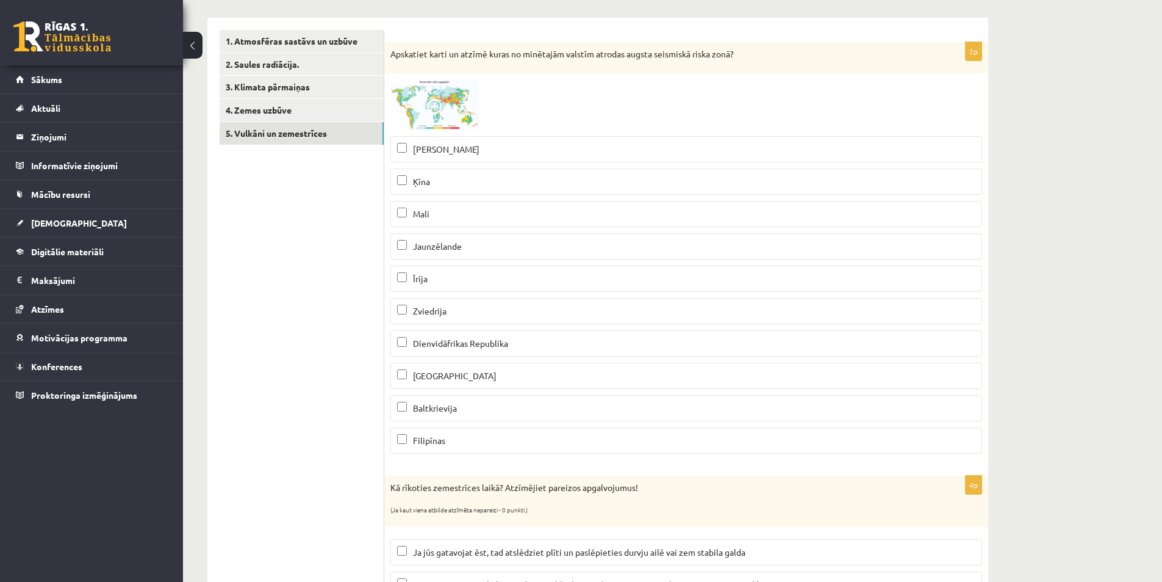
click at [458, 123] on img at bounding box center [437, 104] width 92 height 51
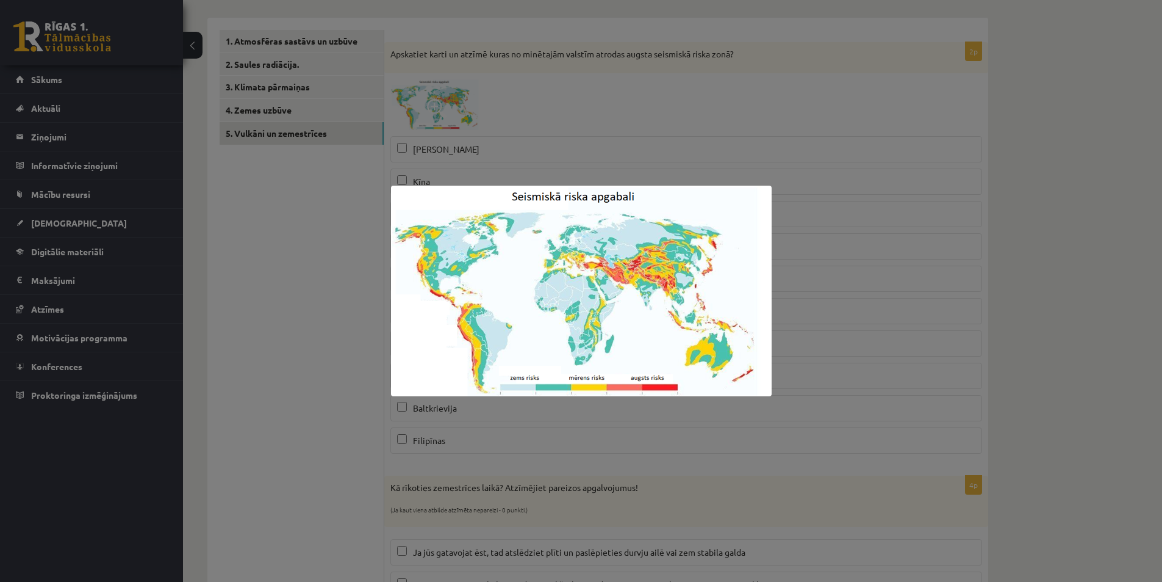
click at [731, 71] on div at bounding box center [581, 291] width 1162 height 582
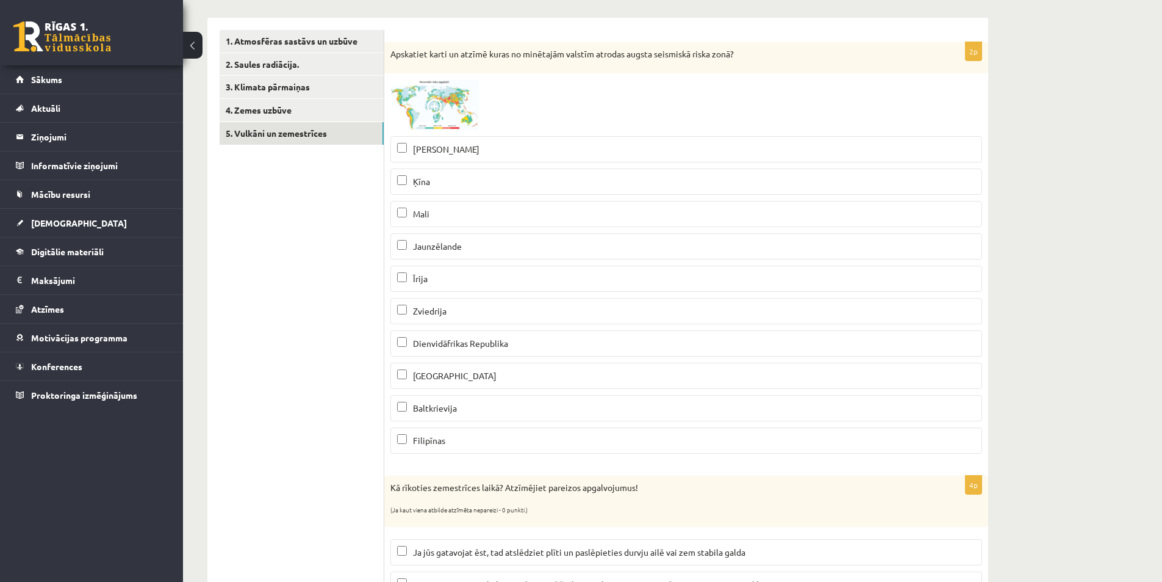
click at [452, 138] on label "Saūda Arābija" at bounding box center [687, 149] width 592 height 26
click at [437, 146] on span "Saūda Arābija" at bounding box center [446, 148] width 67 height 11
click at [454, 117] on img at bounding box center [437, 104] width 92 height 51
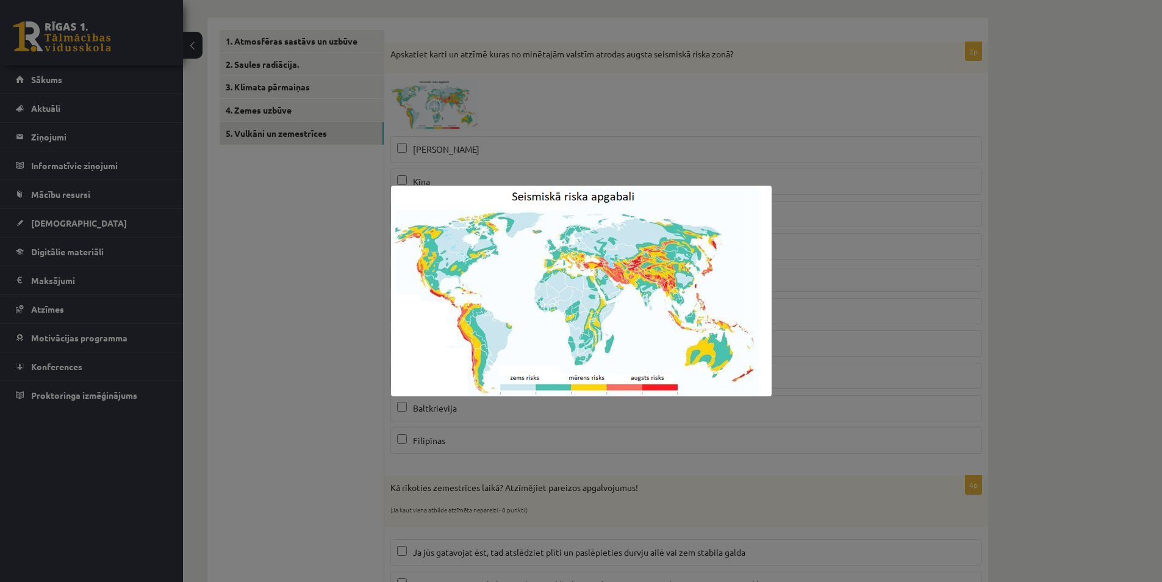
click at [861, 218] on div at bounding box center [581, 291] width 1162 height 582
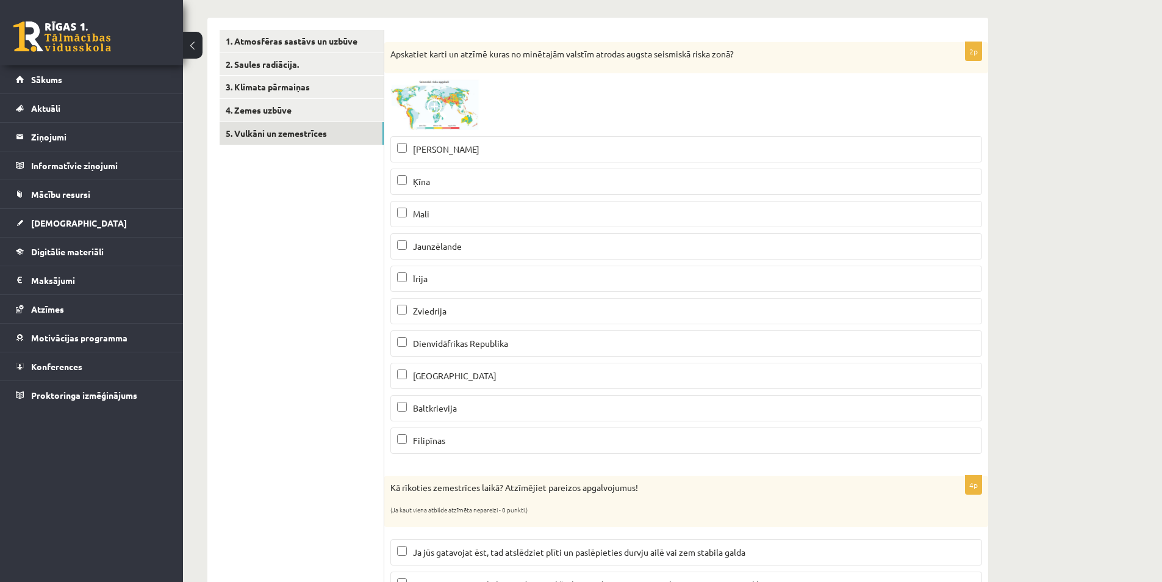
click at [449, 117] on img at bounding box center [437, 104] width 92 height 51
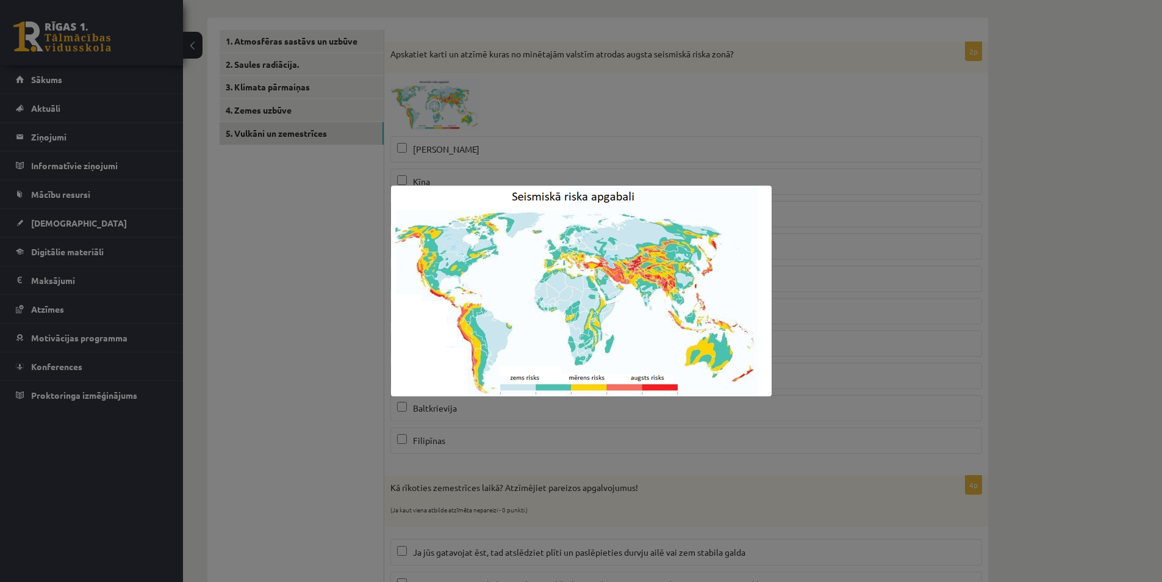
drag, startPoint x: 852, startPoint y: 281, endPoint x: 843, endPoint y: 287, distance: 11.0
click at [852, 283] on div at bounding box center [581, 291] width 1162 height 582
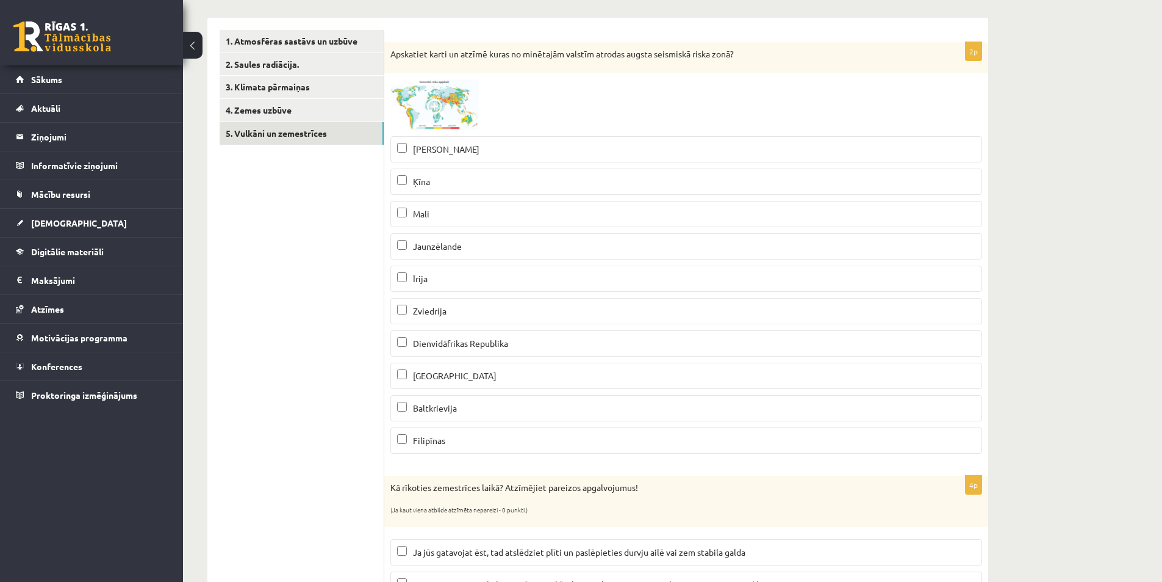
click at [446, 187] on p "Ķīna" at bounding box center [686, 181] width 578 height 13
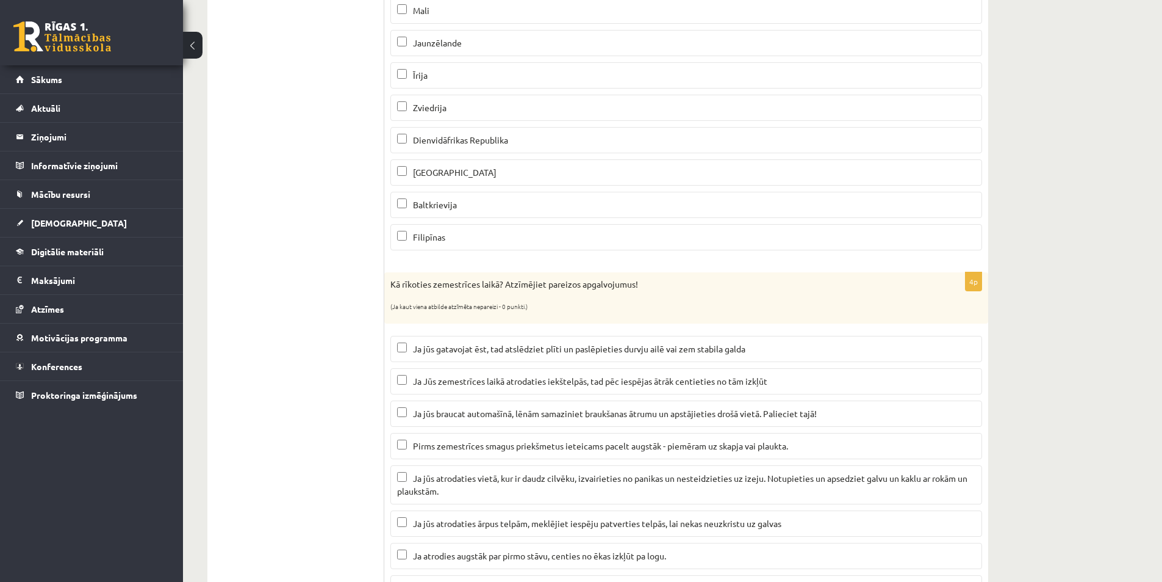
click at [682, 350] on span "Ja jūs gatavojat ēst, tad atslēdziet plīti un paslēpieties durvju ailē vai zem …" at bounding box center [579, 348] width 333 height 11
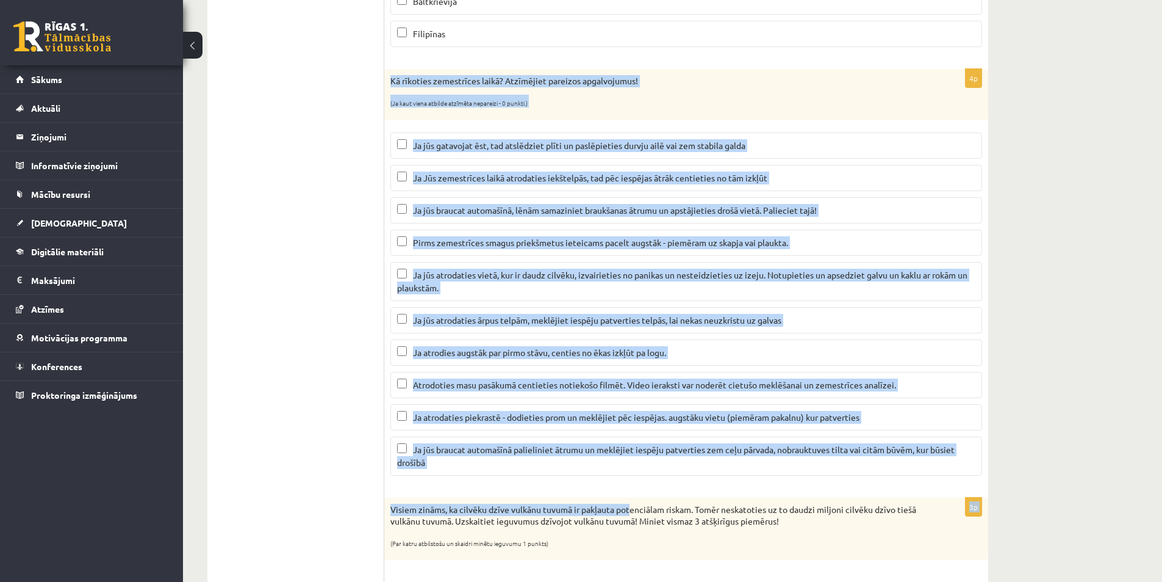
scroll to position [697, 0]
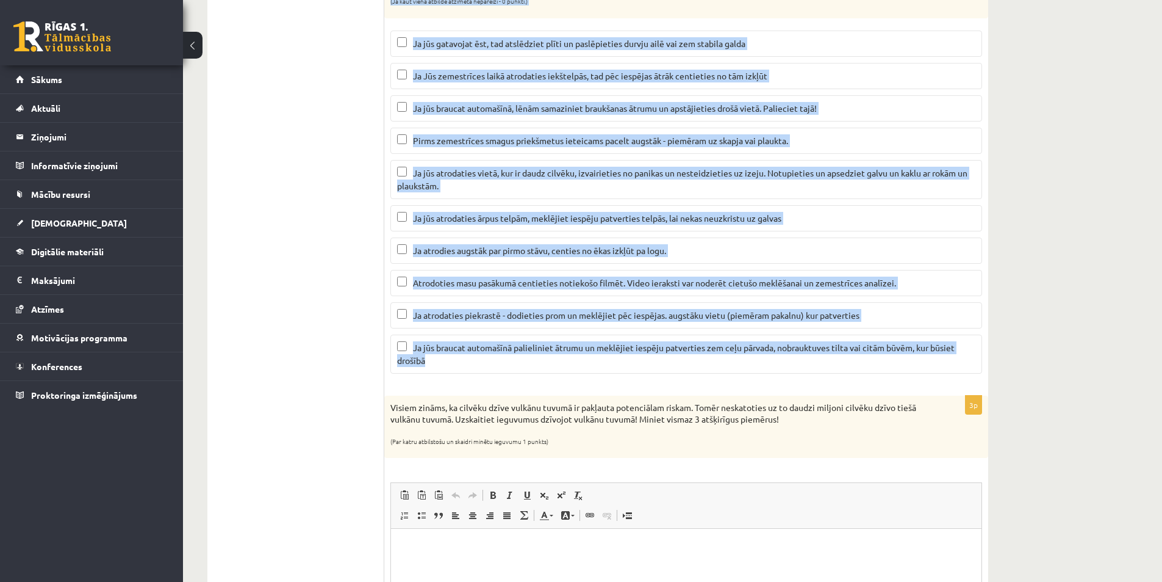
drag, startPoint x: 389, startPoint y: 77, endPoint x: 618, endPoint y: 369, distance: 371.6
click at [618, 369] on div "4p Kā rīkoties zemestrīces laikā? Atzīmējiet pareizos apgalvojumus! (Ja kaut vi…" at bounding box center [686, 175] width 604 height 416
copy div "Kā rīkoties zemestrīces laikā? Atzīmējiet pareizos apgalvojumus! (Ja kaut viena…"
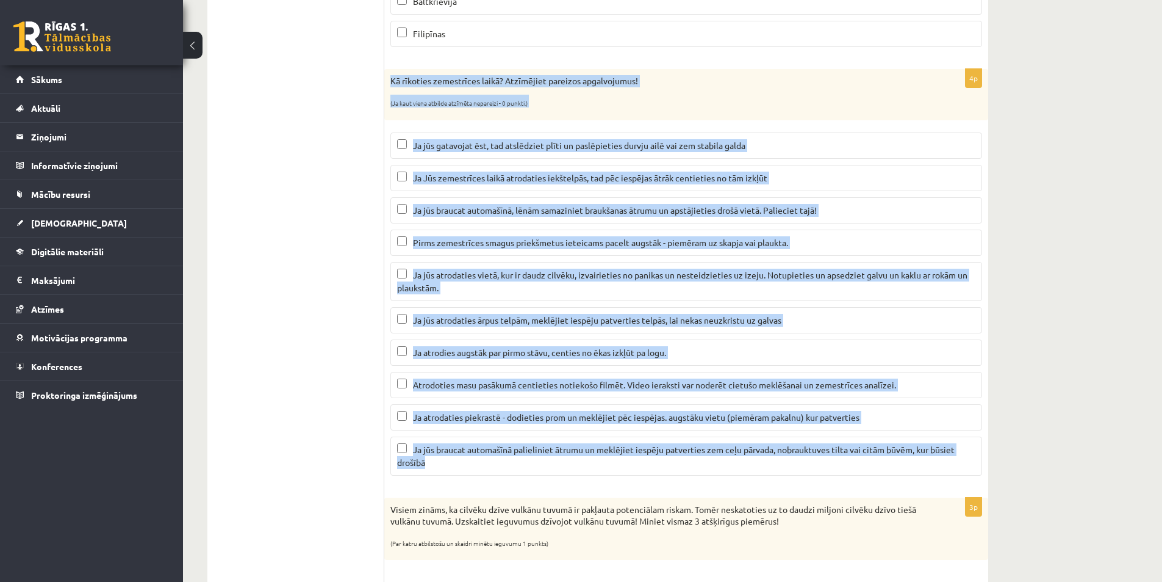
scroll to position [494, 0]
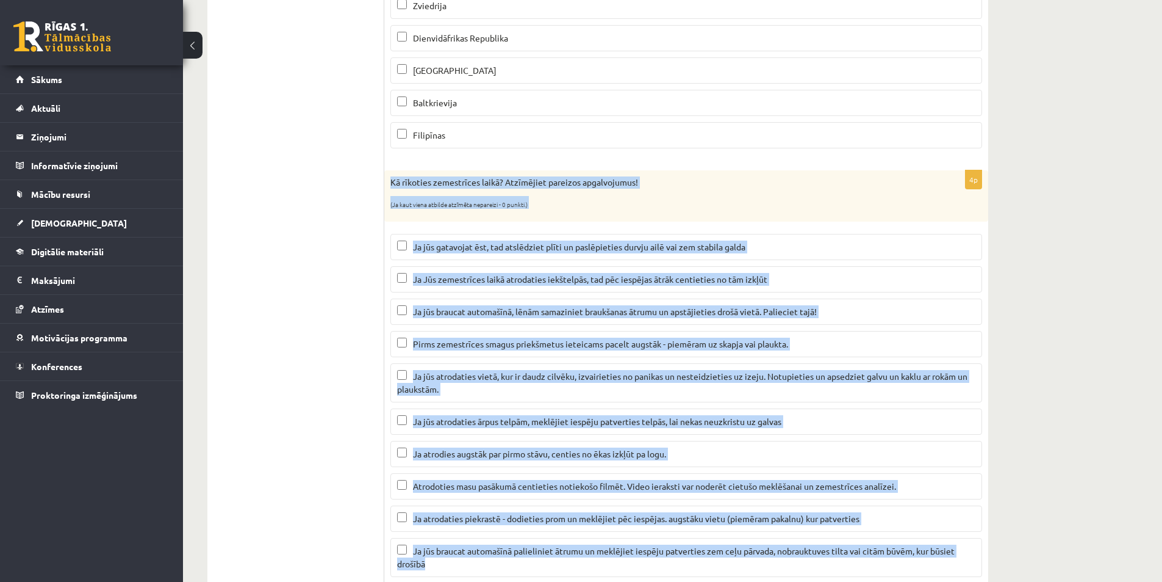
click at [1065, 256] on div "Ģeogrāfija 11.a2 JK klase 1. ieskaite , Elīza Vintere-Dutka (11.a2 JK) Parādīt …" at bounding box center [672, 422] width 979 height 1738
click at [1065, 350] on div "Ģeogrāfija 11.a2 JK klase 1. ieskaite , Elīza Vintere-Dutka (11.a2 JK) Parādīt …" at bounding box center [672, 422] width 979 height 1738
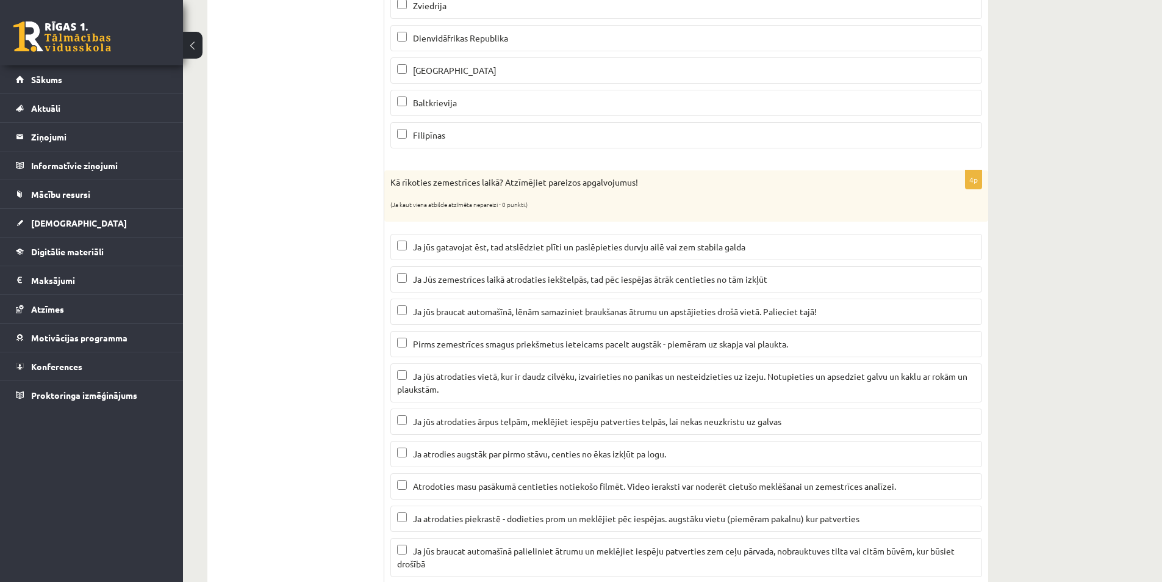
click at [481, 309] on span "Ja jūs braucat automašīnā, lēnām samaziniet braukšanas ātrumu un apstājieties d…" at bounding box center [615, 311] width 404 height 11
click at [501, 391] on p "Ja jūs atrodaties vietā, kur ir daudz cilvēku, izvairieties no panikas un neste…" at bounding box center [686, 383] width 578 height 26
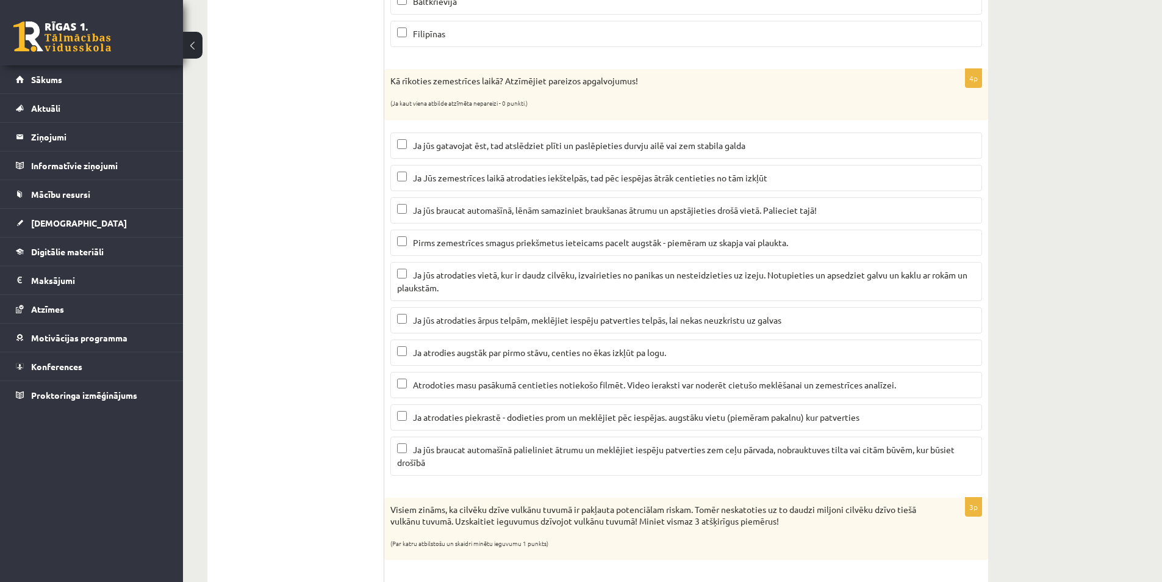
click at [506, 418] on span "Ja atrodaties piekrastē - dodieties prom un meklējiet pēc iespējas. augstāku vi…" at bounding box center [636, 416] width 447 height 11
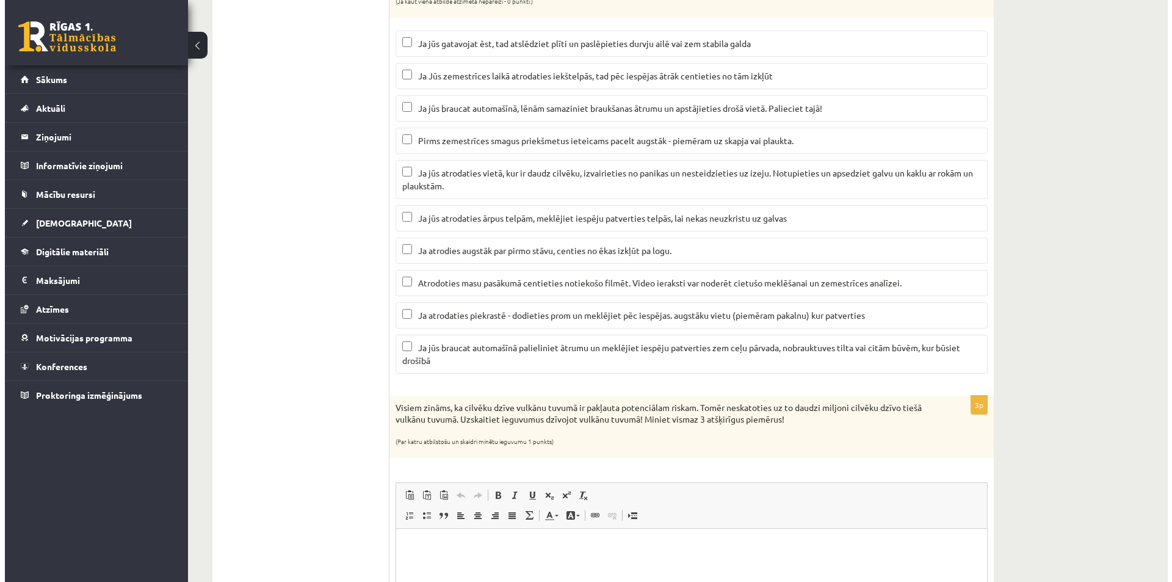
scroll to position [901, 0]
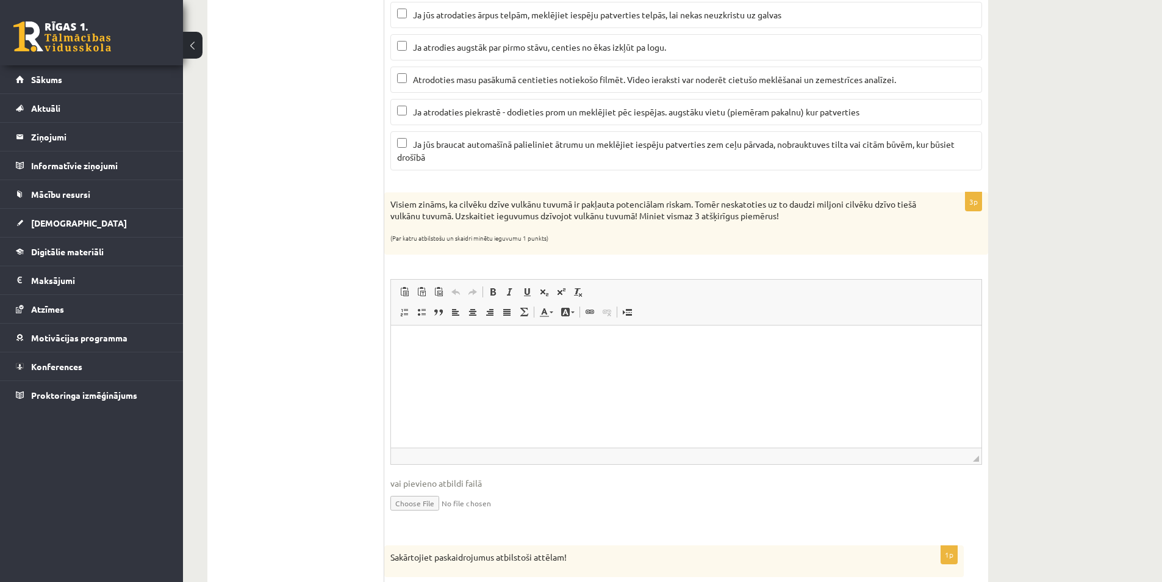
click at [281, 400] on ul "1. Atmosfēras sastāvs un uzbūve 2. Saules radiācija. 3. Klimata pārmaiņas 4. Ze…" at bounding box center [302, 83] width 165 height 1530
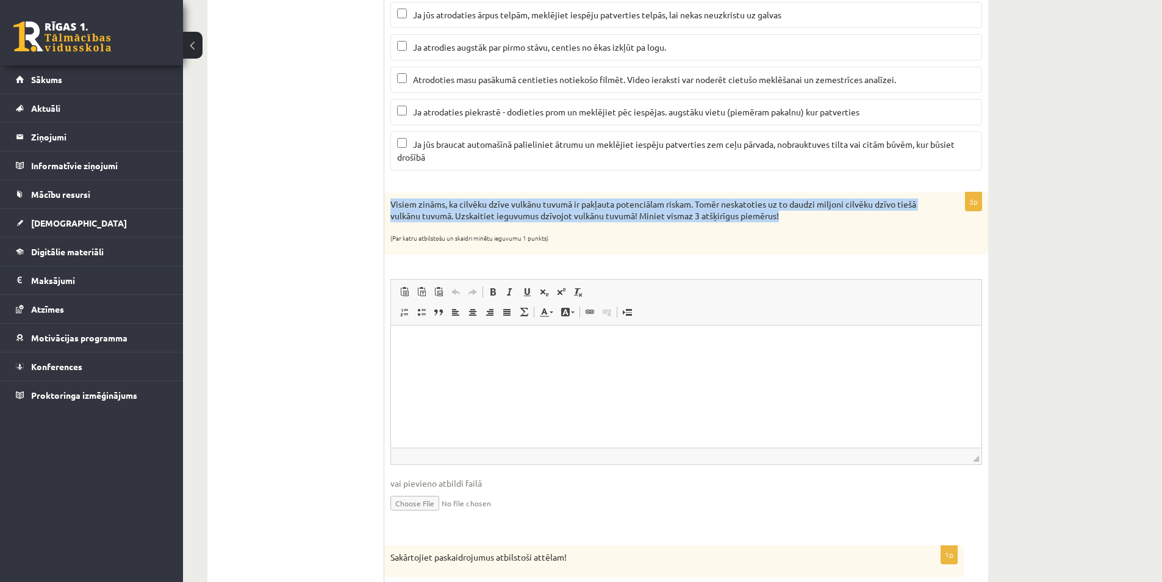
drag, startPoint x: 799, startPoint y: 217, endPoint x: 386, endPoint y: 201, distance: 414.0
click at [386, 201] on div "Visiem zināms, ka cilvēku dzīve vulkānu tuvumā ir pakļauta potenciālam riskam. …" at bounding box center [686, 223] width 604 height 63
copy p "Visiem zināms, ka cilvēku dzīve vulkānu tuvumā ir pakļauta potenciālam riskam. …"
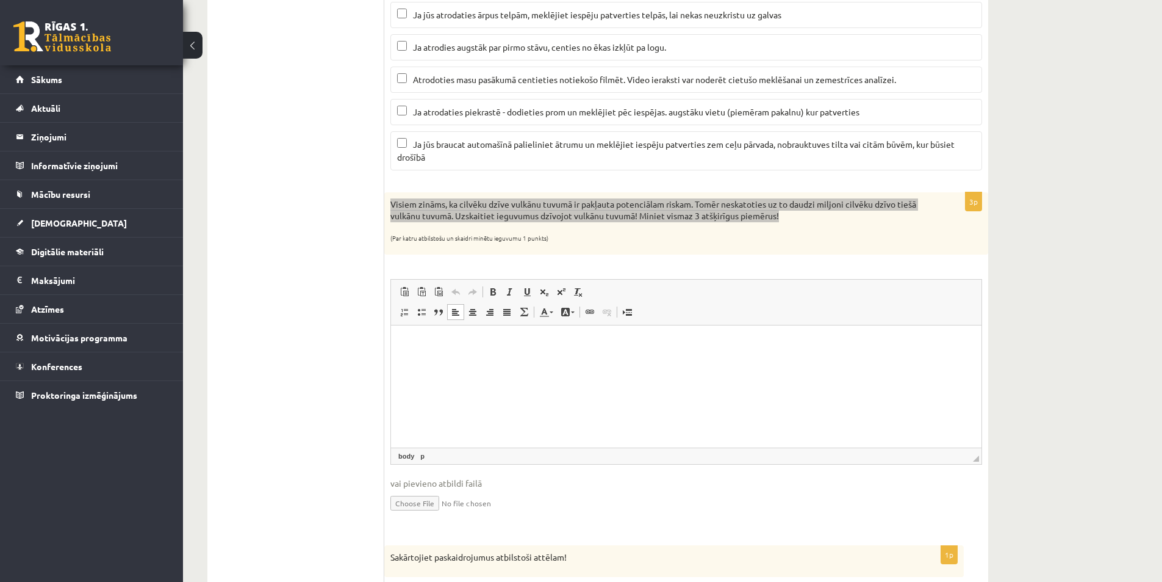
click at [571, 362] on html at bounding box center [686, 343] width 591 height 37
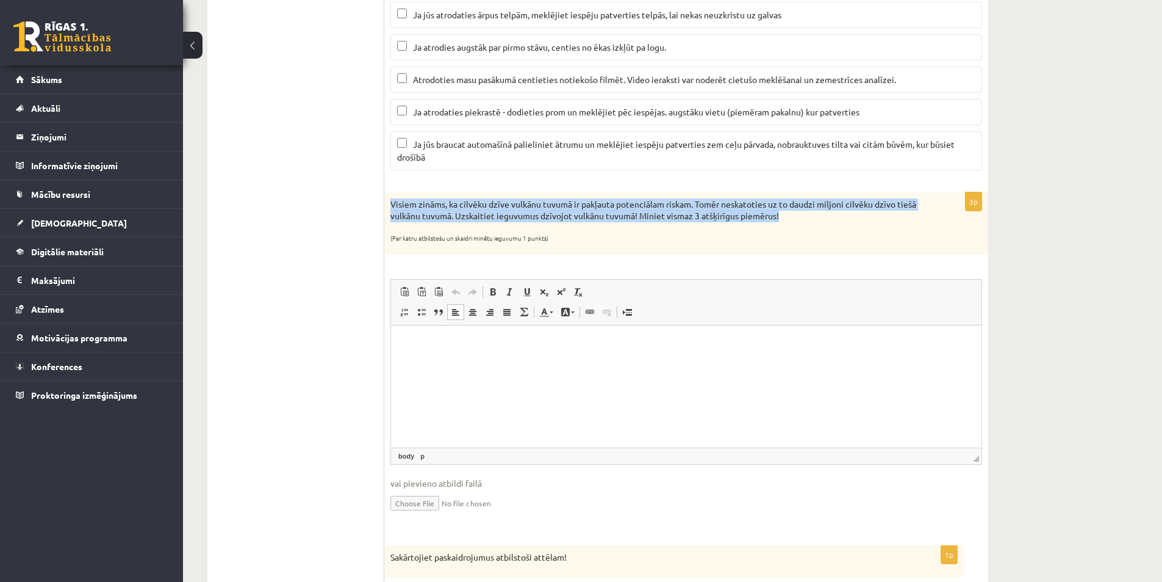
click at [532, 201] on p "Visiem zināms, ka cilvēku dzīve vulkānu tuvumā ir pakļauta potenciālam riskam. …" at bounding box center [656, 210] width 531 height 24
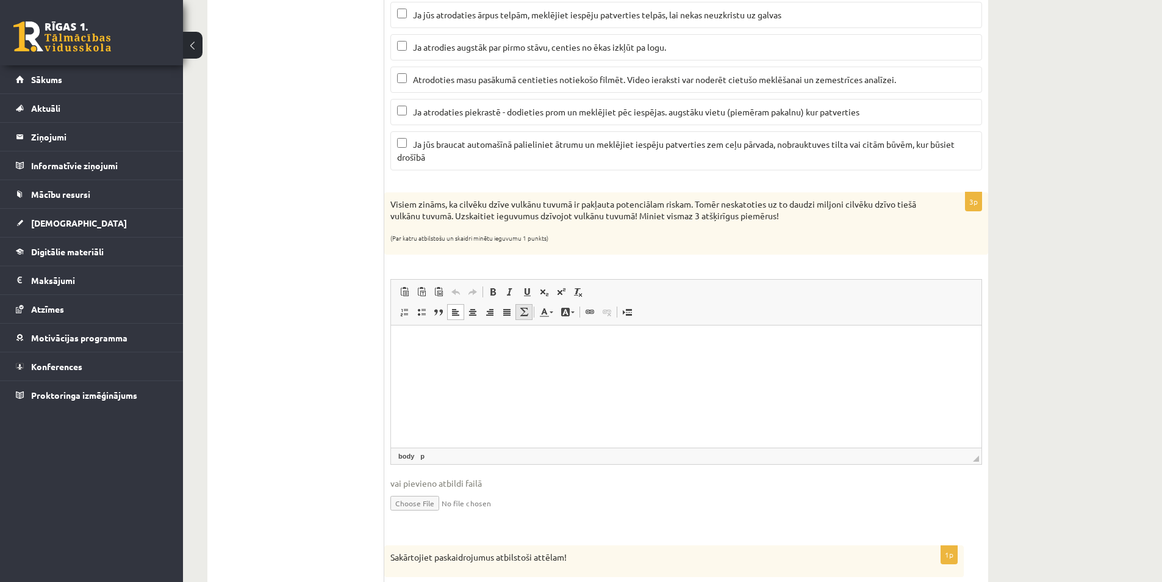
click at [522, 319] on link "Math" at bounding box center [524, 312] width 17 height 16
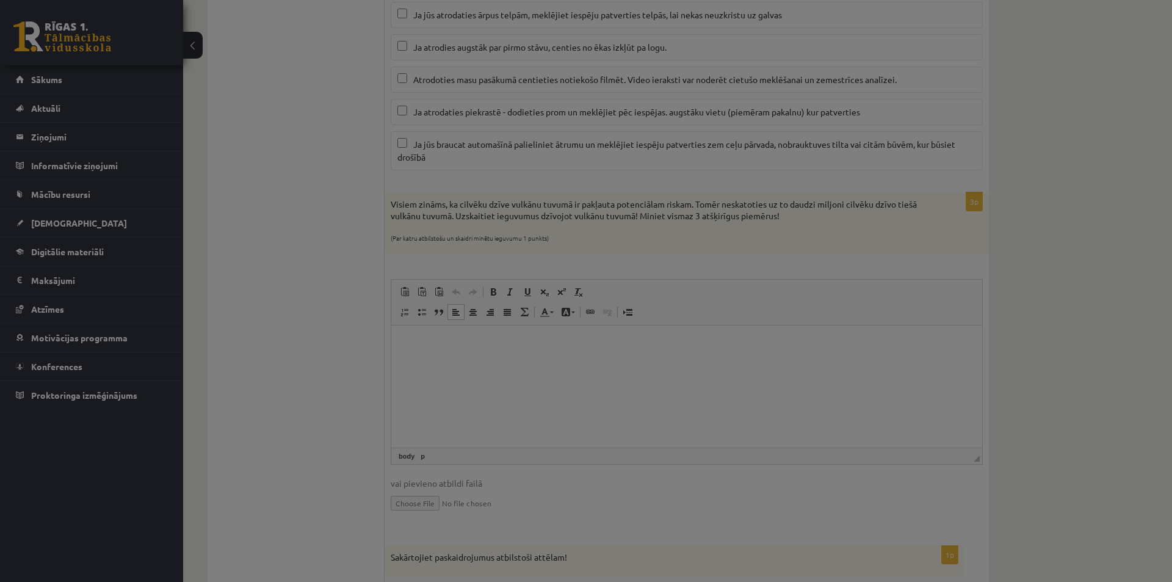
type textarea "**********"
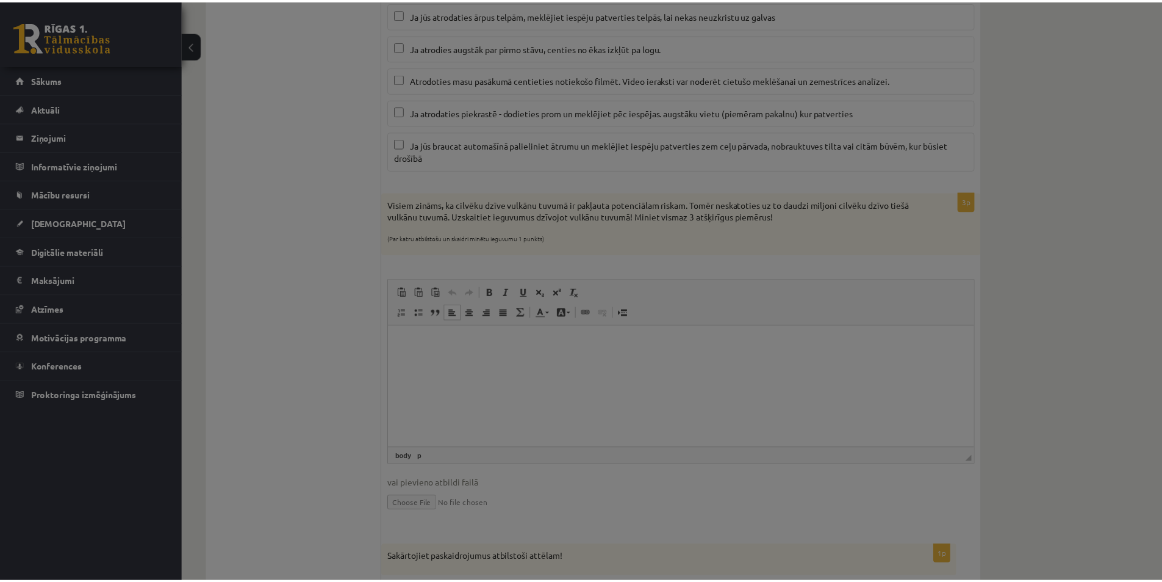
scroll to position [0, 0]
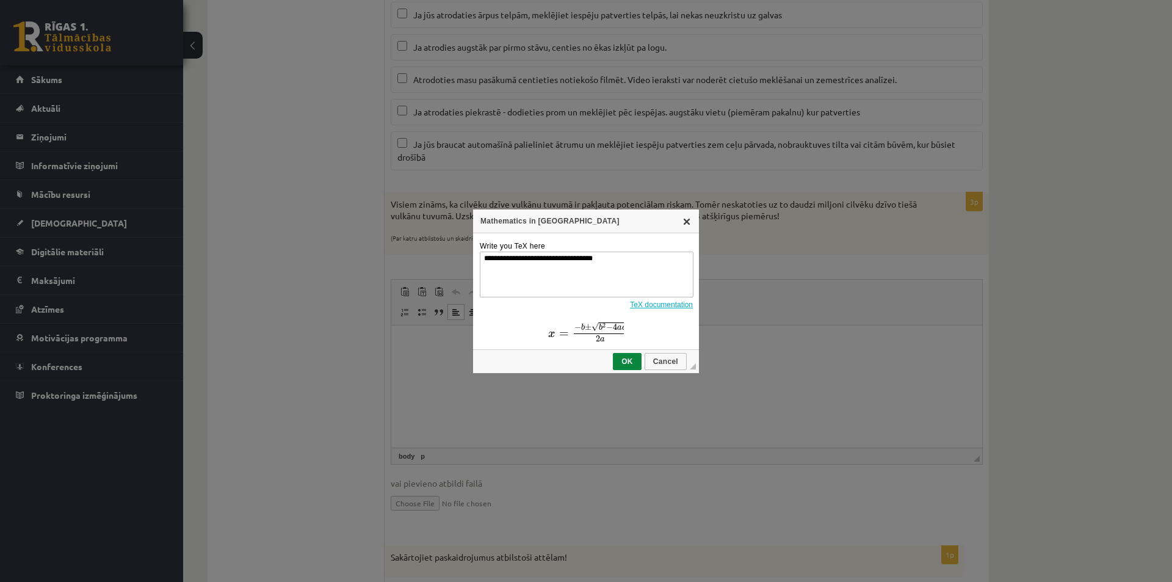
click at [689, 216] on link "X" at bounding box center [687, 221] width 10 height 10
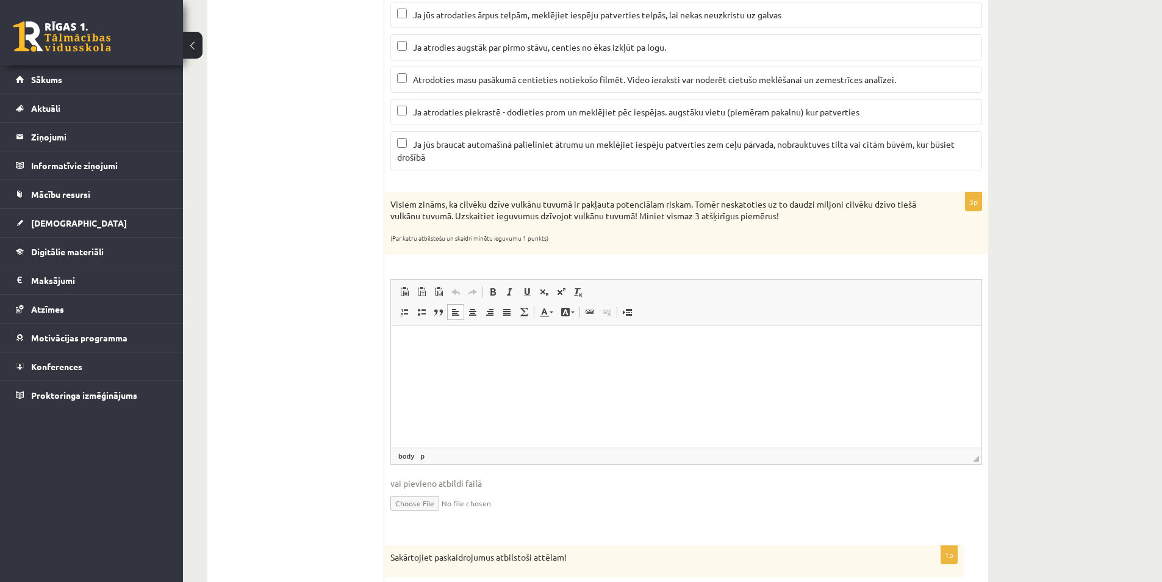
click at [557, 362] on html at bounding box center [686, 343] width 591 height 37
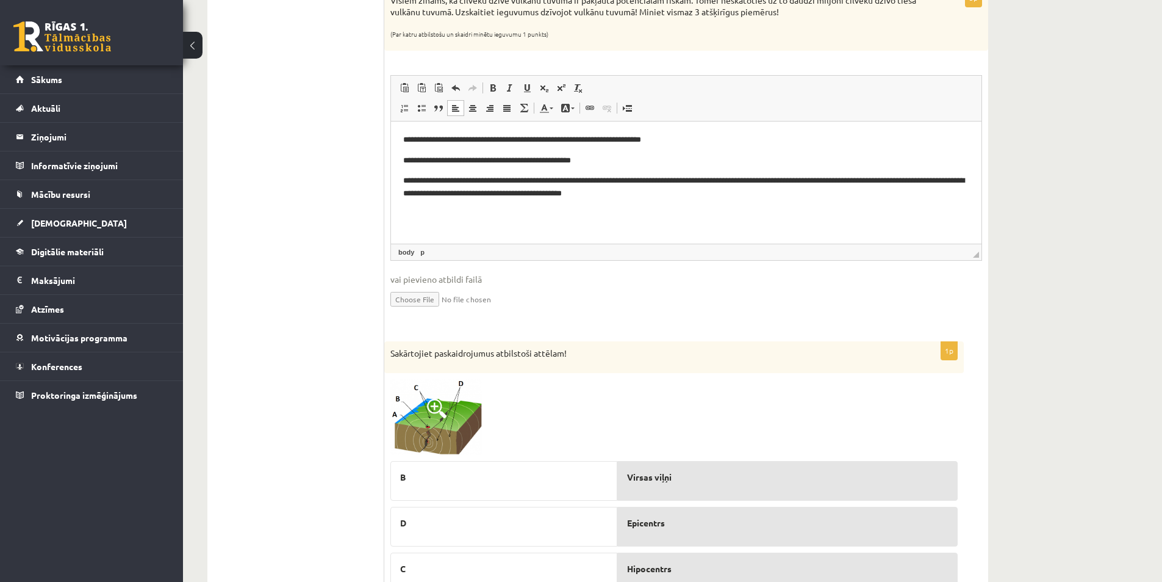
scroll to position [1205, 0]
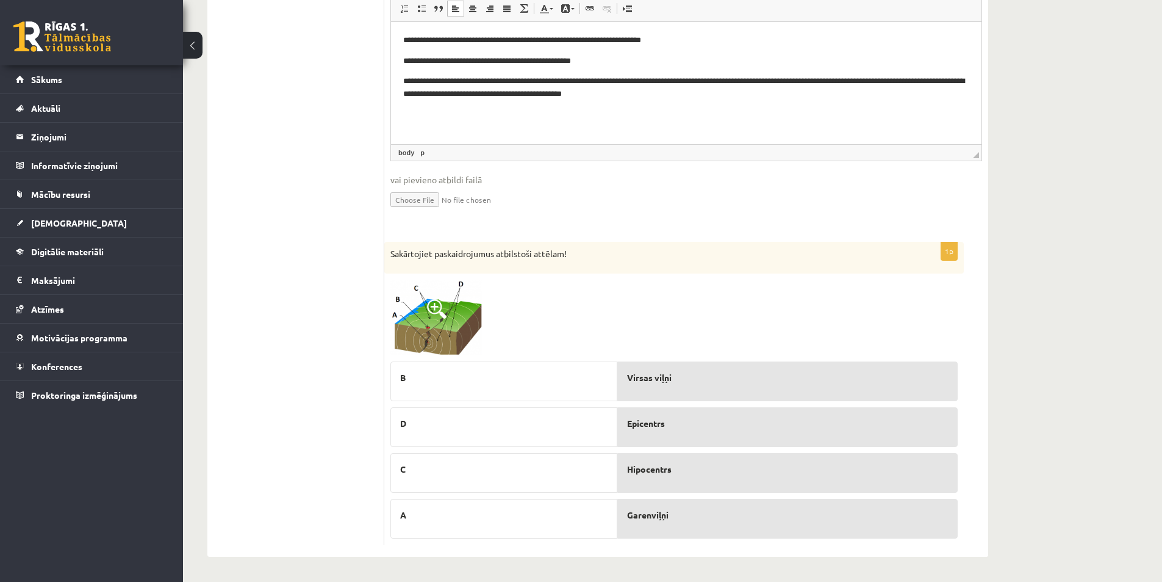
click at [425, 327] on img at bounding box center [437, 317] width 92 height 76
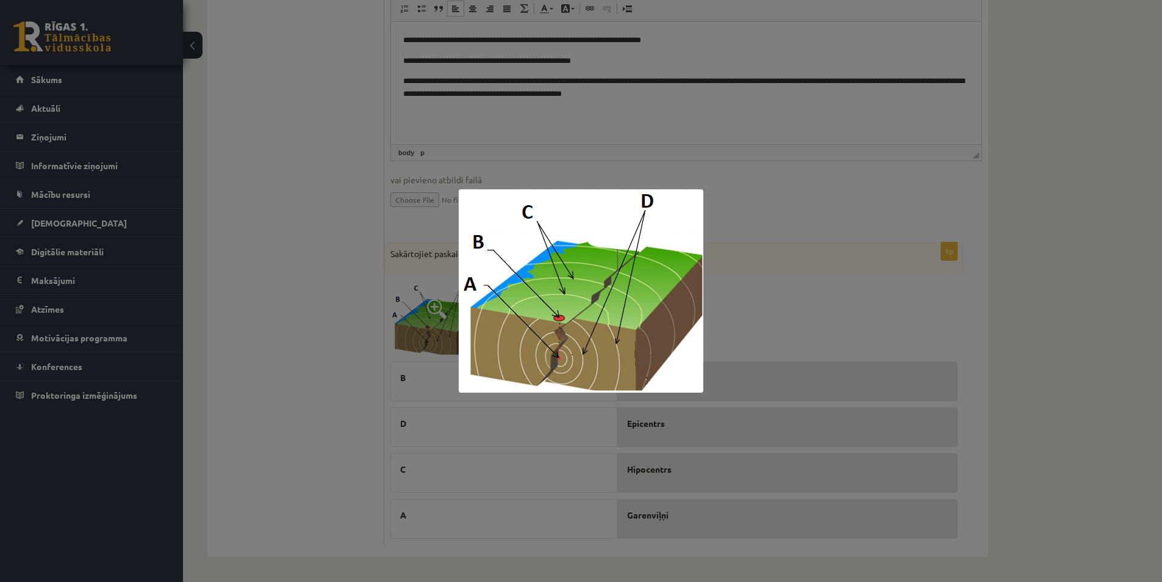
click at [870, 342] on div at bounding box center [581, 291] width 1162 height 582
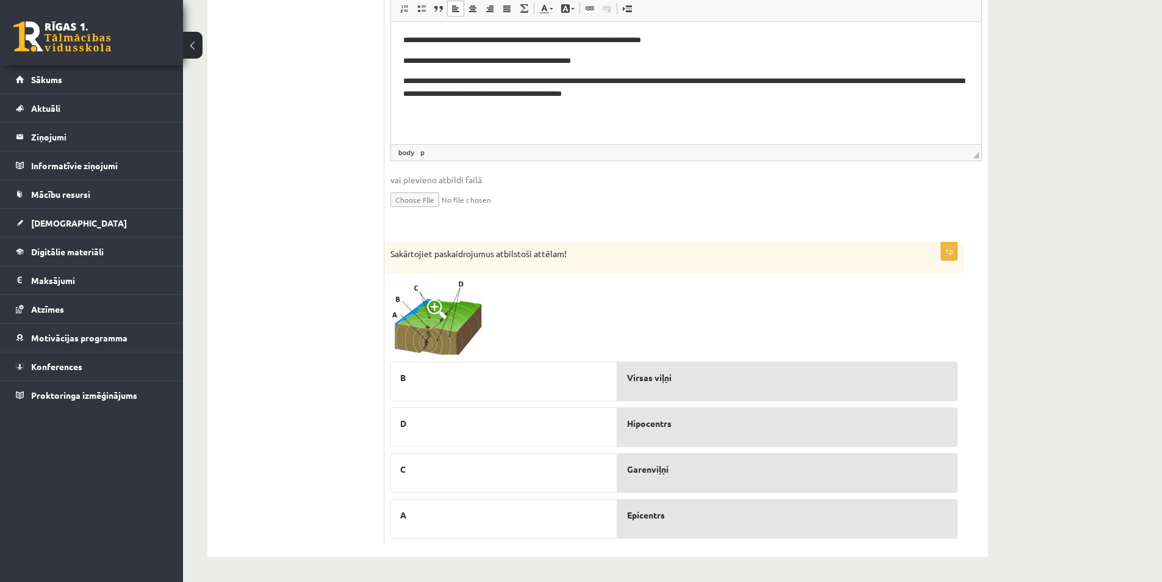
click at [475, 321] on img at bounding box center [437, 317] width 92 height 76
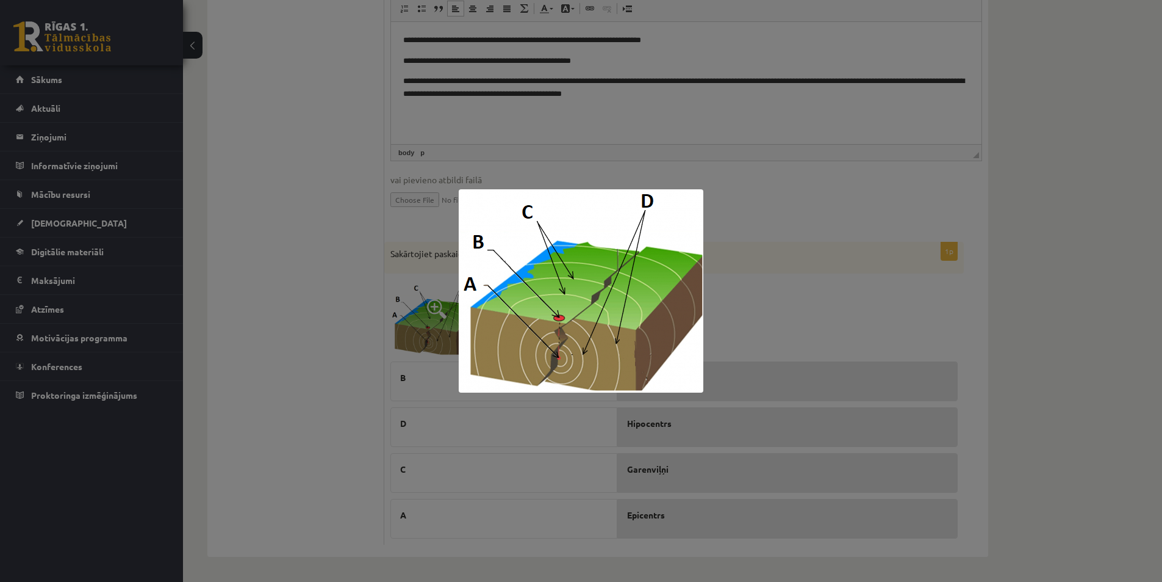
click at [853, 295] on div at bounding box center [581, 291] width 1162 height 582
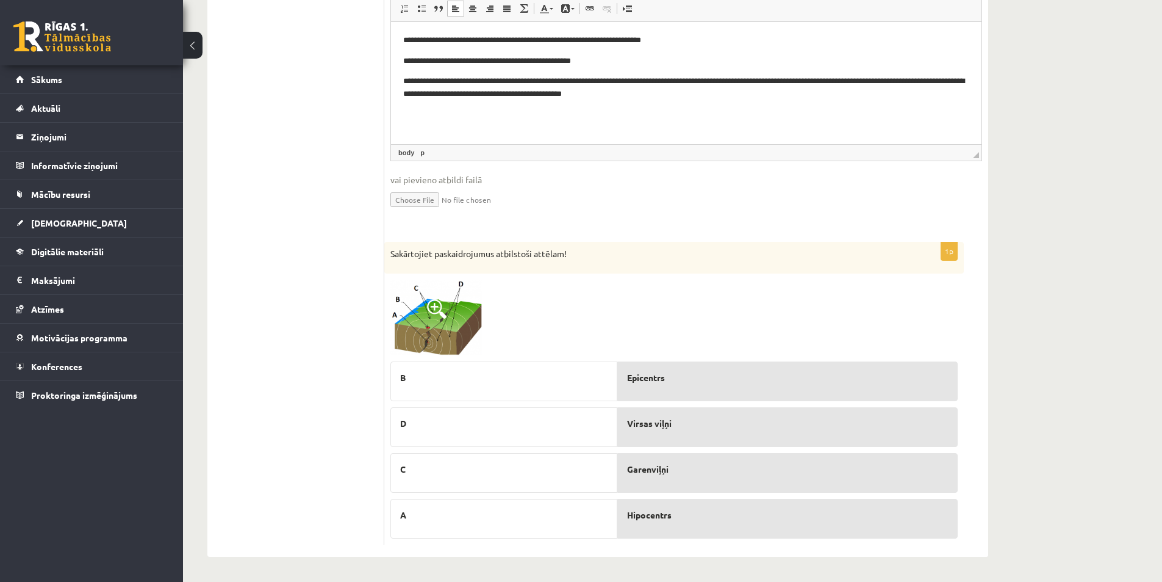
click at [464, 327] on img at bounding box center [437, 317] width 92 height 76
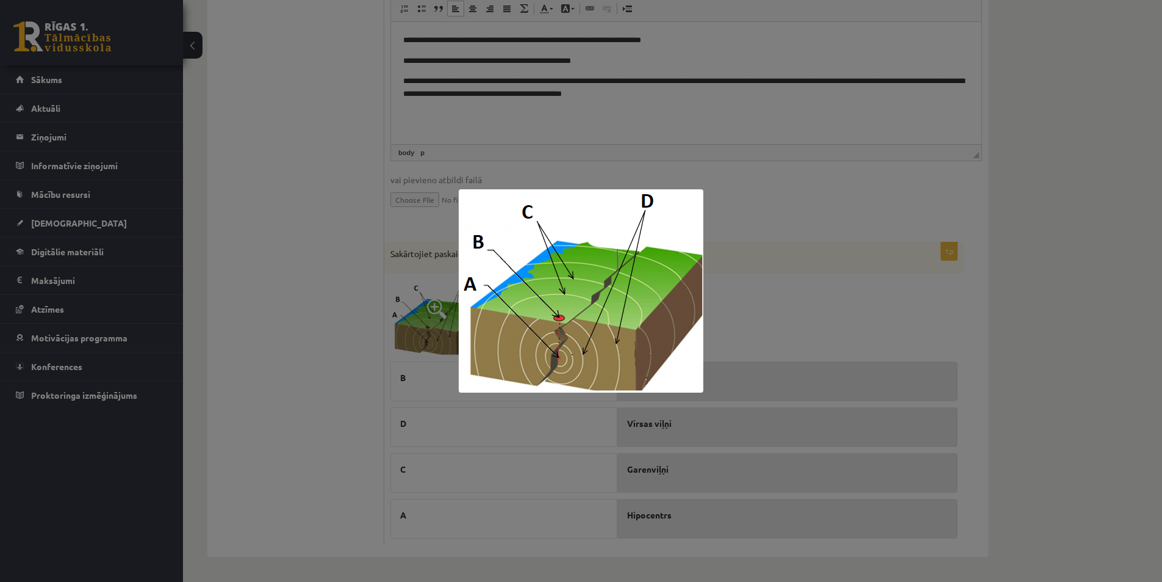
click at [796, 268] on div at bounding box center [581, 291] width 1162 height 582
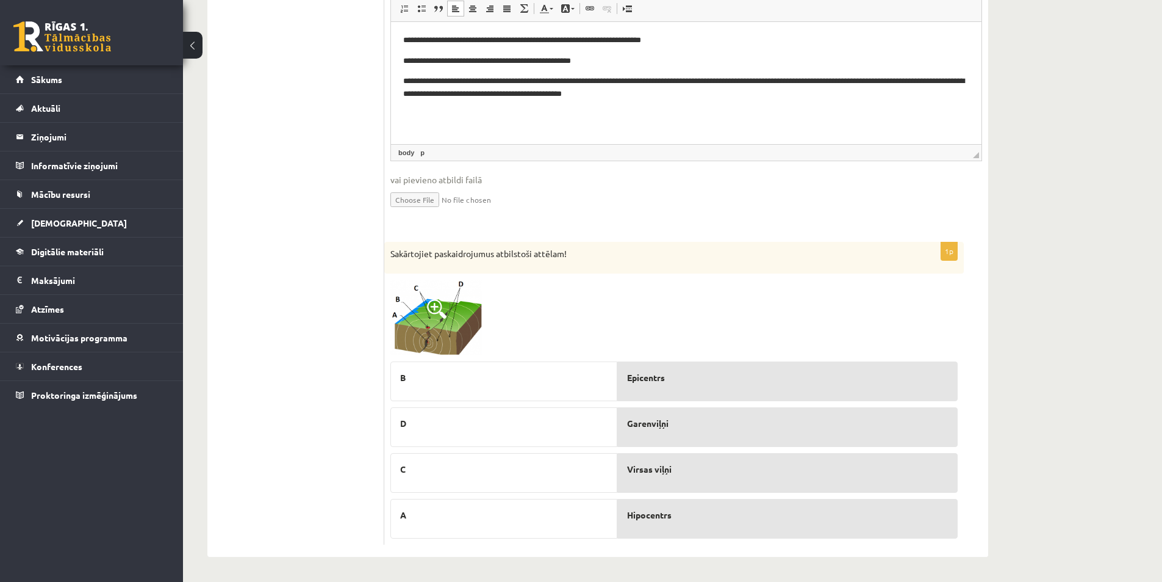
click at [479, 334] on img at bounding box center [437, 317] width 92 height 76
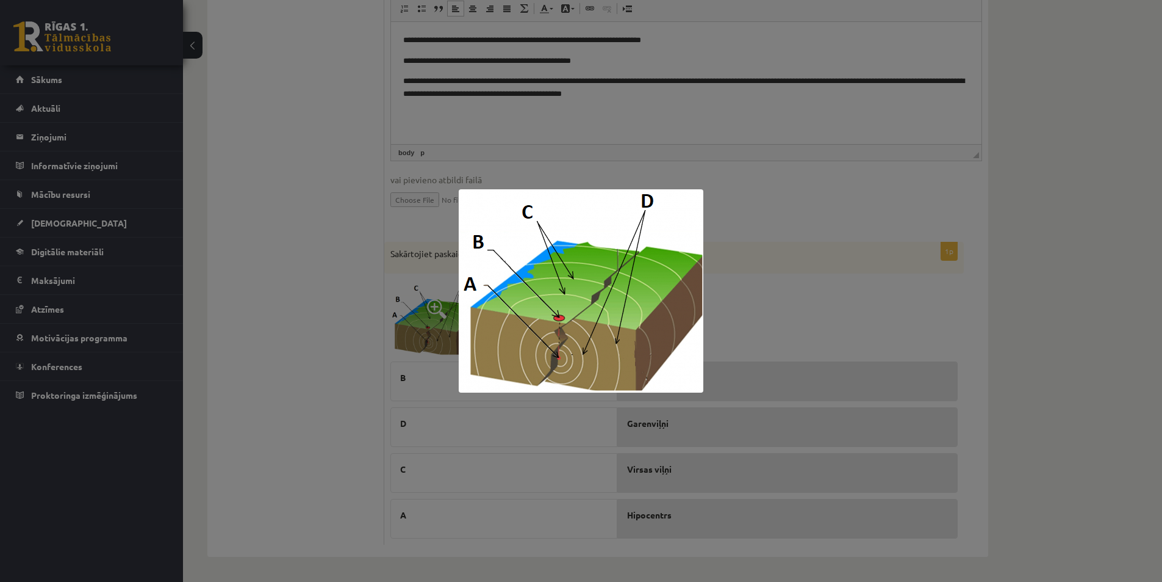
click at [841, 309] on div at bounding box center [581, 291] width 1162 height 582
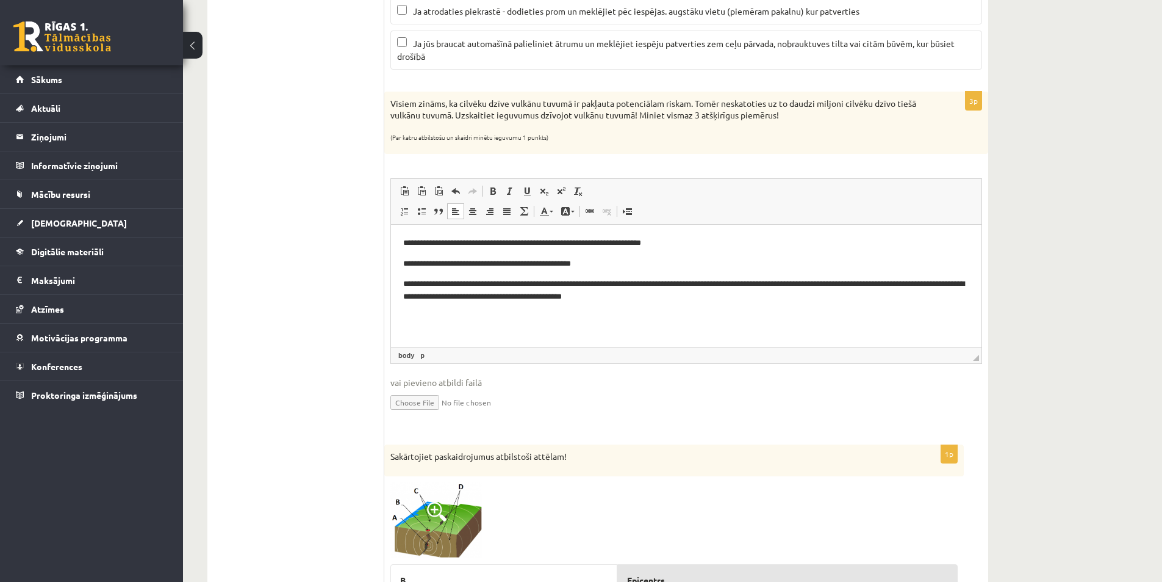
scroll to position [899, 0]
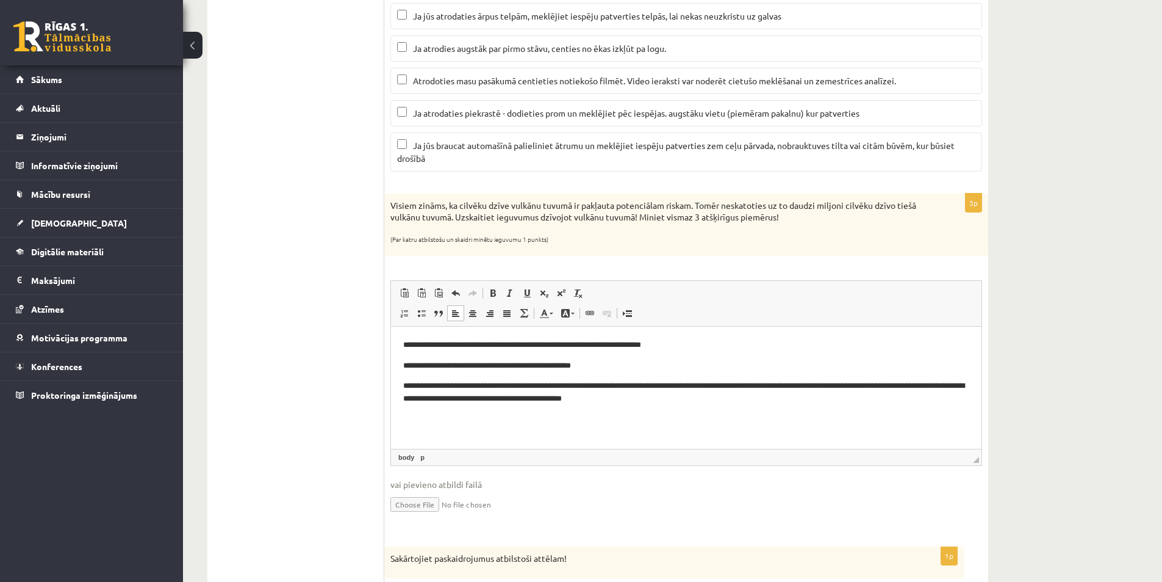
click at [674, 404] on p "**********" at bounding box center [686, 393] width 566 height 26
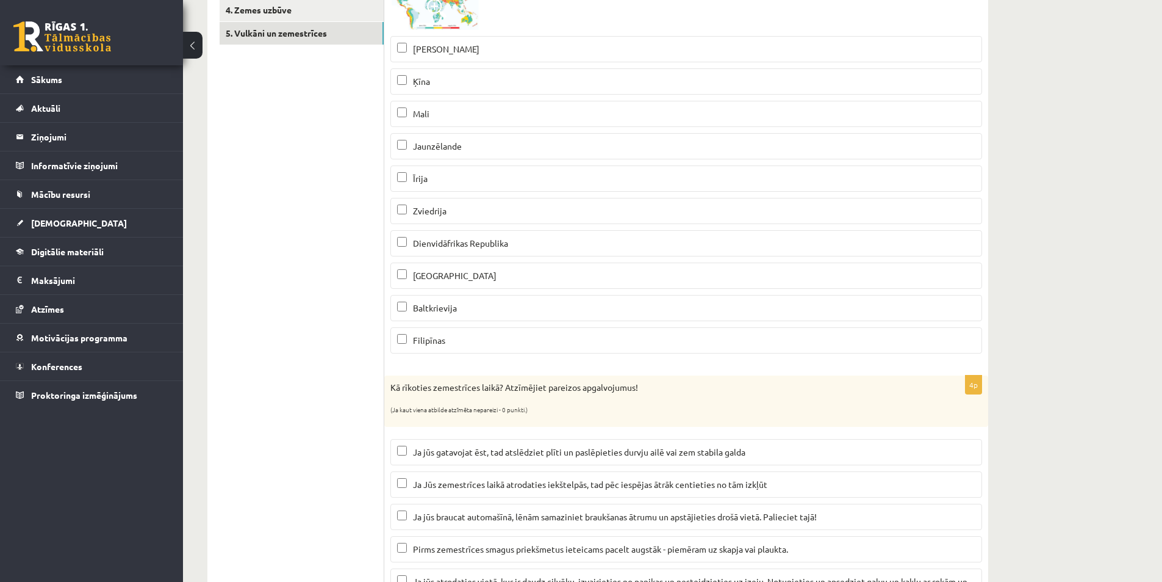
scroll to position [0, 0]
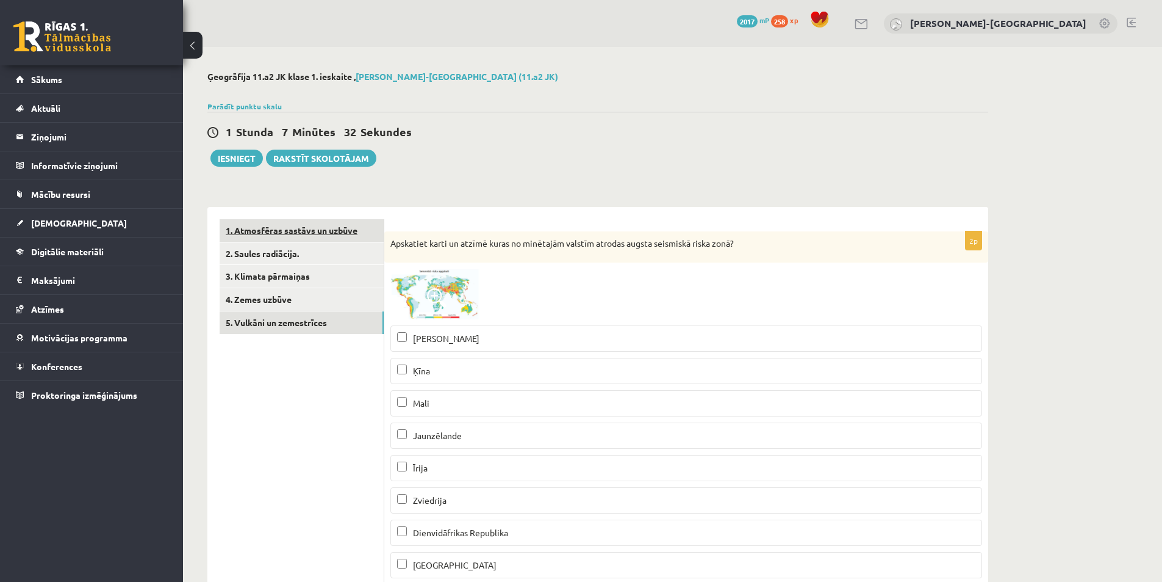
click at [333, 236] on link "1. Atmosfēras sastāvs un uzbūve" at bounding box center [302, 230] width 164 height 23
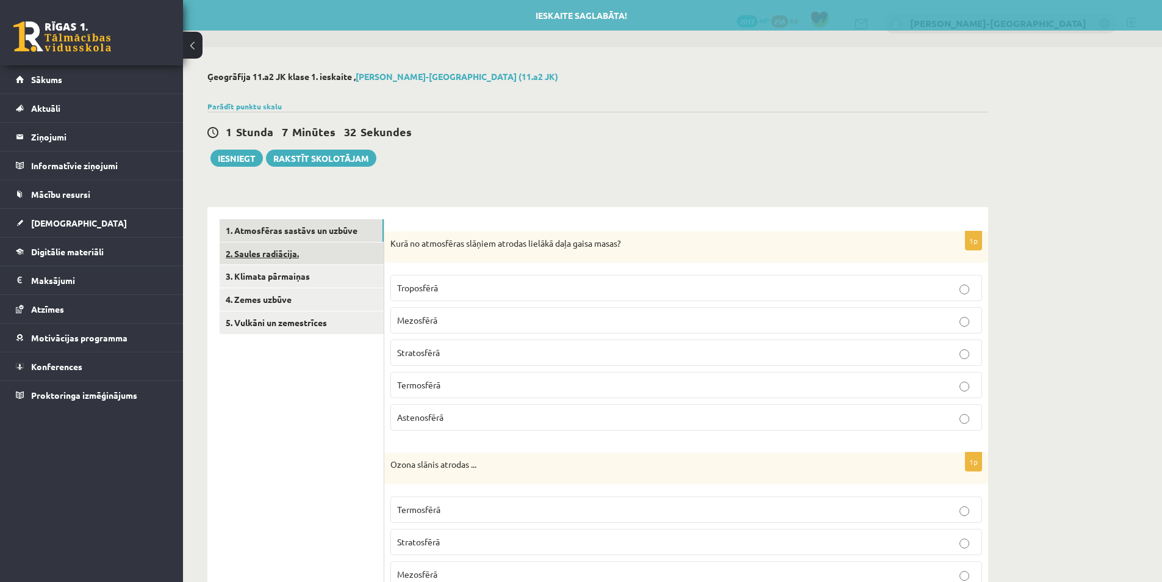
click at [330, 247] on link "2. Saules radiācija." at bounding box center [302, 253] width 164 height 23
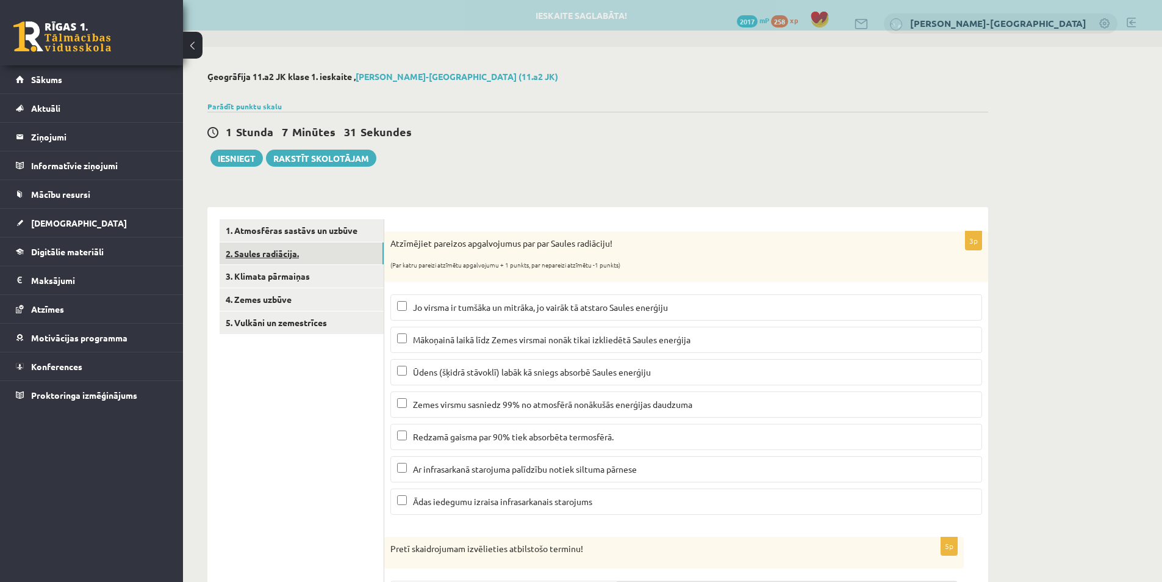
click at [331, 258] on link "2. Saules radiācija." at bounding box center [302, 253] width 164 height 23
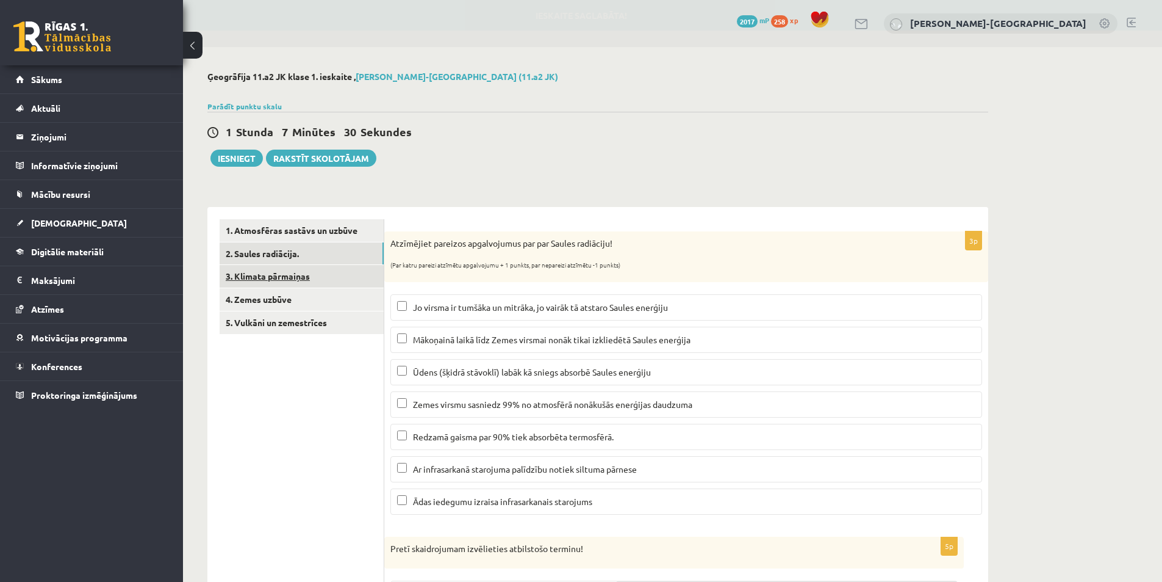
click at [330, 273] on link "3. Klimata pārmaiņas" at bounding box center [302, 276] width 164 height 23
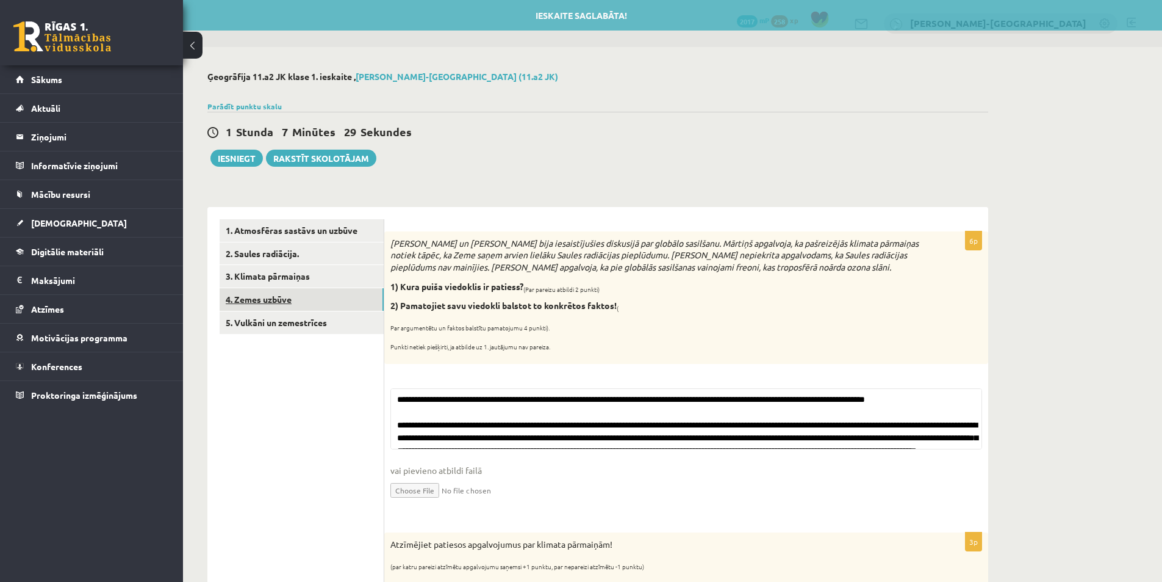
click at [326, 294] on link "4. Zemes uzbūve" at bounding box center [302, 299] width 164 height 23
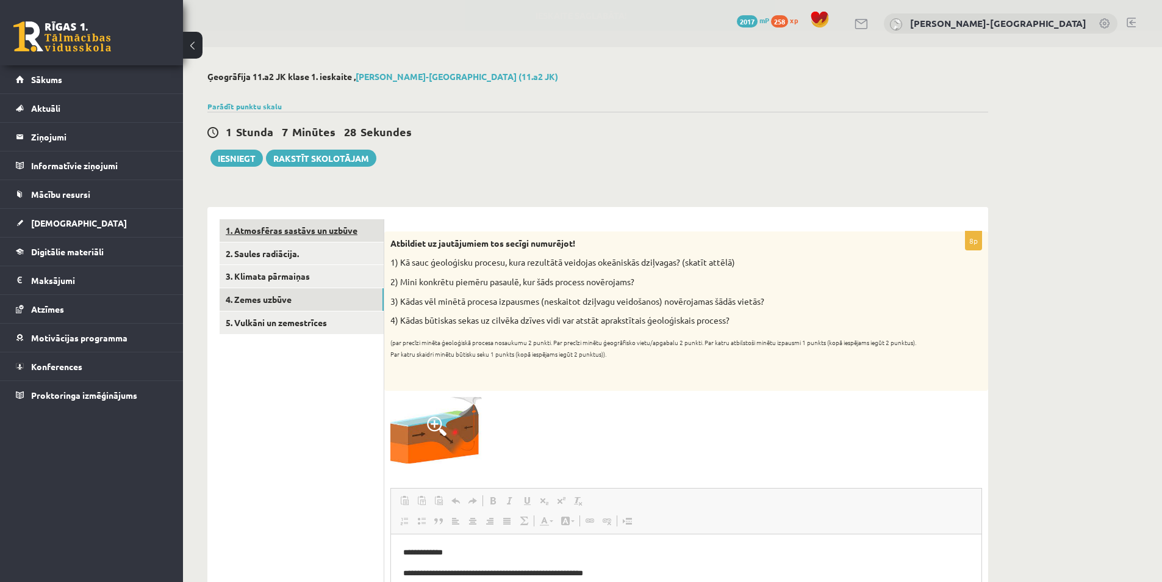
click at [309, 231] on link "1. Atmosfēras sastāvs un uzbūve" at bounding box center [302, 230] width 164 height 23
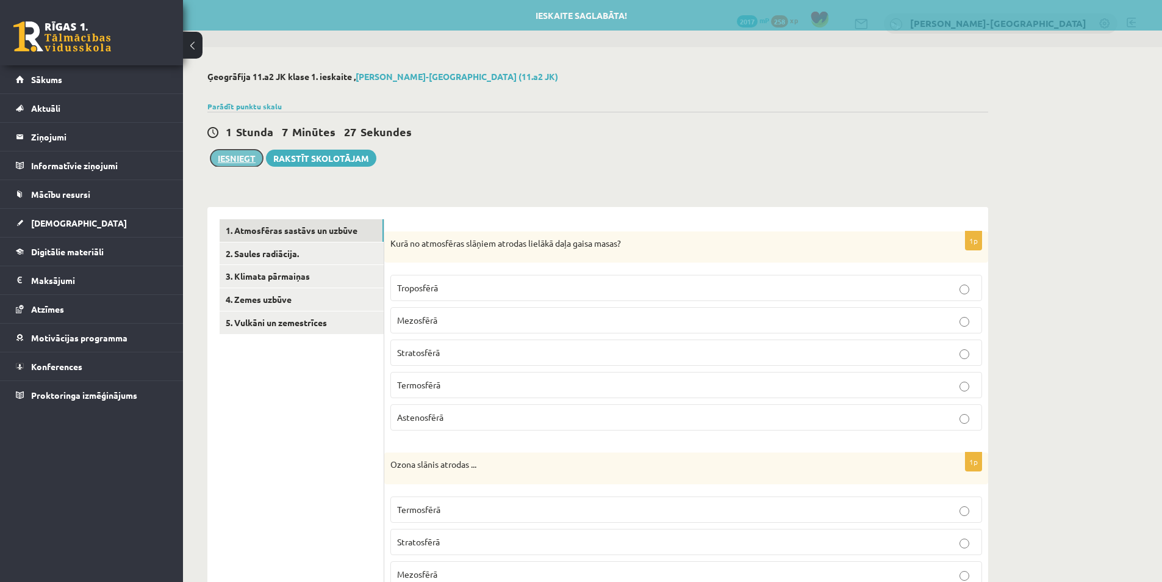
click at [241, 159] on button "Iesniegt" at bounding box center [237, 158] width 52 height 17
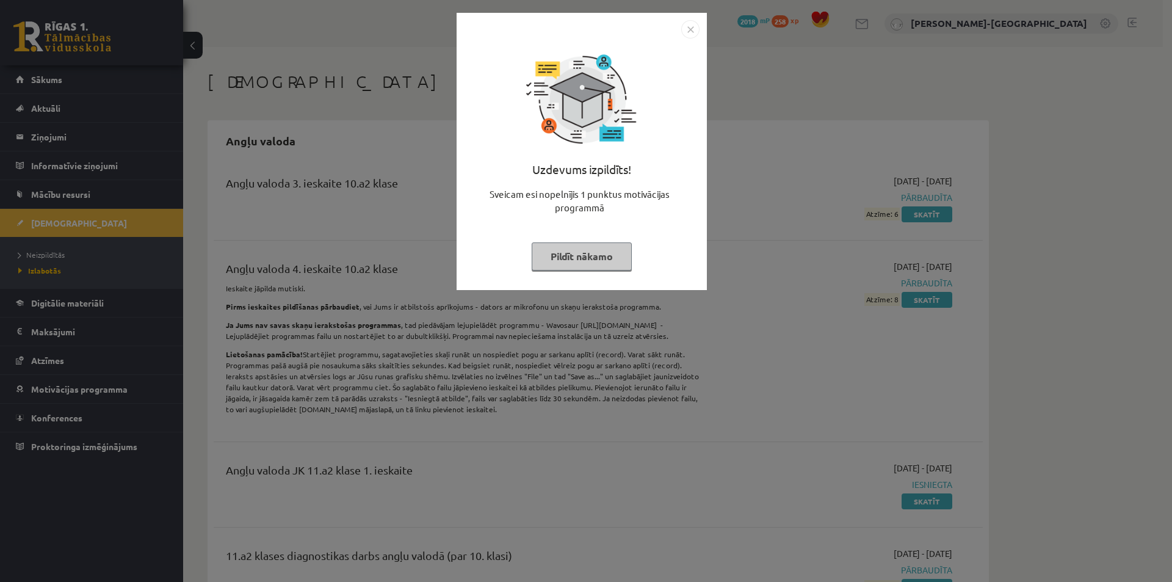
click at [559, 267] on button "Pildīt nākamo" at bounding box center [582, 256] width 100 height 28
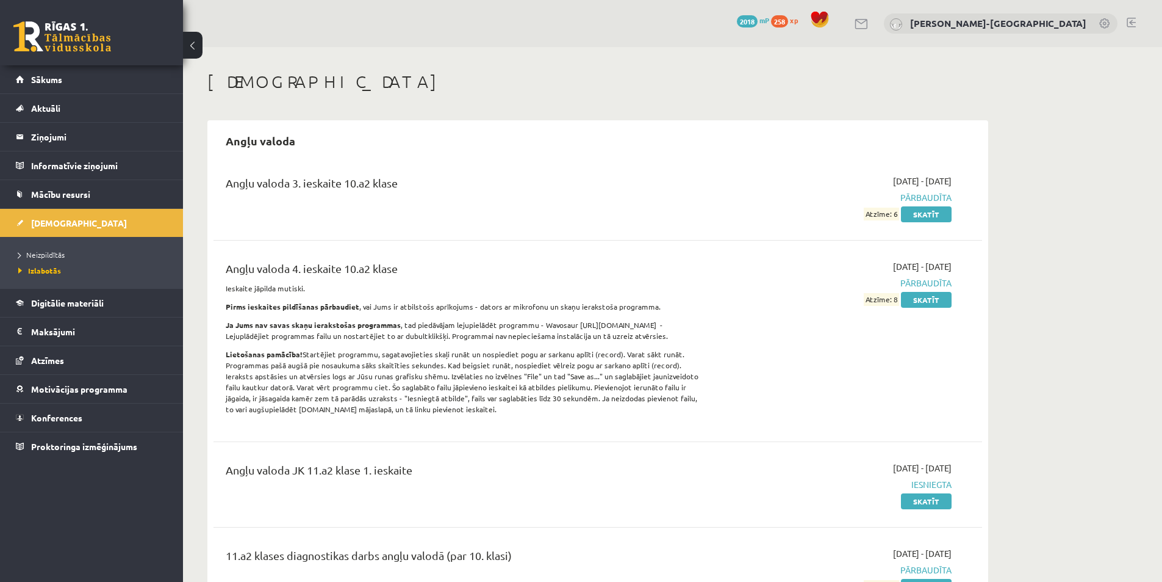
scroll to position [102, 0]
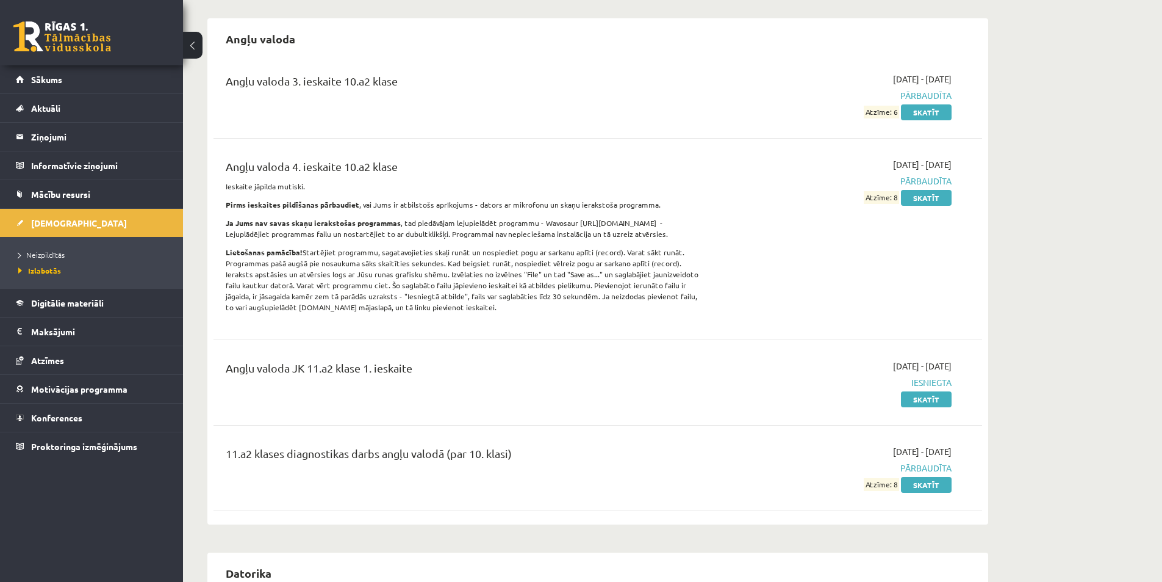
click at [510, 379] on div "Angļu valoda JK 11.a2 klase 1. ieskaite" at bounding box center [465, 370] width 478 height 23
click at [56, 270] on span "Izlabotās" at bounding box center [39, 270] width 43 height 10
click at [52, 251] on span "Neizpildītās" at bounding box center [41, 255] width 46 height 10
